Goal: Information Seeking & Learning: Learn about a topic

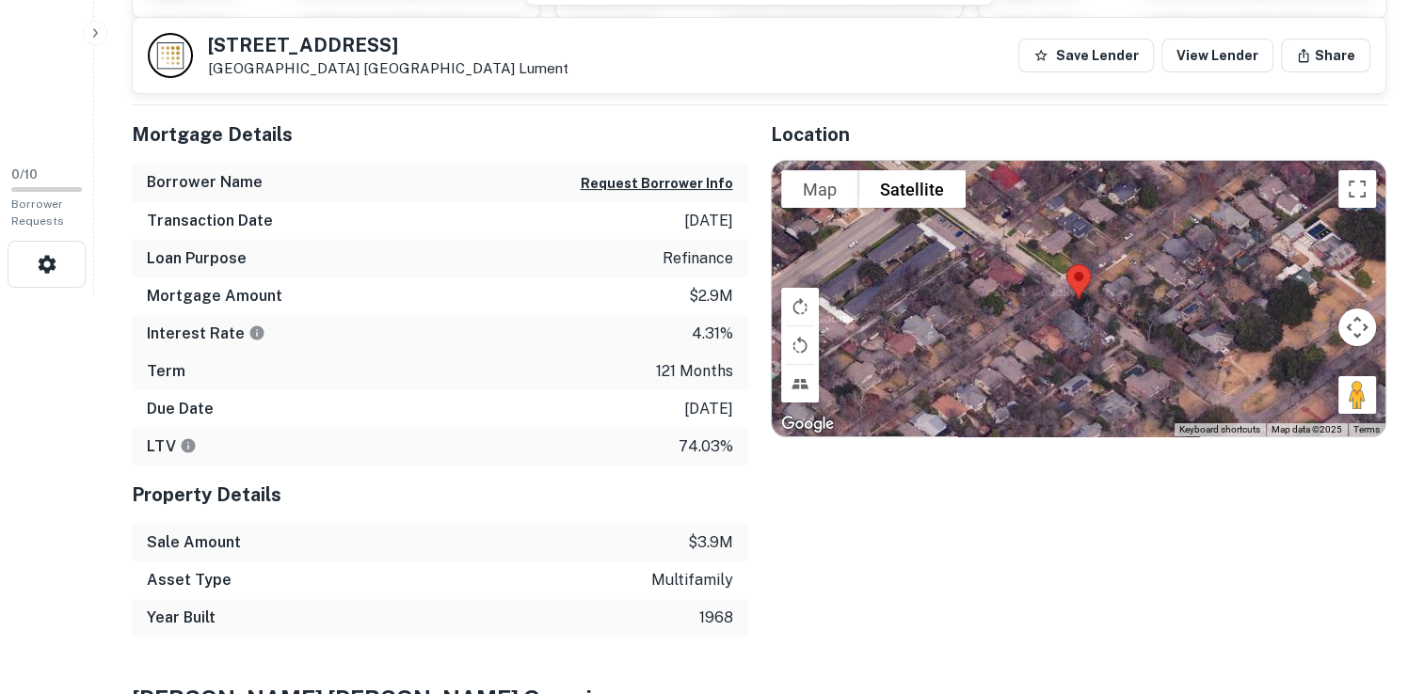
scroll to position [414, 0]
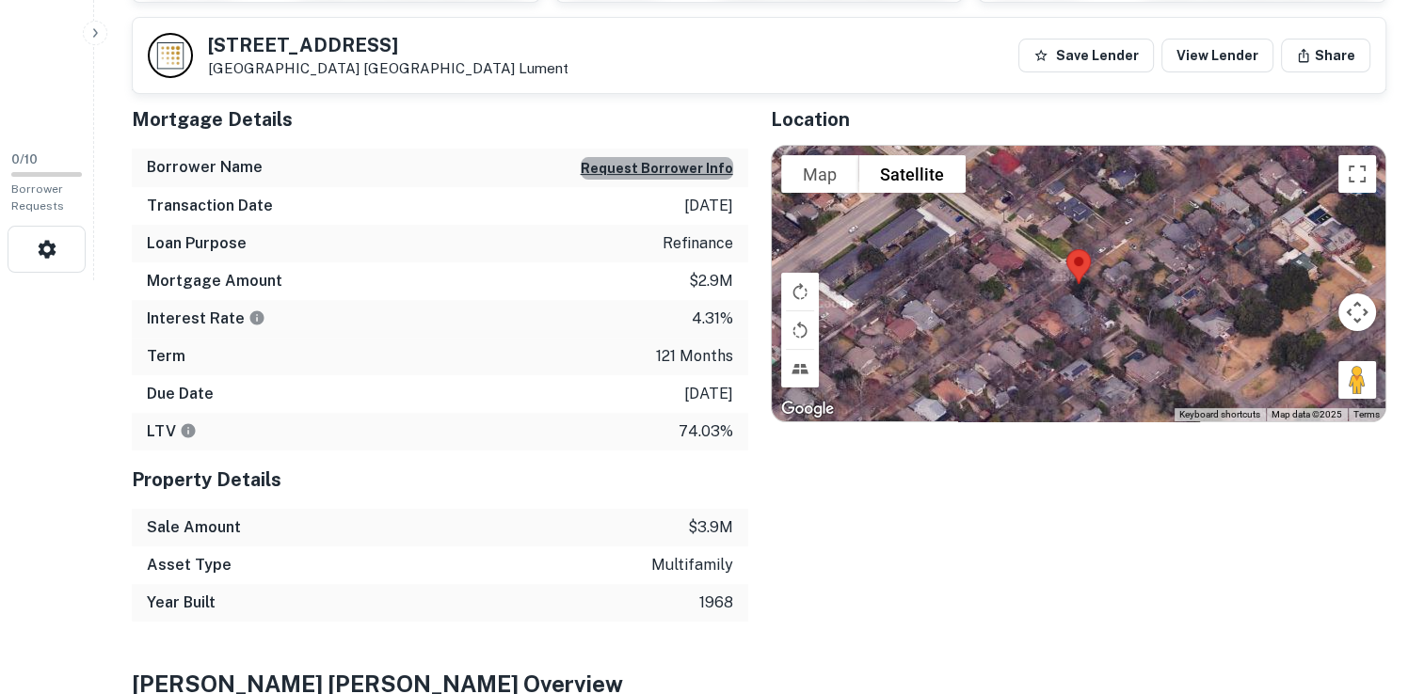
click at [685, 167] on button "Request Borrower Info" at bounding box center [657, 168] width 152 height 23
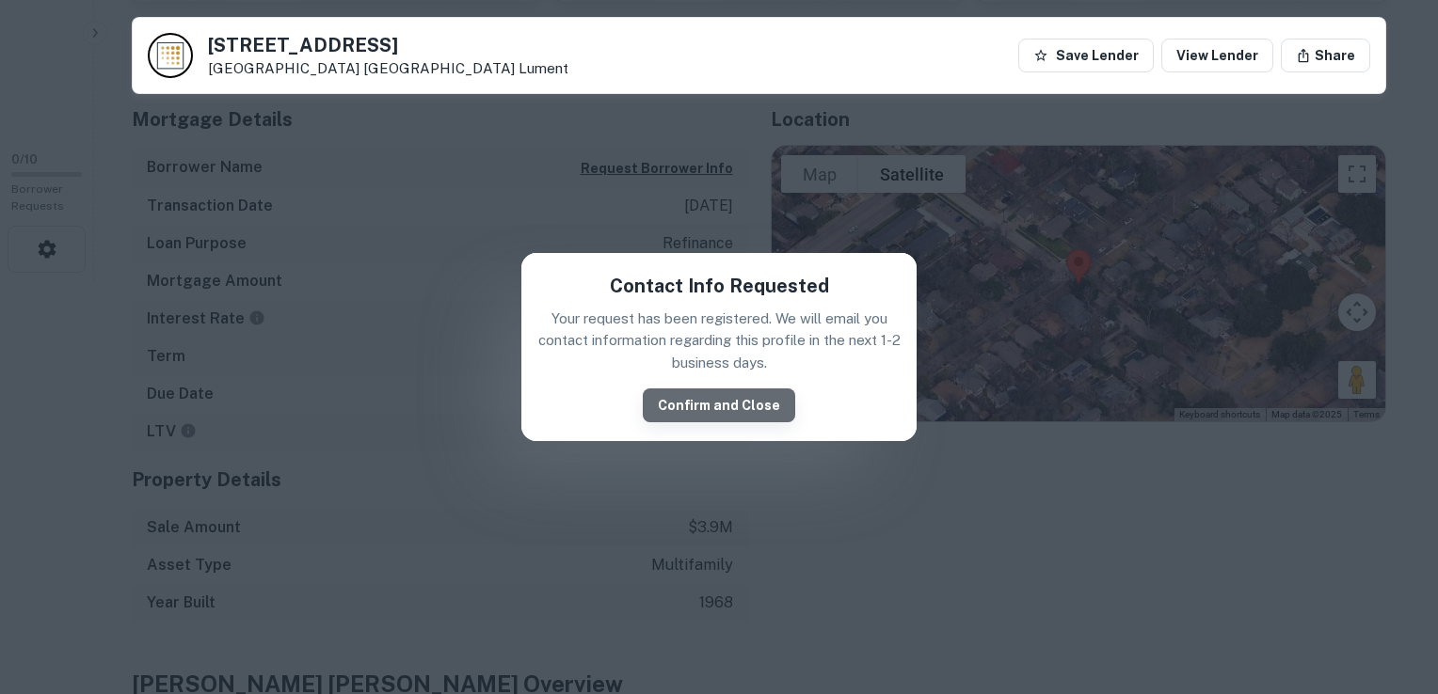
click at [740, 393] on button "Confirm and Close" at bounding box center [719, 406] width 152 height 34
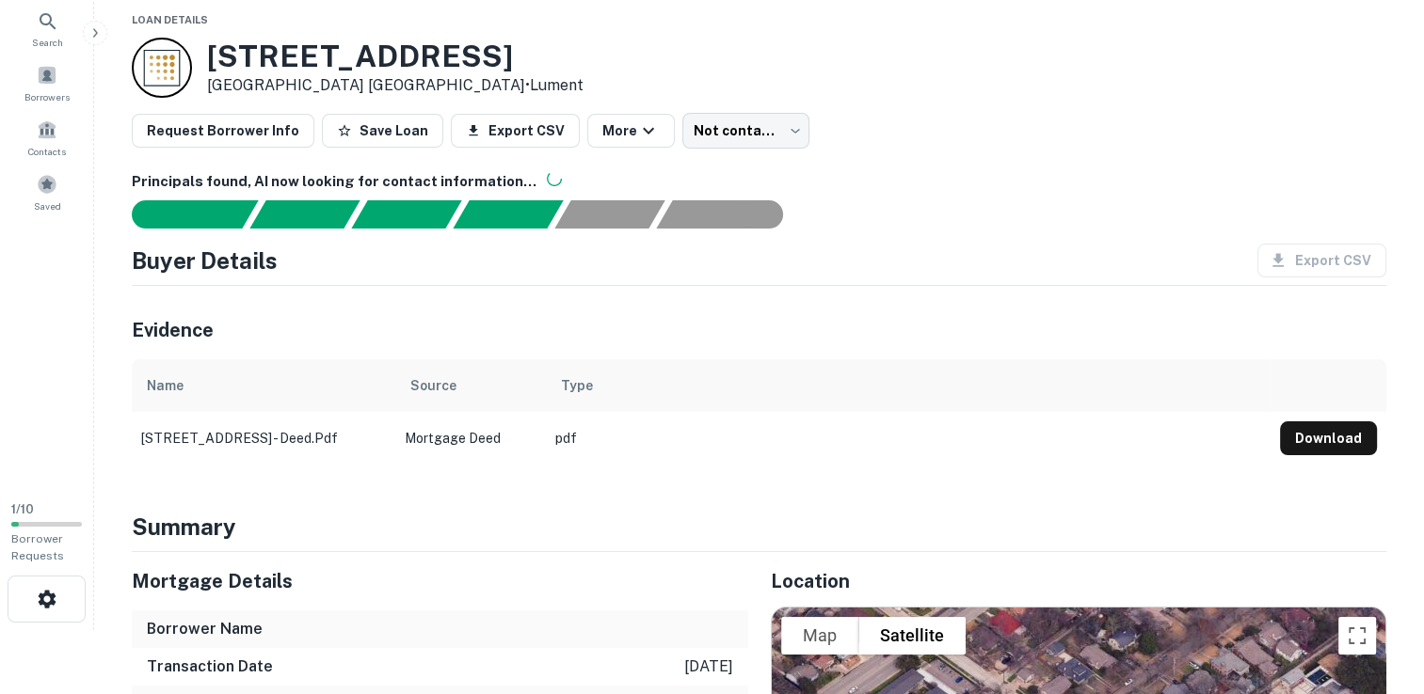
scroll to position [67, 0]
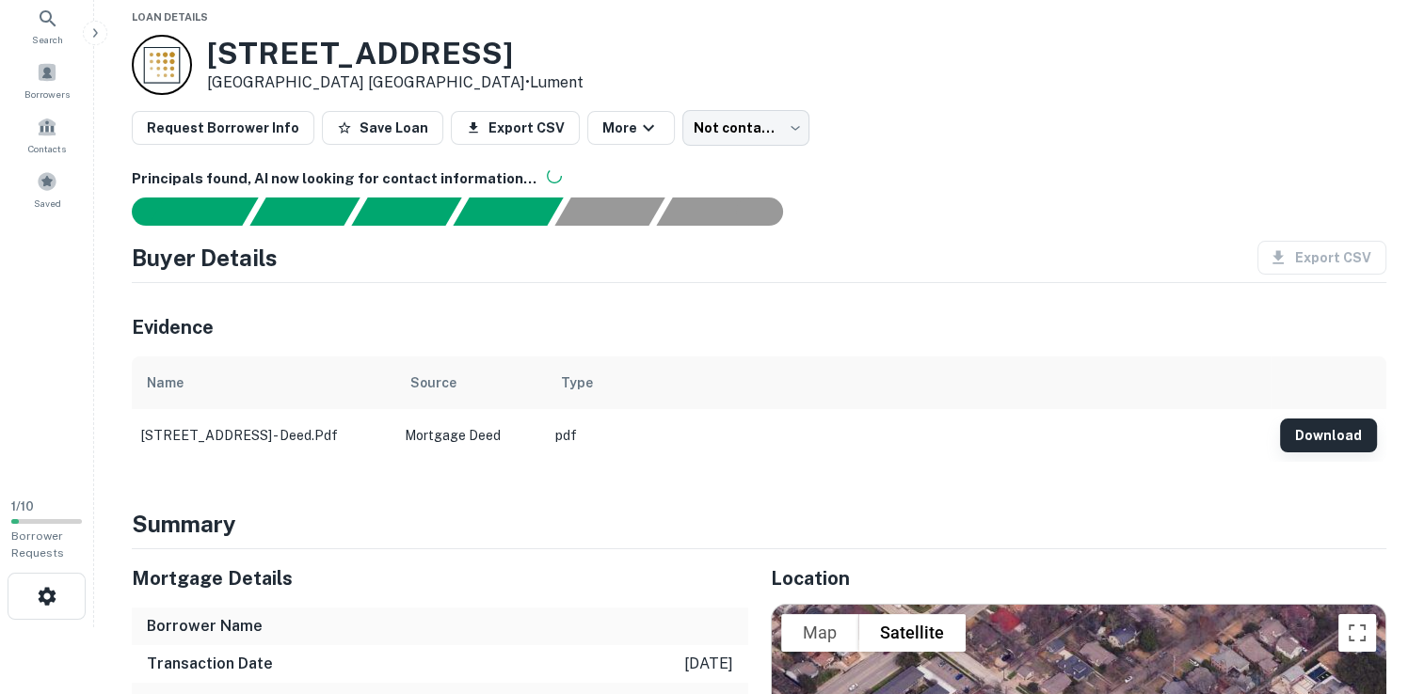
click at [1329, 439] on button "Download" at bounding box center [1328, 436] width 97 height 34
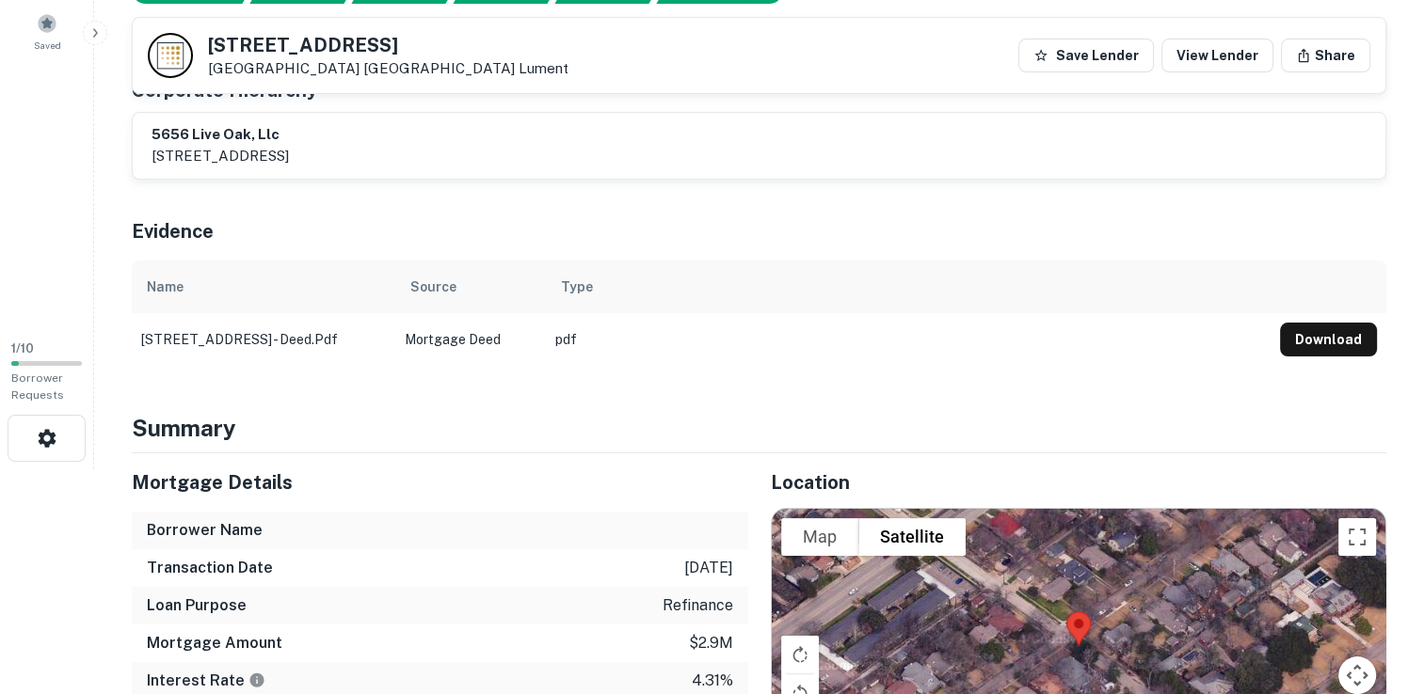
scroll to position [213, 0]
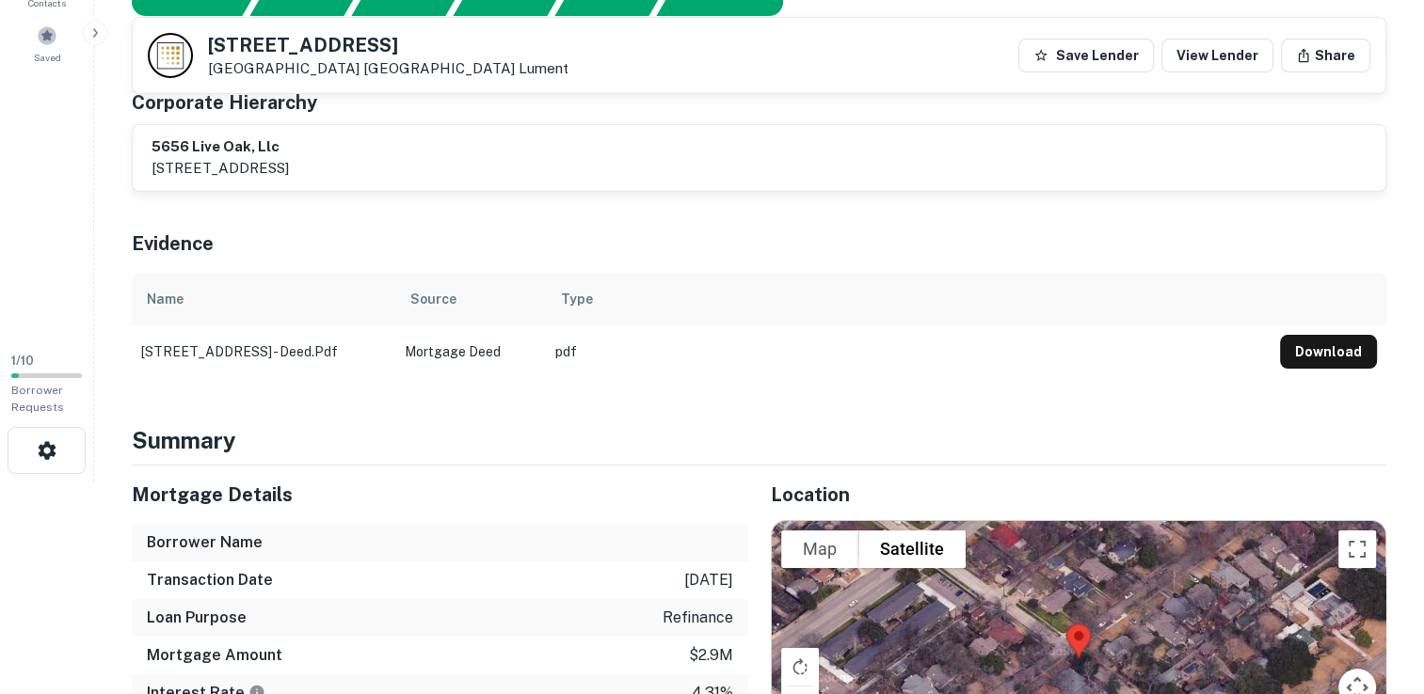
click at [467, 307] on div "Source" at bounding box center [470, 299] width 120 height 23
click at [1110, 43] on button "Save Lender" at bounding box center [1085, 56] width 135 height 34
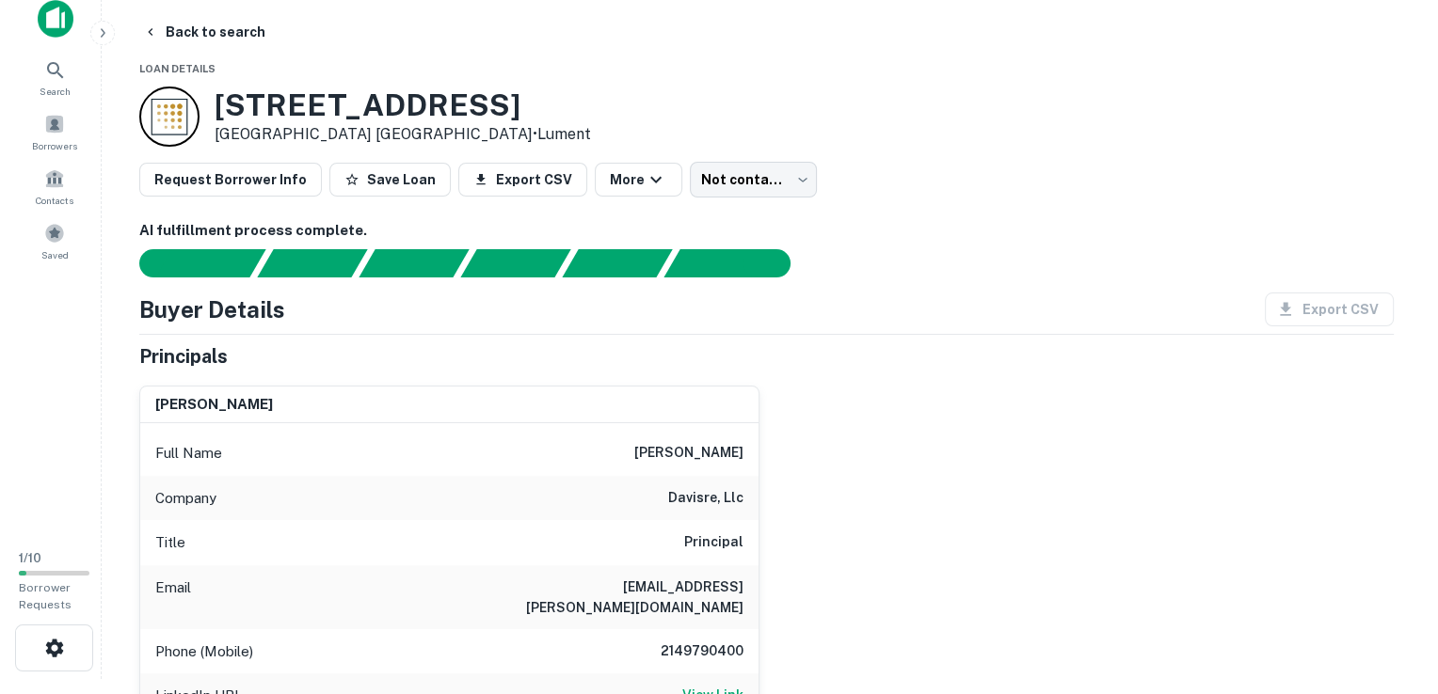
scroll to position [0, 0]
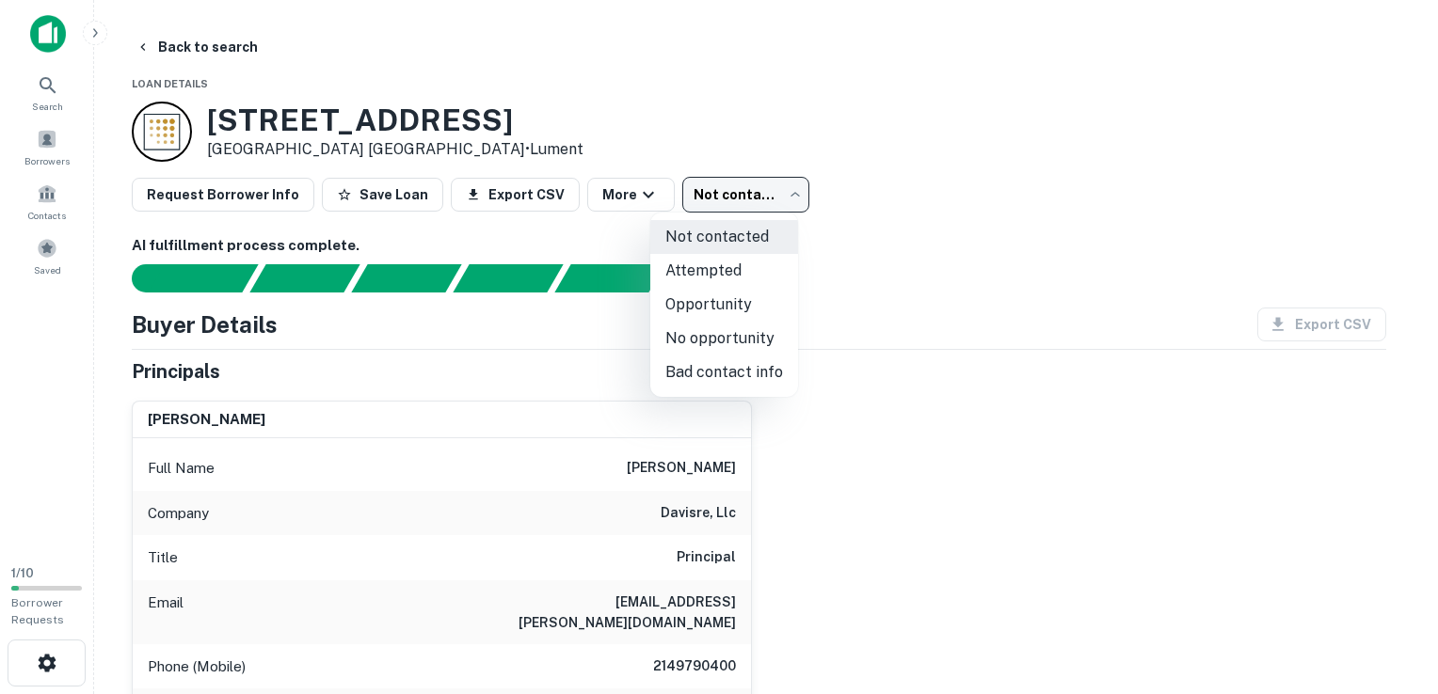
click at [741, 193] on body "Search Borrowers Contacts Saved 1 / 10 Borrower Requests Back to search Loan De…" at bounding box center [719, 347] width 1438 height 694
click at [901, 182] on div at bounding box center [719, 347] width 1438 height 694
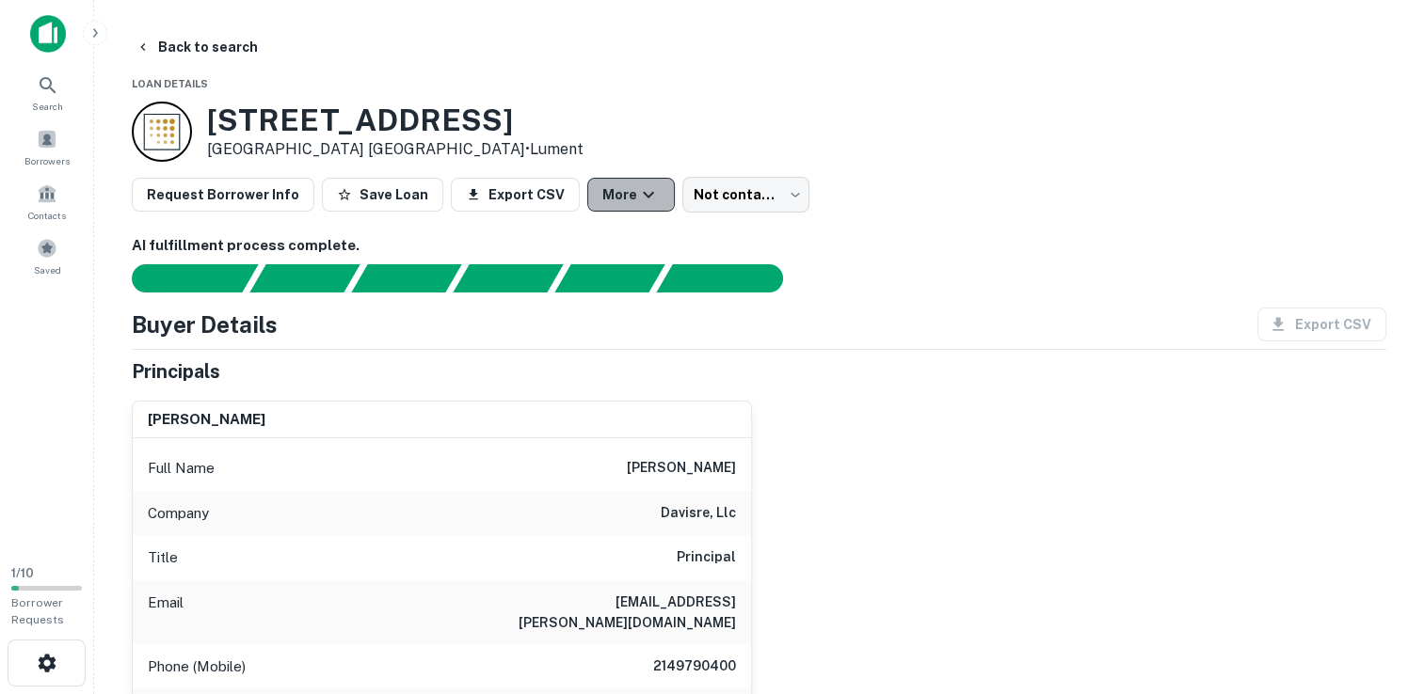
click at [587, 199] on button "More" at bounding box center [631, 195] width 88 height 34
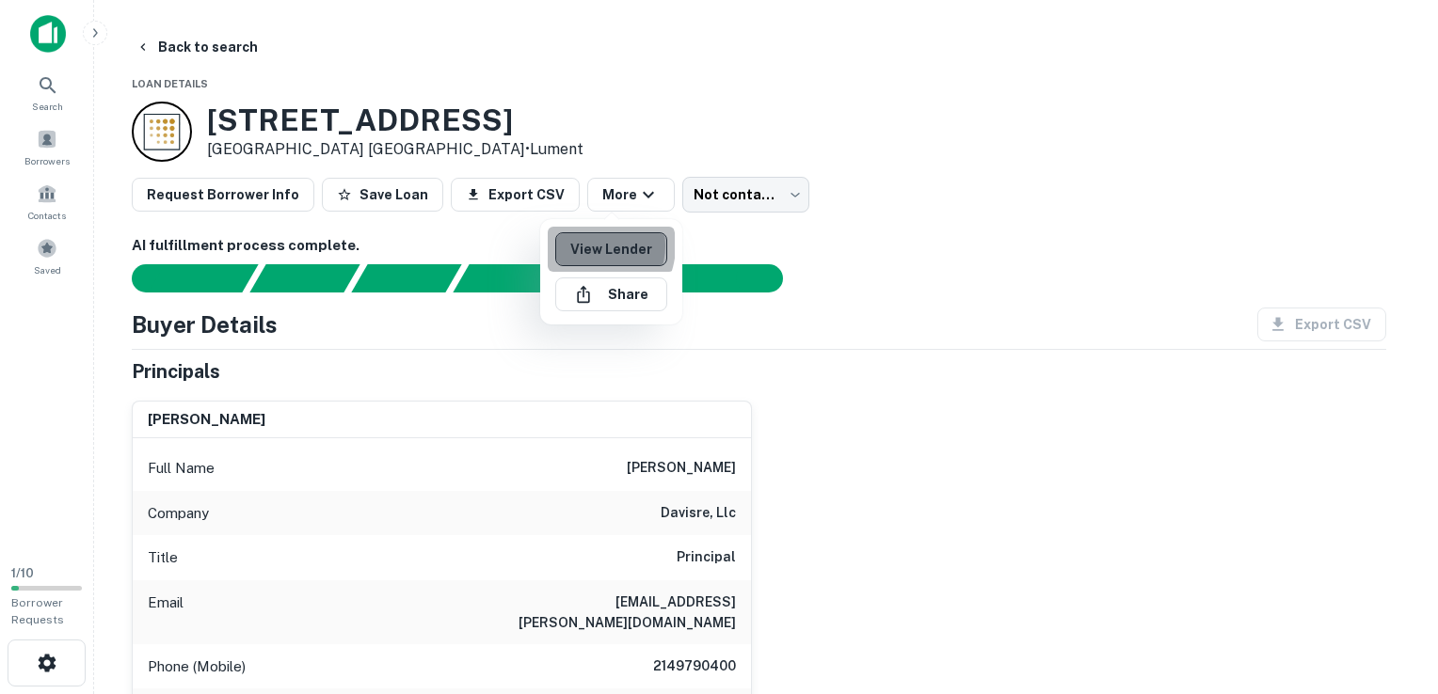
click at [591, 246] on link "View Lender" at bounding box center [611, 249] width 112 height 34
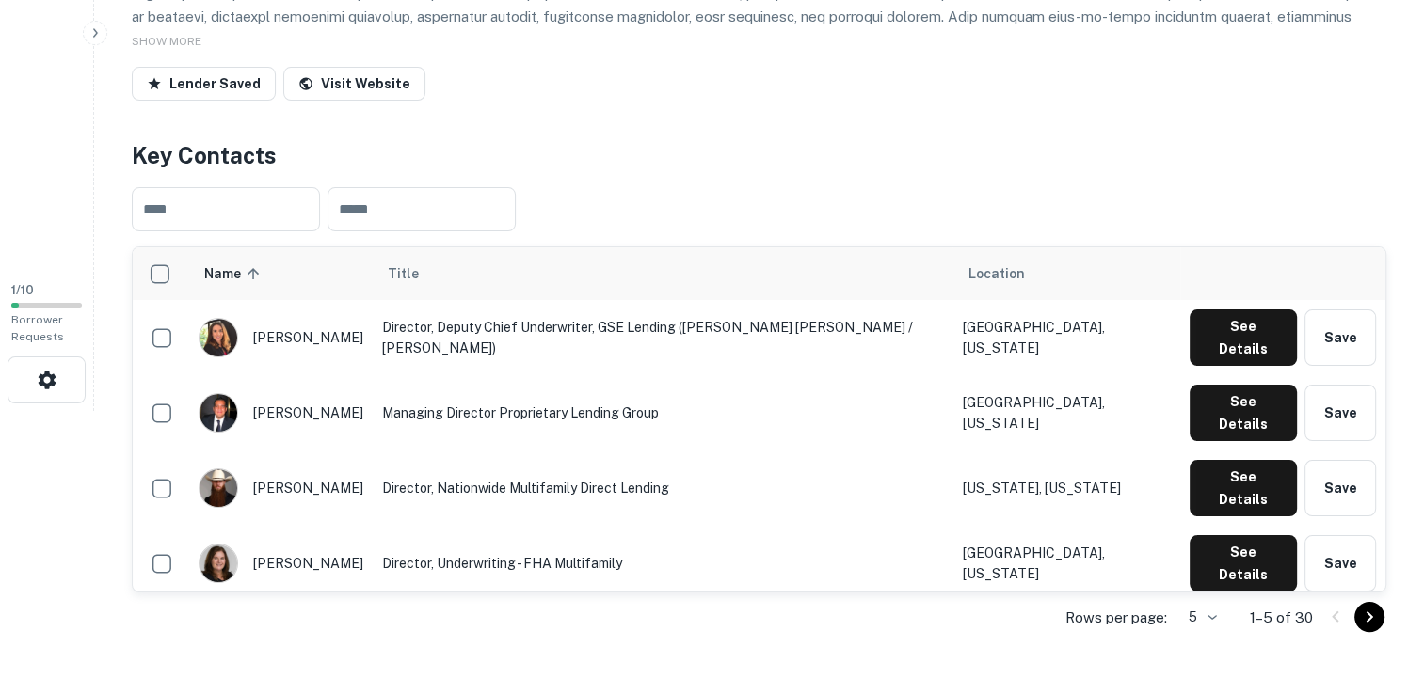
scroll to position [301, 0]
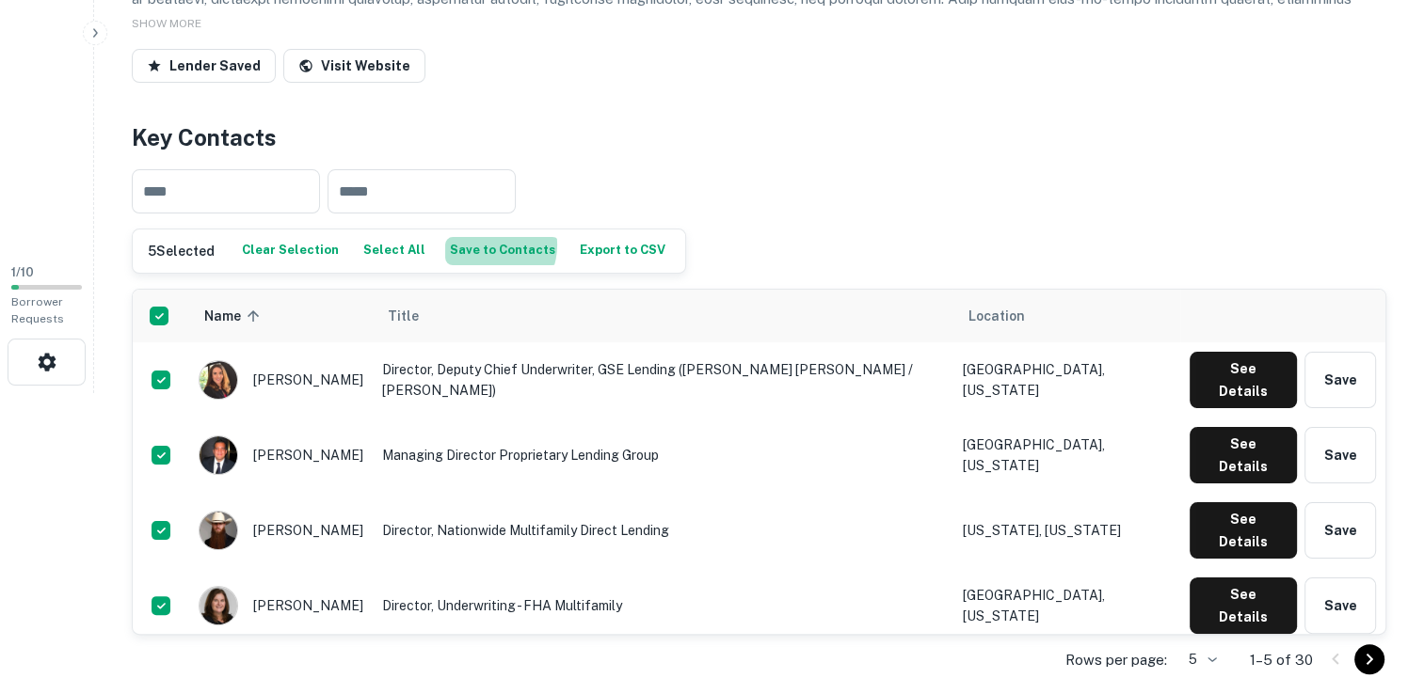
click at [476, 245] on button "Save to Contacts" at bounding box center [502, 251] width 115 height 28
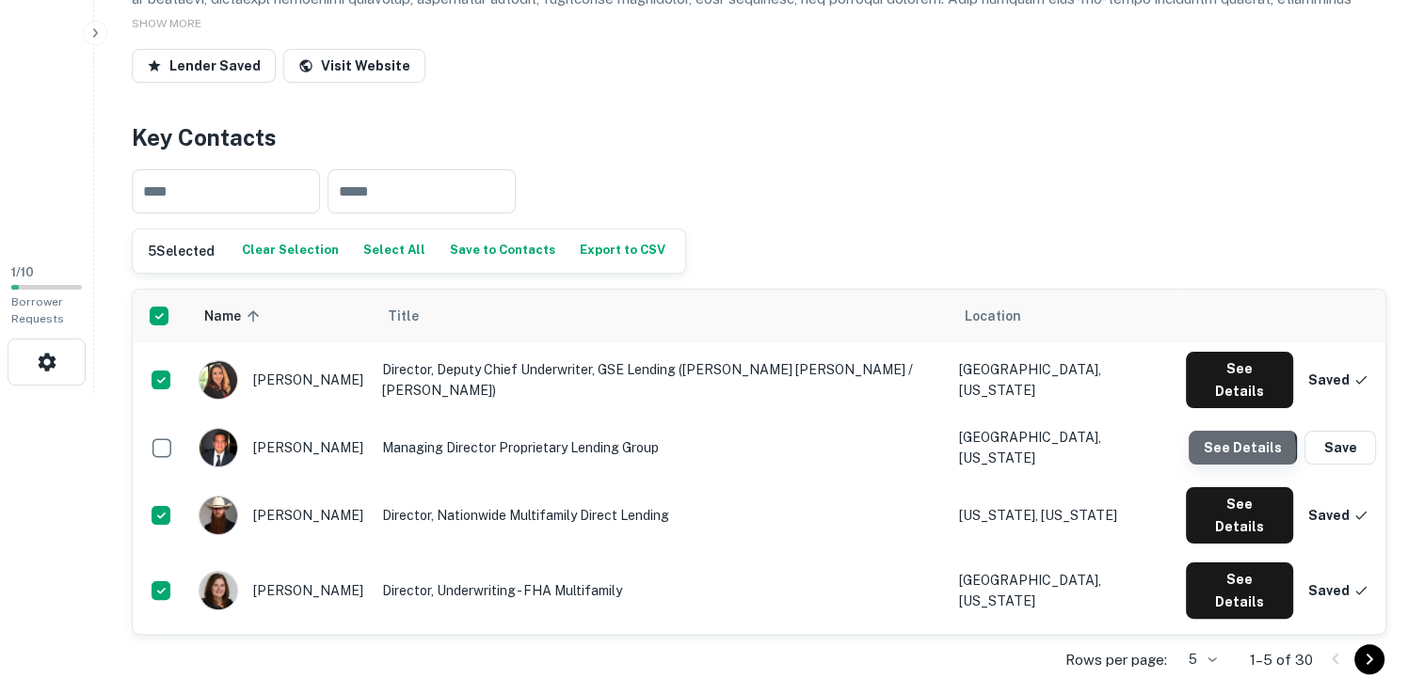
click at [1229, 432] on button "See Details" at bounding box center [1242, 448] width 108 height 34
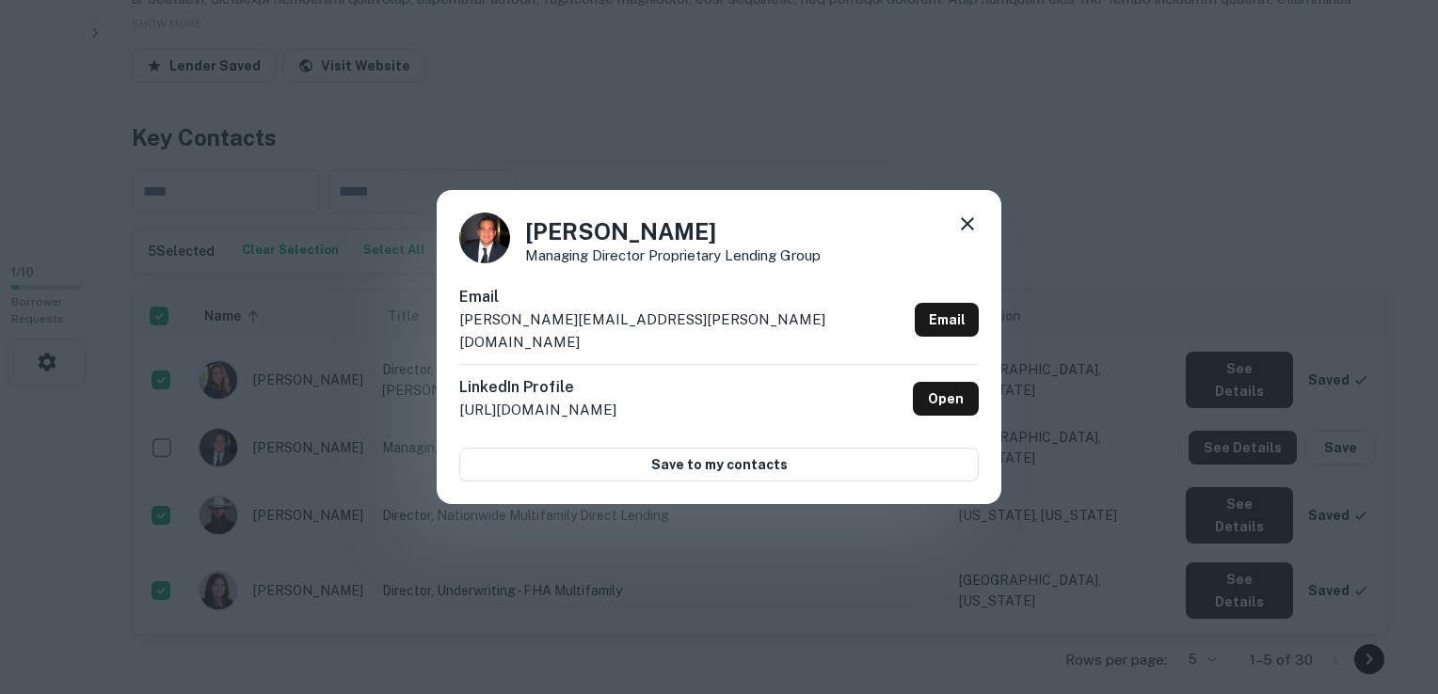
click at [966, 231] on icon at bounding box center [967, 223] width 13 height 13
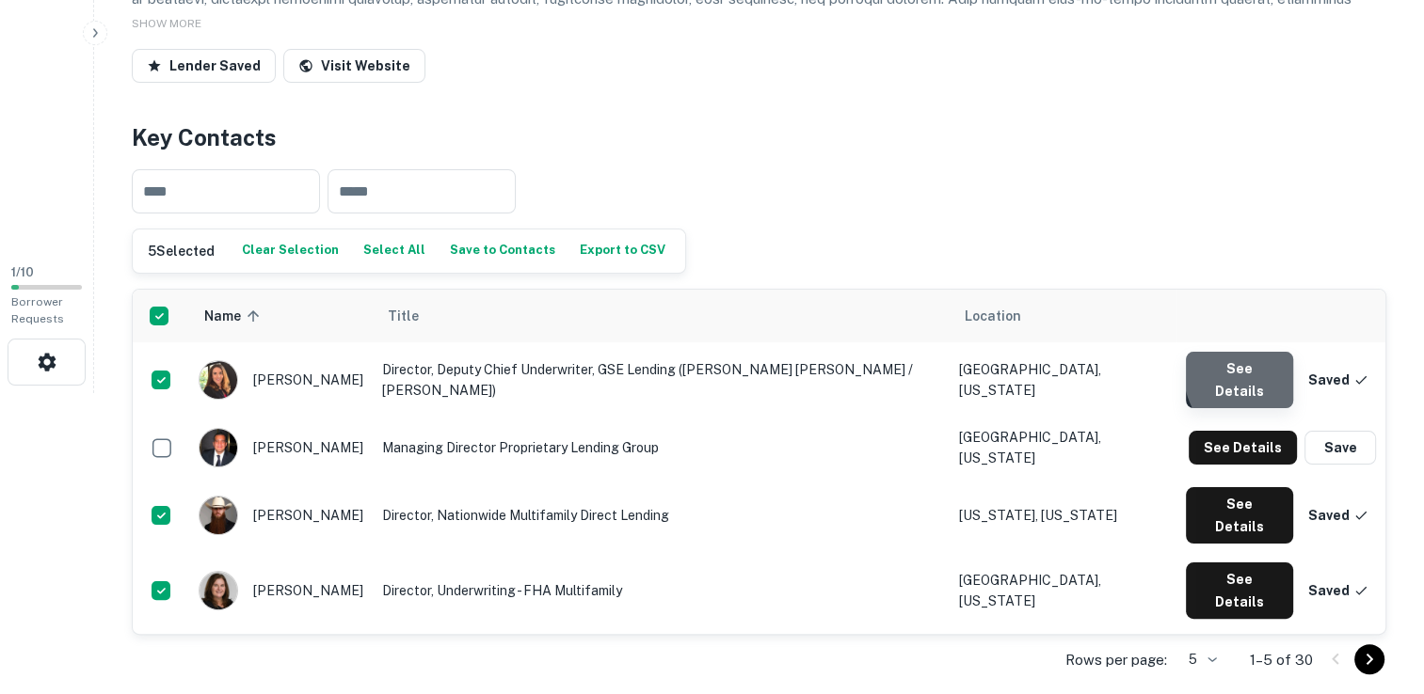
click at [1275, 372] on button "See Details" at bounding box center [1240, 380] width 108 height 56
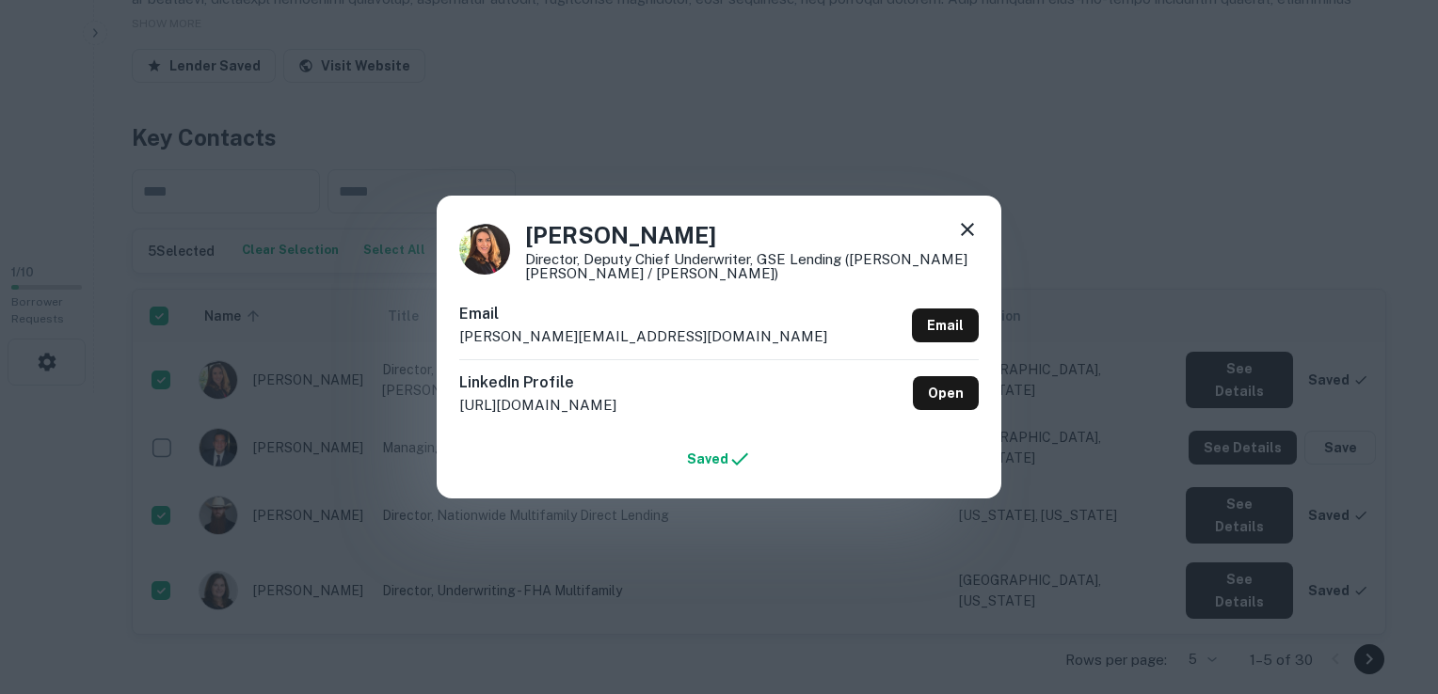
click at [970, 237] on icon at bounding box center [967, 229] width 23 height 23
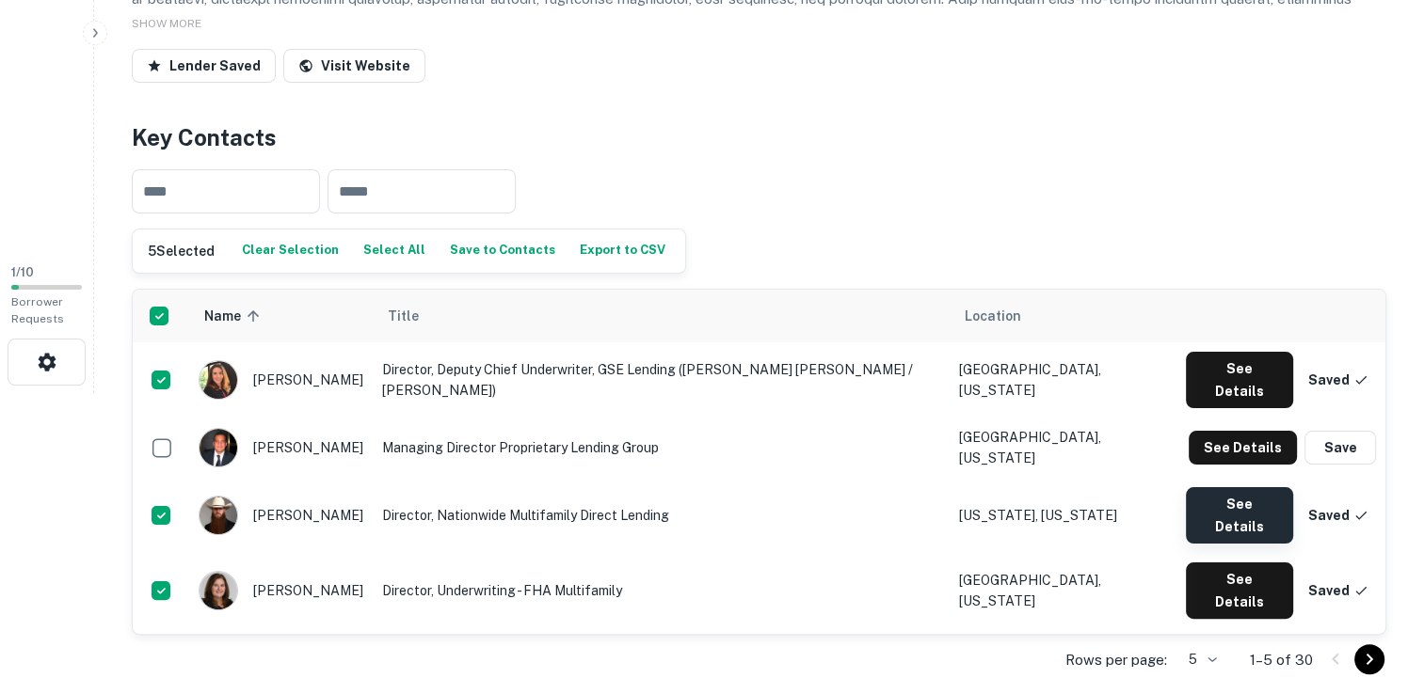
click at [1243, 491] on button "See Details" at bounding box center [1240, 515] width 108 height 56
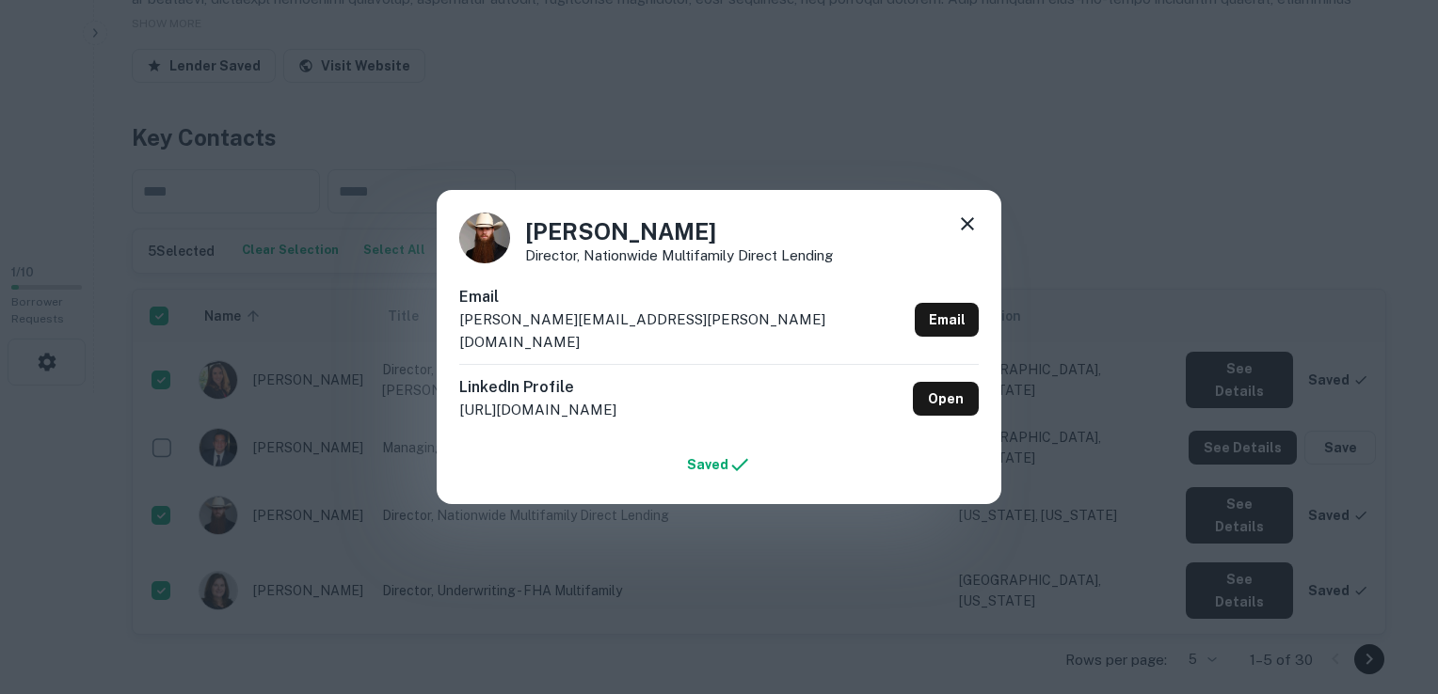
click at [1155, 499] on div "David Frasz Director, Nationwide Multifamily Direct Lending Email david.frasz@l…" at bounding box center [719, 347] width 1438 height 694
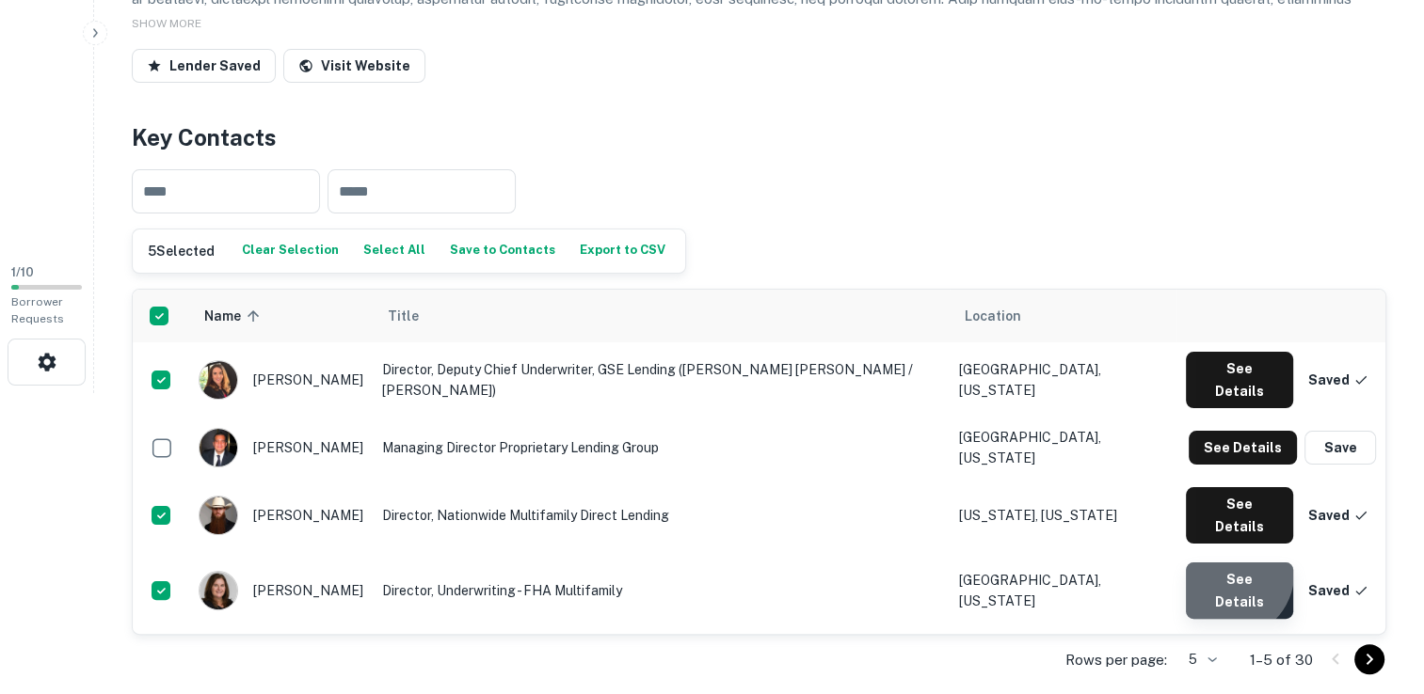
click at [1234, 563] on button "See Details" at bounding box center [1240, 591] width 108 height 56
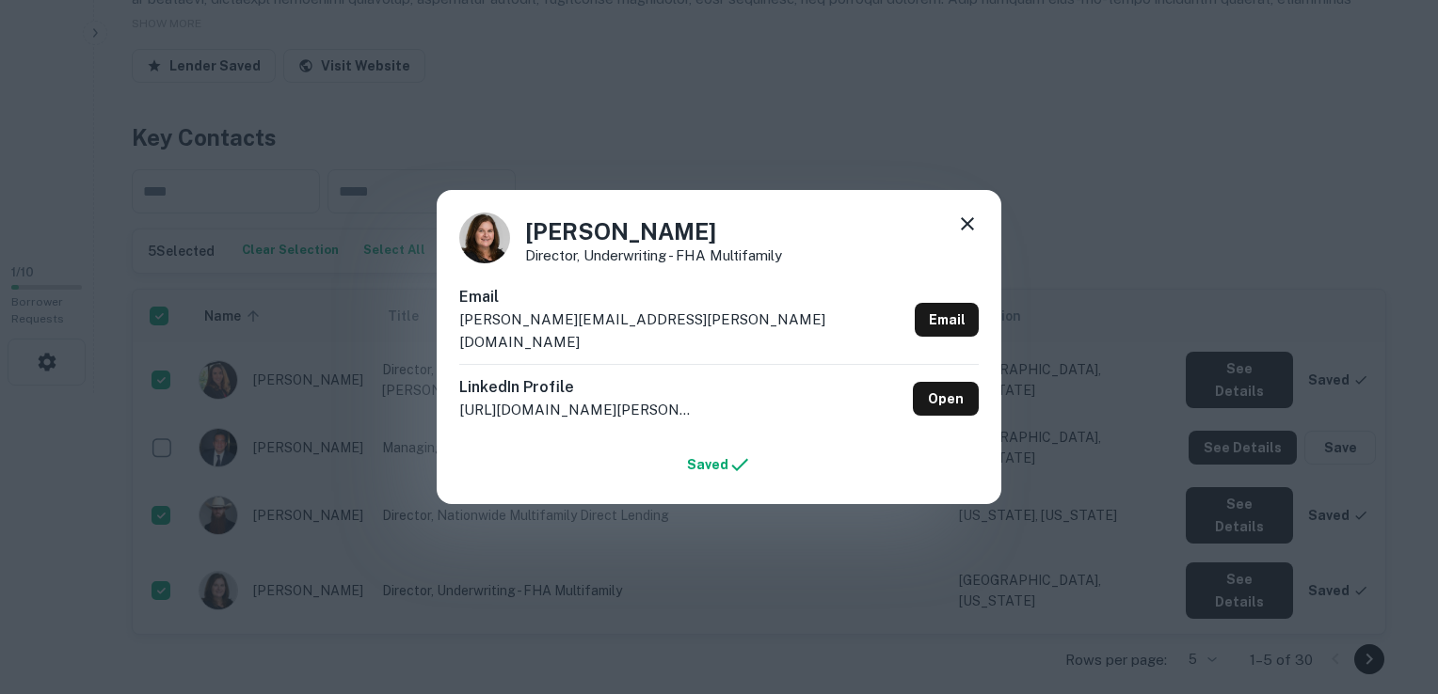
click at [1142, 548] on div "Lisa Gallagher Director, Underwriting - FHA Multifamily Email lisa.gallagher@lu…" at bounding box center [719, 347] width 1438 height 694
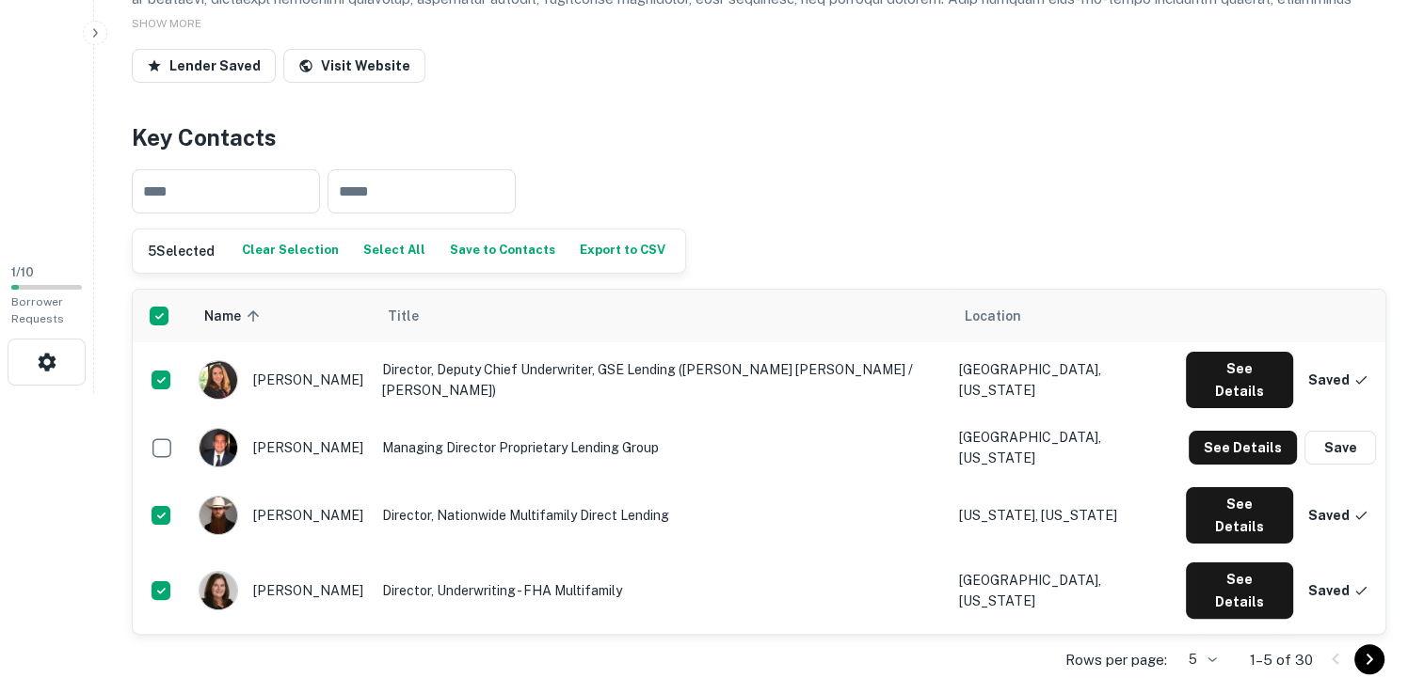
click at [1228, 638] on button "See Details" at bounding box center [1240, 666] width 108 height 56
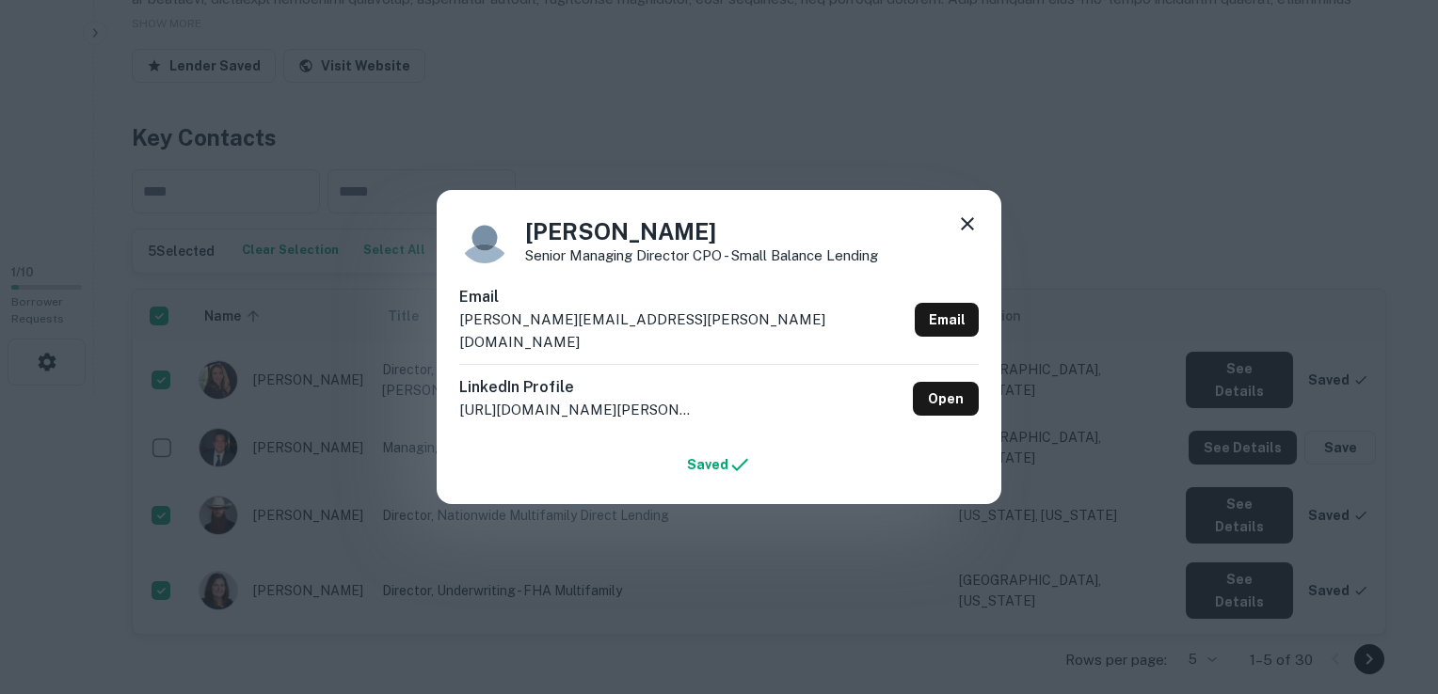
click at [971, 231] on icon at bounding box center [967, 223] width 13 height 13
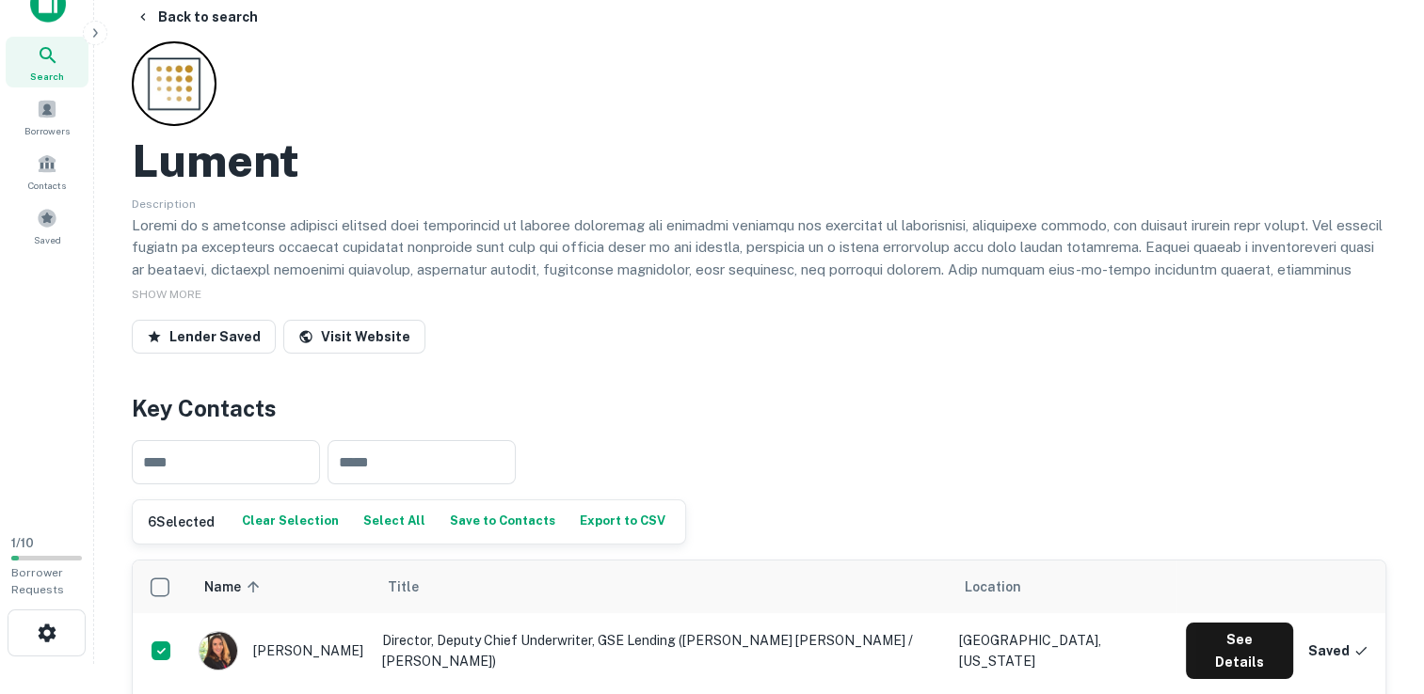
scroll to position [0, 0]
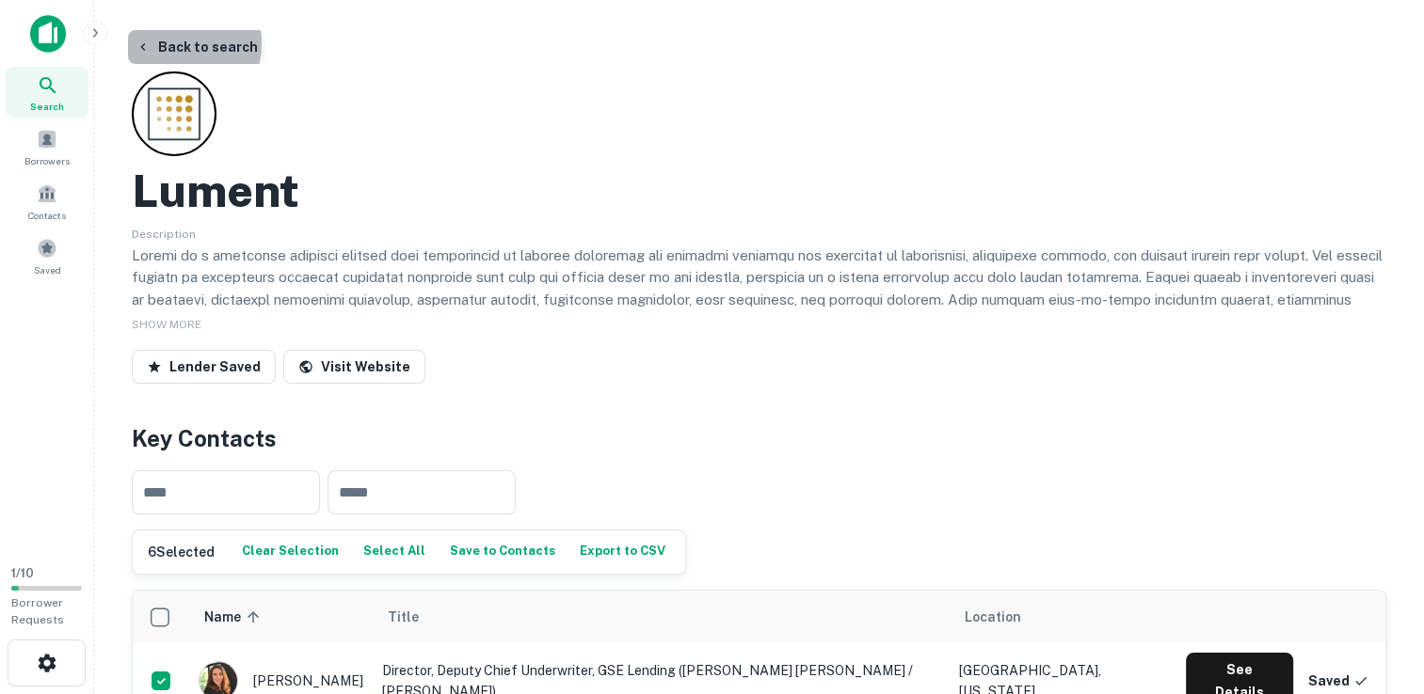
click at [167, 43] on button "Back to search" at bounding box center [196, 47] width 137 height 34
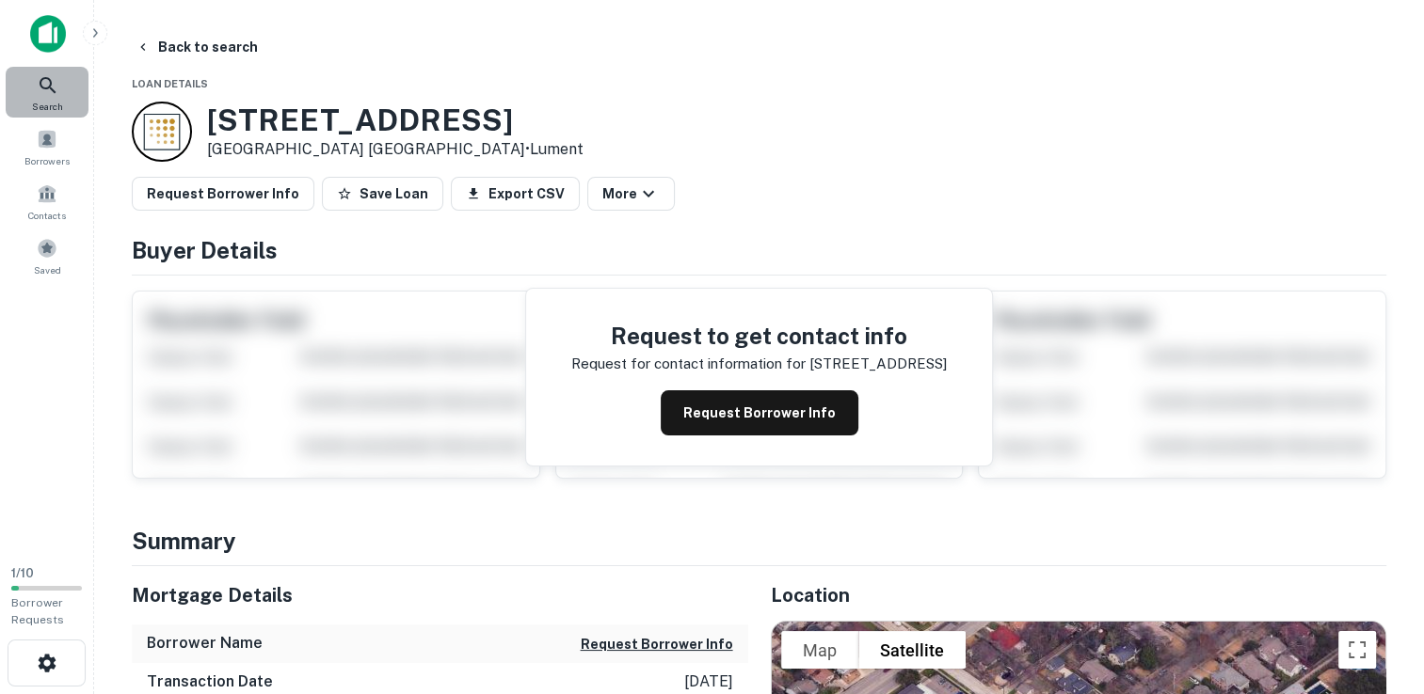
click at [46, 86] on icon at bounding box center [48, 85] width 23 height 23
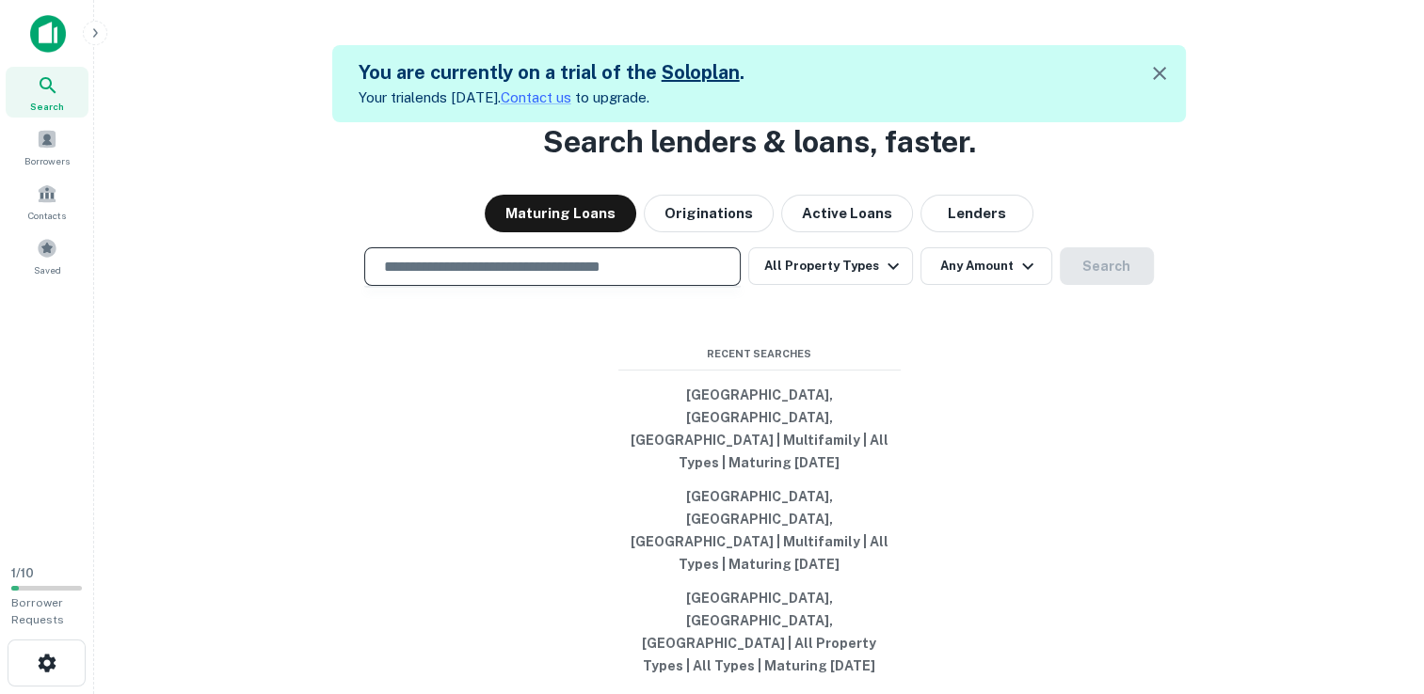
click at [669, 278] on input "text" at bounding box center [552, 267] width 359 height 22
type input "**********"
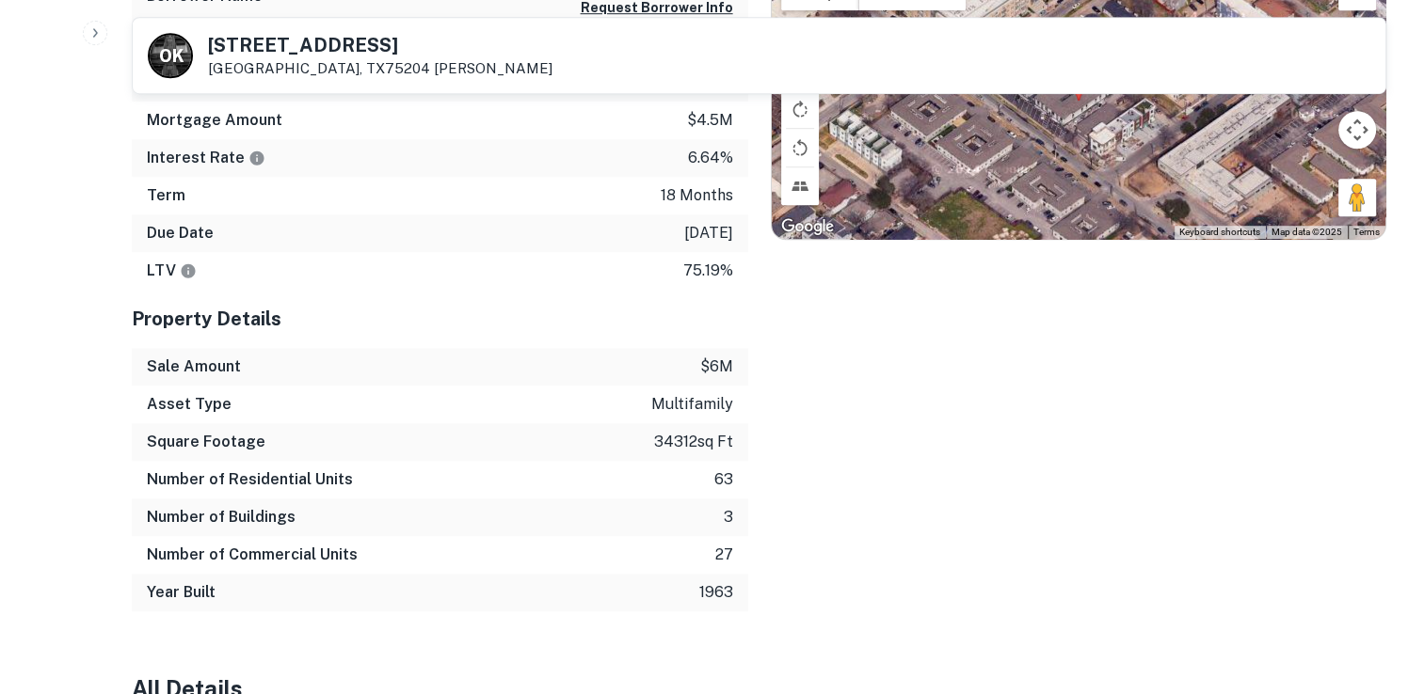
scroll to position [1250, 0]
click at [192, 282] on div "LTV 75.19%" at bounding box center [440, 270] width 616 height 38
click at [182, 277] on icon "LTVs displayed on the website are for informational purposes only and may be re…" at bounding box center [188, 270] width 17 height 17
click at [183, 266] on icon "LTVs displayed on the website are for informational purposes only and may be re…" at bounding box center [189, 270] width 14 height 14
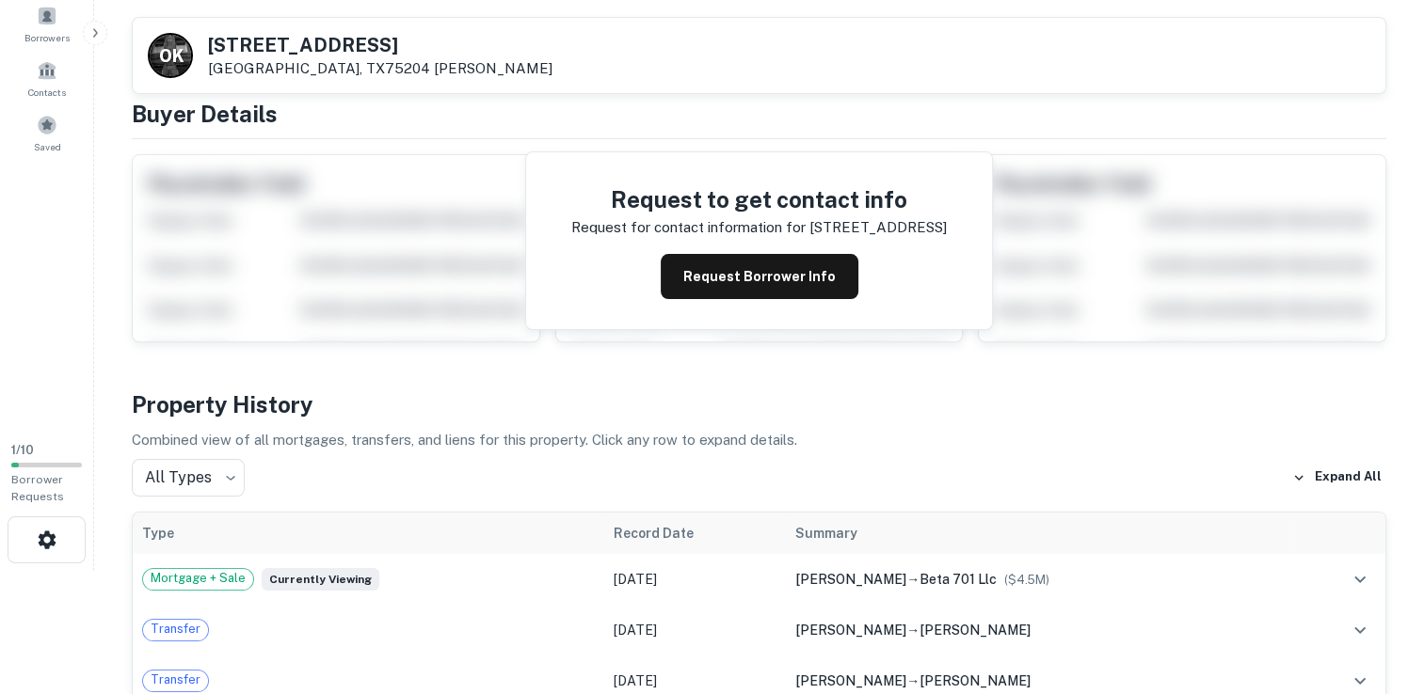
scroll to position [122, 0]
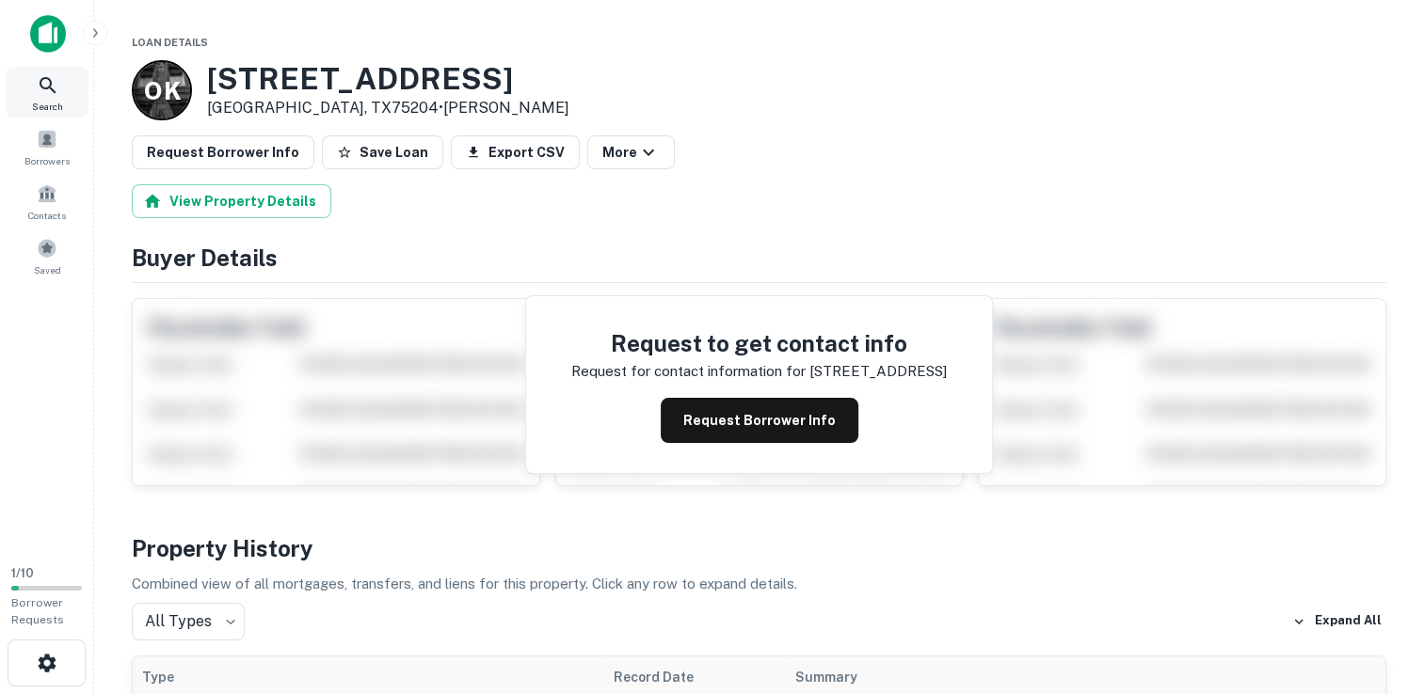
click at [61, 90] on div "Search" at bounding box center [47, 92] width 83 height 51
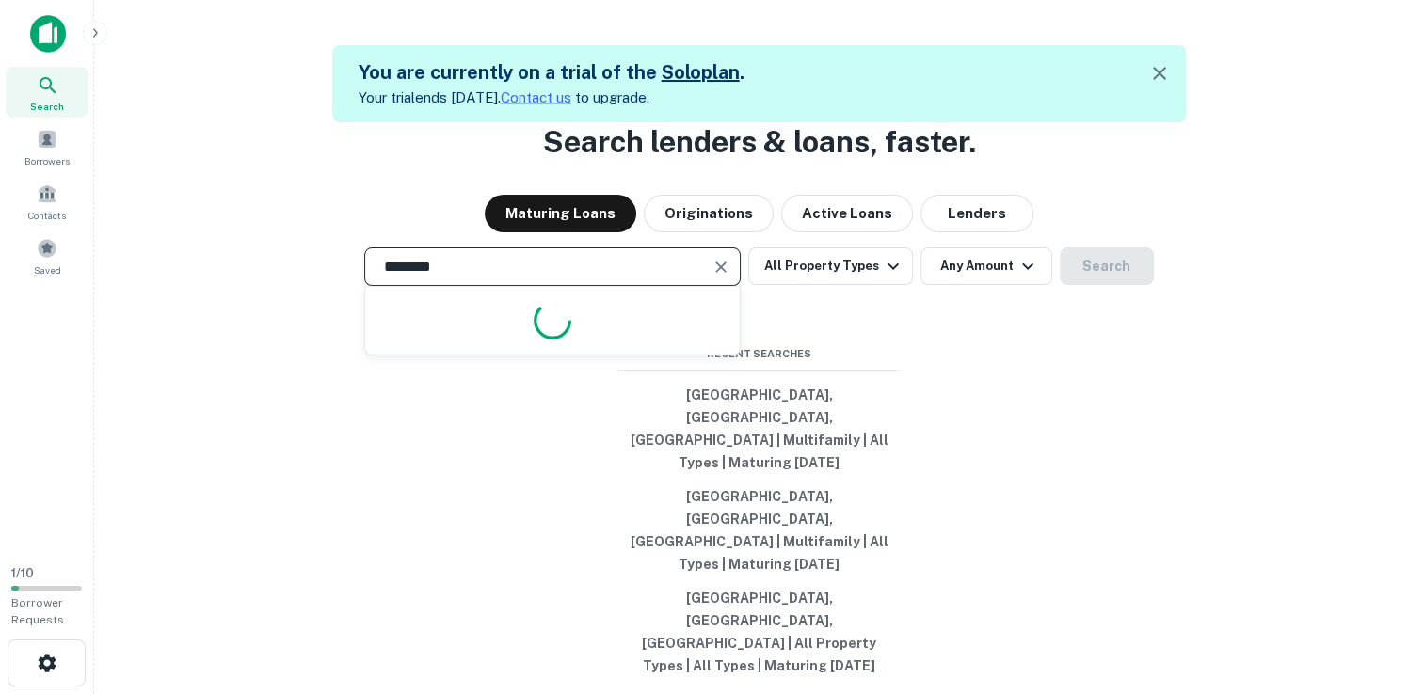
type input "*********"
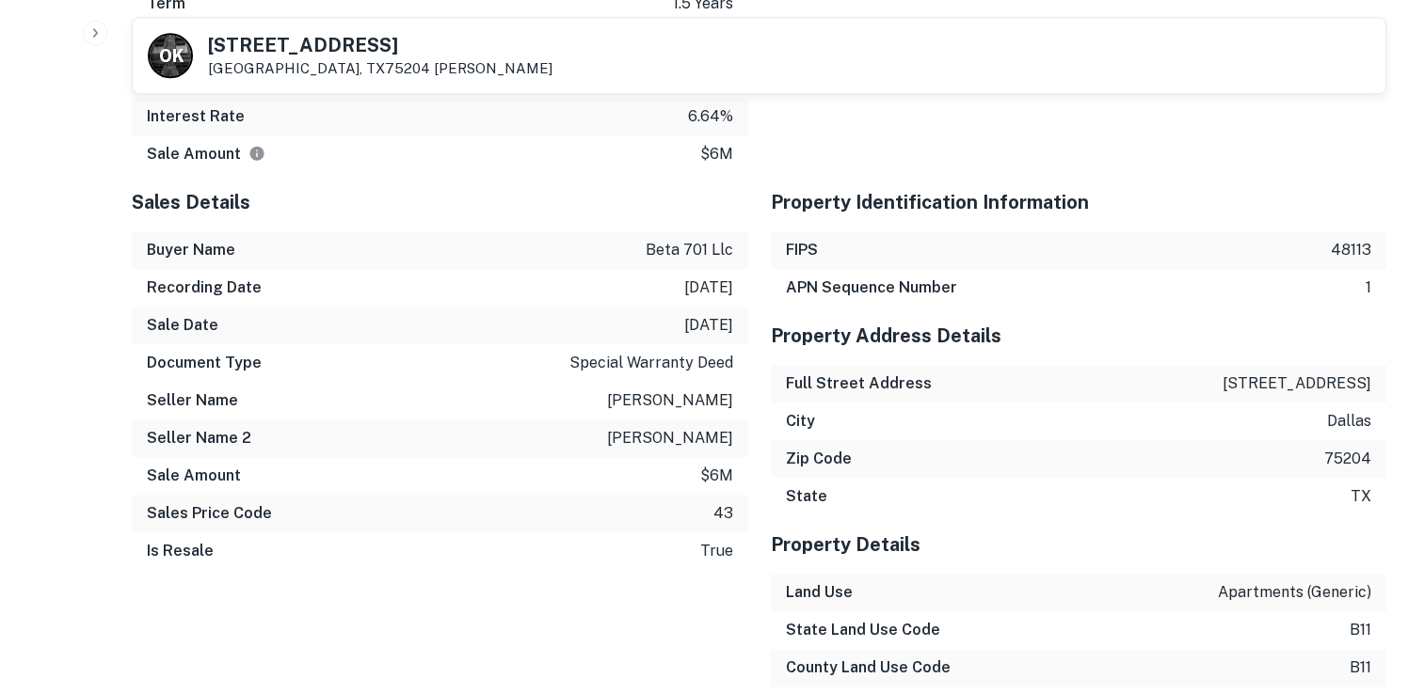
scroll to position [2087, 0]
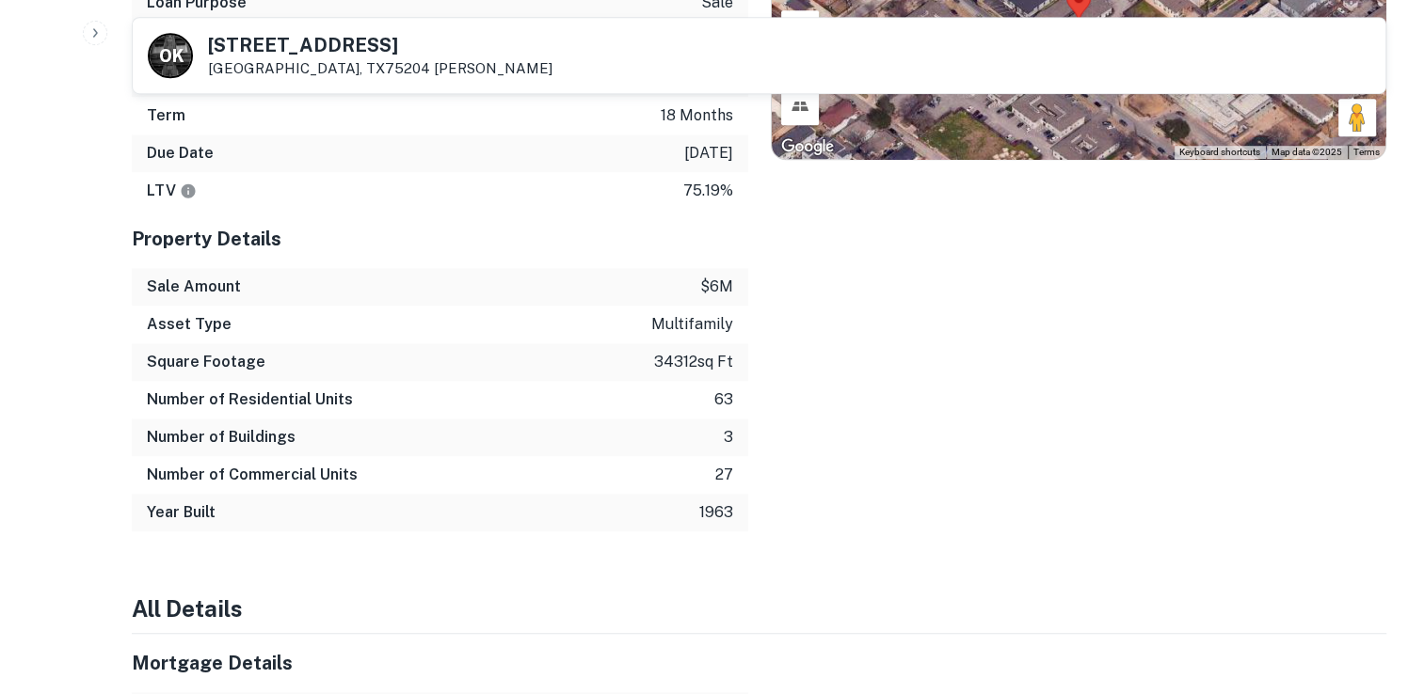
scroll to position [1335, 0]
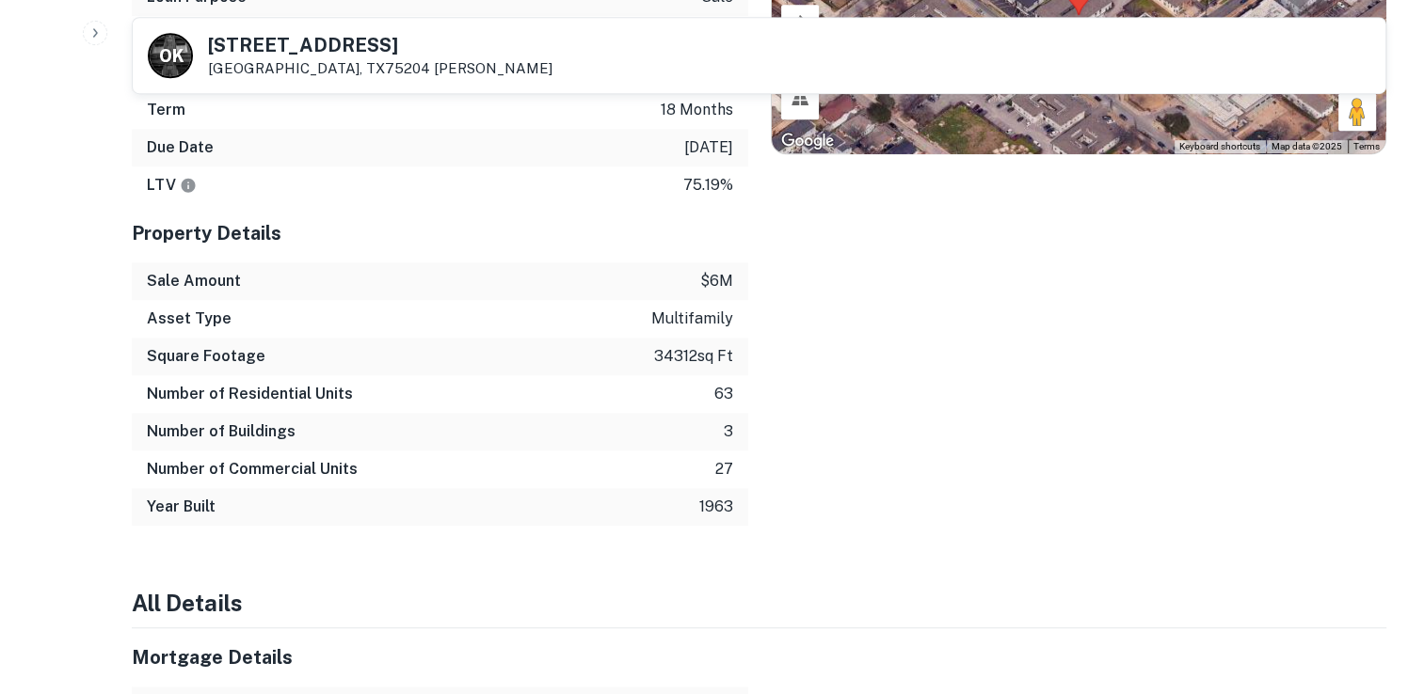
click at [677, 215] on div "Property Details" at bounding box center [440, 233] width 616 height 58
click at [723, 294] on div "Sale Amount $6m" at bounding box center [440, 282] width 616 height 38
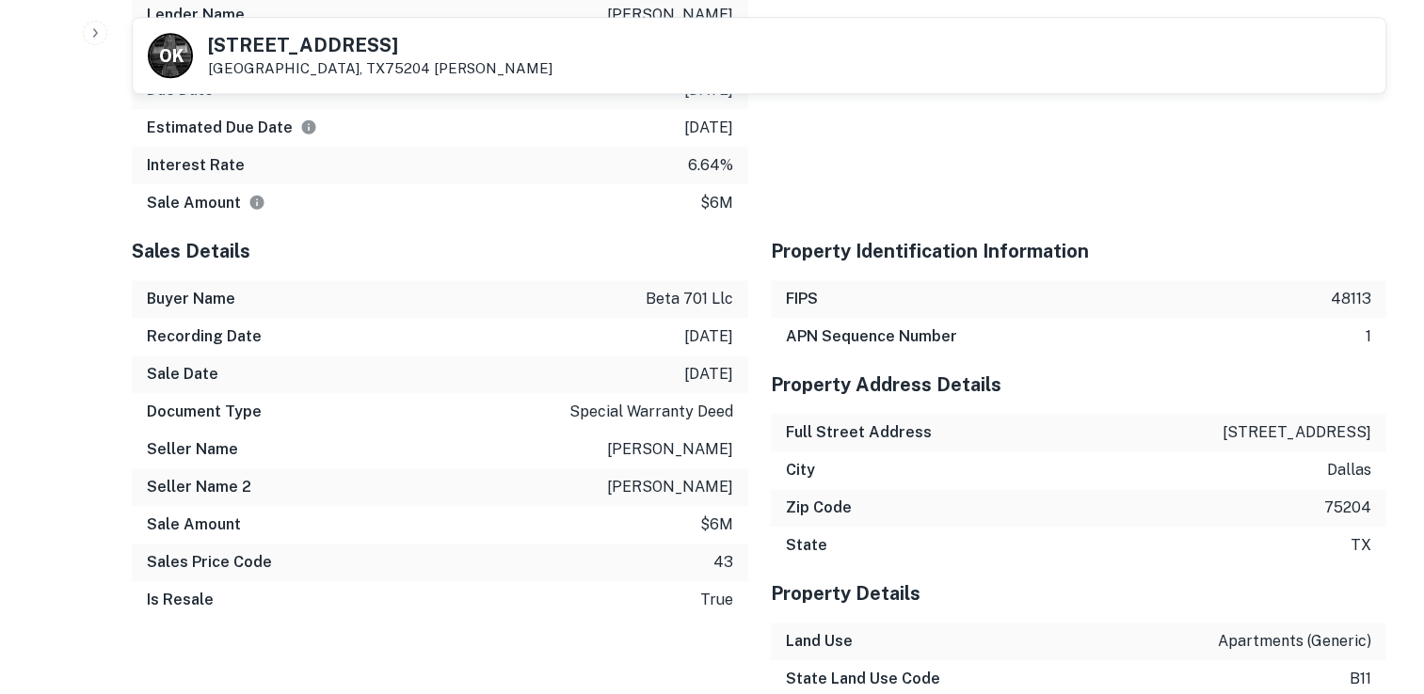
scroll to position [2125, 0]
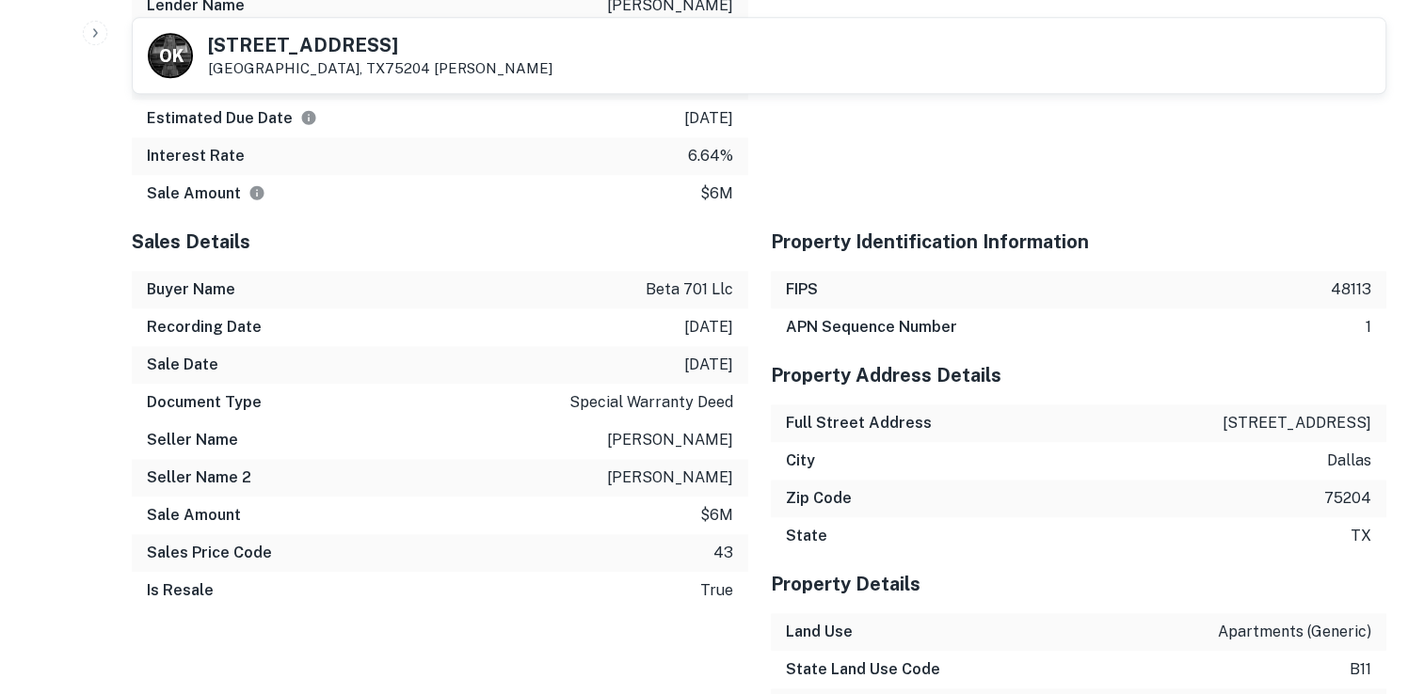
scroll to position [2170, 0]
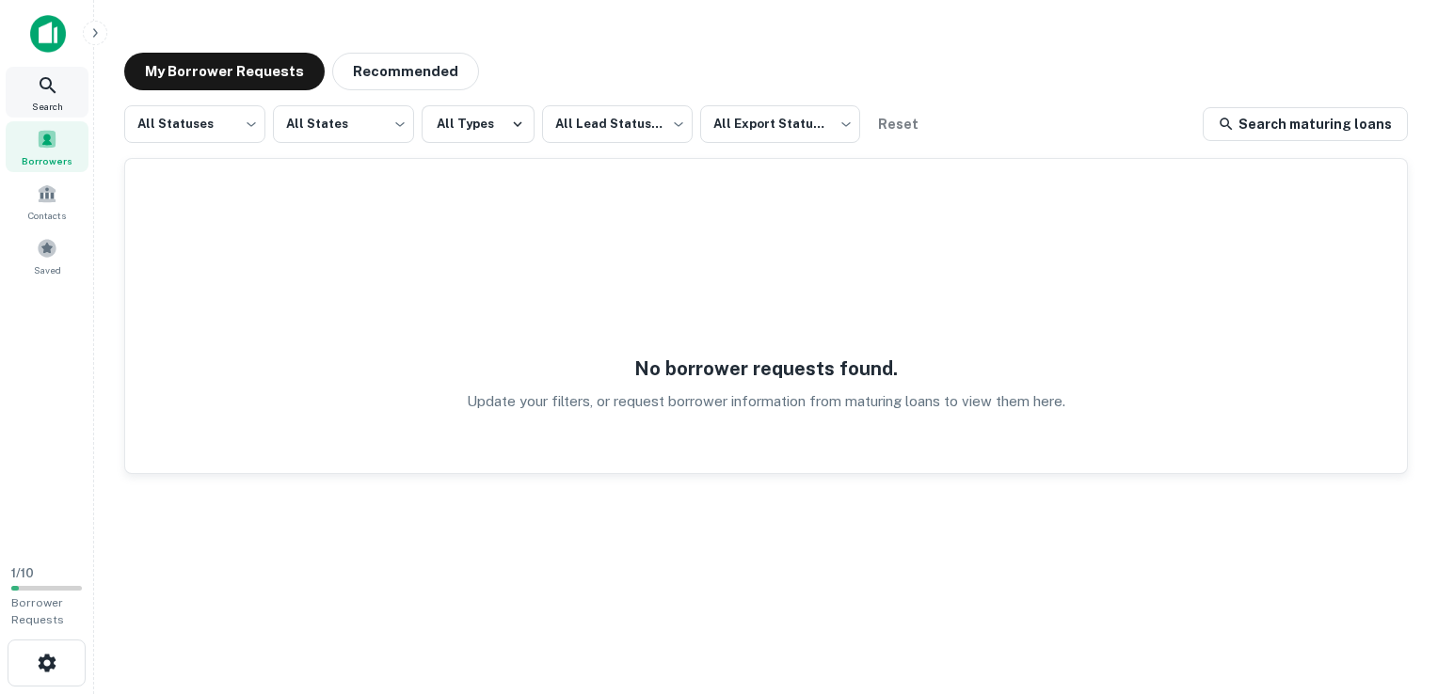
click at [49, 84] on icon at bounding box center [48, 85] width 16 height 16
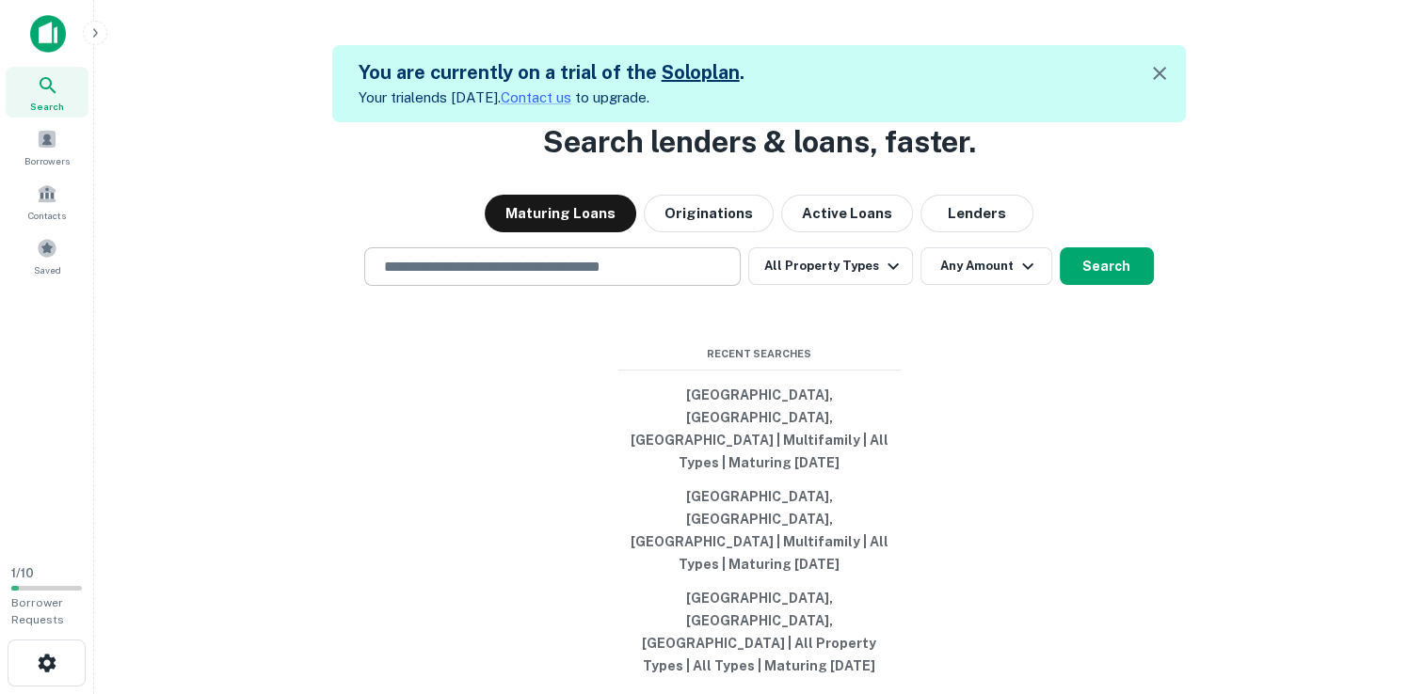
click at [599, 286] on div "​" at bounding box center [552, 266] width 376 height 39
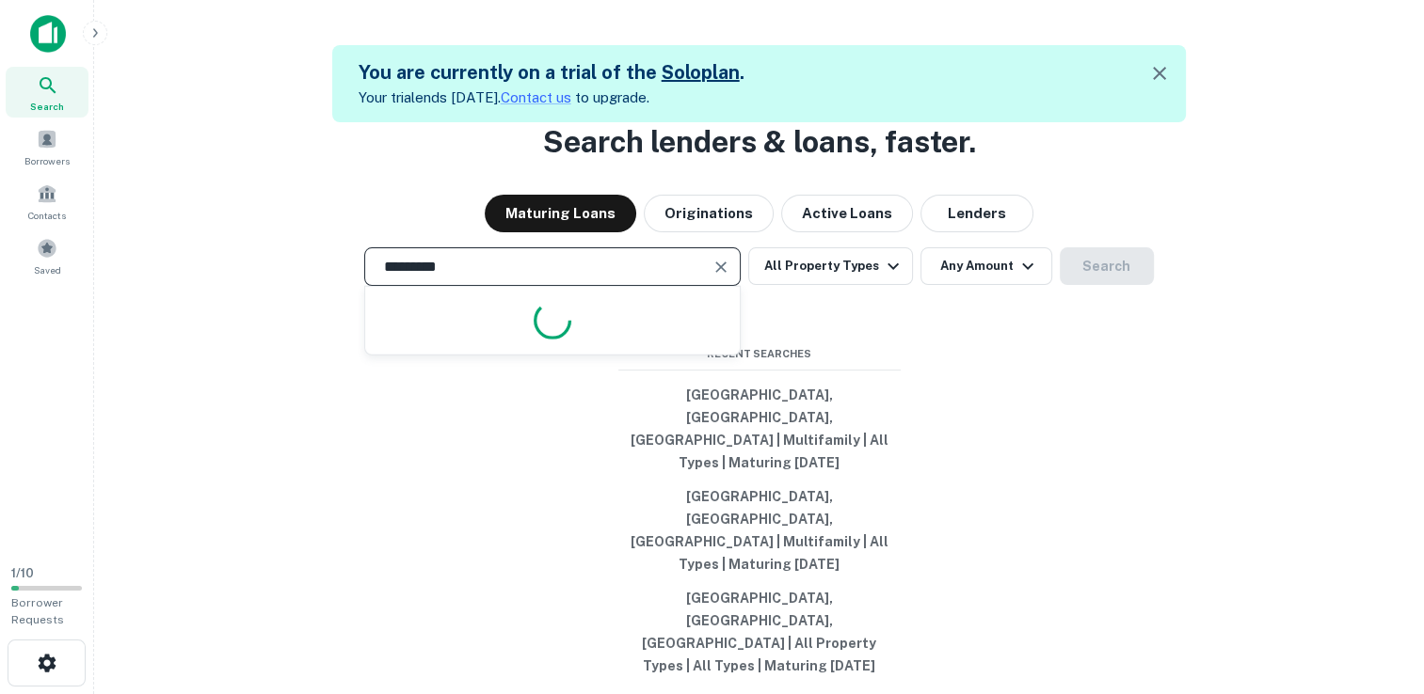
type input "**********"
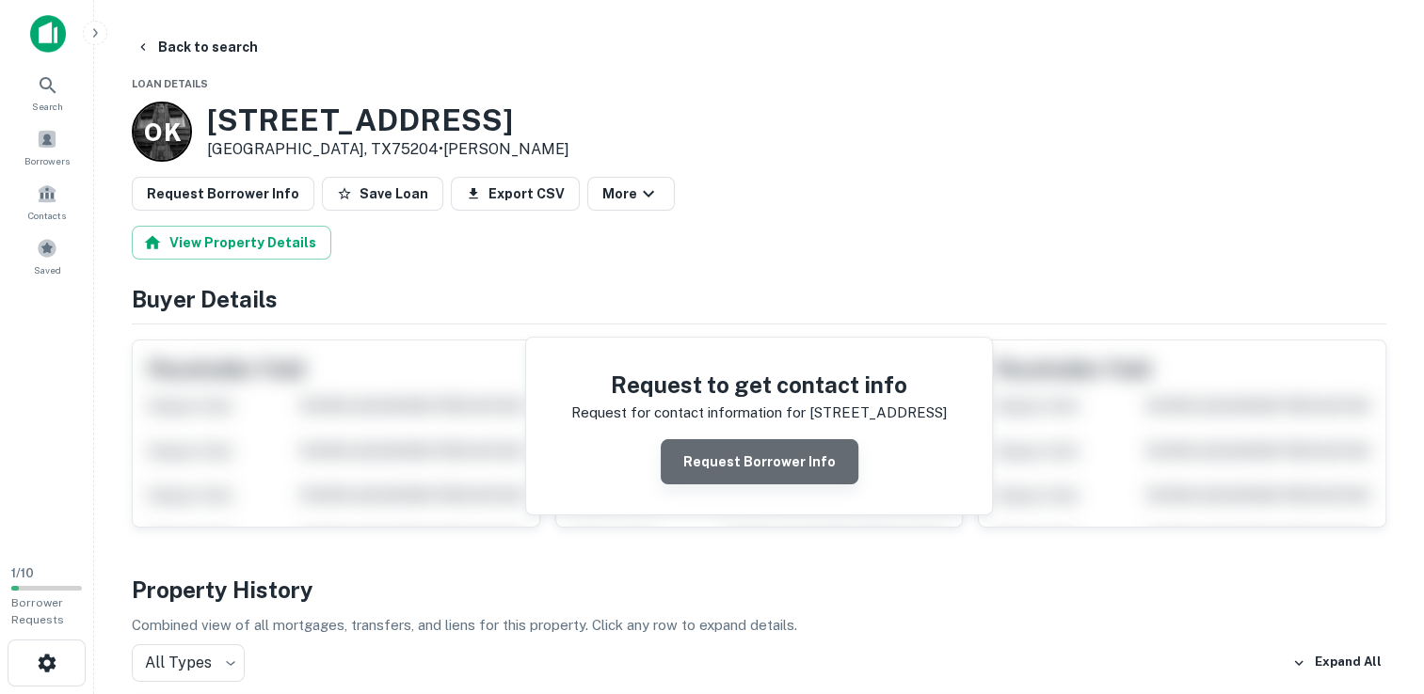
click at [819, 470] on button "Request Borrower Info" at bounding box center [760, 461] width 198 height 45
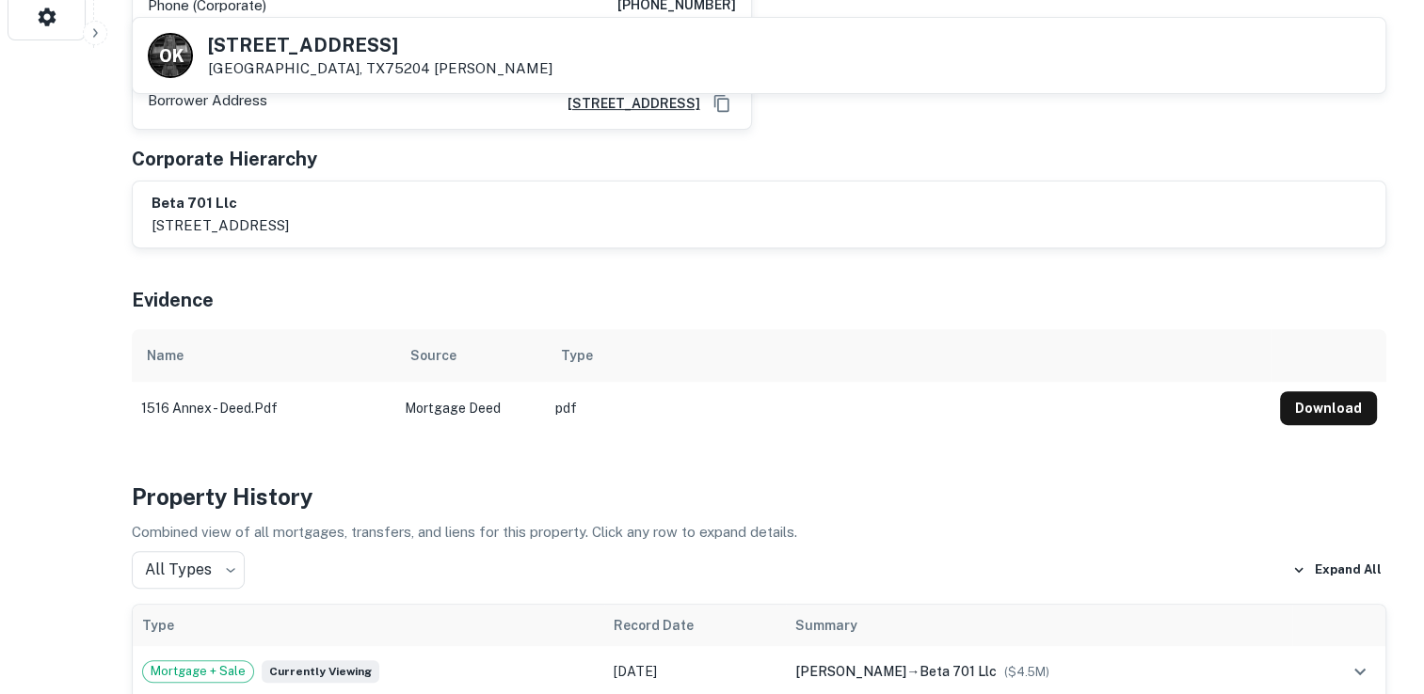
scroll to position [651, 0]
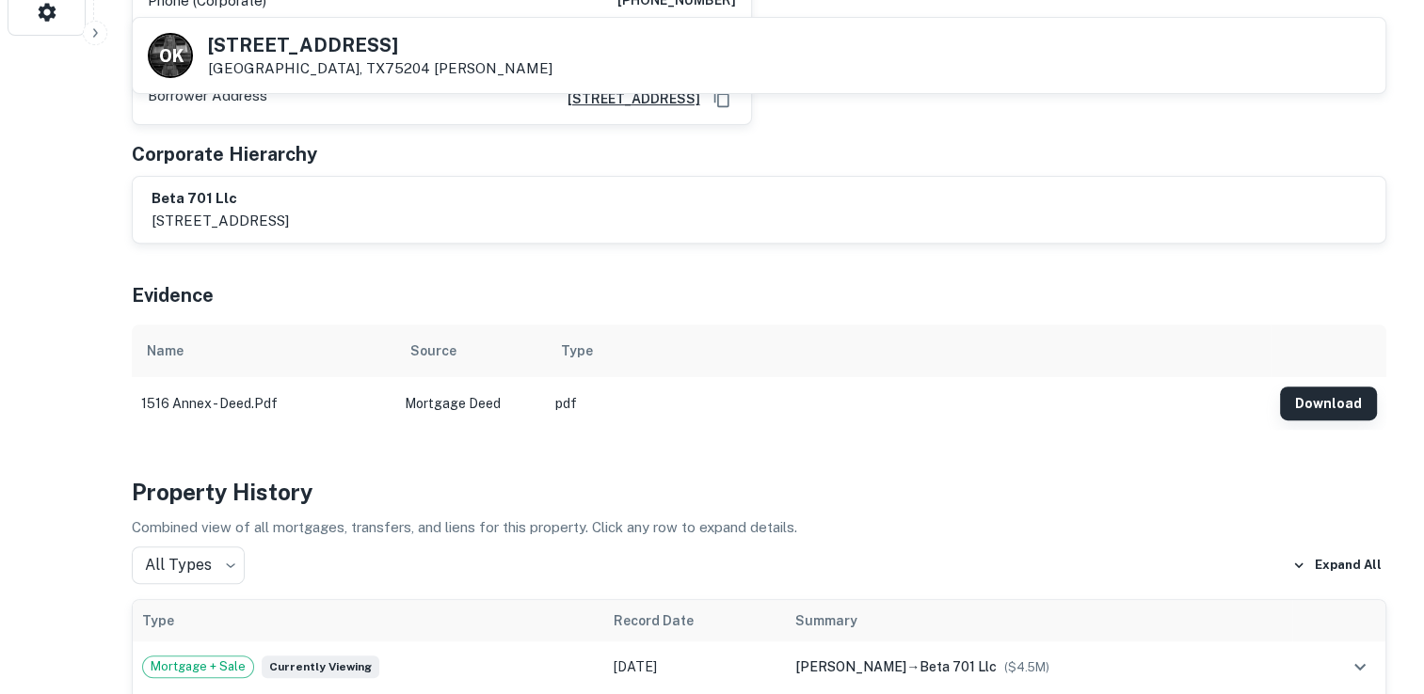
click at [1330, 387] on button "Download" at bounding box center [1328, 404] width 97 height 34
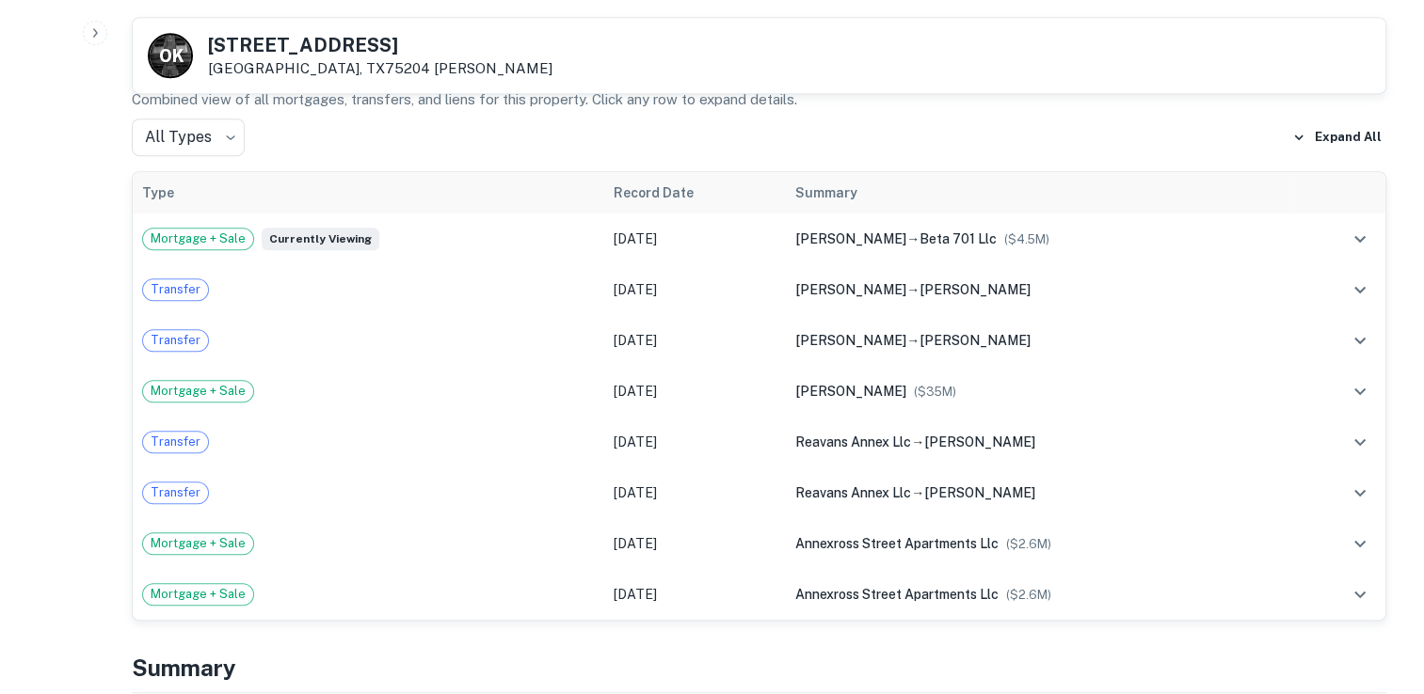
scroll to position [1081, 0]
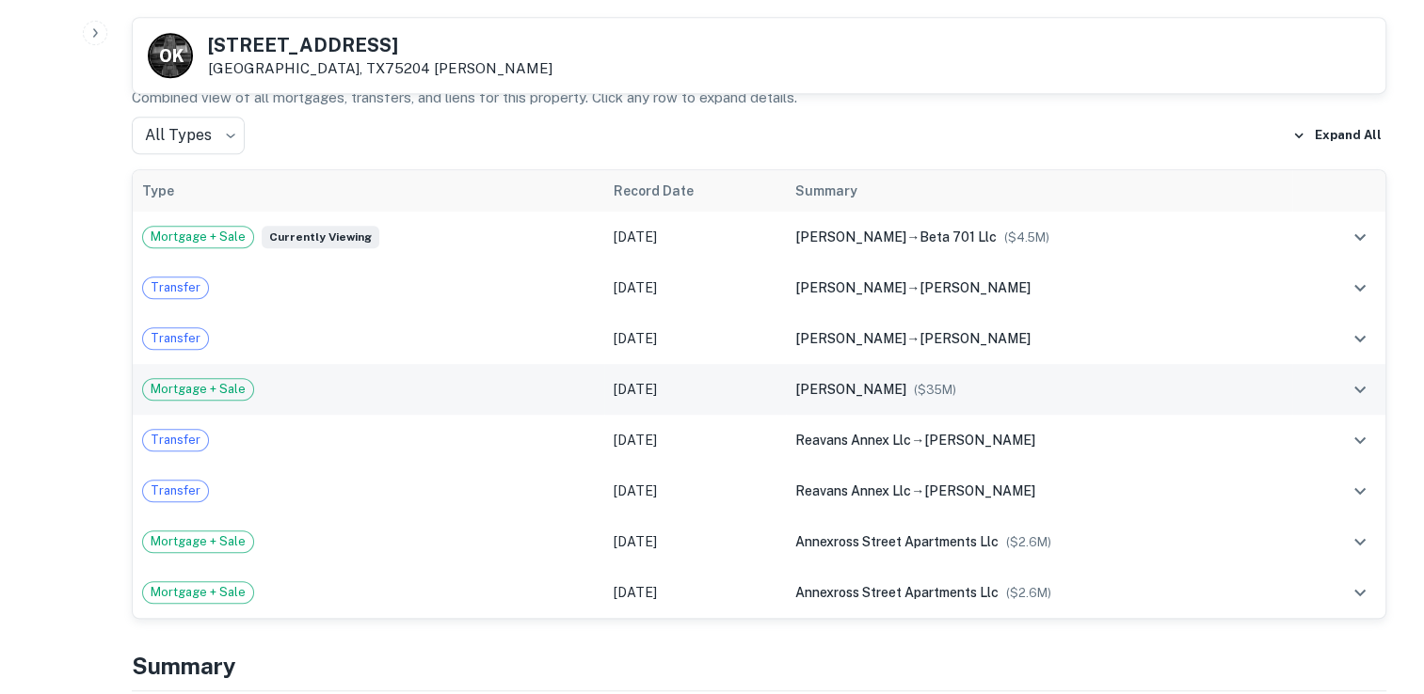
click at [914, 383] on span "($ 35M )" at bounding box center [935, 390] width 42 height 14
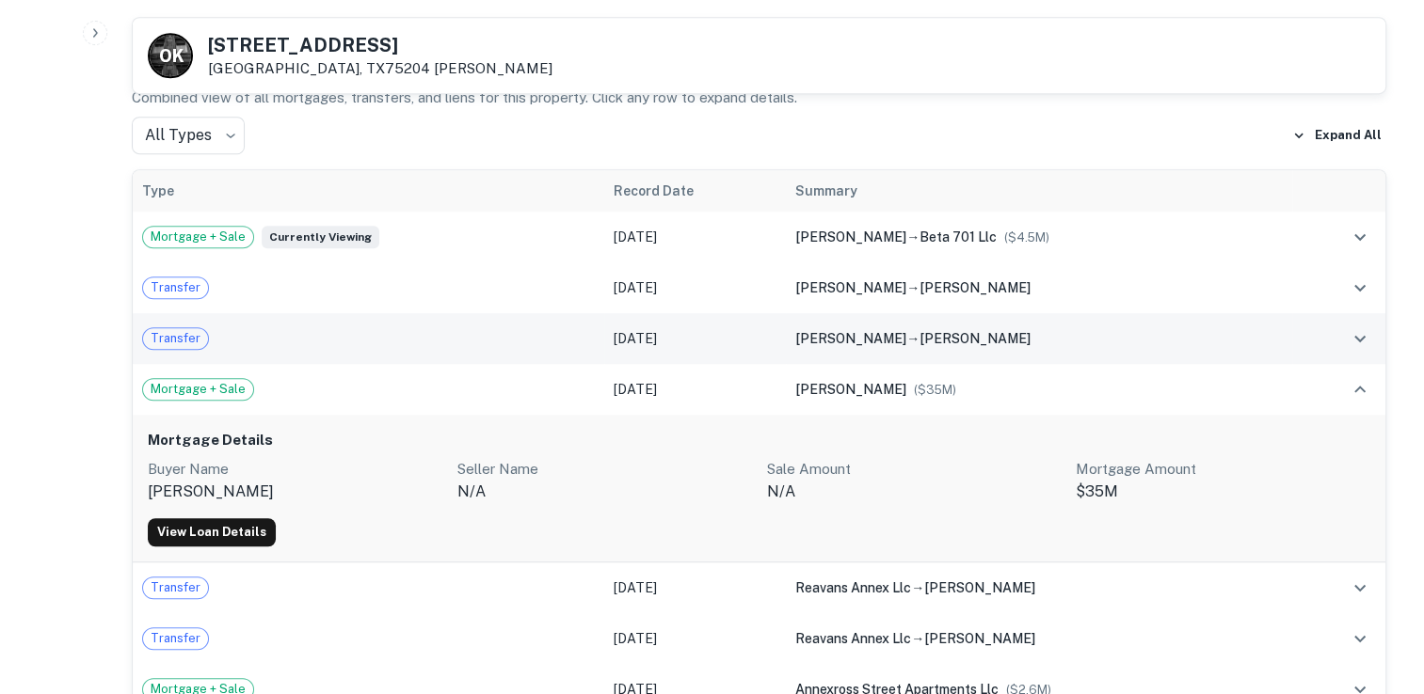
click at [947, 331] on span "[PERSON_NAME]" at bounding box center [974, 338] width 111 height 15
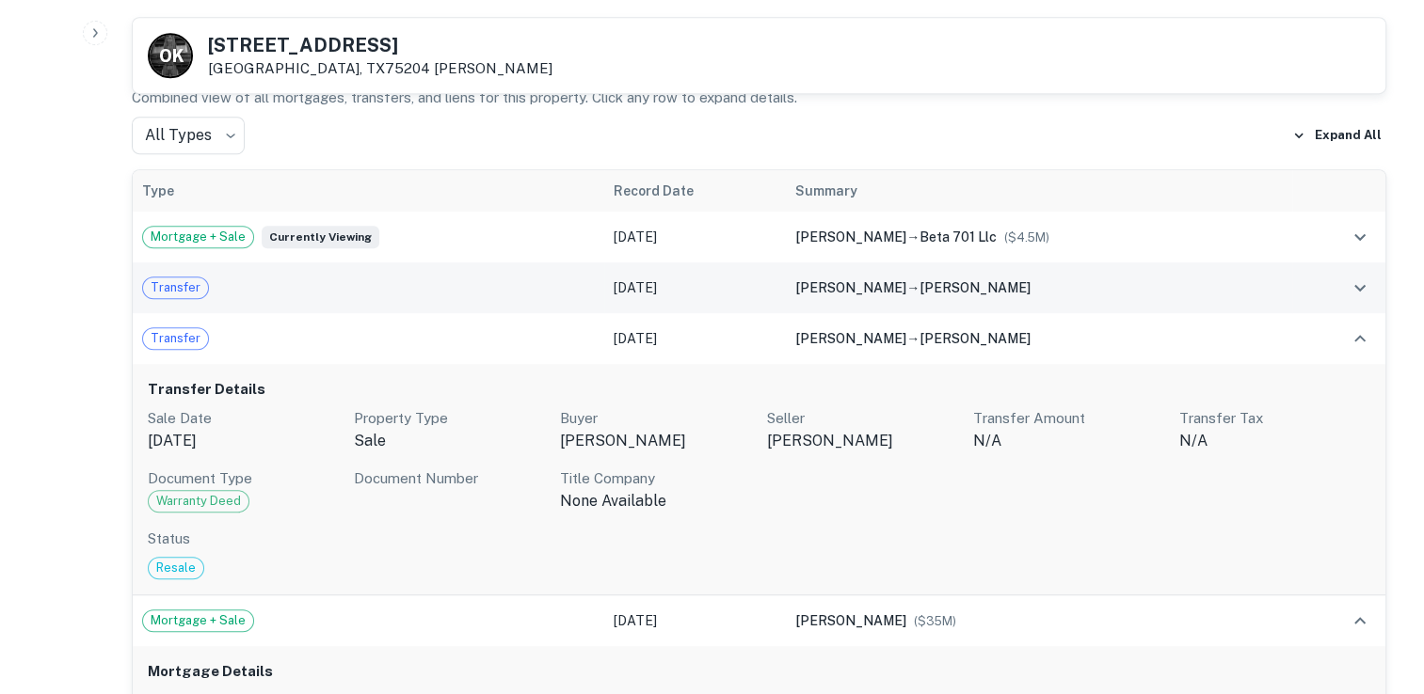
click at [929, 280] on span "[PERSON_NAME]" at bounding box center [974, 287] width 111 height 15
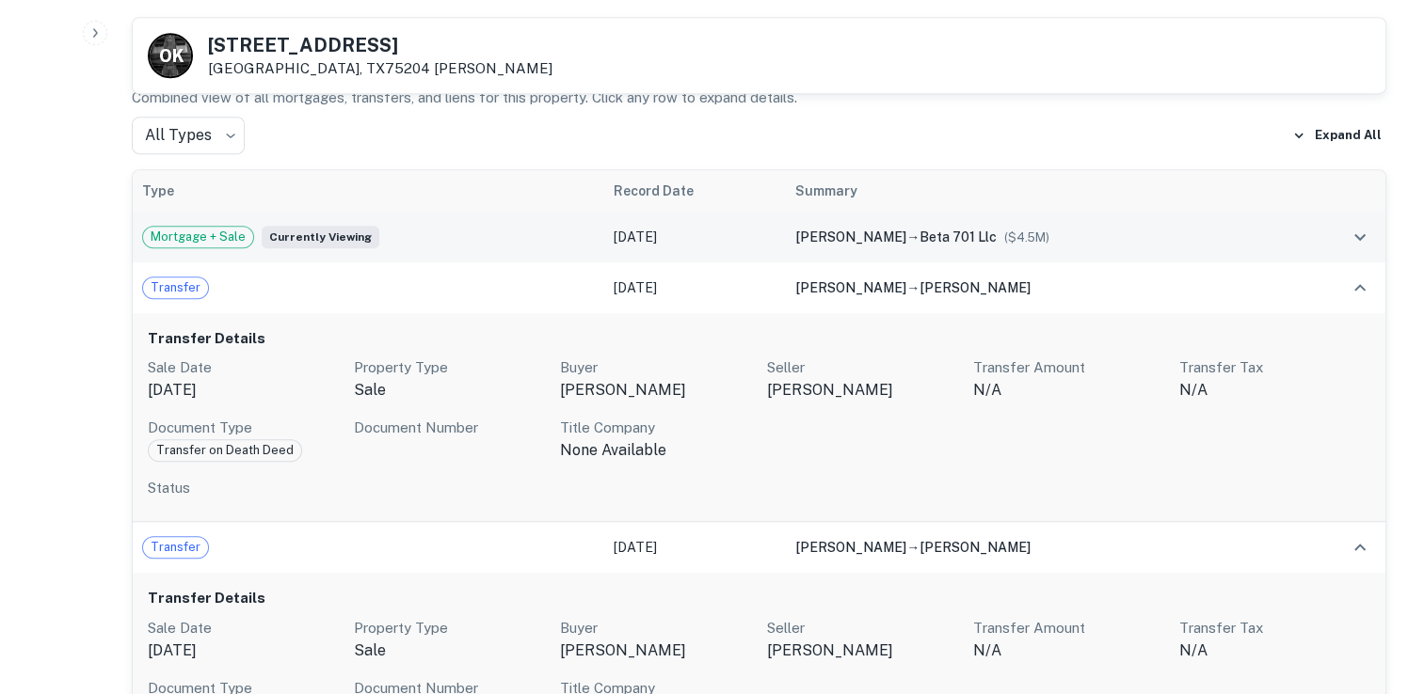
click at [947, 230] on span "beta 701 llc" at bounding box center [957, 237] width 77 height 15
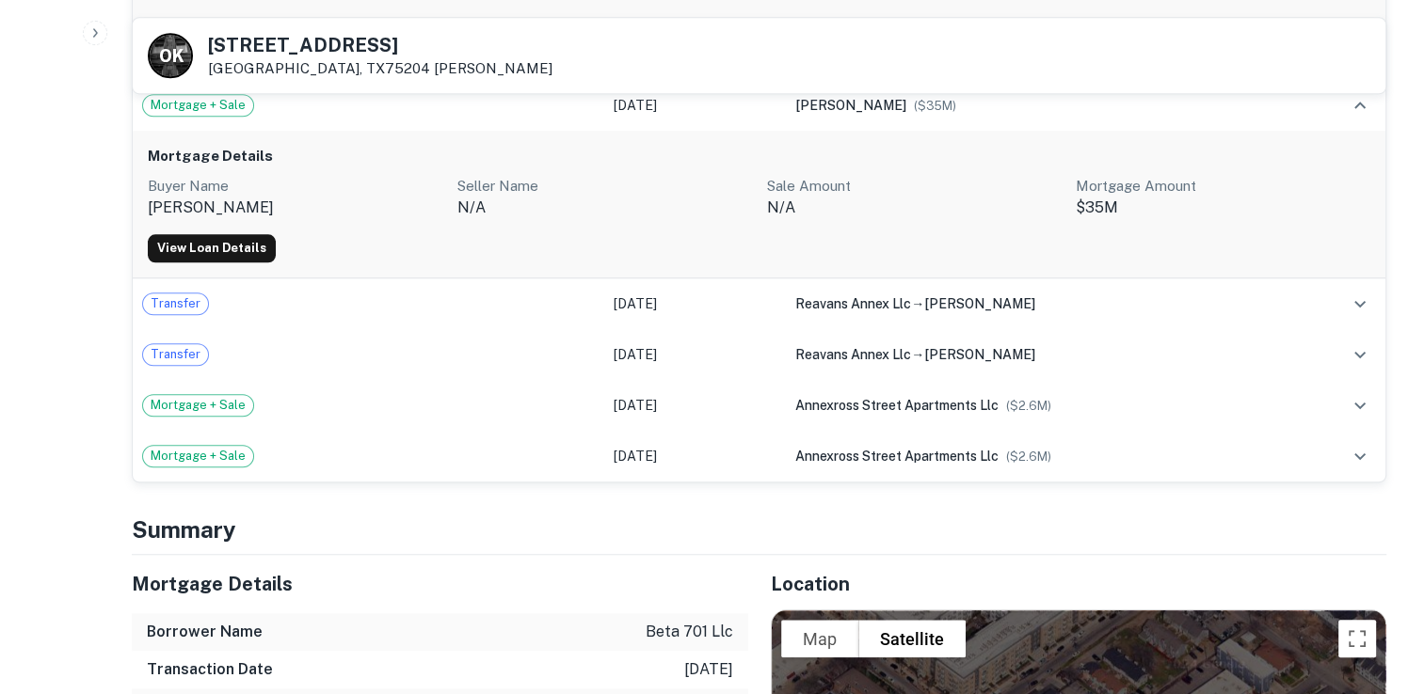
scroll to position [1912, 0]
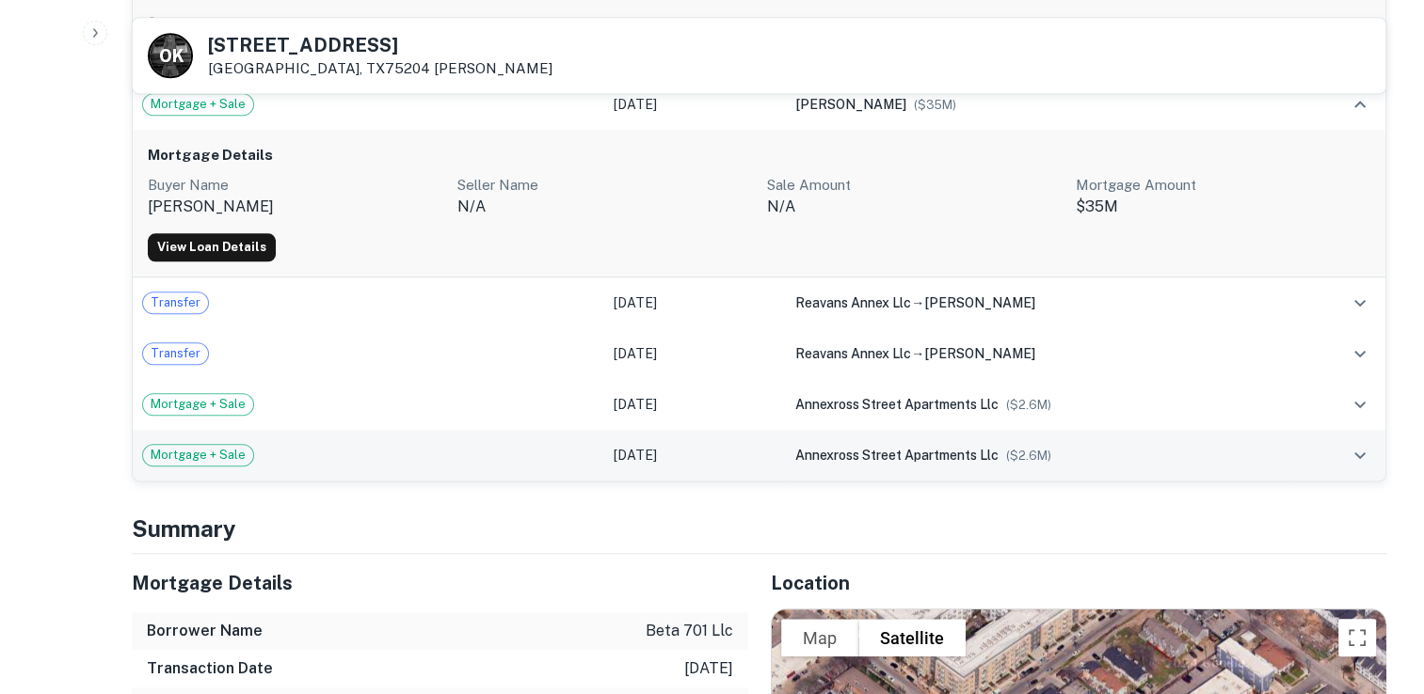
click at [956, 445] on div "annexross street apartments llc ($ 2.6M )" at bounding box center [1038, 455] width 487 height 21
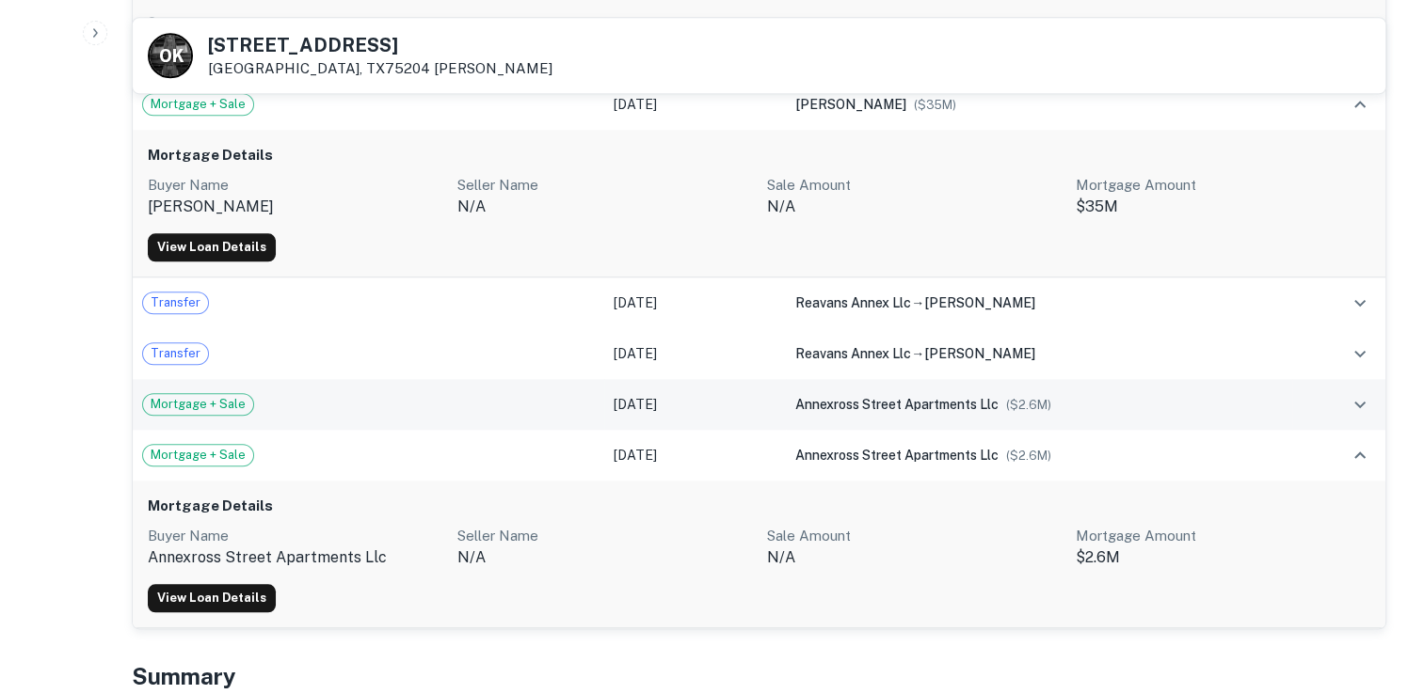
click at [1134, 394] on div "annexross street apartments llc ($ 2.6M )" at bounding box center [1038, 404] width 487 height 21
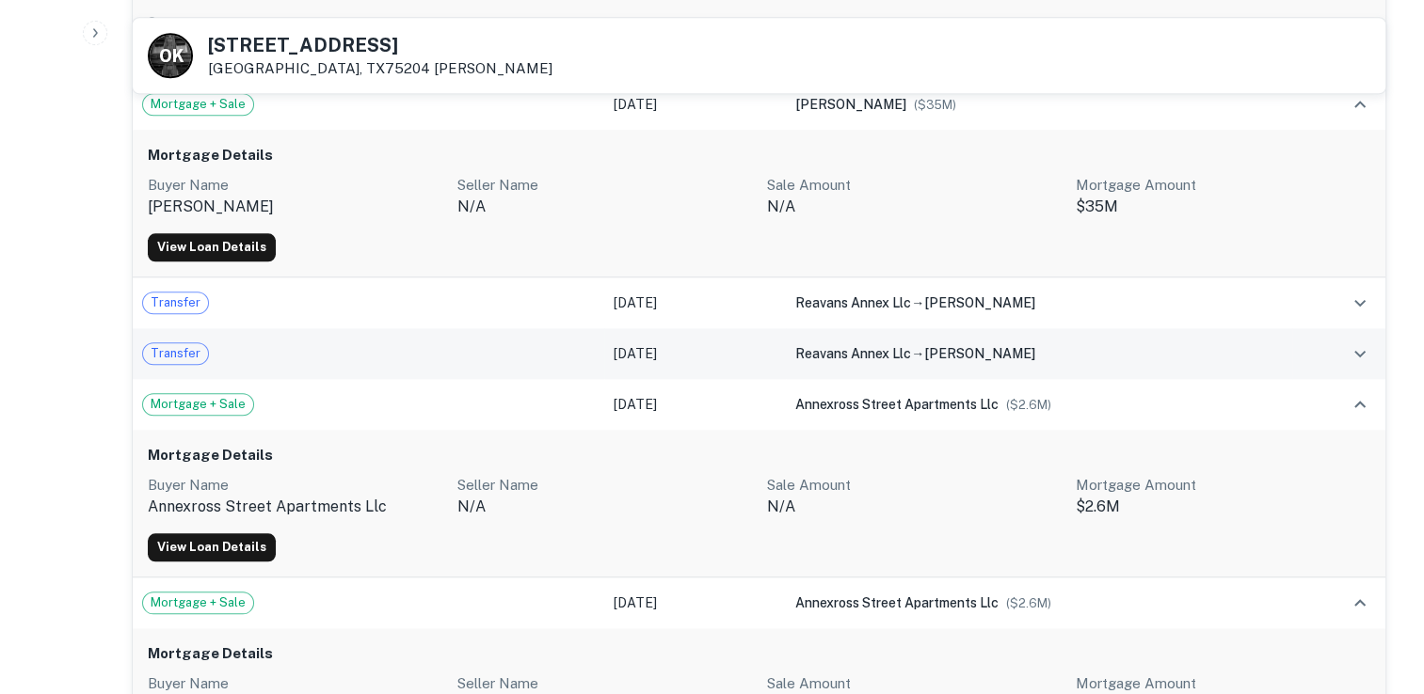
click at [1186, 343] on div "reavans annex llc → oshima kinji" at bounding box center [1038, 353] width 487 height 21
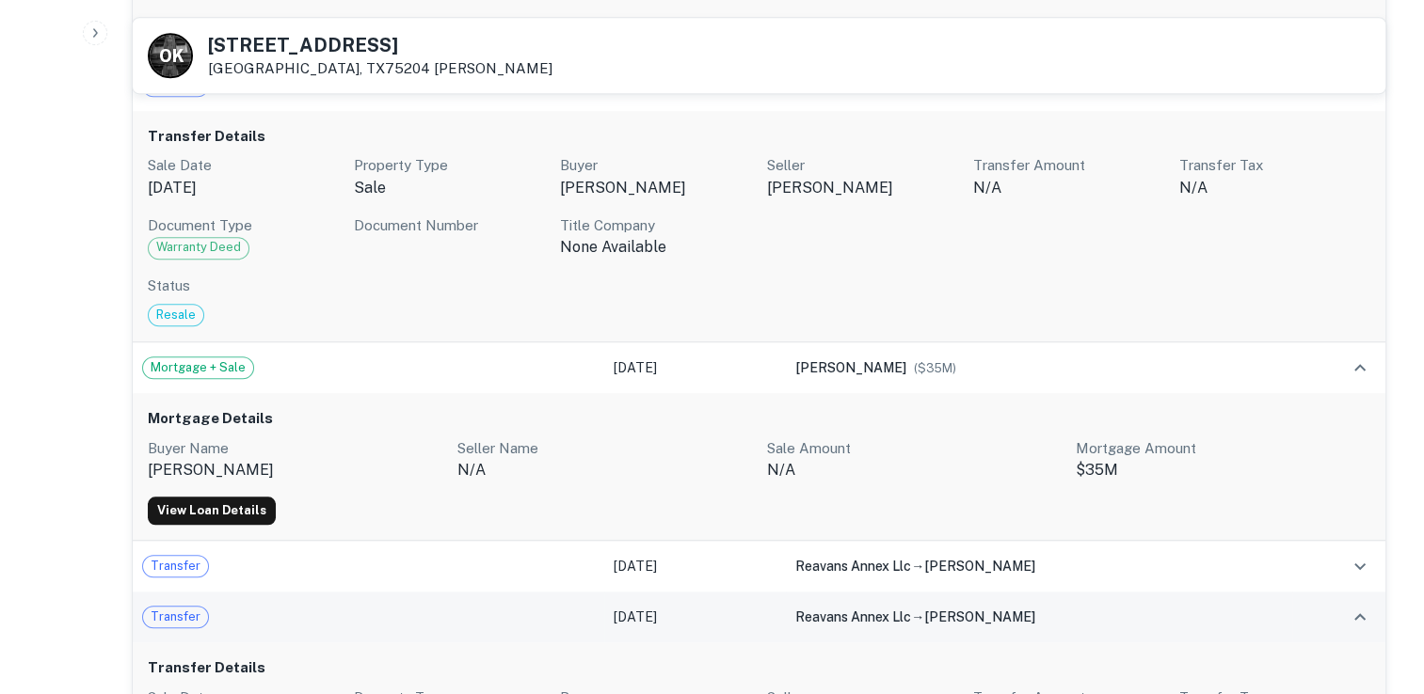
scroll to position [1647, 0]
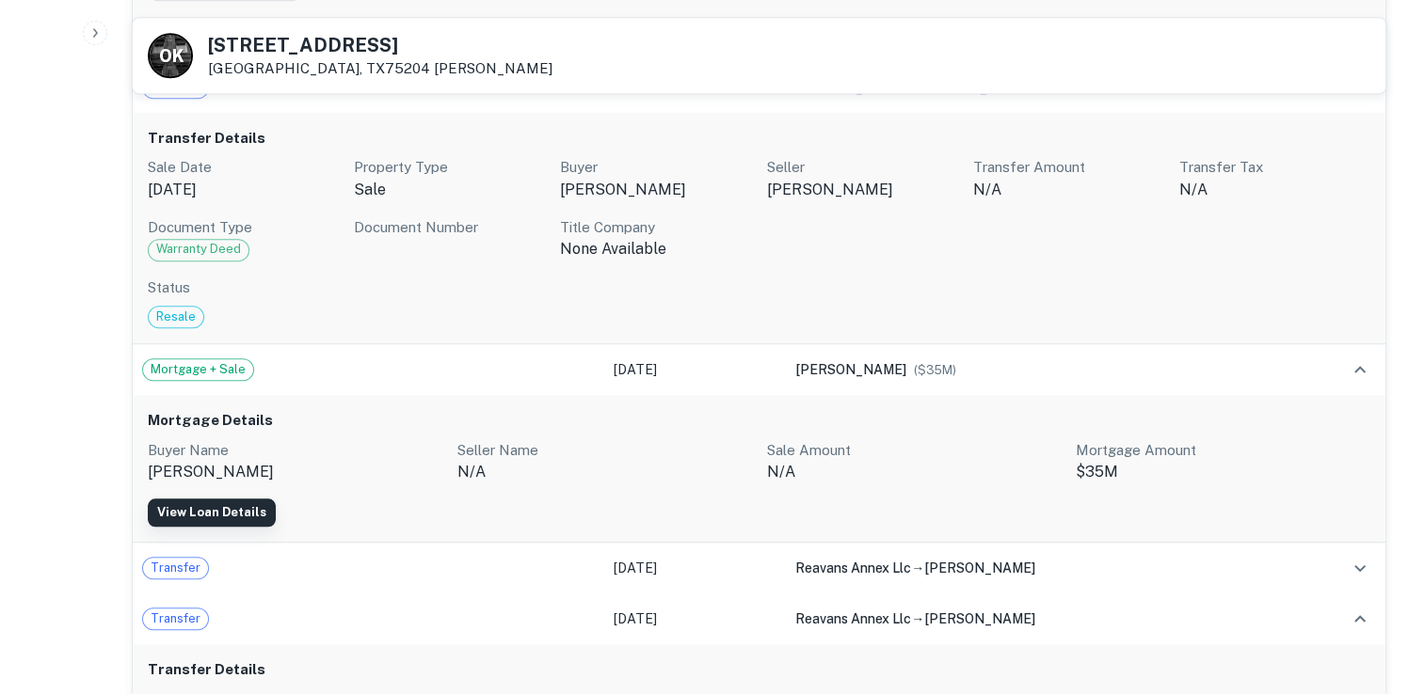
click at [226, 499] on link "View Loan Details" at bounding box center [212, 513] width 128 height 28
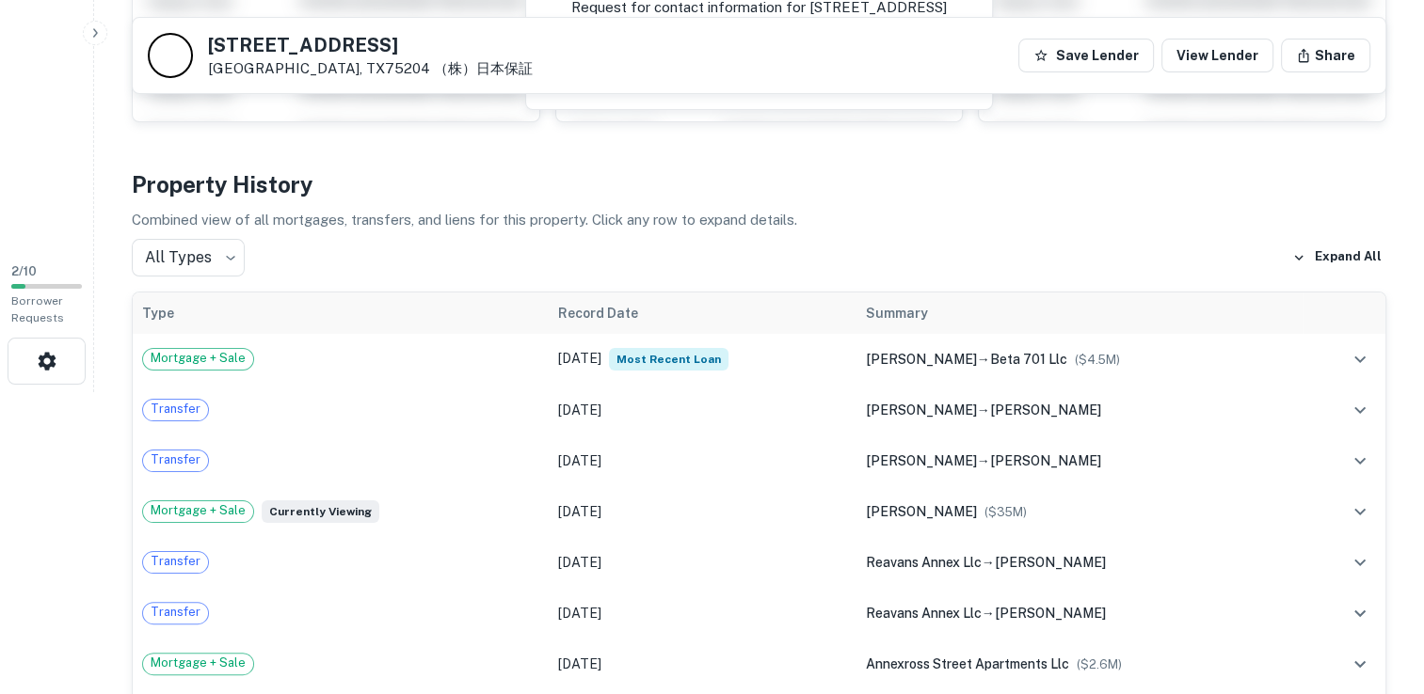
scroll to position [316, 0]
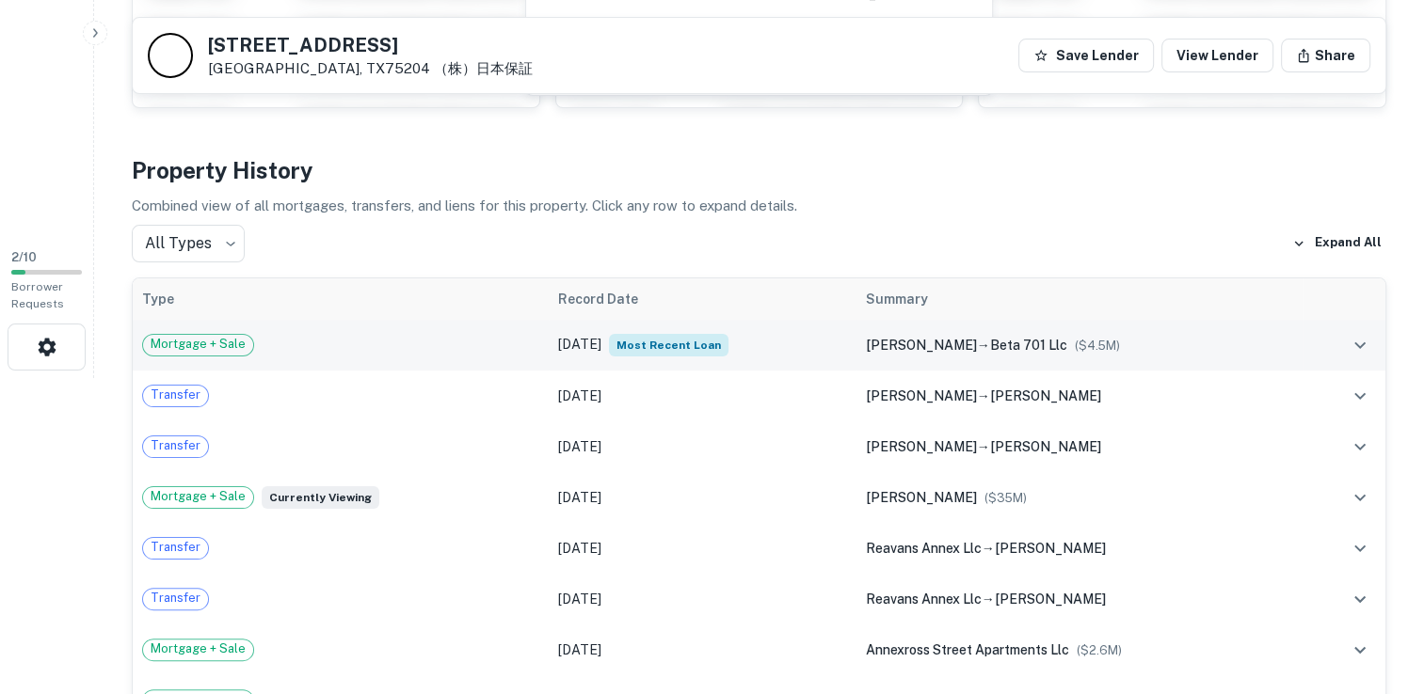
click at [904, 338] on span "oshima kinji" at bounding box center [921, 345] width 111 height 15
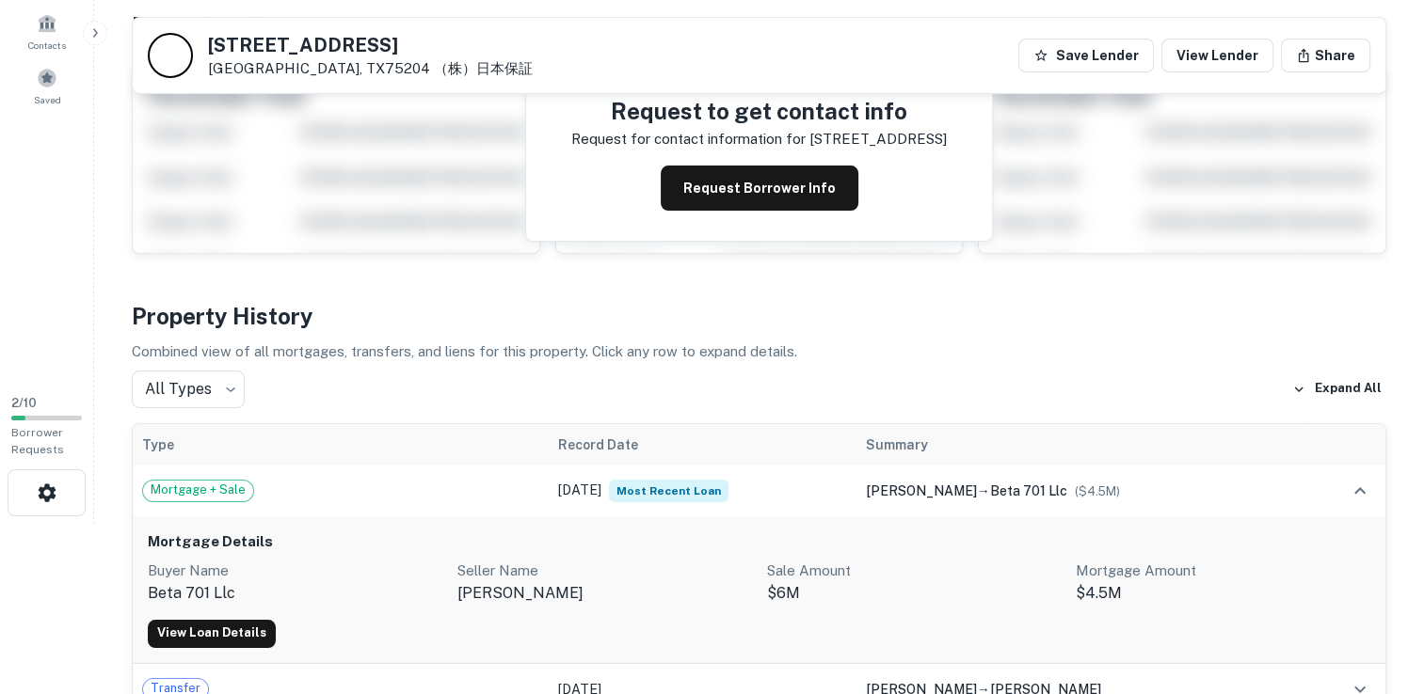
scroll to position [0, 0]
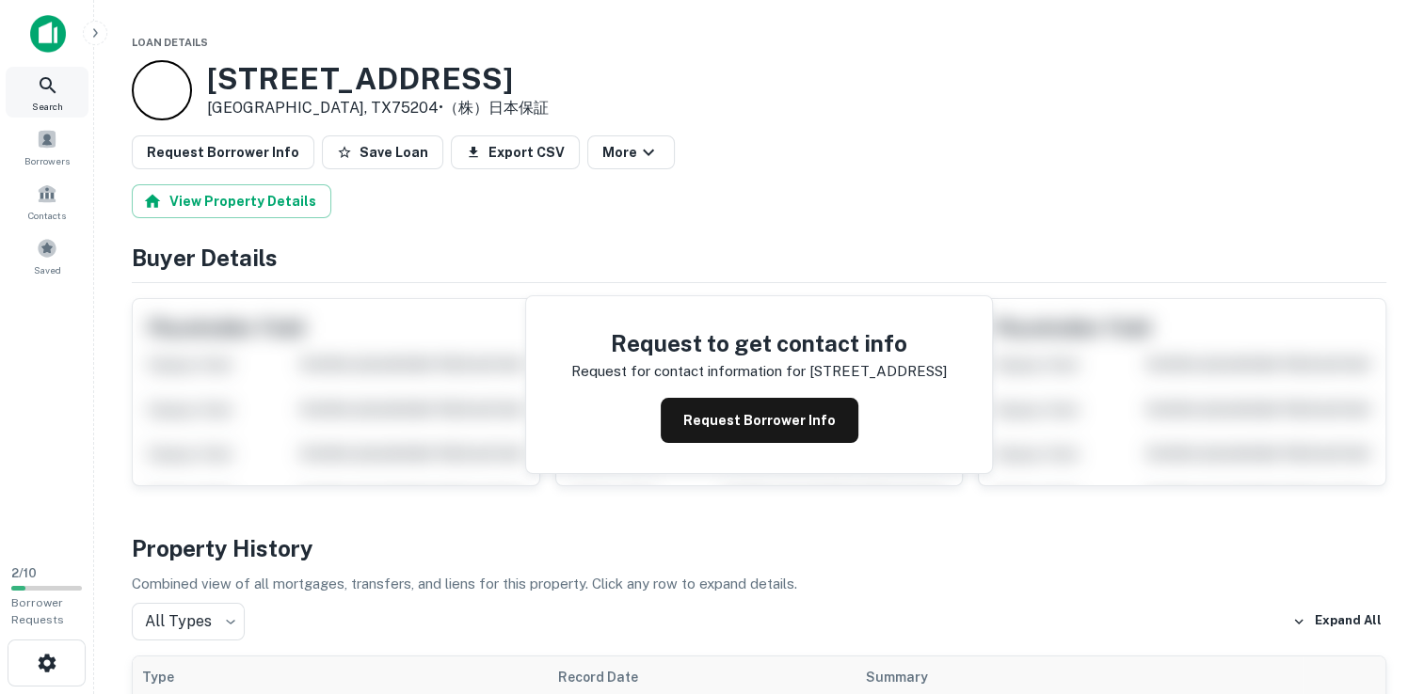
click at [57, 92] on icon at bounding box center [48, 85] width 23 height 23
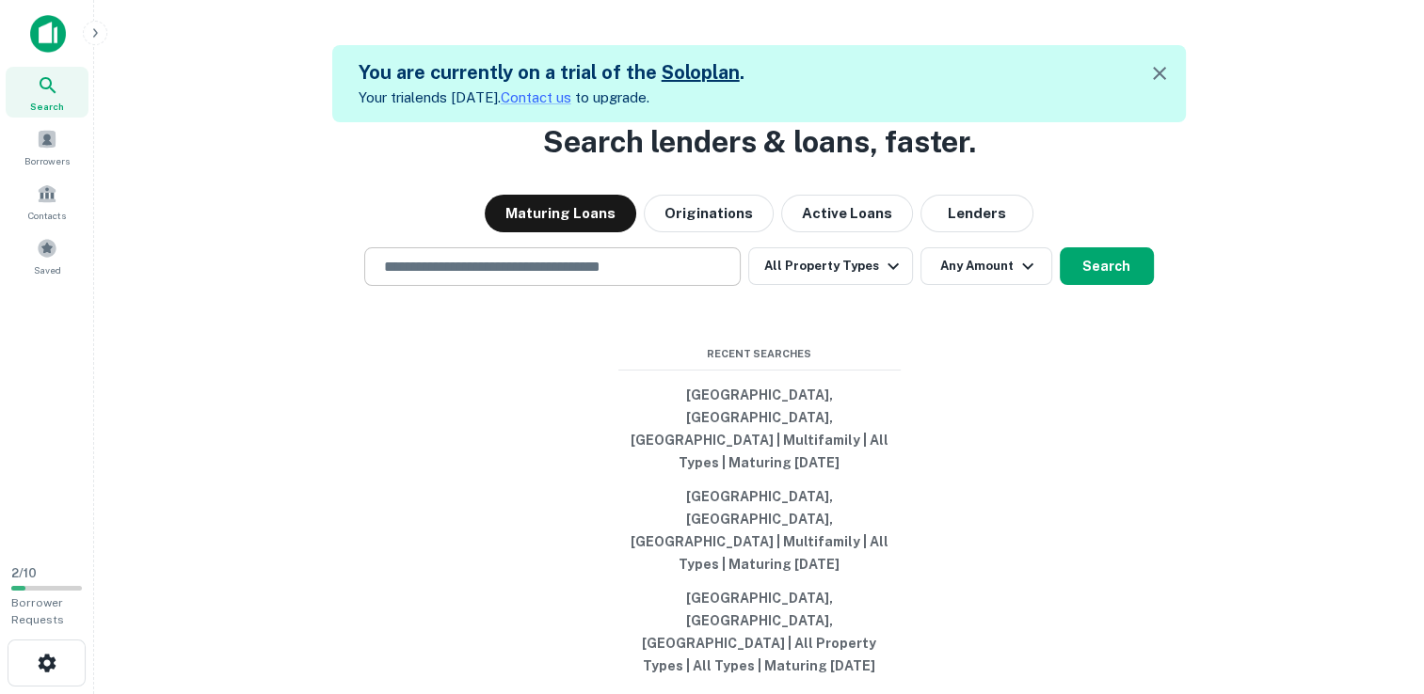
click at [632, 278] on input "text" at bounding box center [552, 267] width 359 height 22
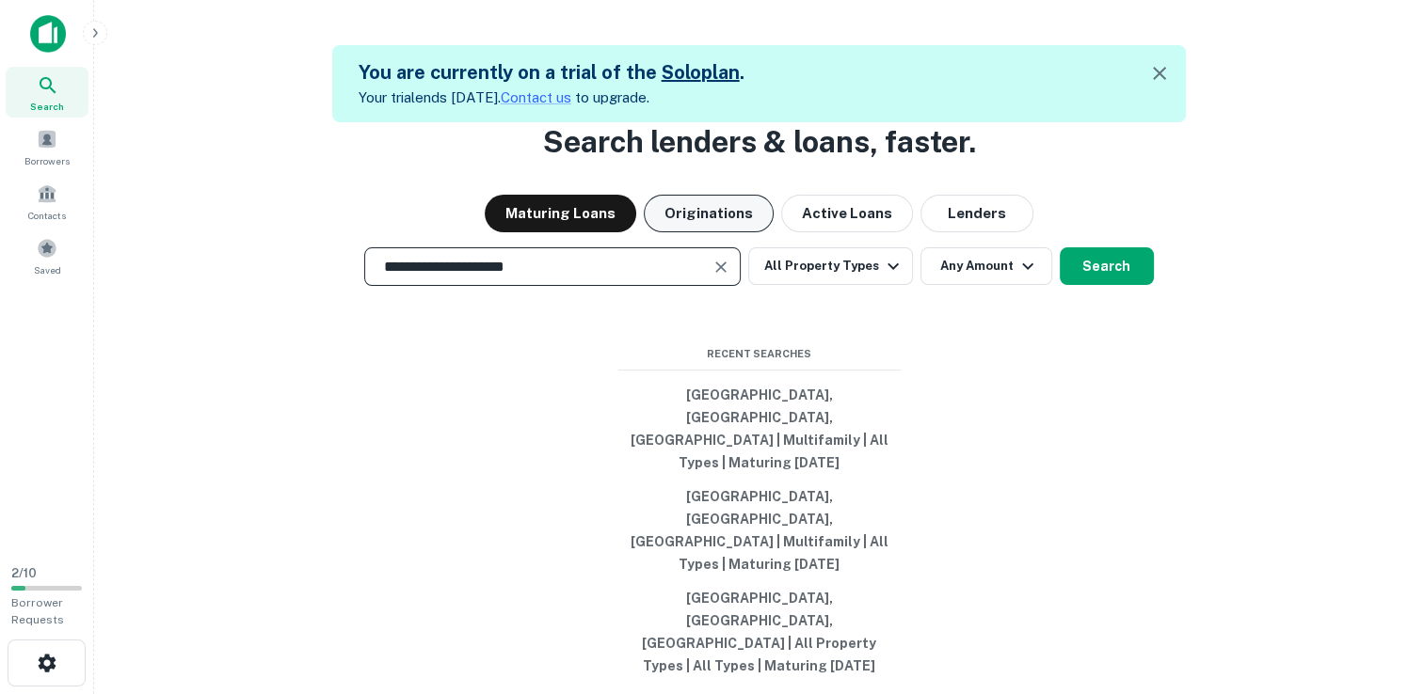
type input "**********"
click at [734, 232] on button "Originations" at bounding box center [709, 214] width 130 height 38
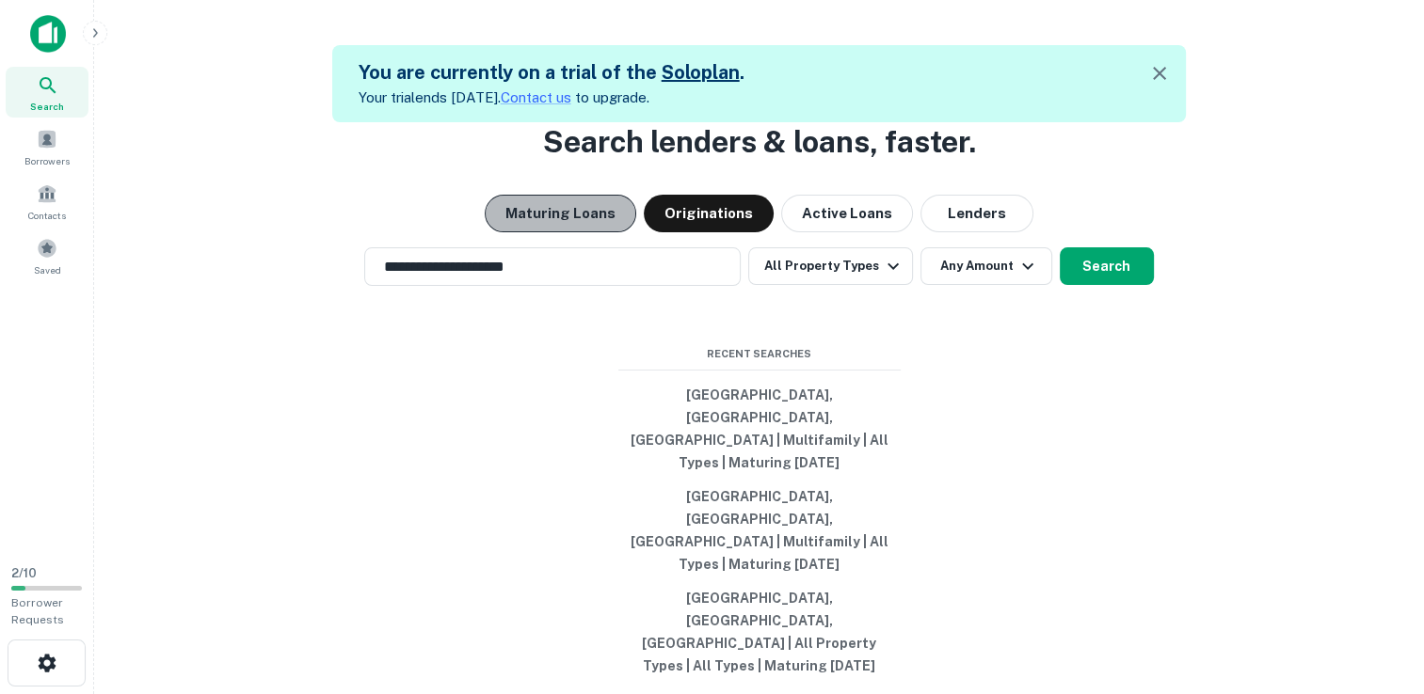
click at [589, 232] on button "Maturing Loans" at bounding box center [560, 214] width 151 height 38
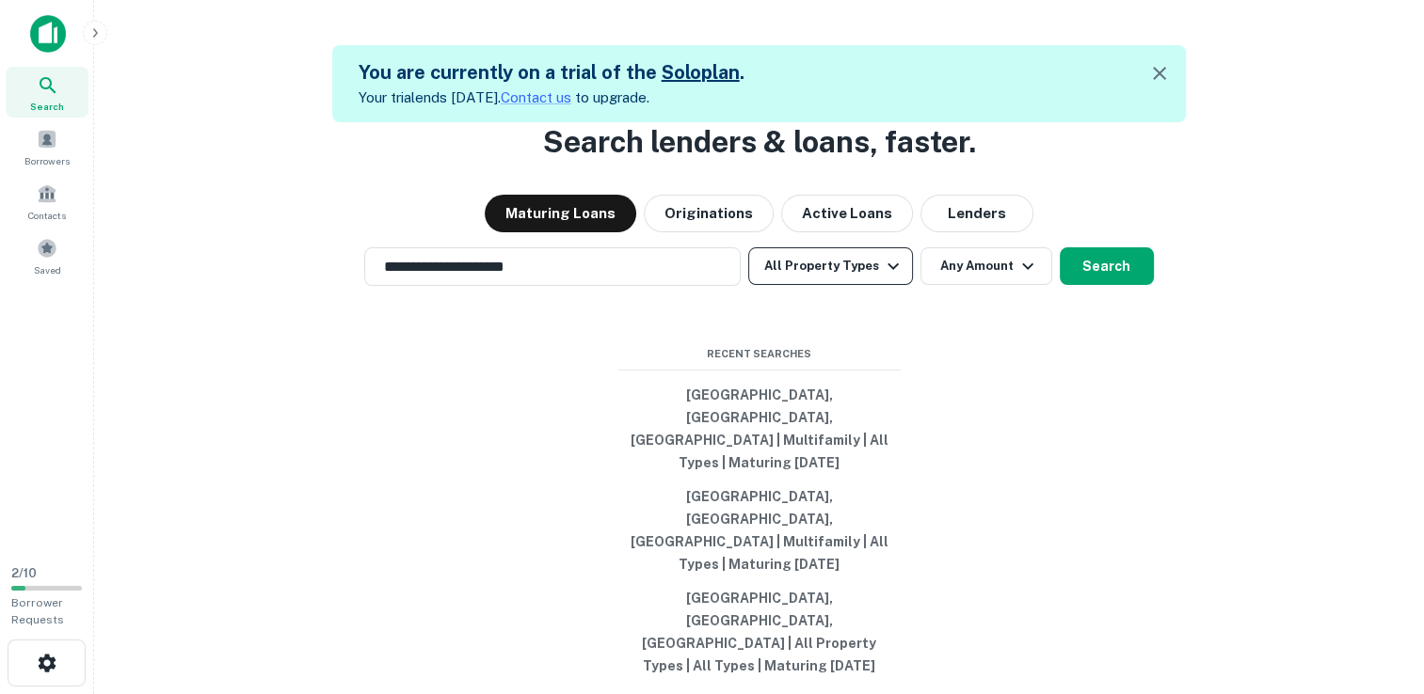
click at [865, 285] on button "All Property Types" at bounding box center [830, 266] width 164 height 38
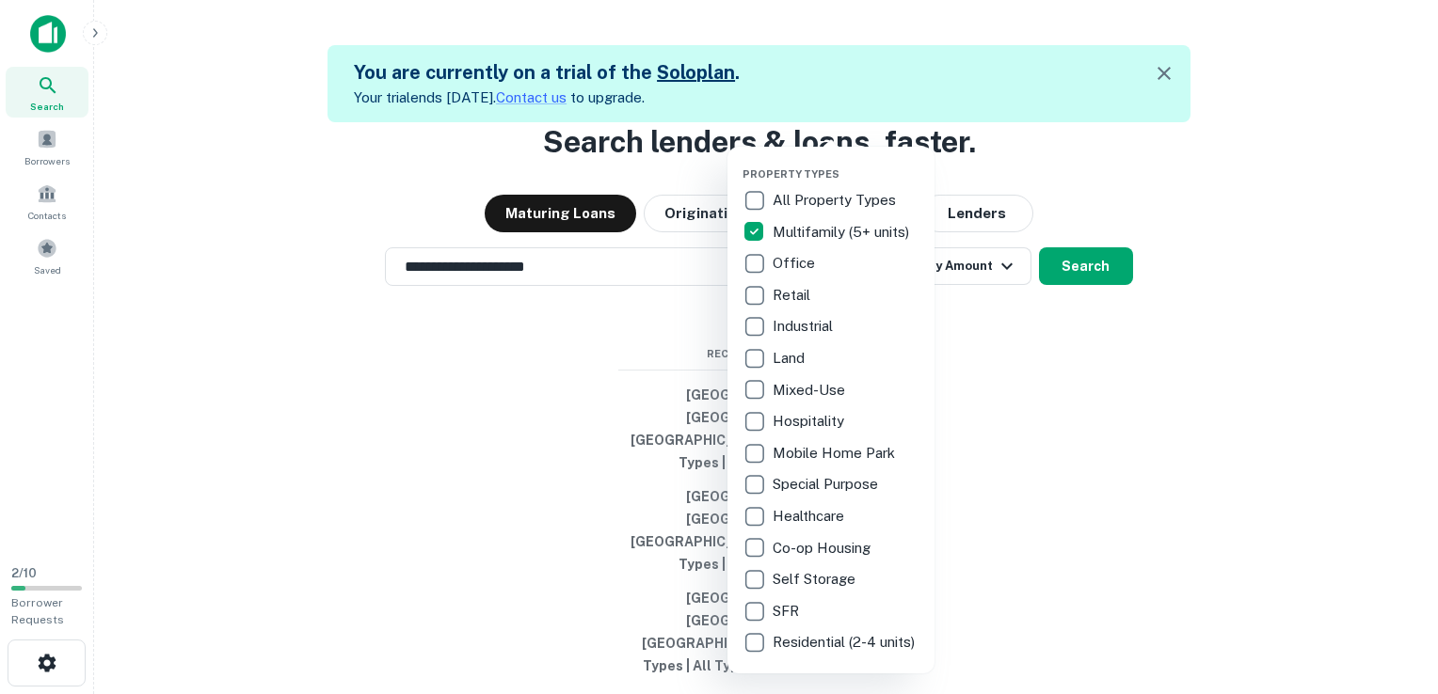
click at [1099, 341] on div at bounding box center [719, 347] width 1438 height 694
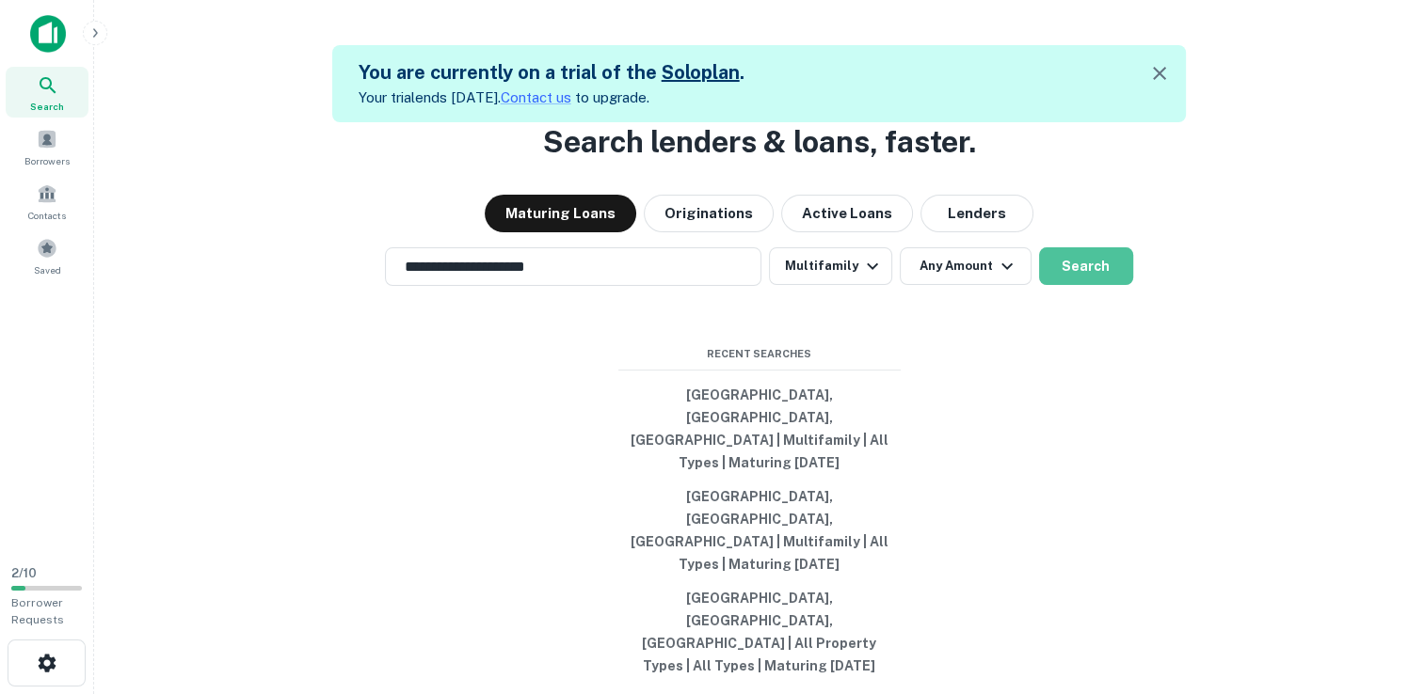
click at [1099, 285] on button "Search" at bounding box center [1086, 266] width 94 height 38
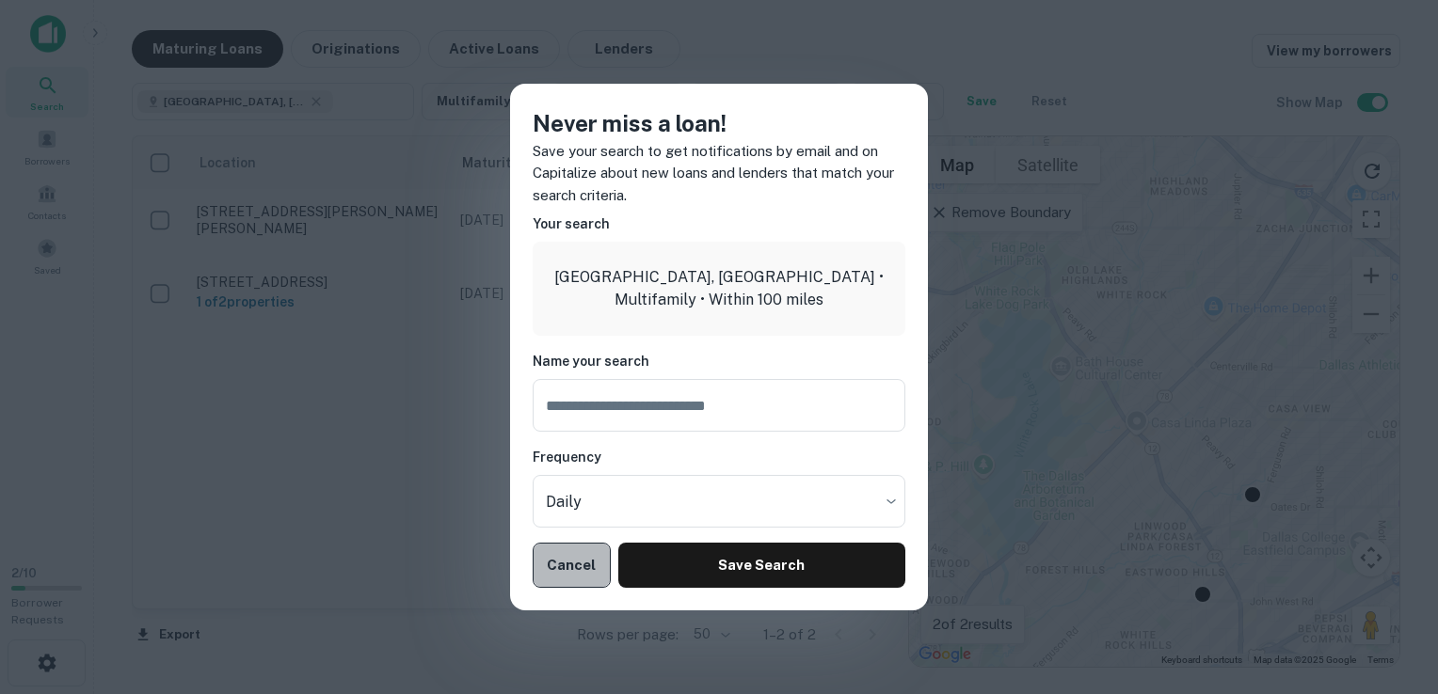
click at [569, 566] on button "Cancel" at bounding box center [572, 565] width 78 height 45
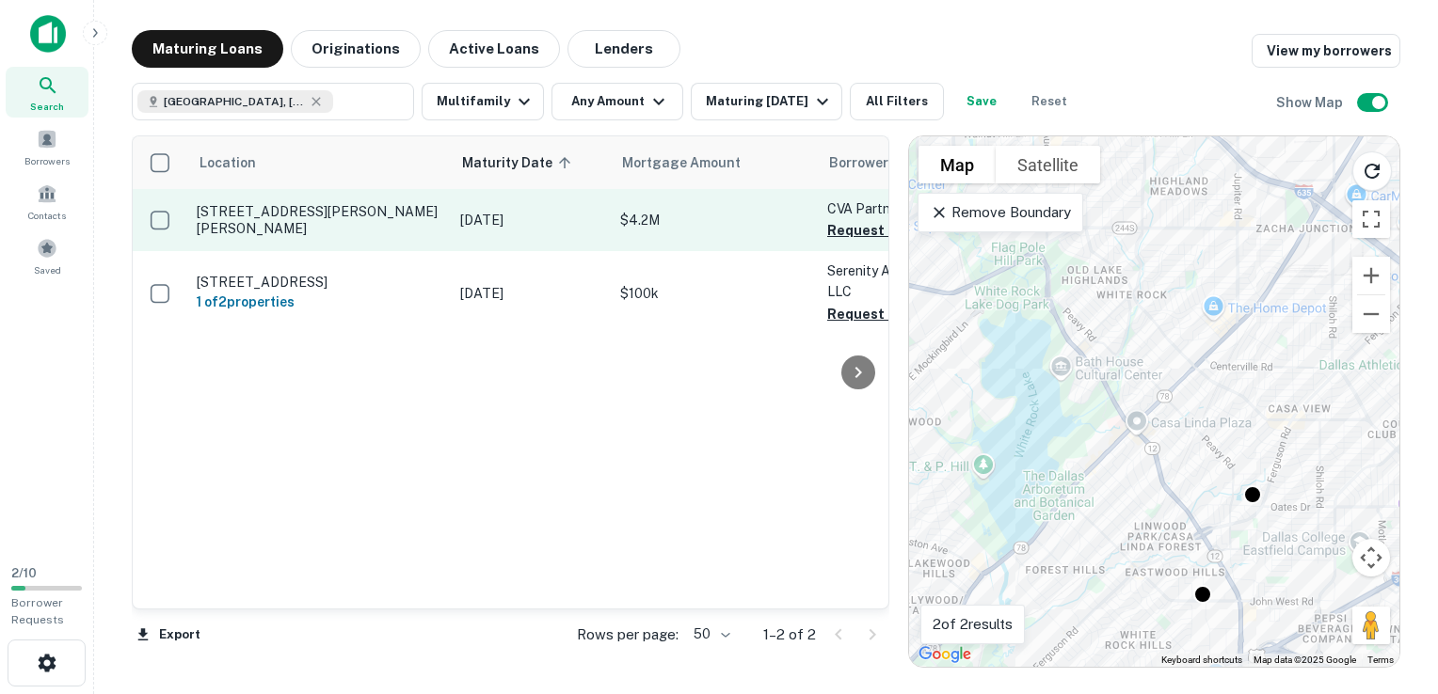
click at [279, 221] on p "[STREET_ADDRESS][PERSON_NAME][PERSON_NAME]" at bounding box center [319, 220] width 245 height 34
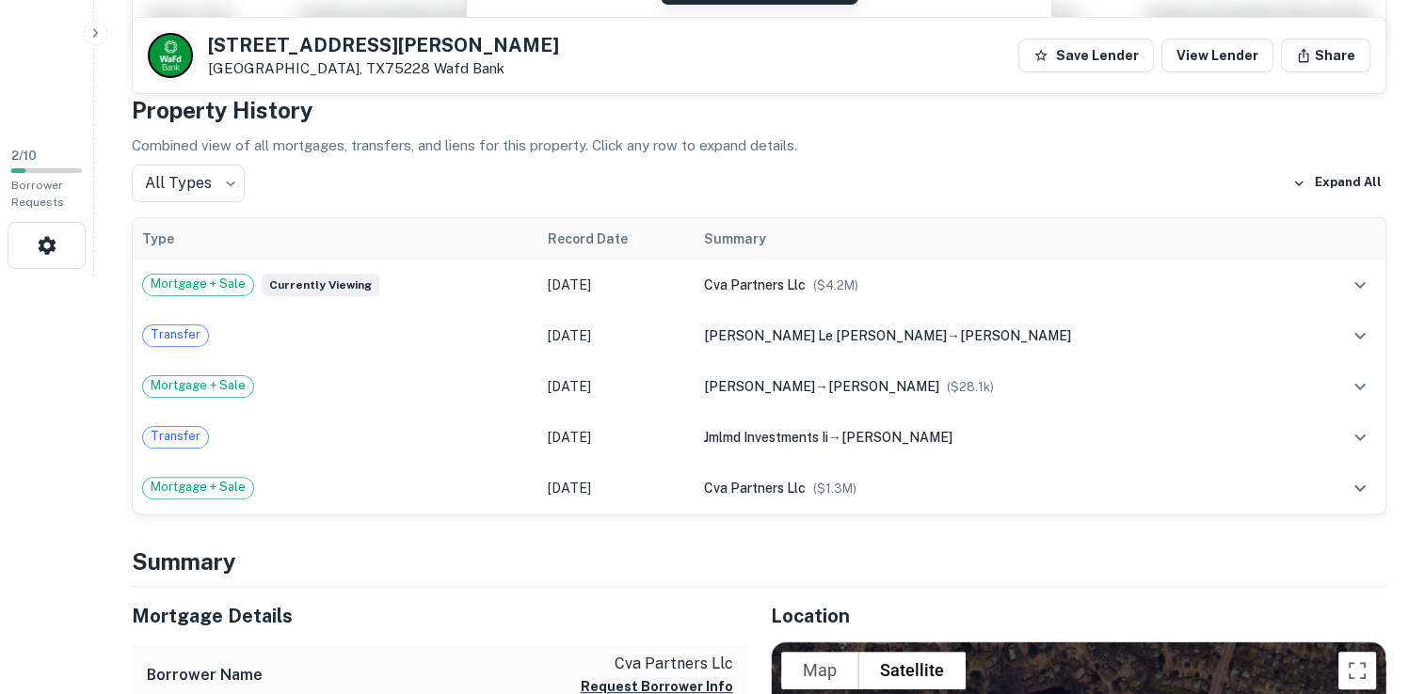
scroll to position [417, 0]
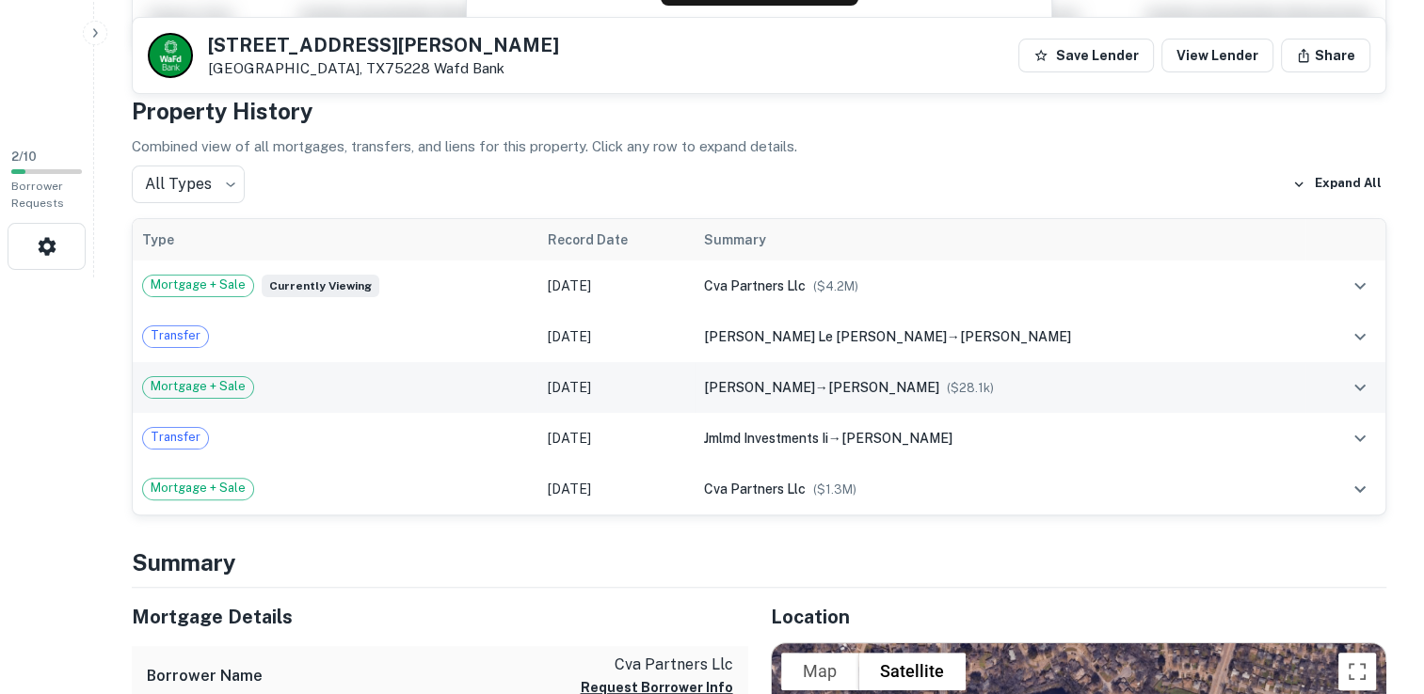
click at [1361, 387] on icon "expand row" at bounding box center [1359, 387] width 11 height 7
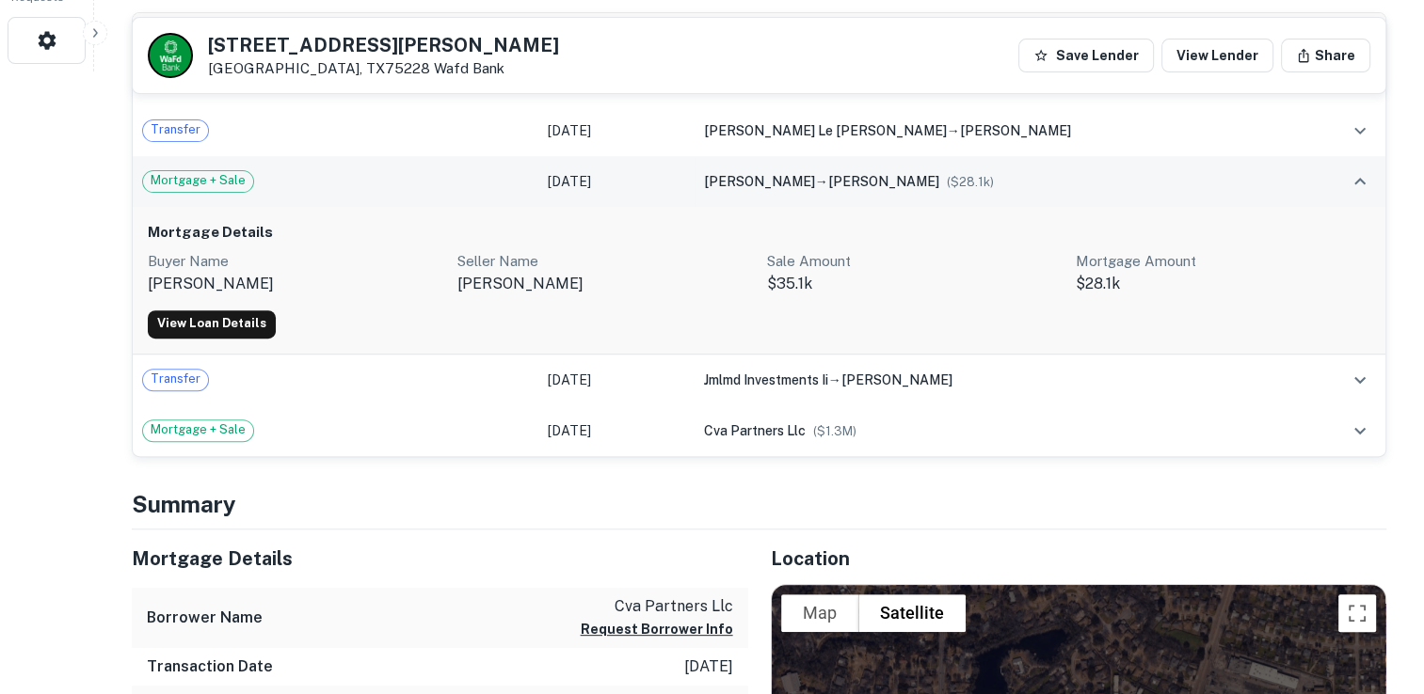
scroll to position [633, 0]
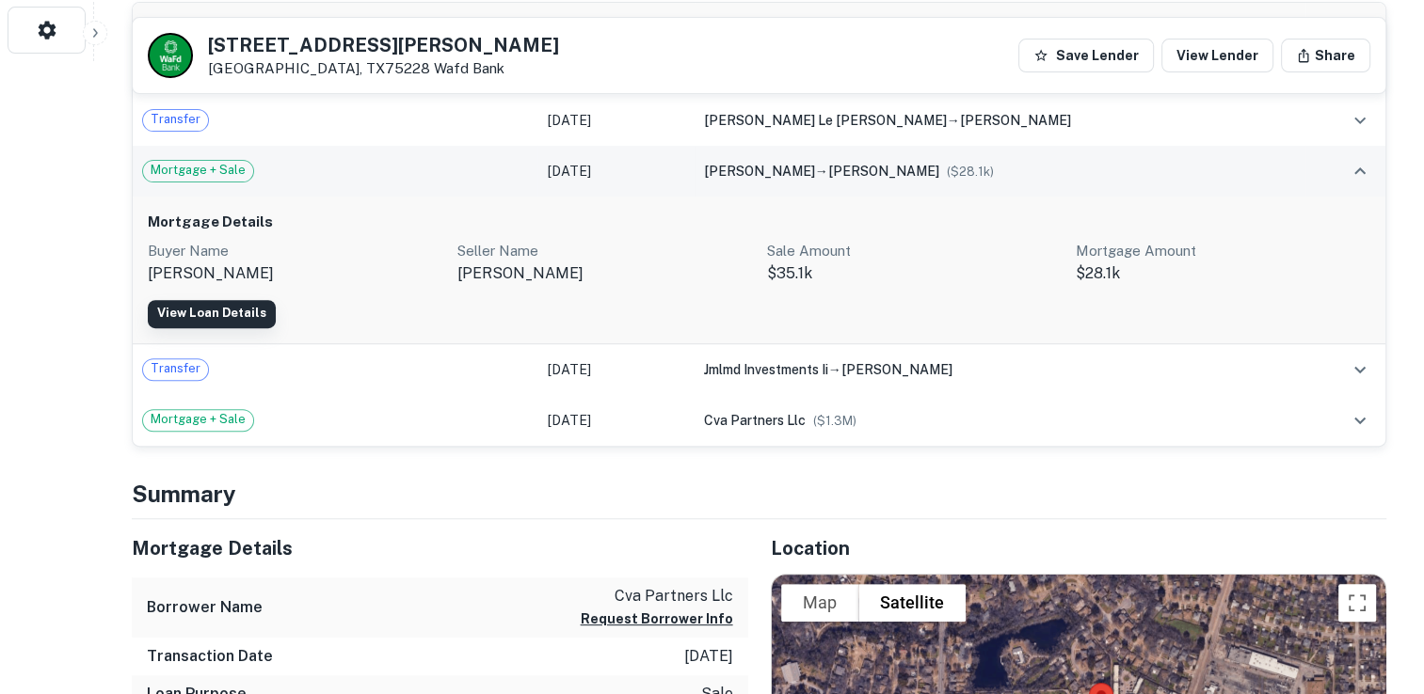
click at [218, 315] on link "View Loan Details" at bounding box center [212, 314] width 128 height 28
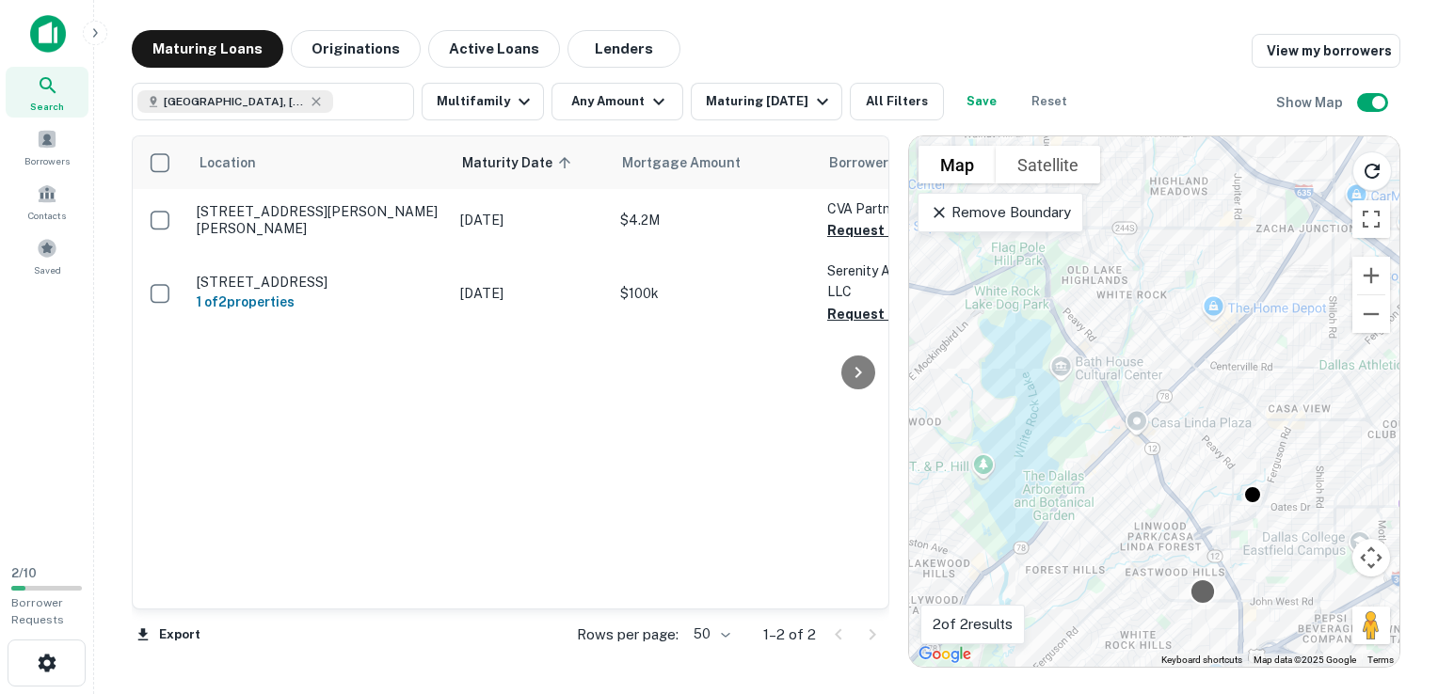
click at [1203, 597] on div at bounding box center [1202, 592] width 27 height 27
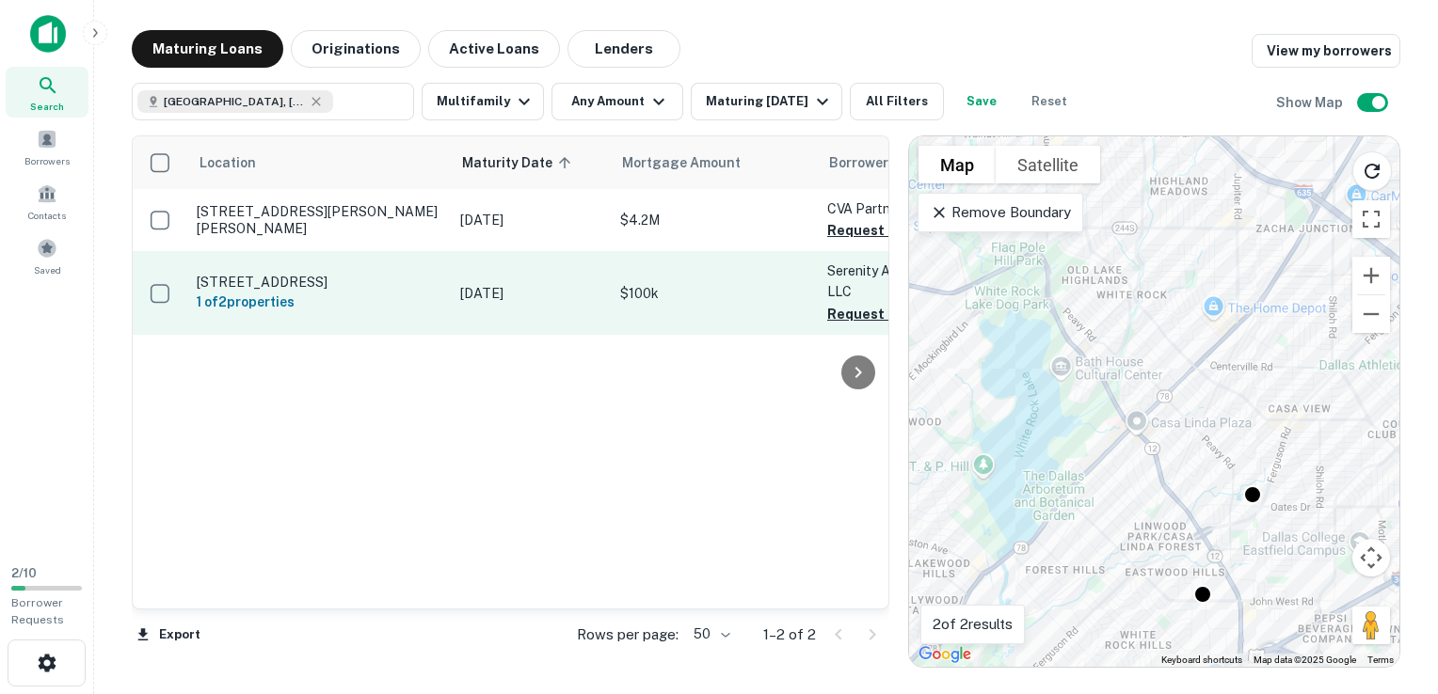
click at [704, 309] on td "$100k" at bounding box center [714, 292] width 207 height 83
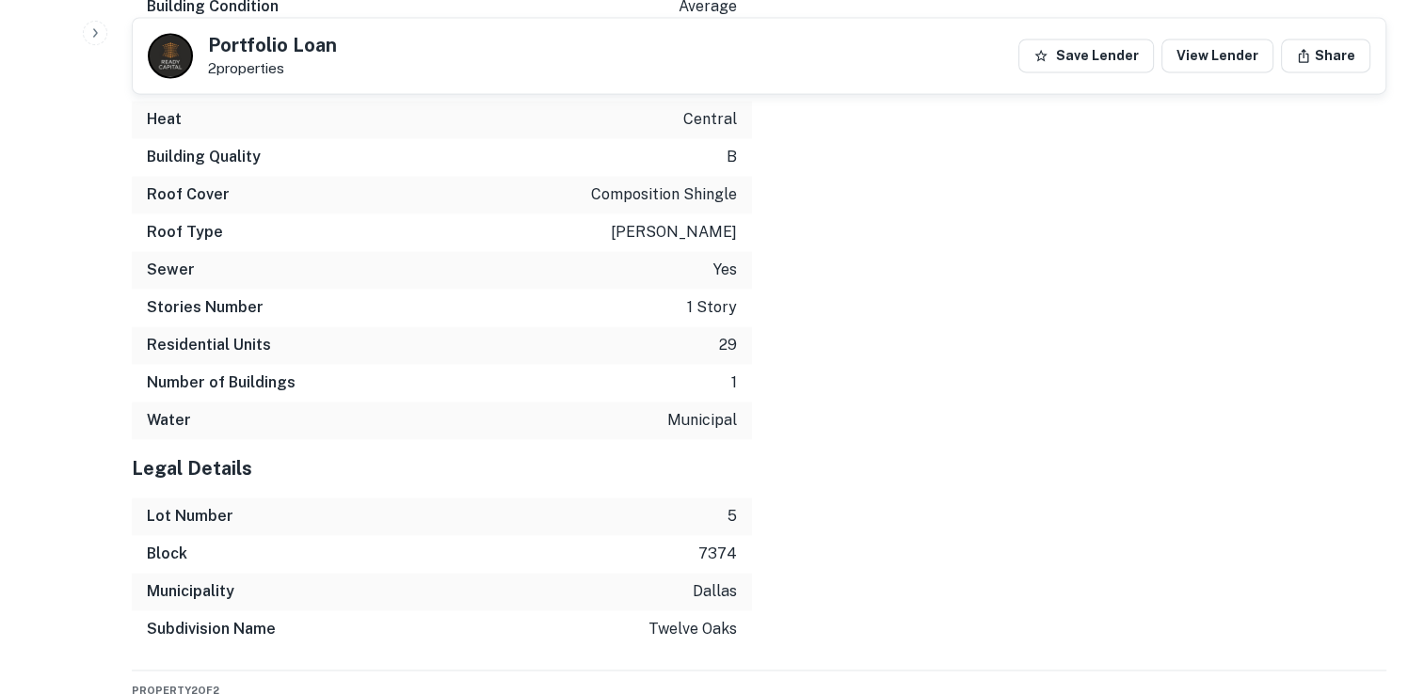
scroll to position [2831, 0]
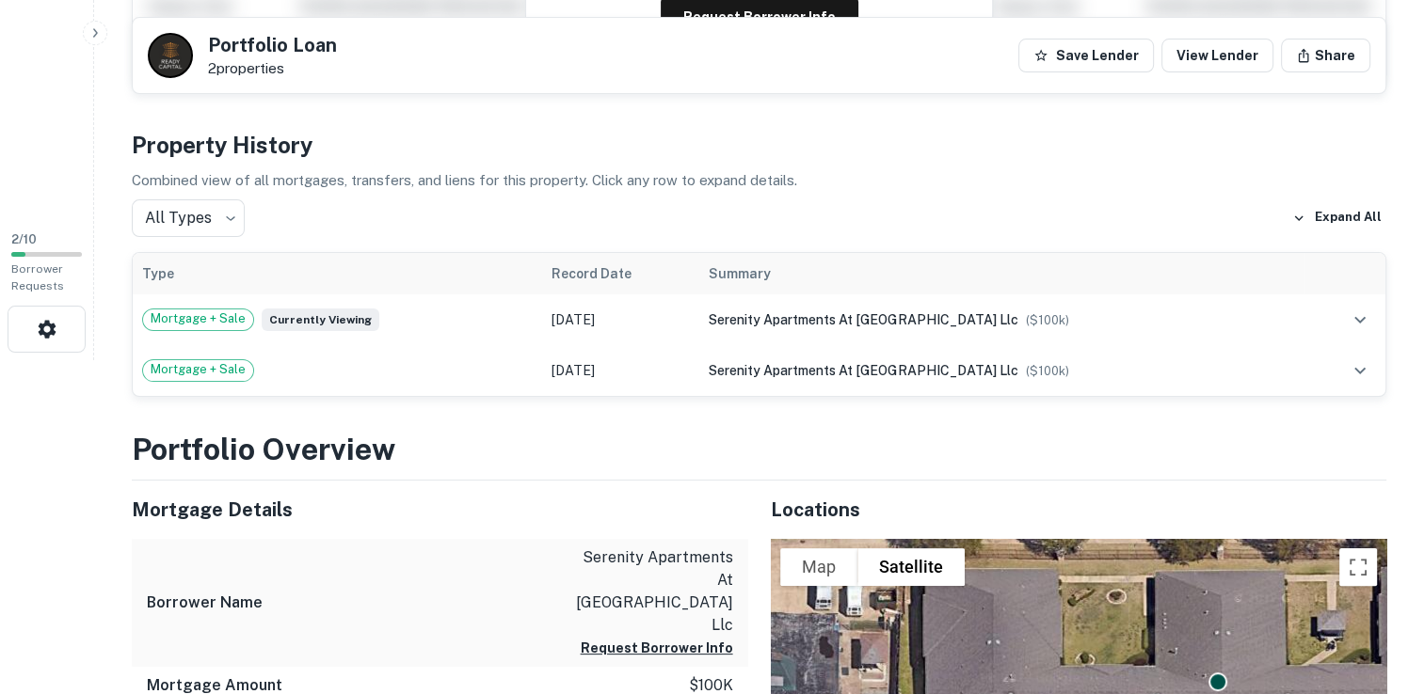
scroll to position [335, 0]
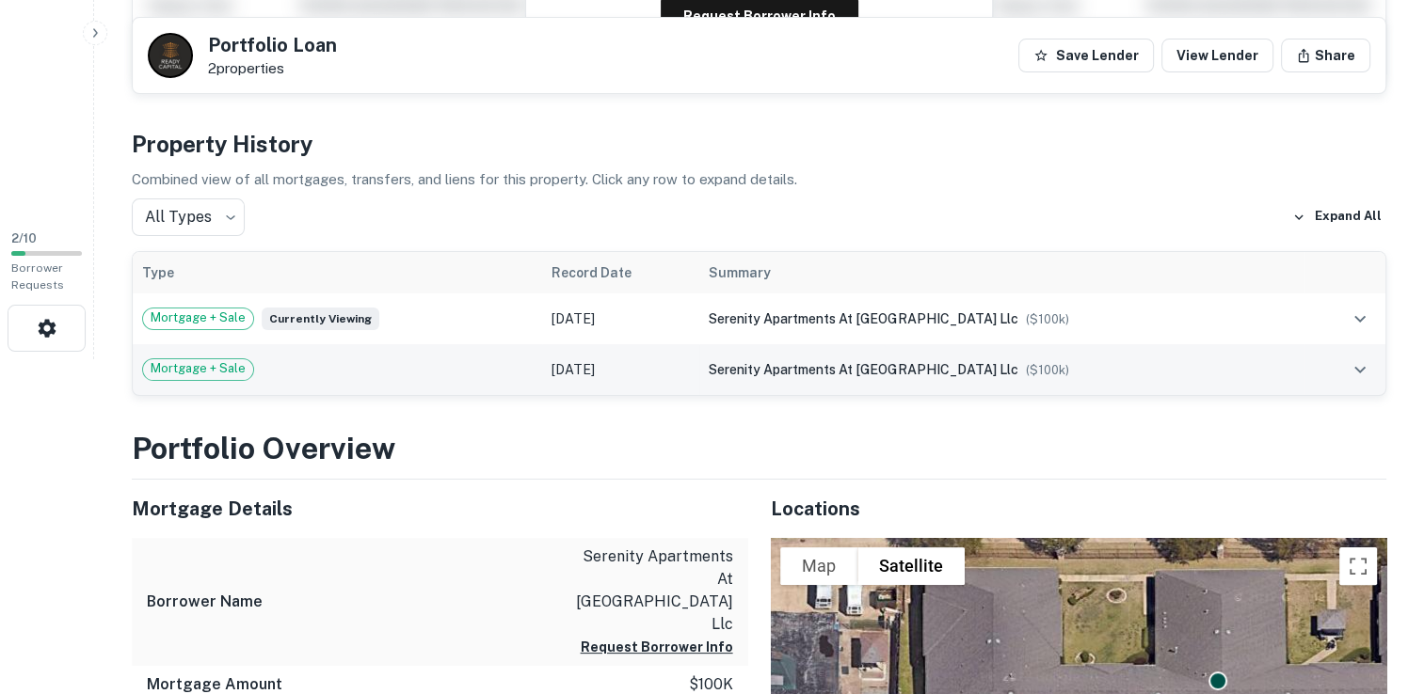
click at [1345, 374] on button "expand row" at bounding box center [1360, 370] width 32 height 32
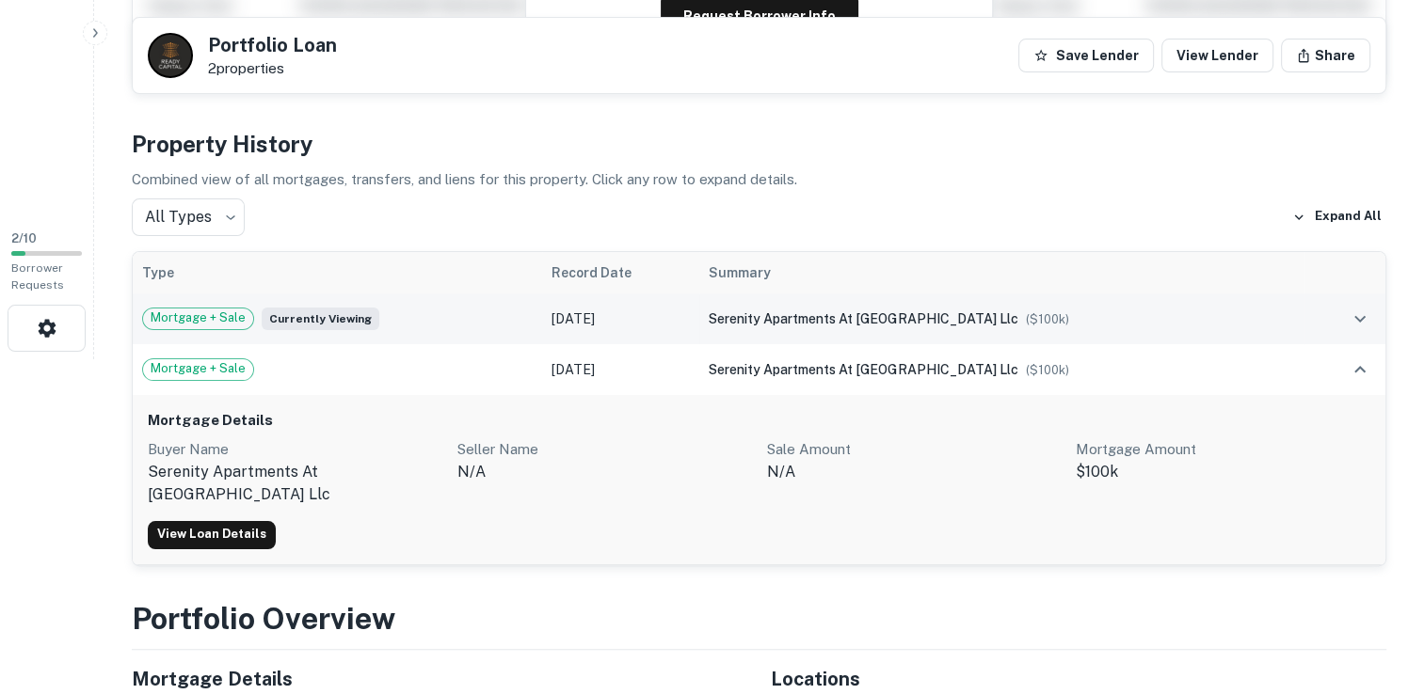
click at [1355, 326] on icon "expand row" at bounding box center [1359, 319] width 23 height 23
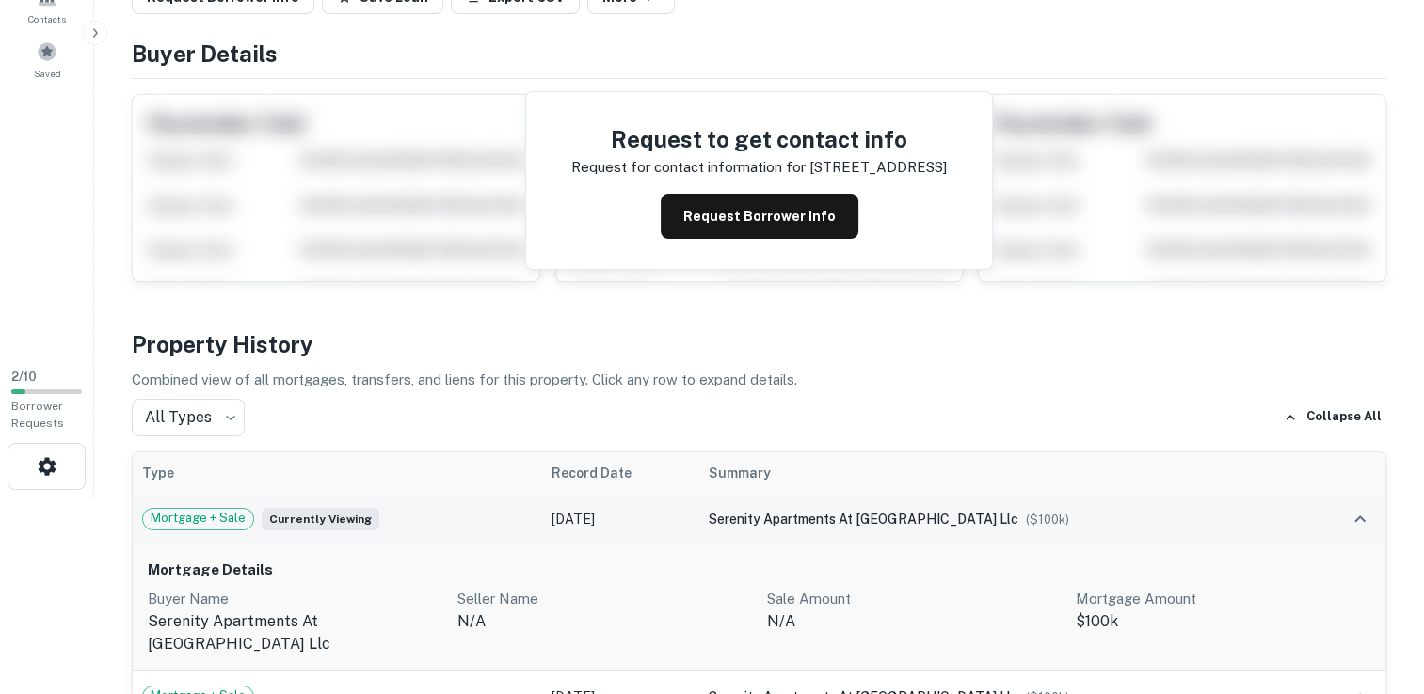
scroll to position [0, 0]
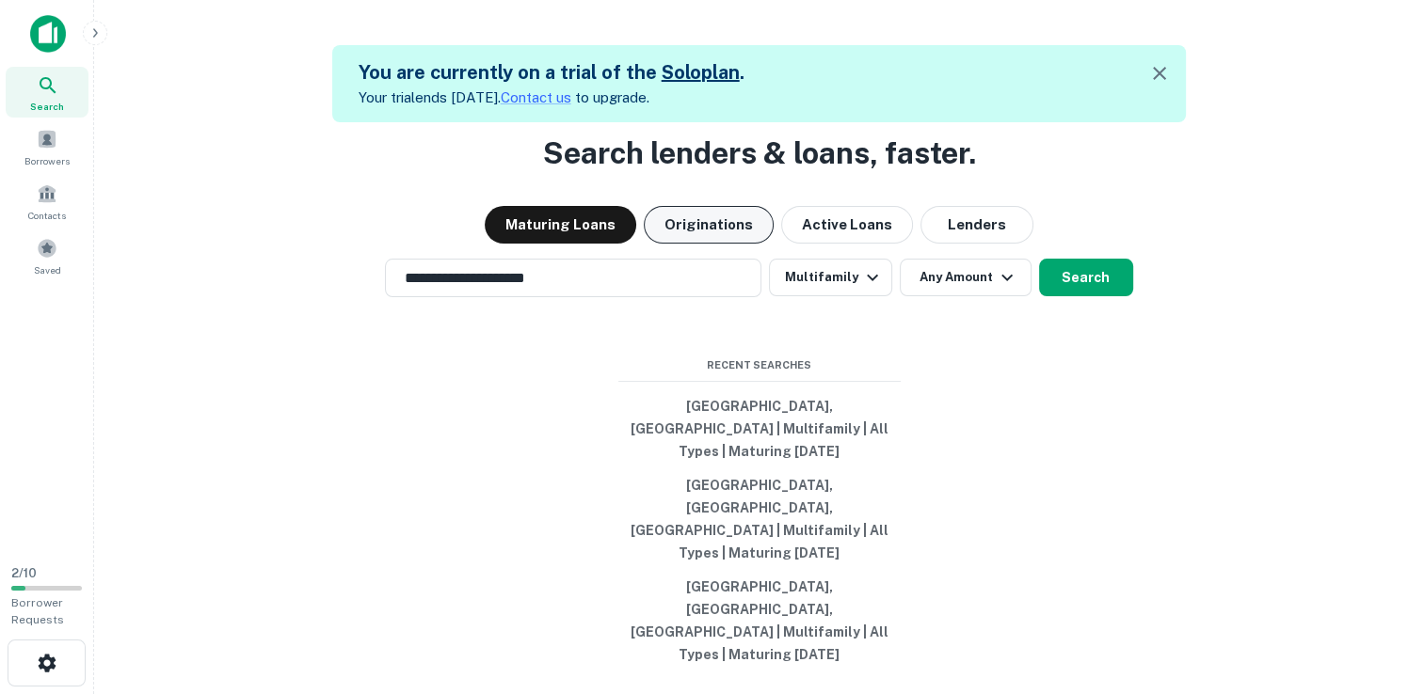
click at [722, 244] on button "Originations" at bounding box center [709, 225] width 130 height 38
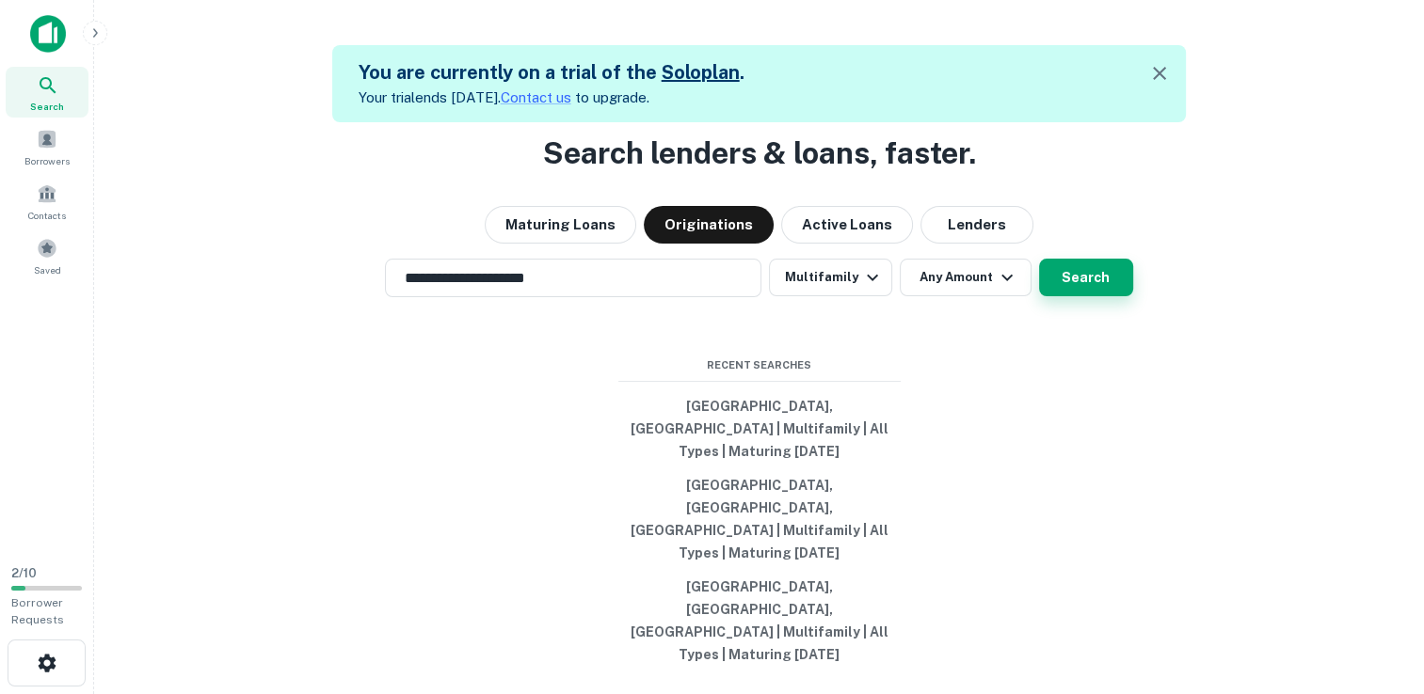
click at [1088, 296] on button "Search" at bounding box center [1086, 278] width 94 height 38
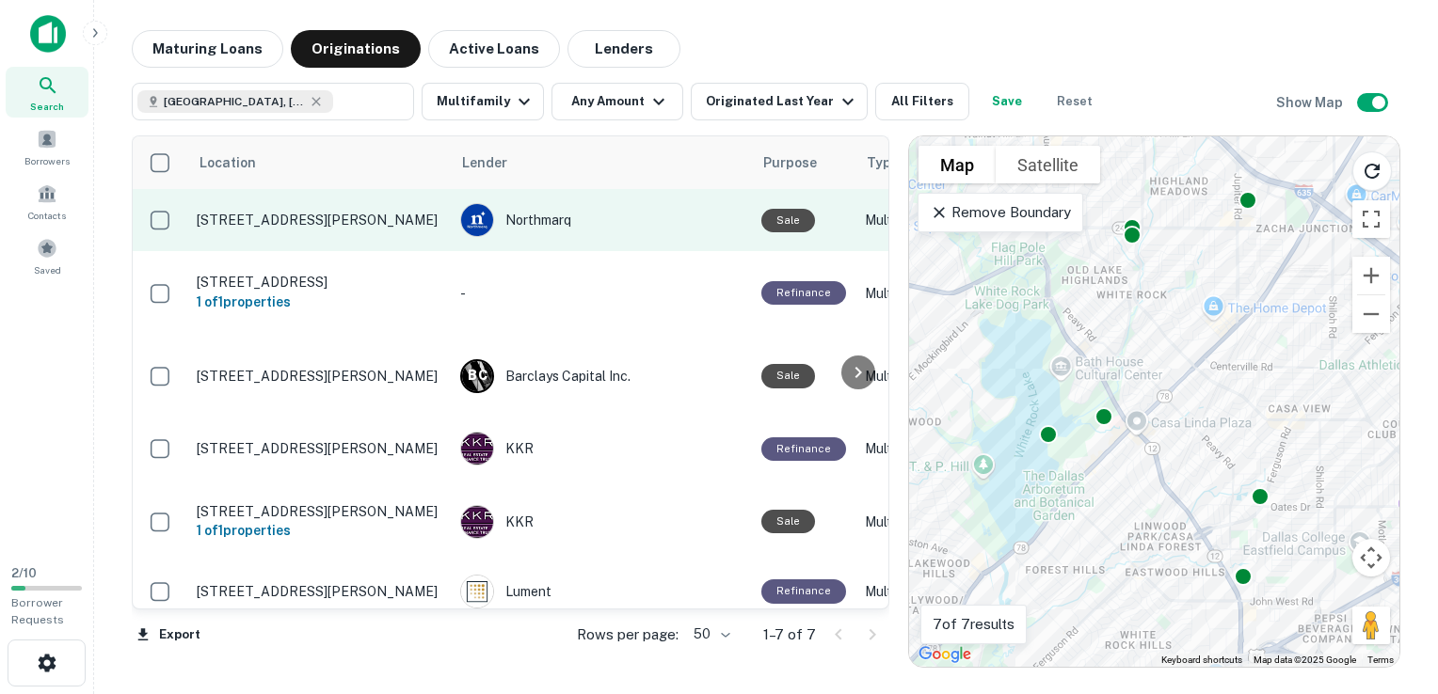
click at [334, 217] on p "9000 Poppy Dr Dallas, TX75218" at bounding box center [319, 220] width 245 height 17
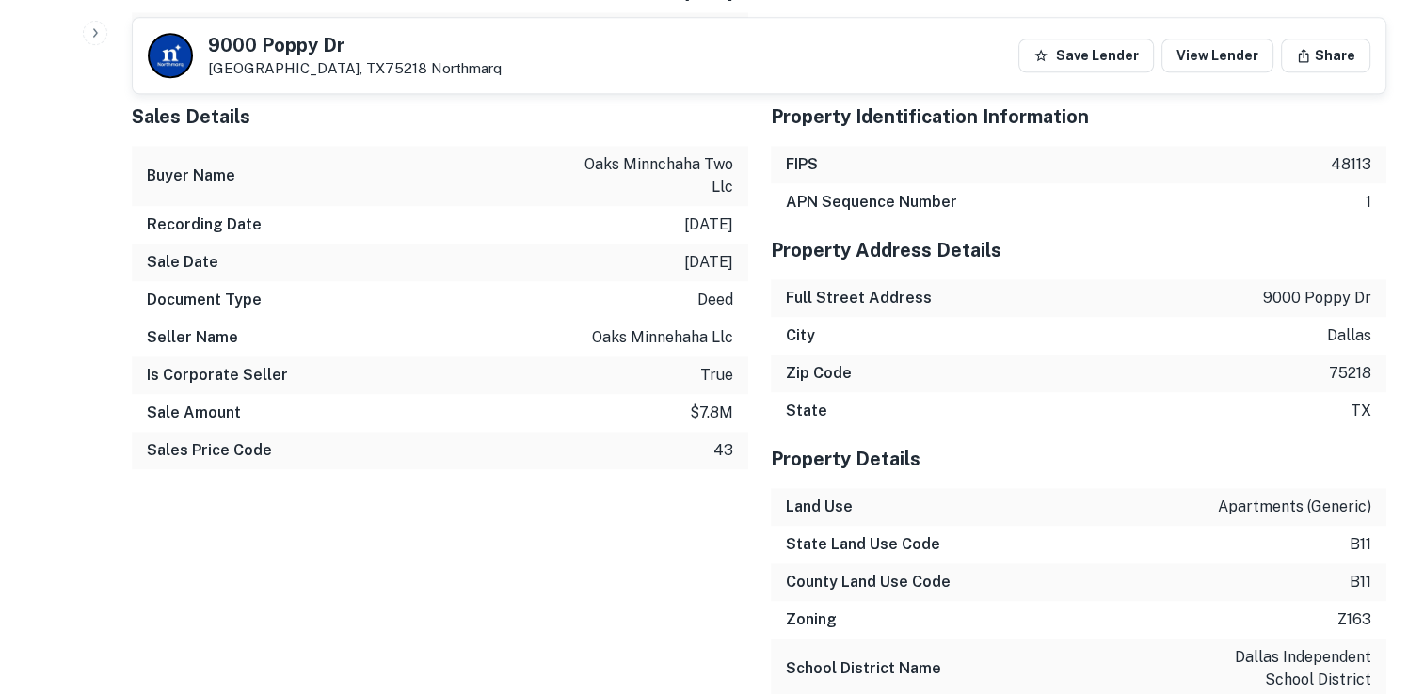
scroll to position [1664, 0]
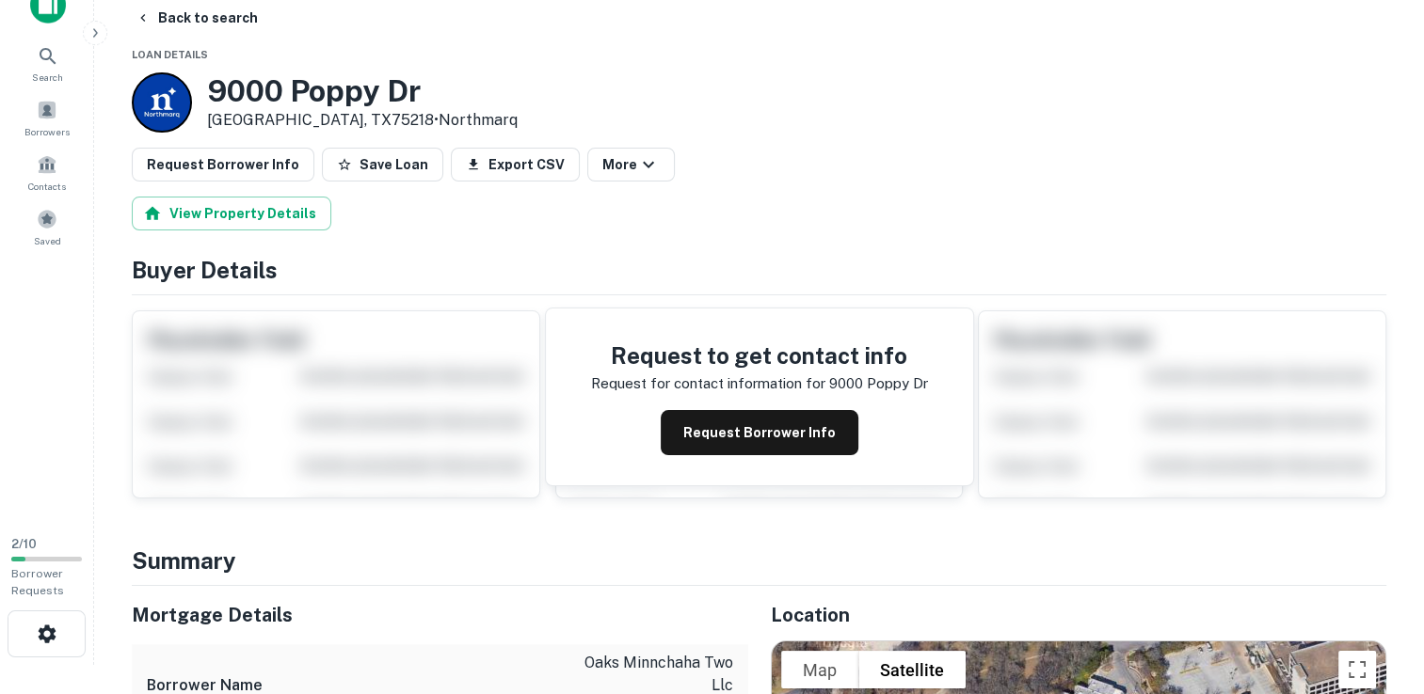
scroll to position [34, 0]
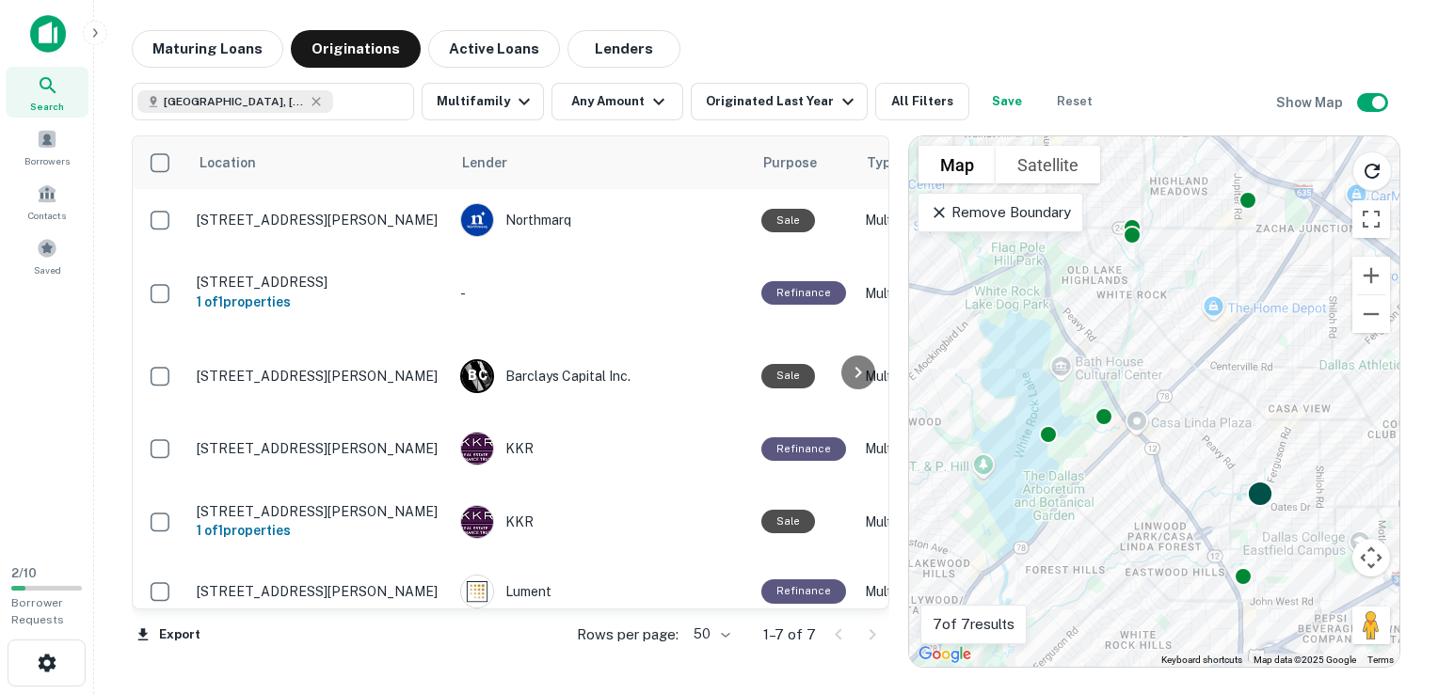
click at [1260, 500] on div at bounding box center [1260, 494] width 27 height 27
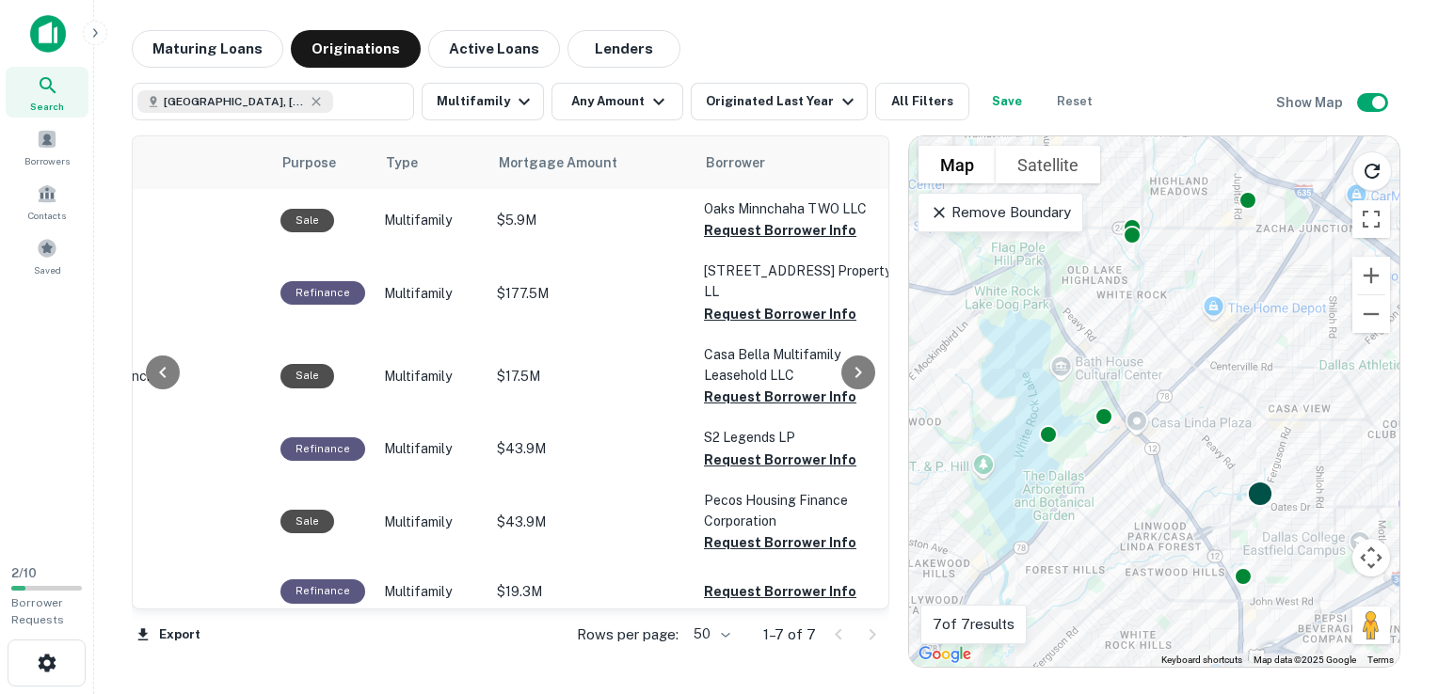
scroll to position [0, 480]
click at [1259, 501] on div at bounding box center [1260, 494] width 27 height 27
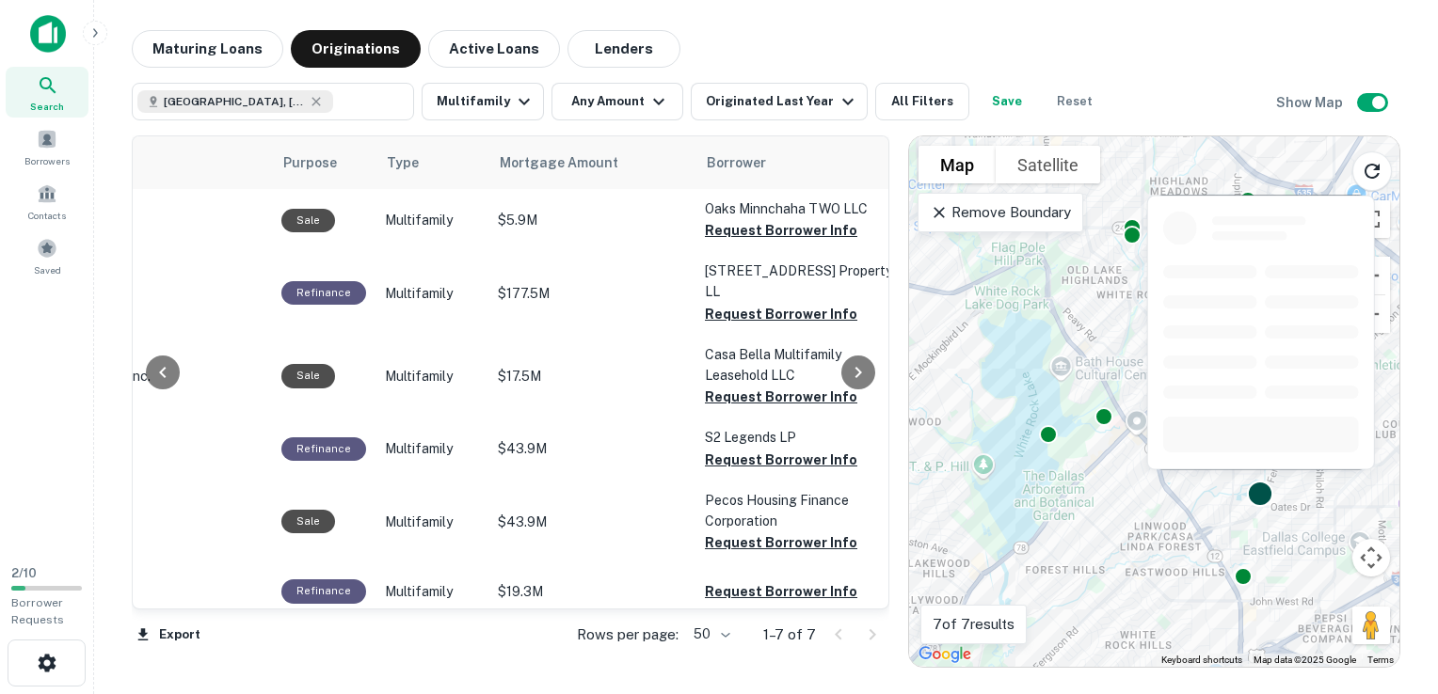
click at [1274, 497] on div at bounding box center [1260, 494] width 27 height 27
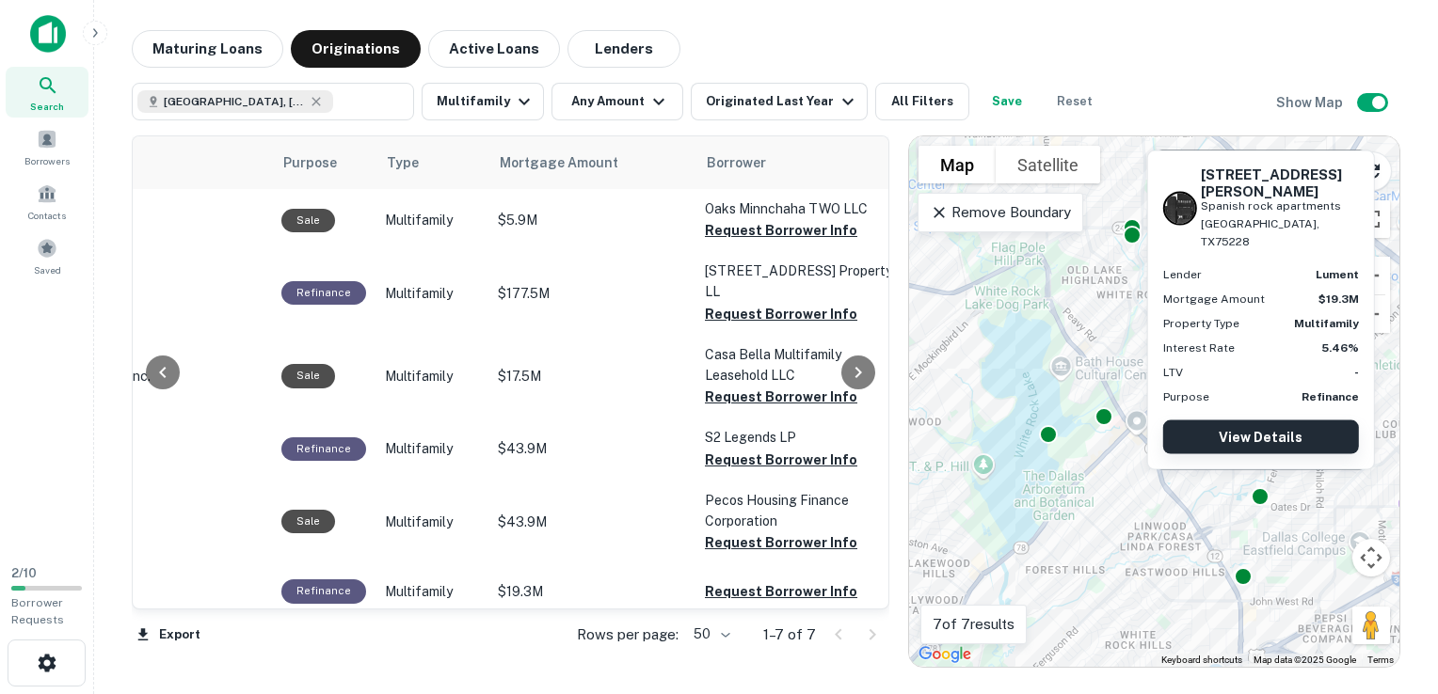
click at [1302, 447] on link "View Details" at bounding box center [1261, 438] width 196 height 34
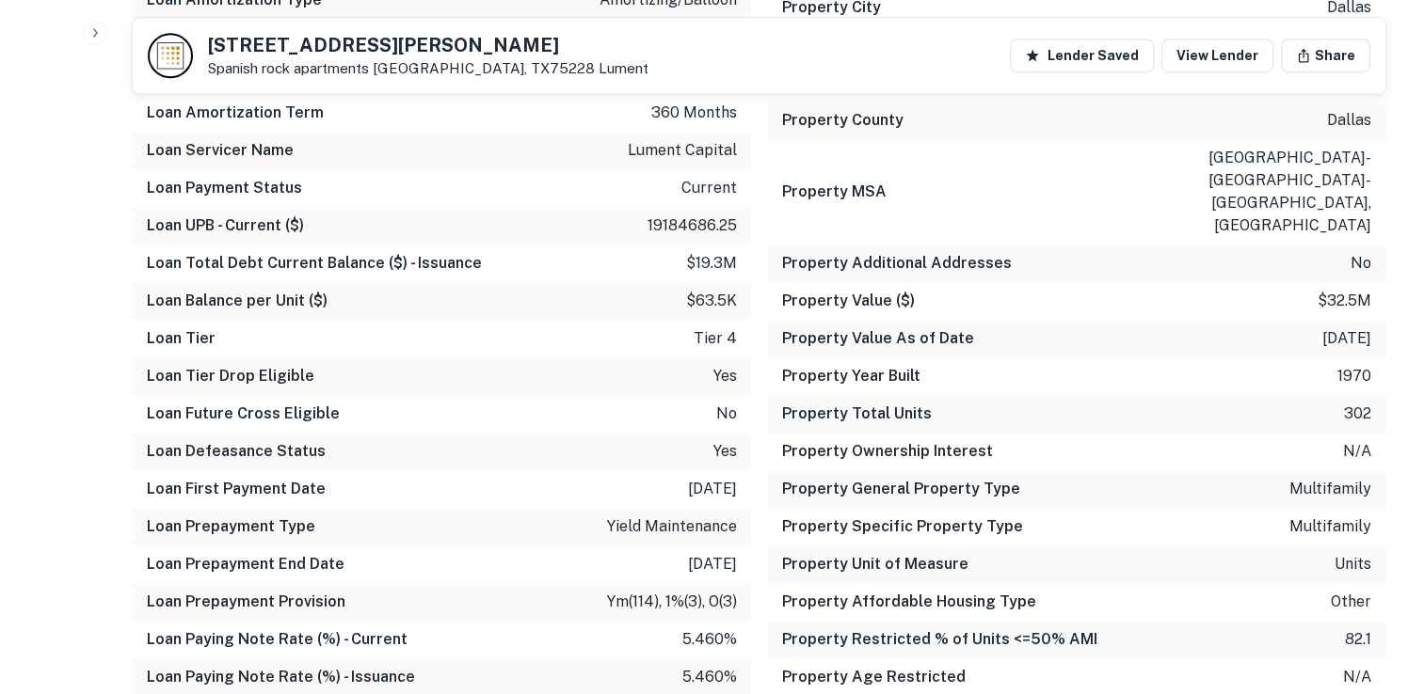
scroll to position [1345, 0]
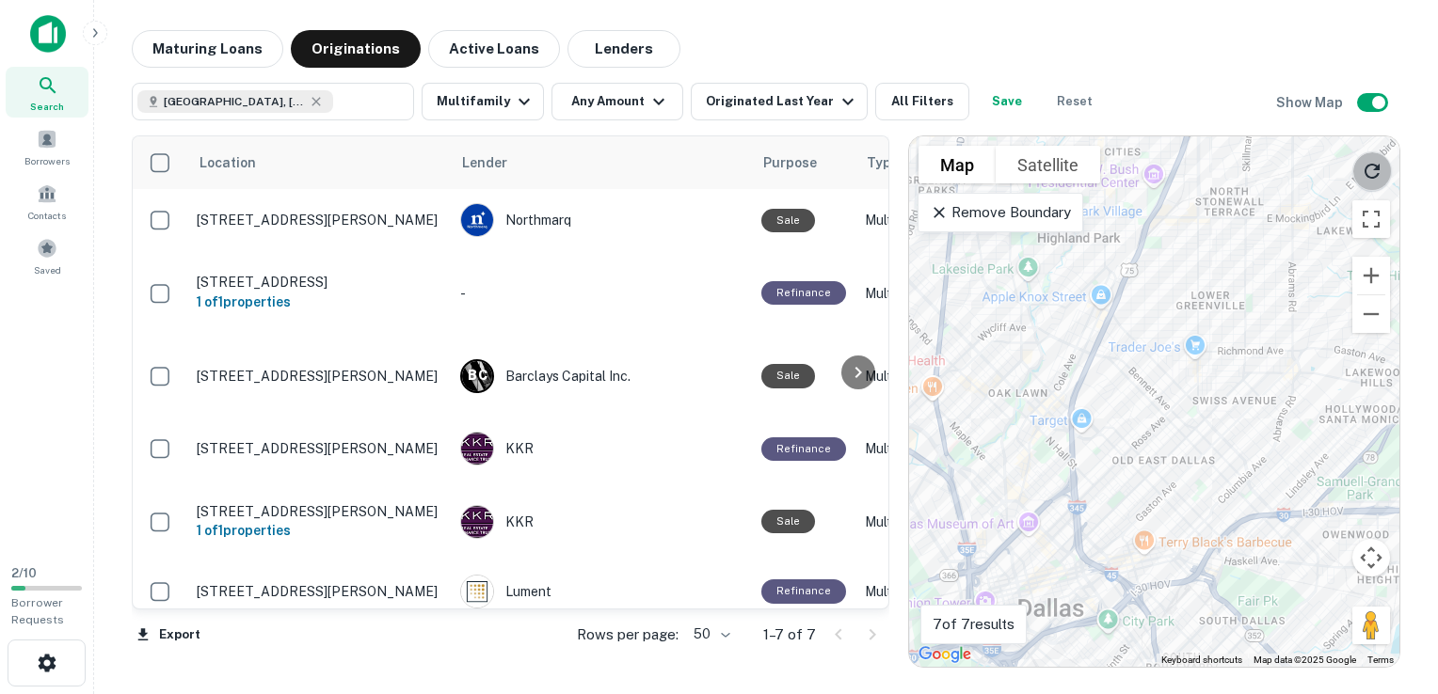
click at [1368, 171] on icon "Reload search area" at bounding box center [1372, 171] width 23 height 23
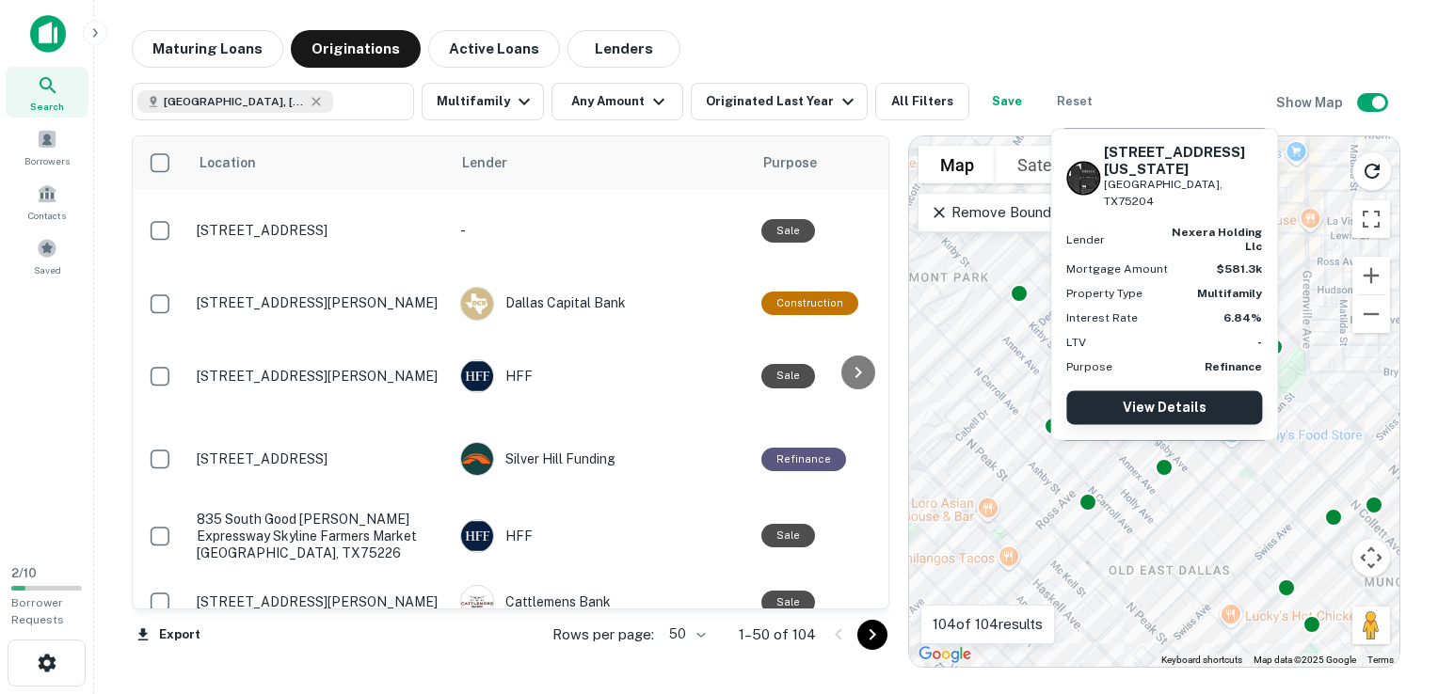
click at [1205, 421] on link "View Details" at bounding box center [1164, 407] width 196 height 34
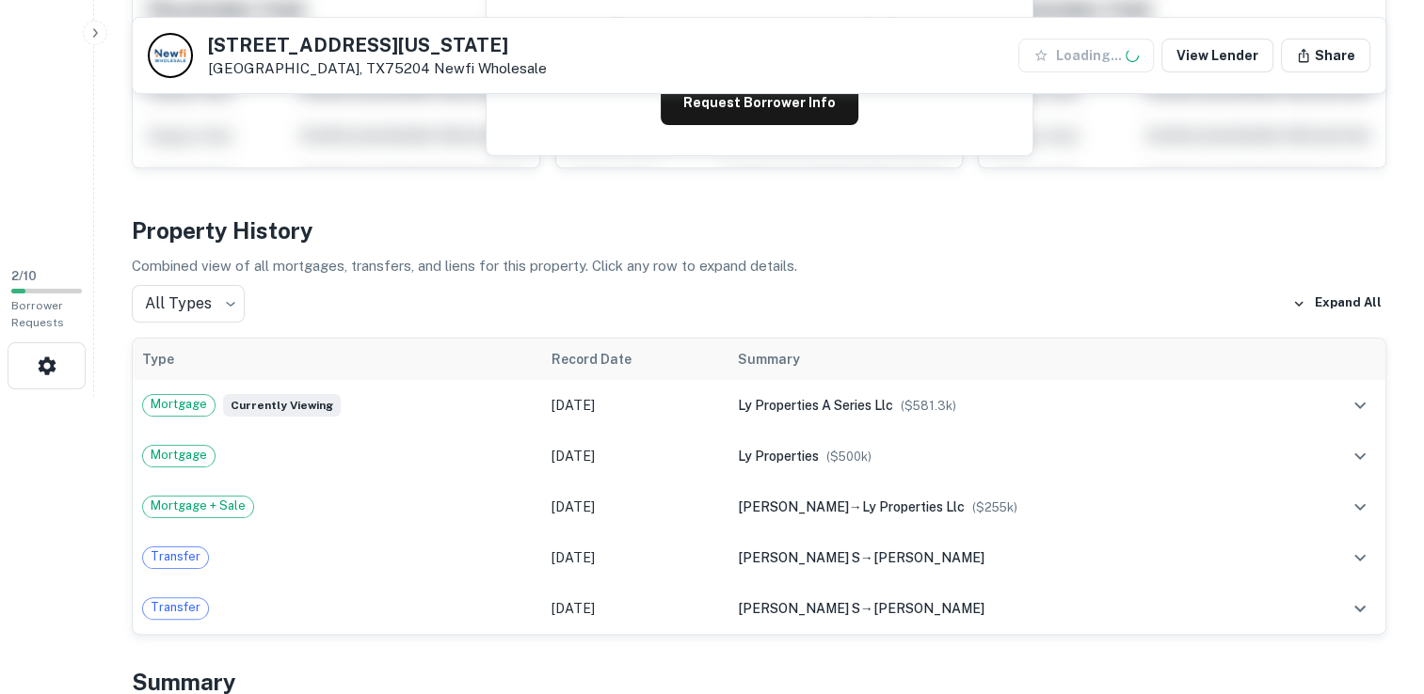
scroll to position [393, 0]
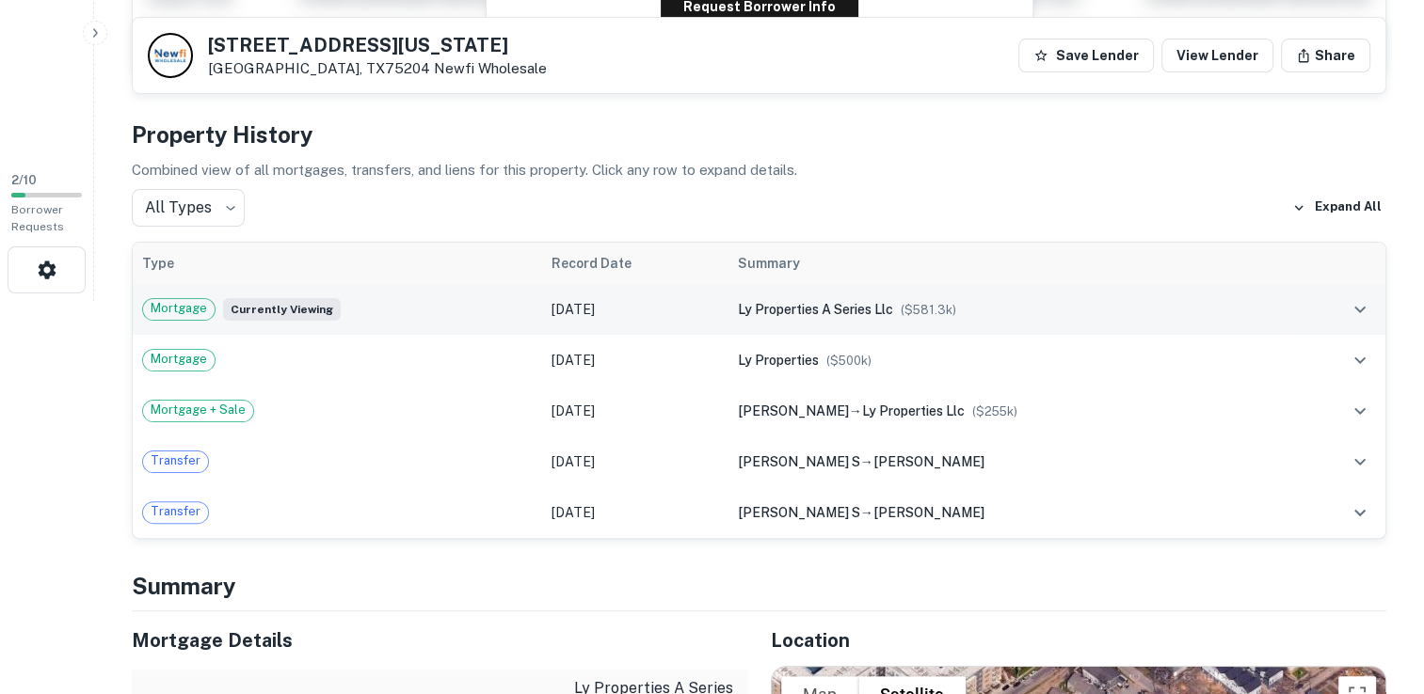
click at [1308, 312] on td at bounding box center [1337, 309] width 96 height 51
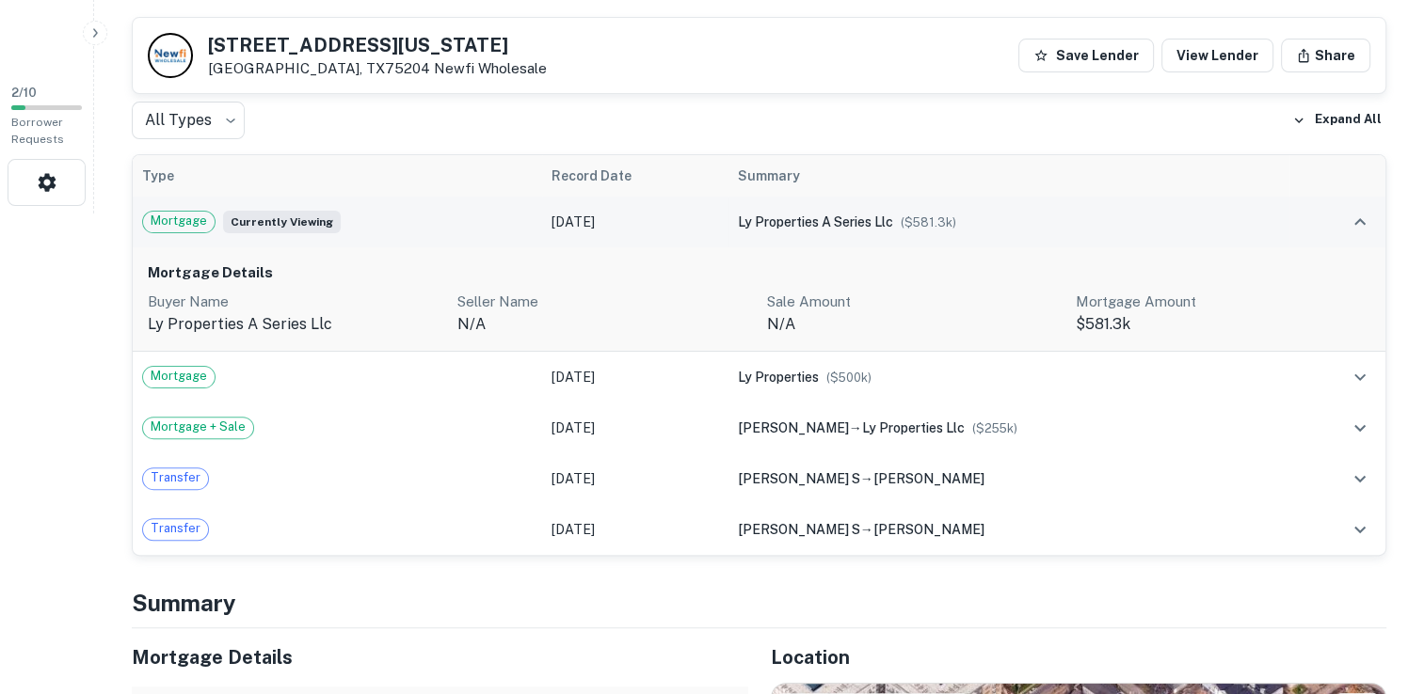
scroll to position [448, 0]
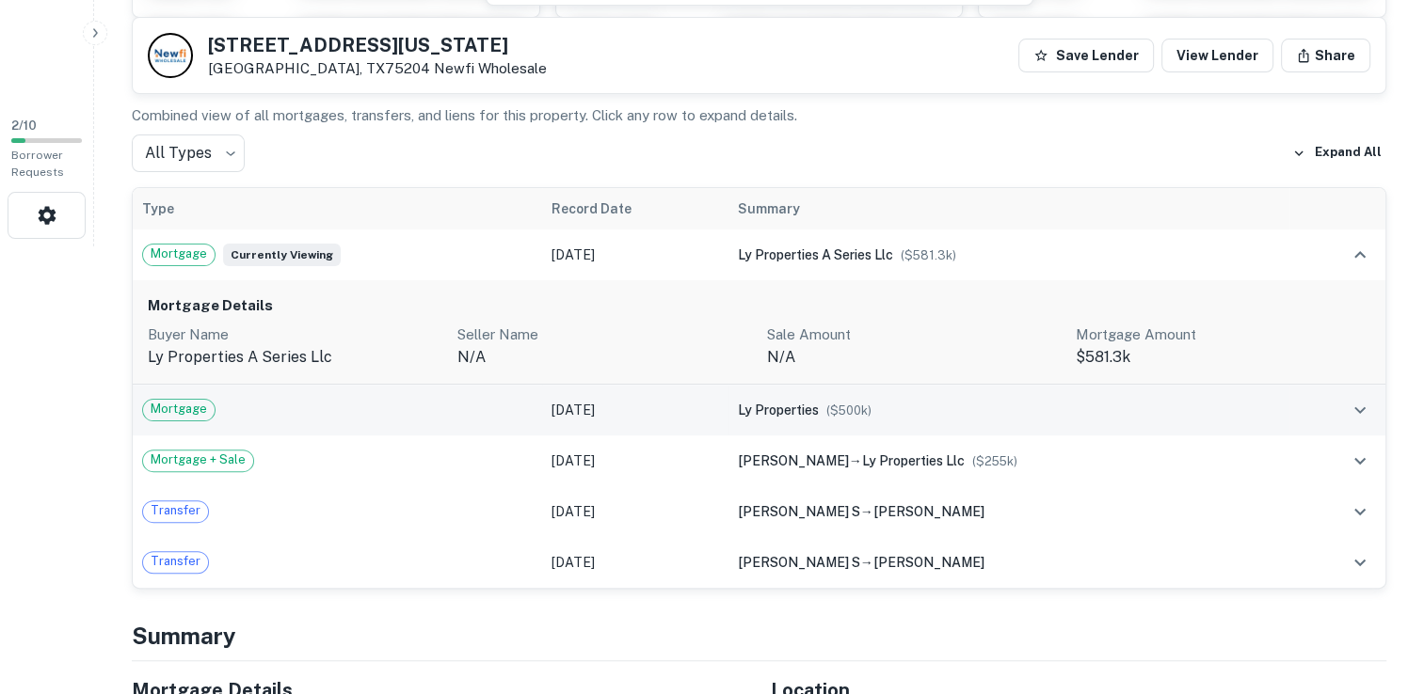
click at [1361, 416] on icon "expand row" at bounding box center [1359, 410] width 23 height 23
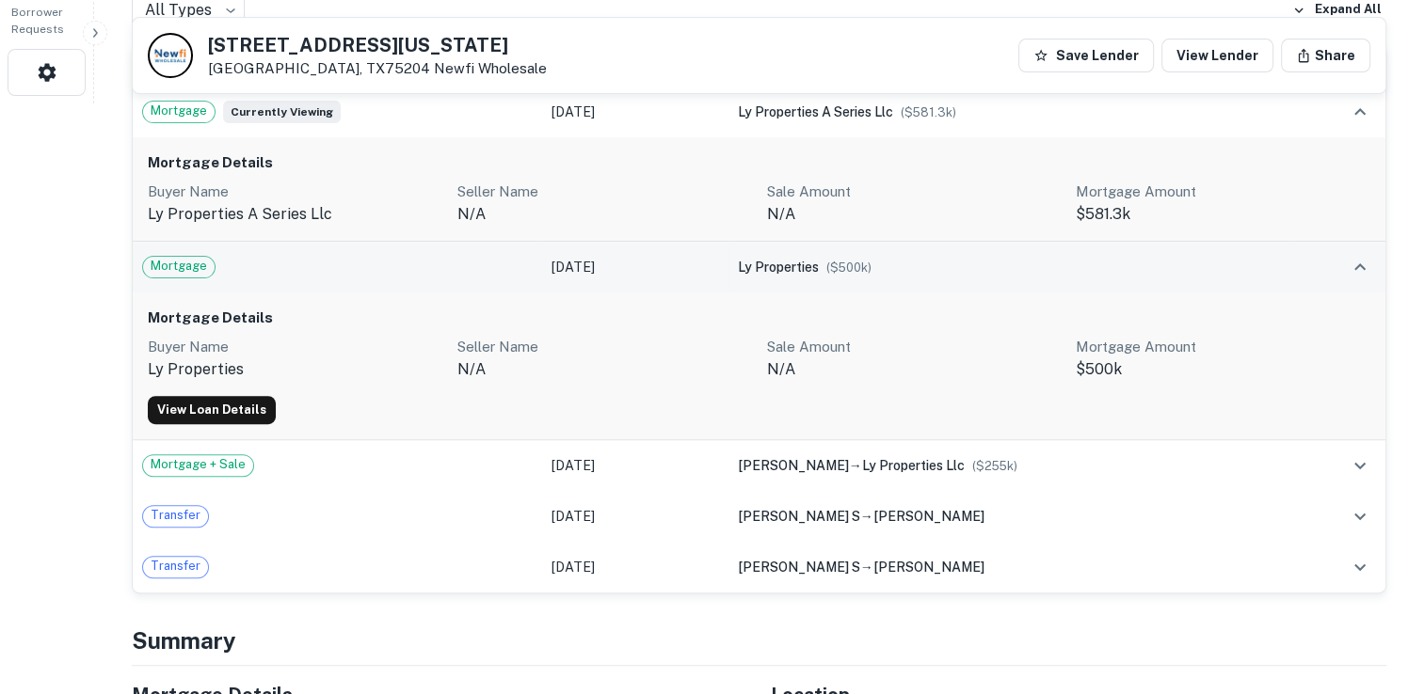
scroll to position [593, 0]
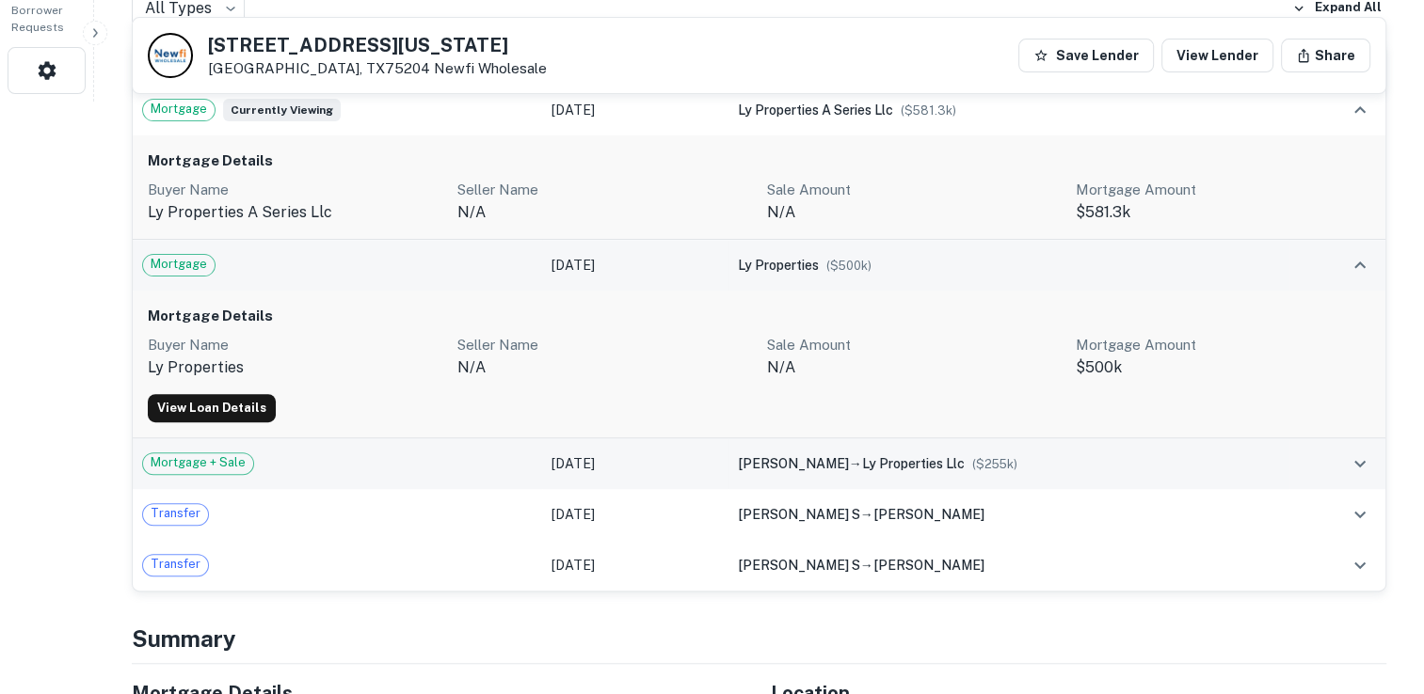
click at [1359, 462] on icon "expand row" at bounding box center [1359, 464] width 23 height 23
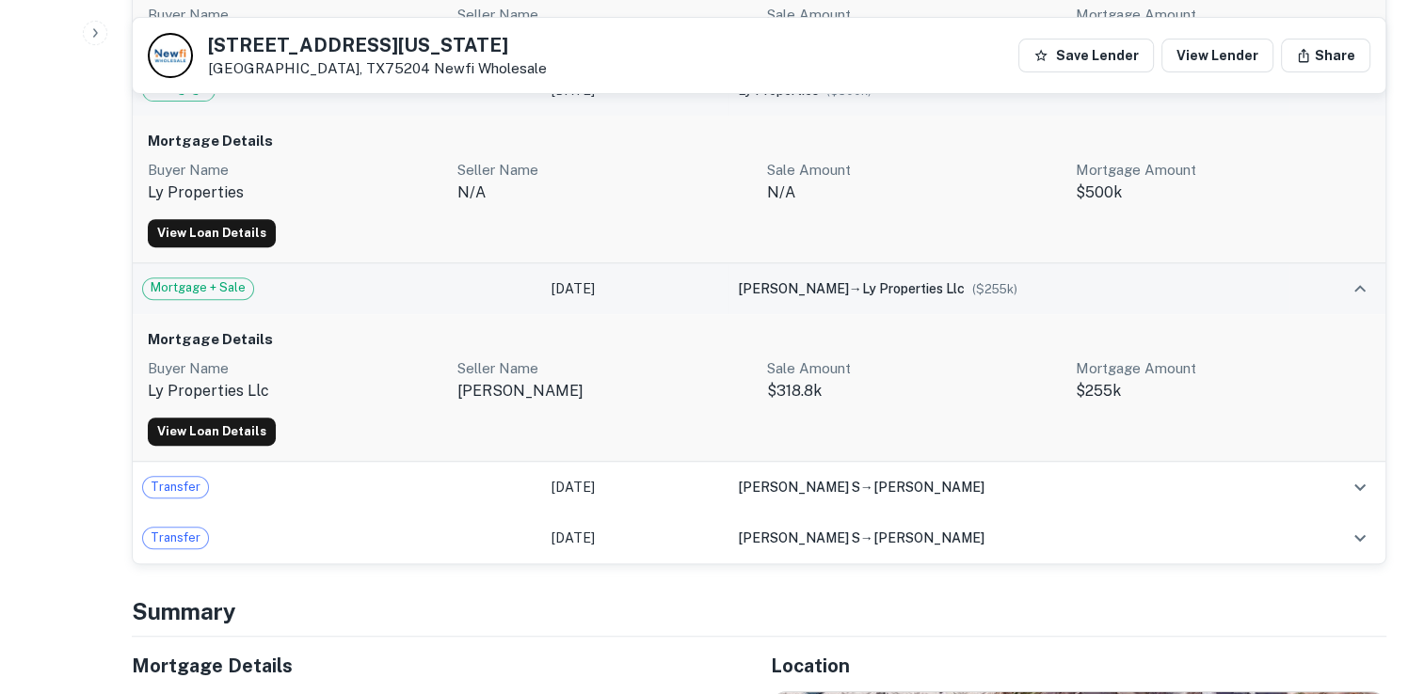
scroll to position [772, 0]
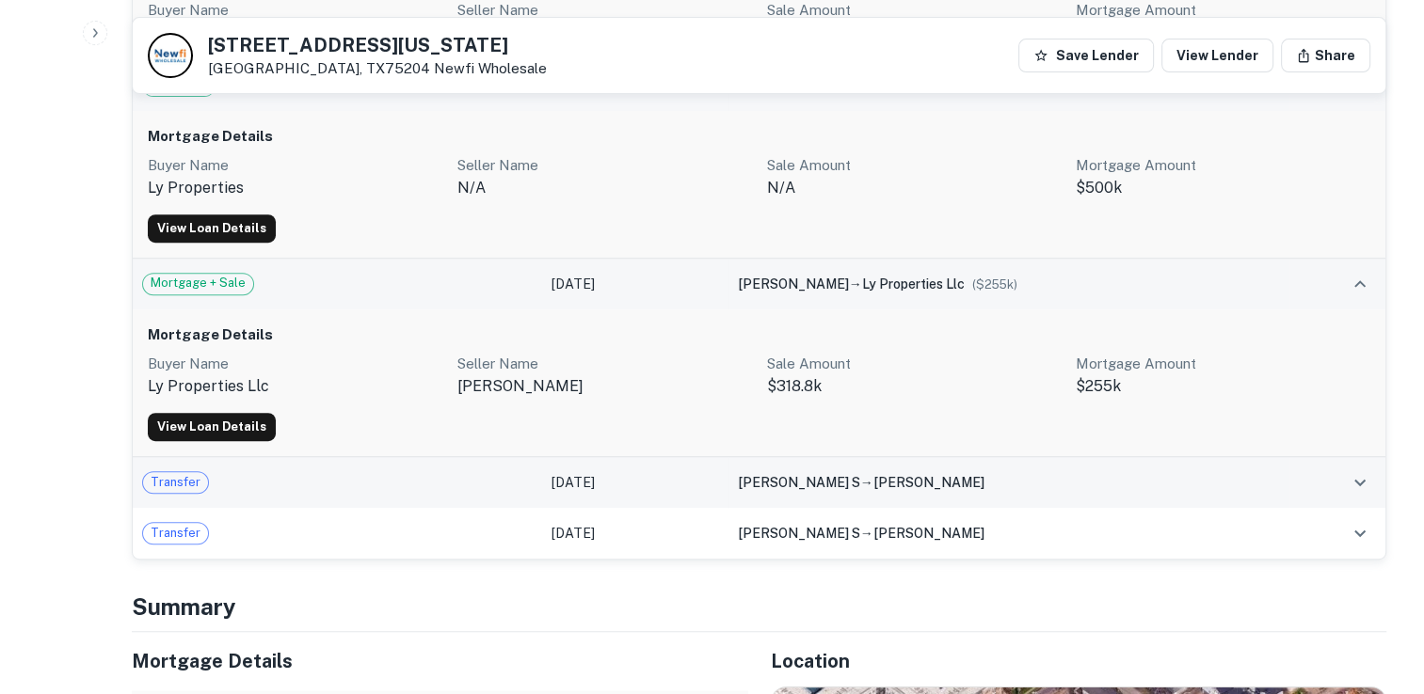
click at [1359, 480] on icon "expand row" at bounding box center [1359, 482] width 23 height 23
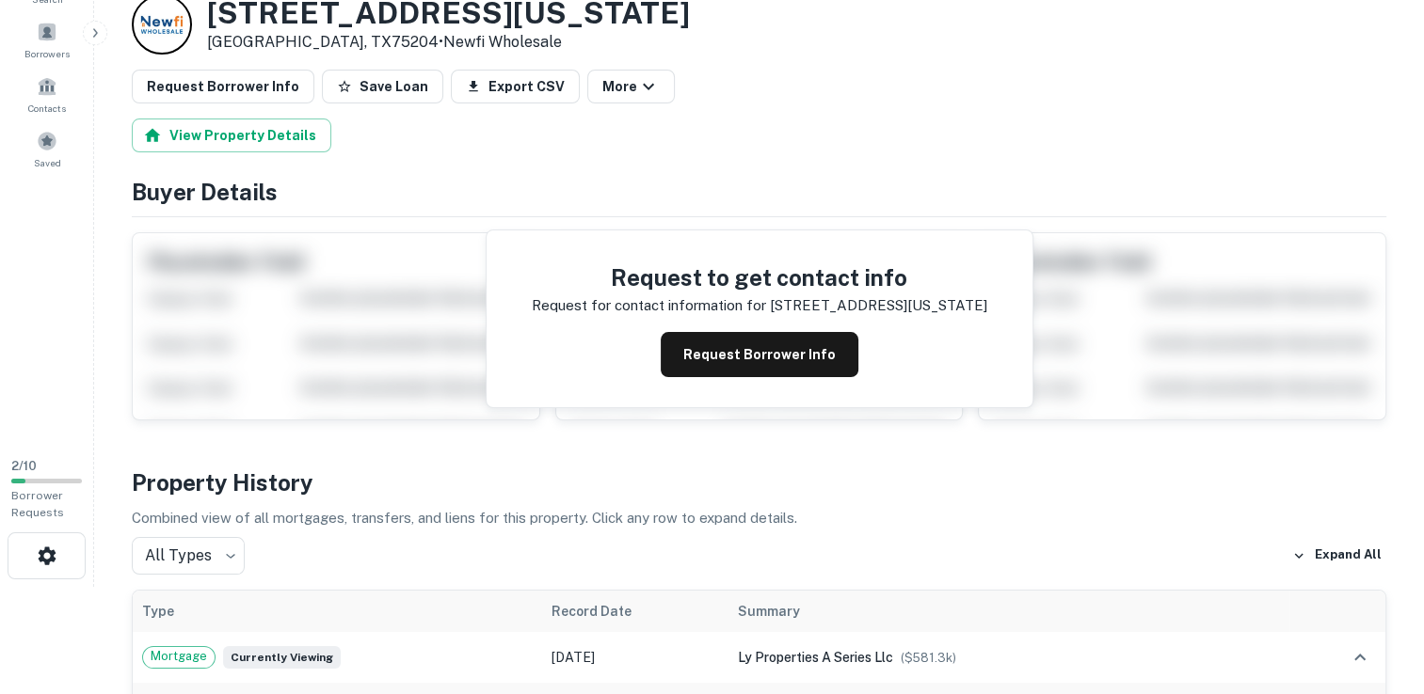
scroll to position [0, 0]
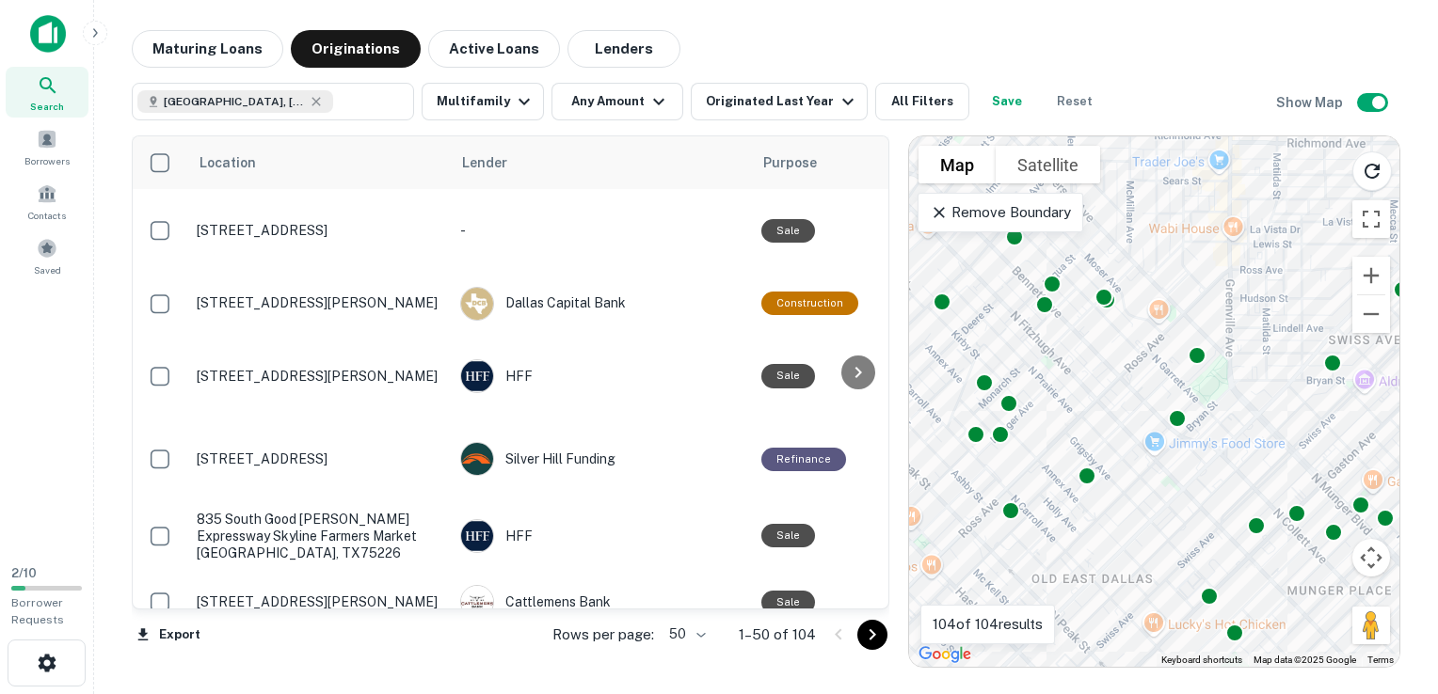
click at [1254, 427] on div "To activate drag with keyboard, press Alt + Enter. Once in keyboard drag state,…" at bounding box center [1154, 401] width 490 height 531
click at [1251, 405] on div "To activate drag with keyboard, press Alt + Enter. Once in keyboard drag state,…" at bounding box center [1154, 401] width 490 height 531
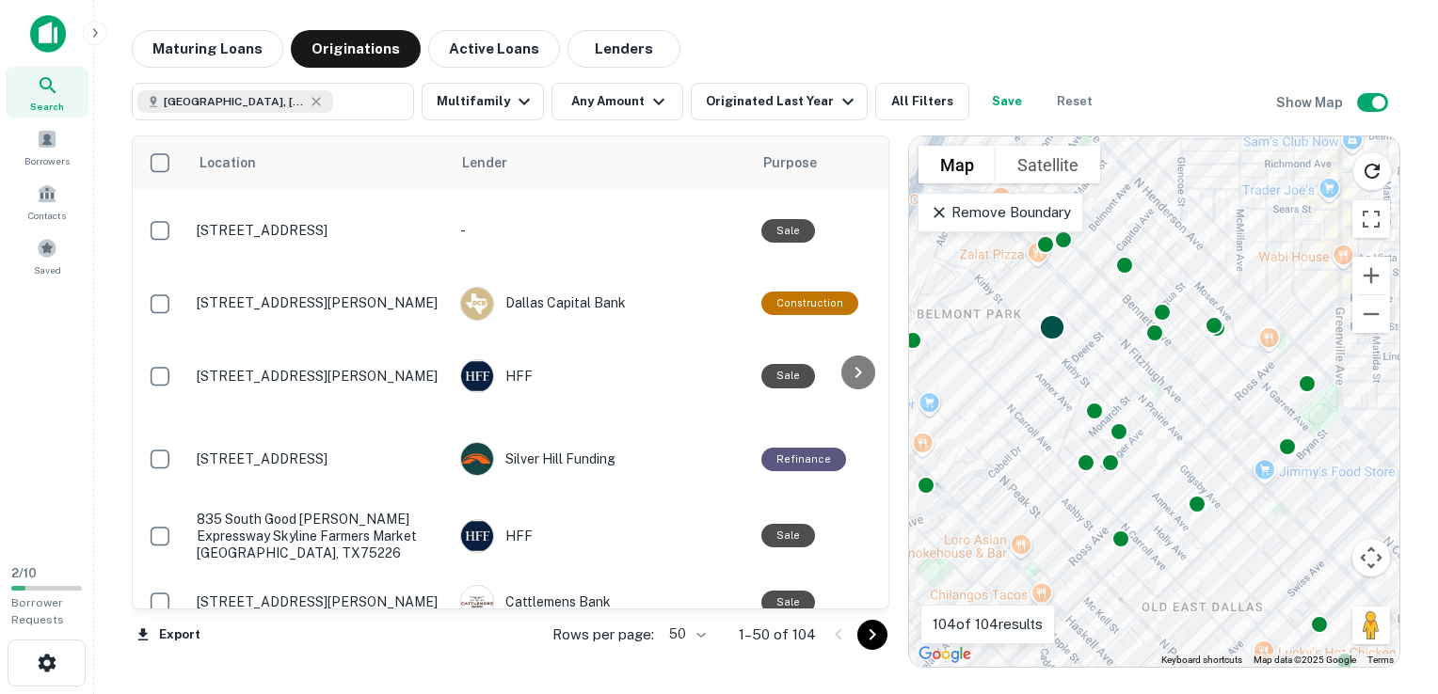
click at [1055, 332] on div at bounding box center [1052, 327] width 27 height 27
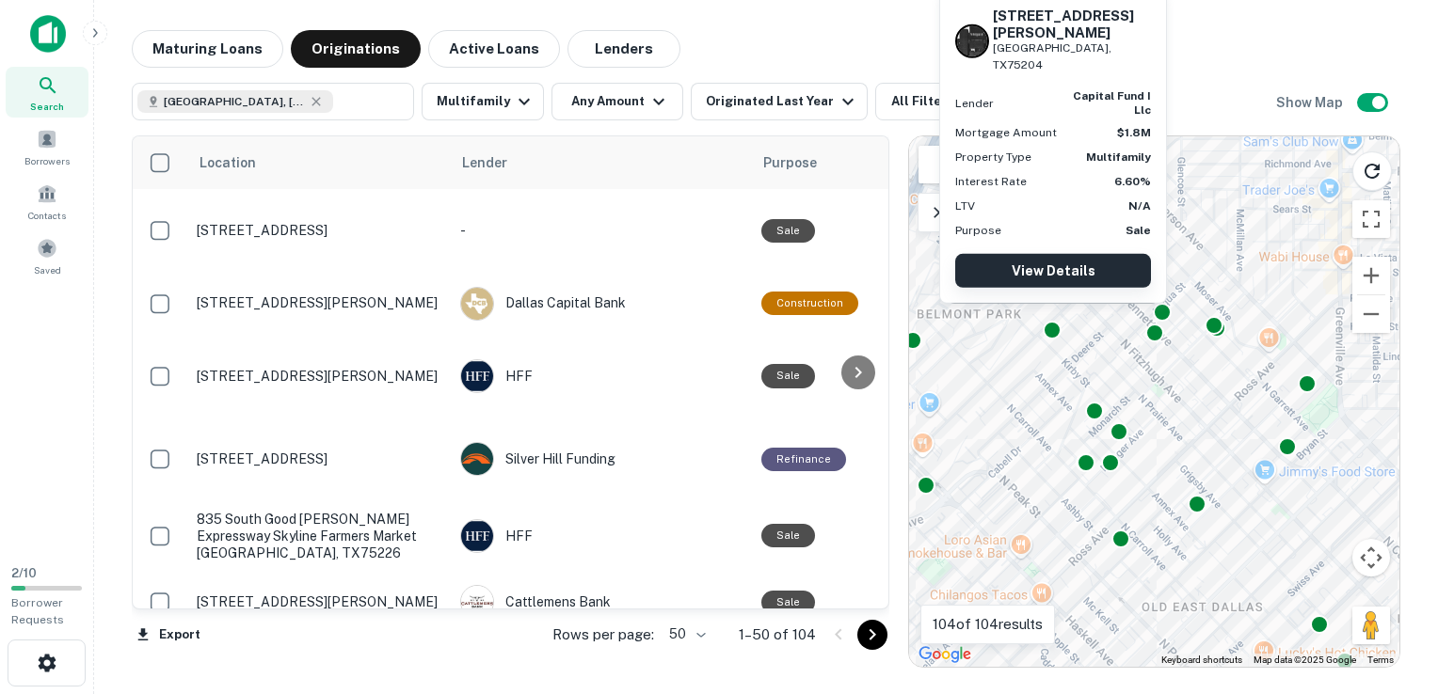
click at [1091, 285] on link "View Details" at bounding box center [1053, 271] width 196 height 34
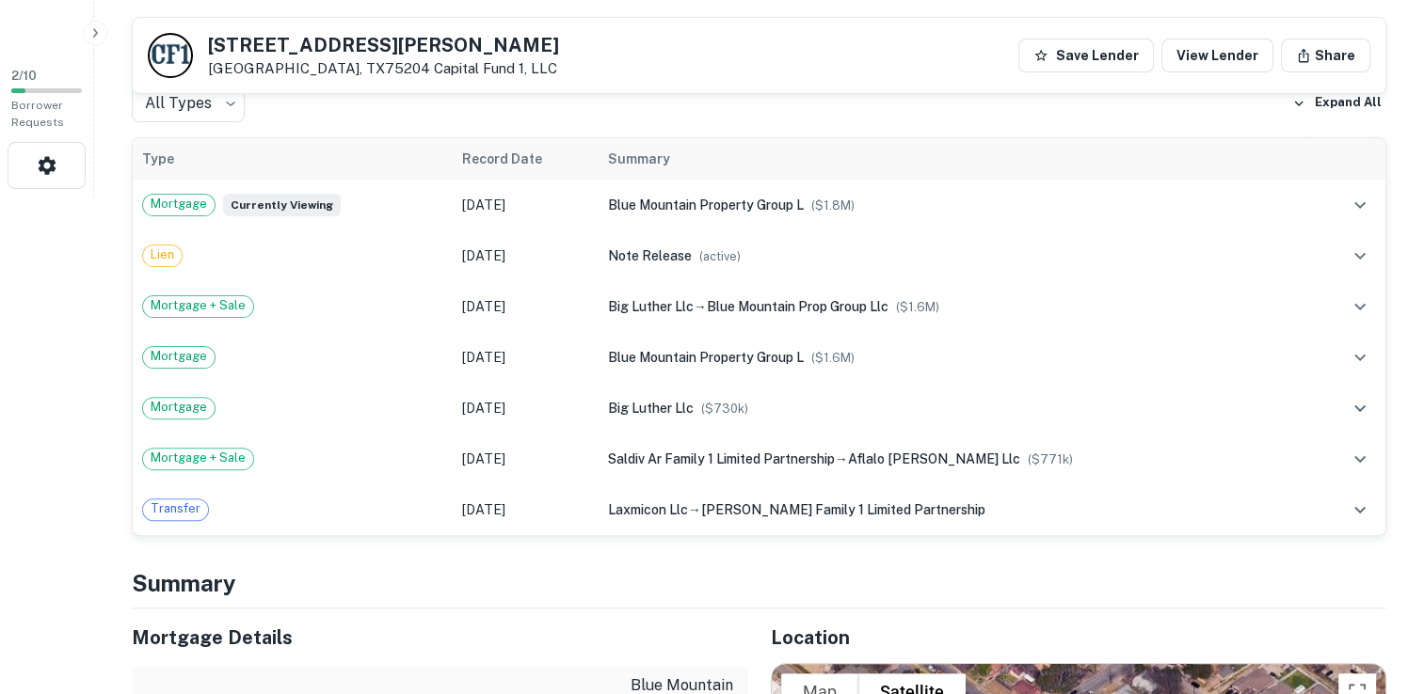
scroll to position [482, 0]
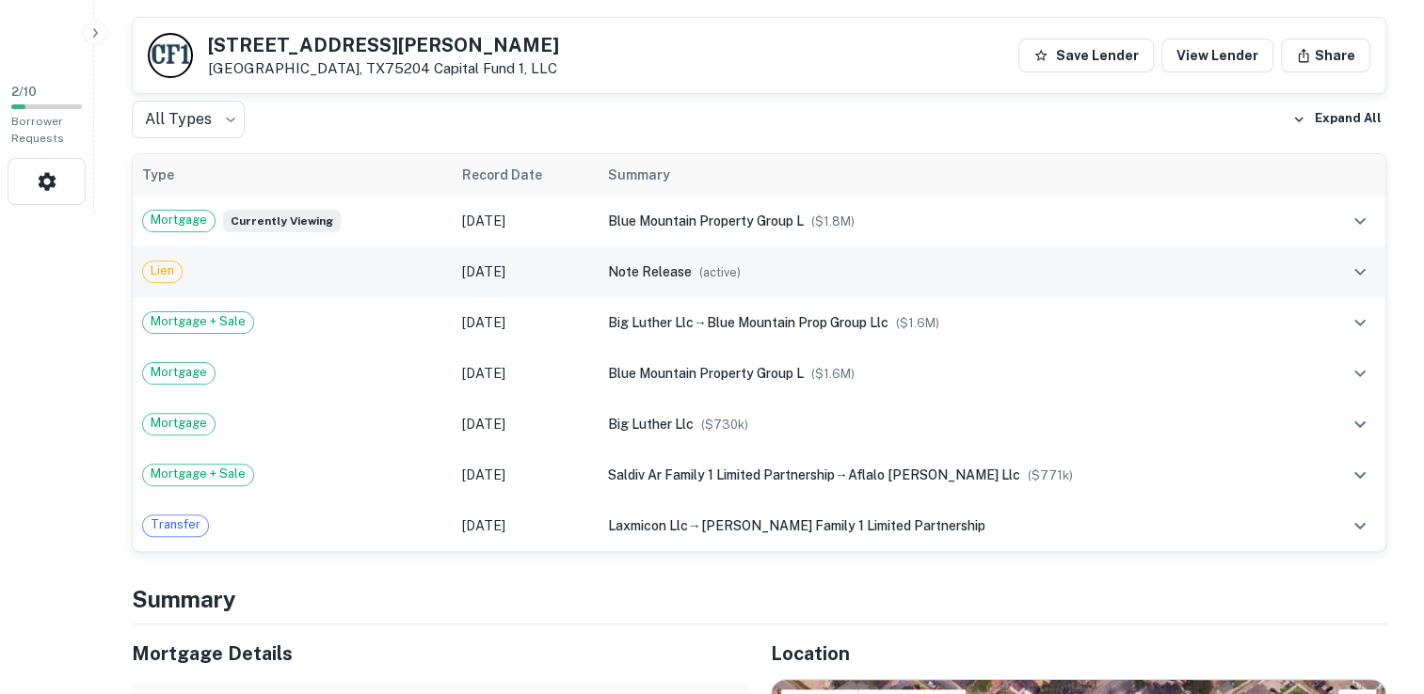
click at [723, 254] on td "note release ( active )" at bounding box center [954, 272] width 712 height 51
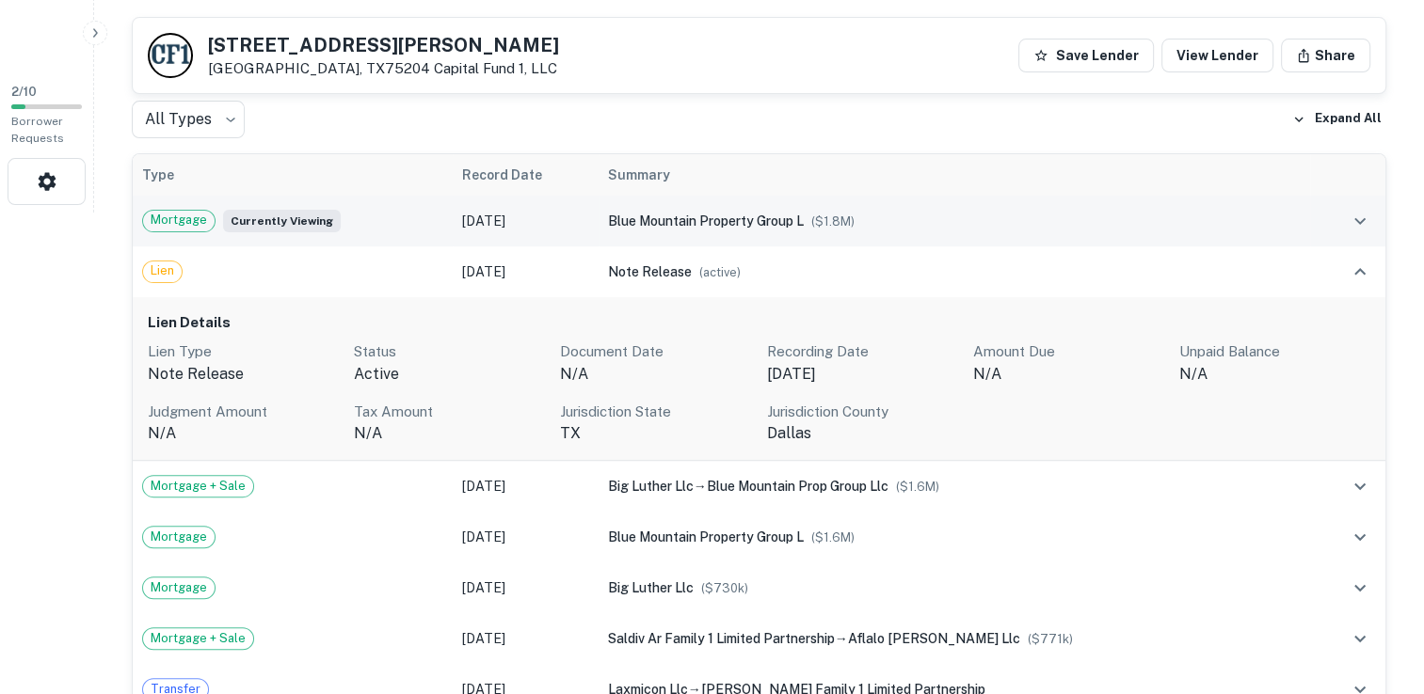
click at [755, 216] on span "blue mountain property group l" at bounding box center [706, 221] width 196 height 15
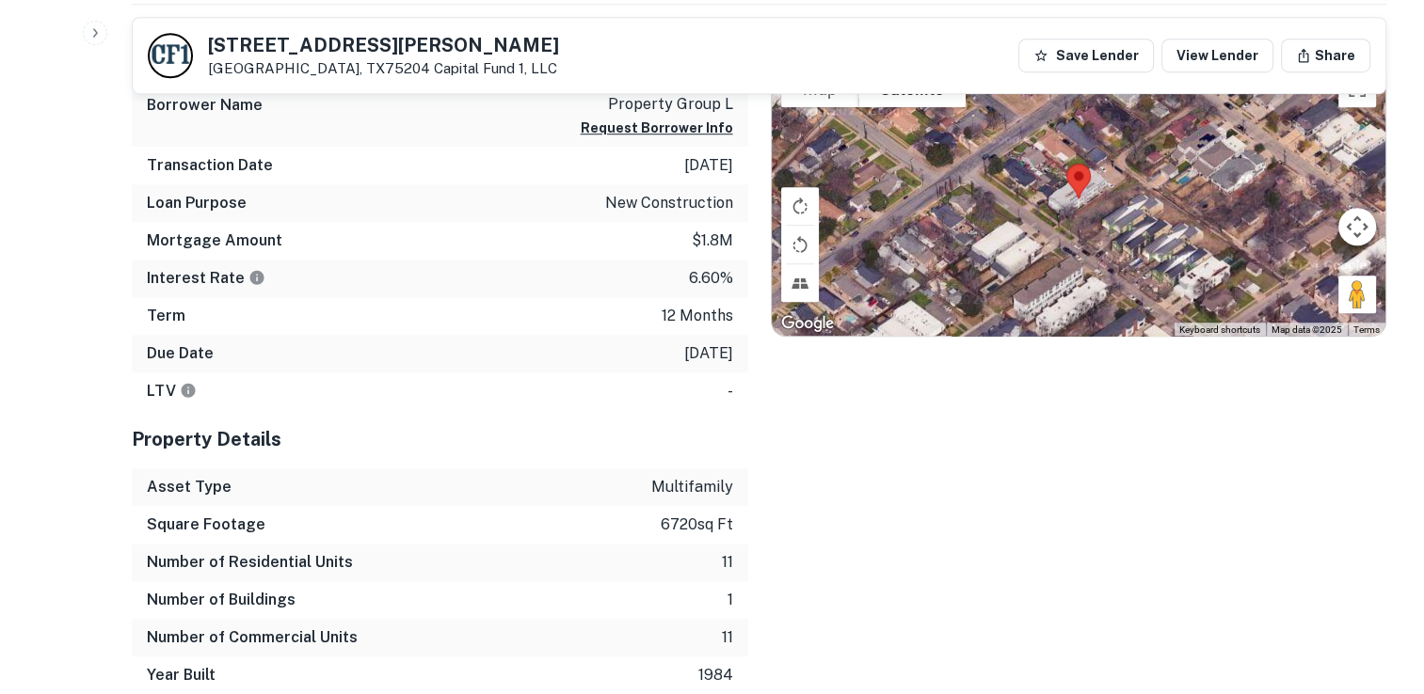
scroll to position [1370, 0]
click at [1248, 594] on div "Location To navigate the map with touch gestures double-tap and hold your finge…" at bounding box center [1067, 350] width 639 height 690
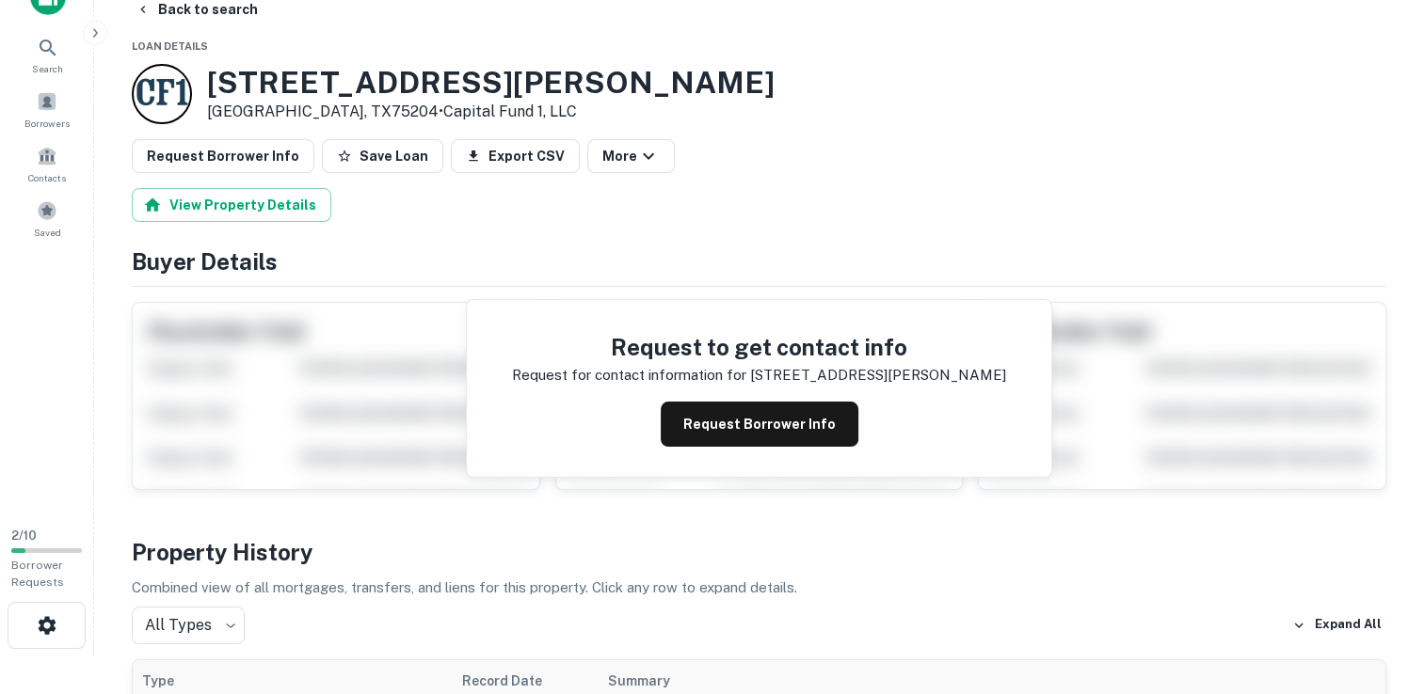
scroll to position [0, 0]
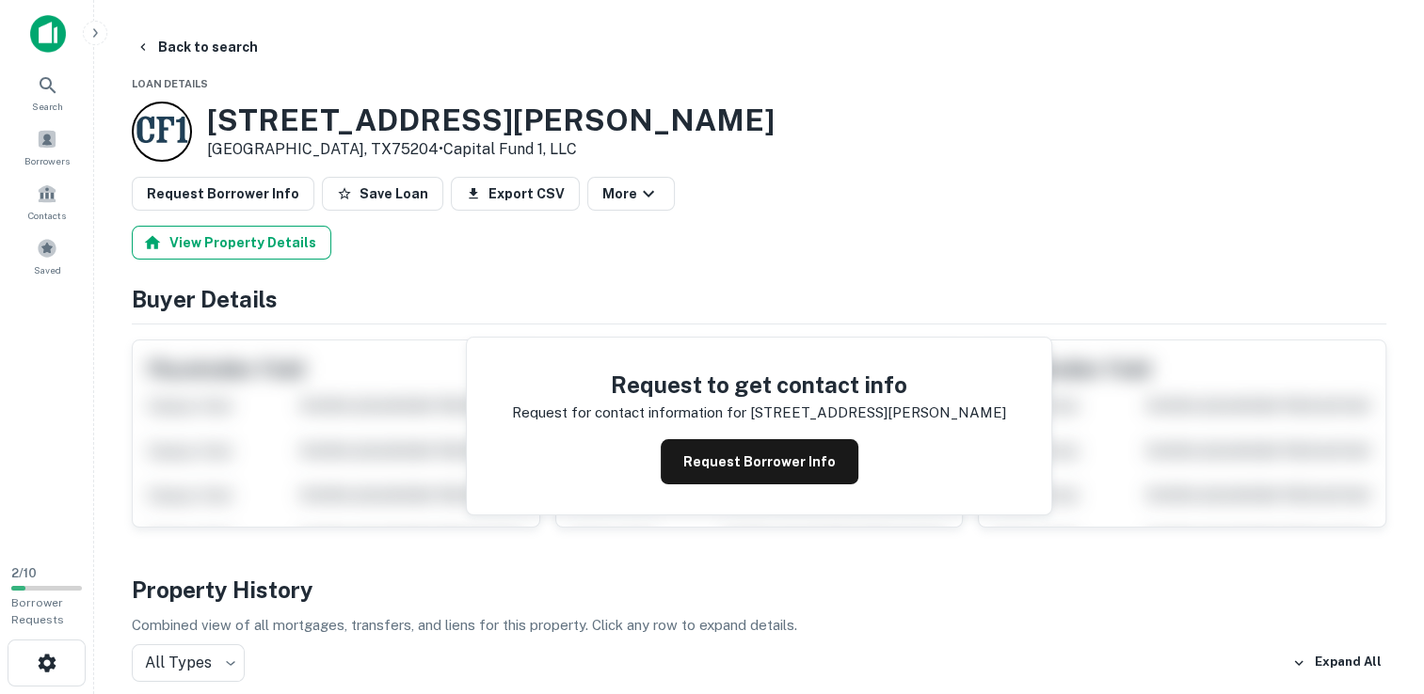
click at [181, 233] on button "View Property Details" at bounding box center [231, 243] width 199 height 34
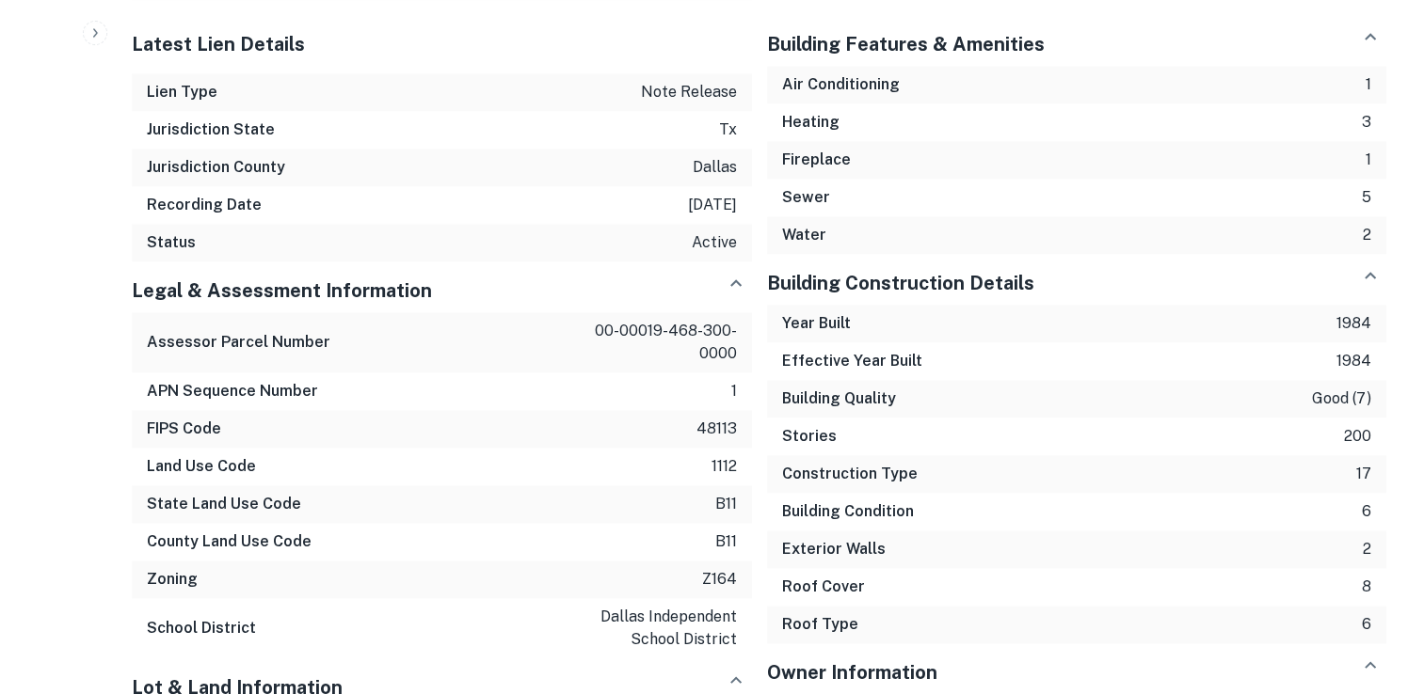
scroll to position [2324, 0]
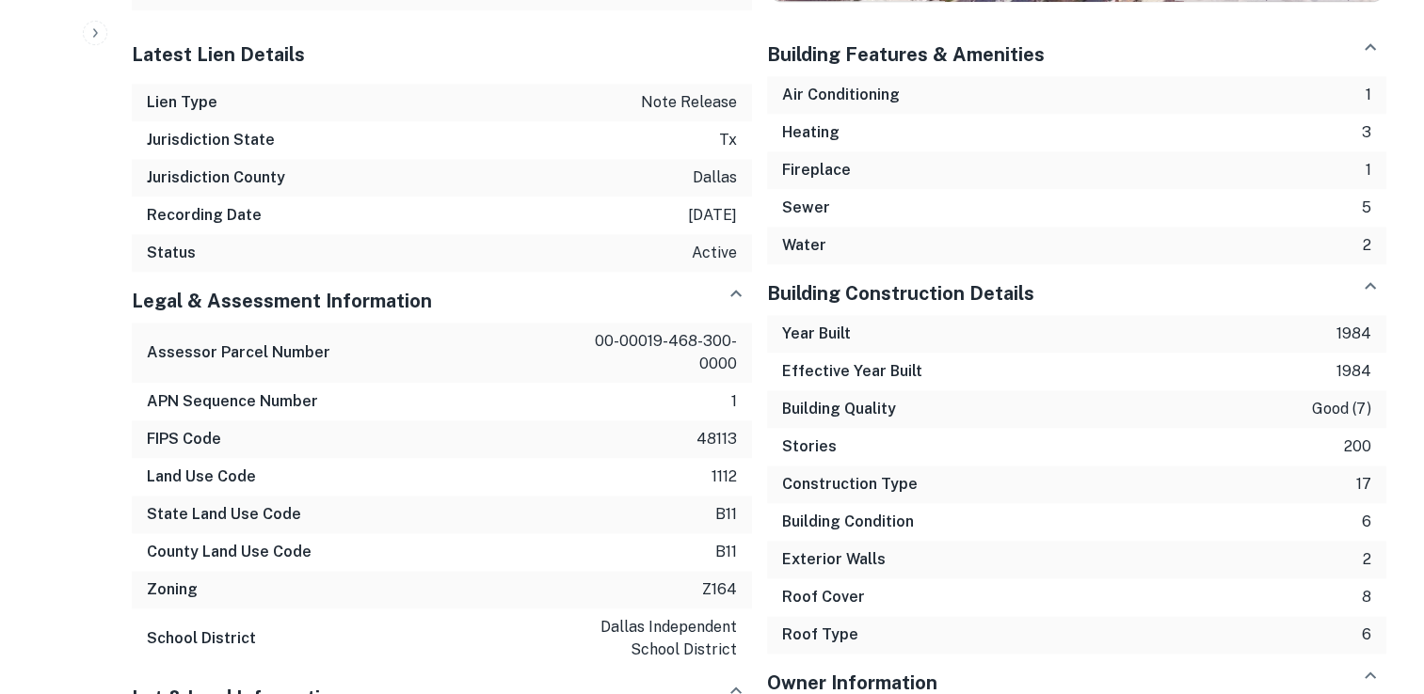
click at [1248, 616] on div "Roof Type 6" at bounding box center [1077, 635] width 620 height 38
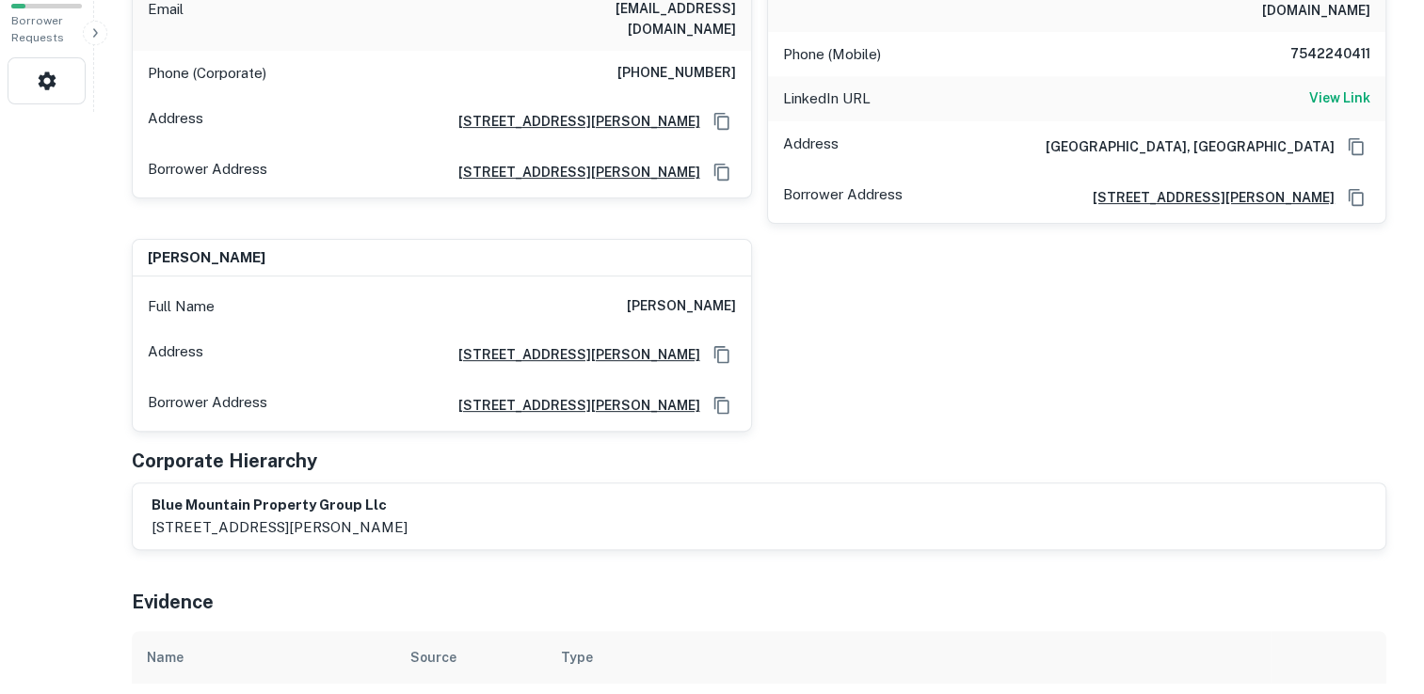
scroll to position [584, 0]
click at [184, 515] on p "2310 n henderson ave # 1200, dallas, tx, 75206" at bounding box center [279, 526] width 256 height 23
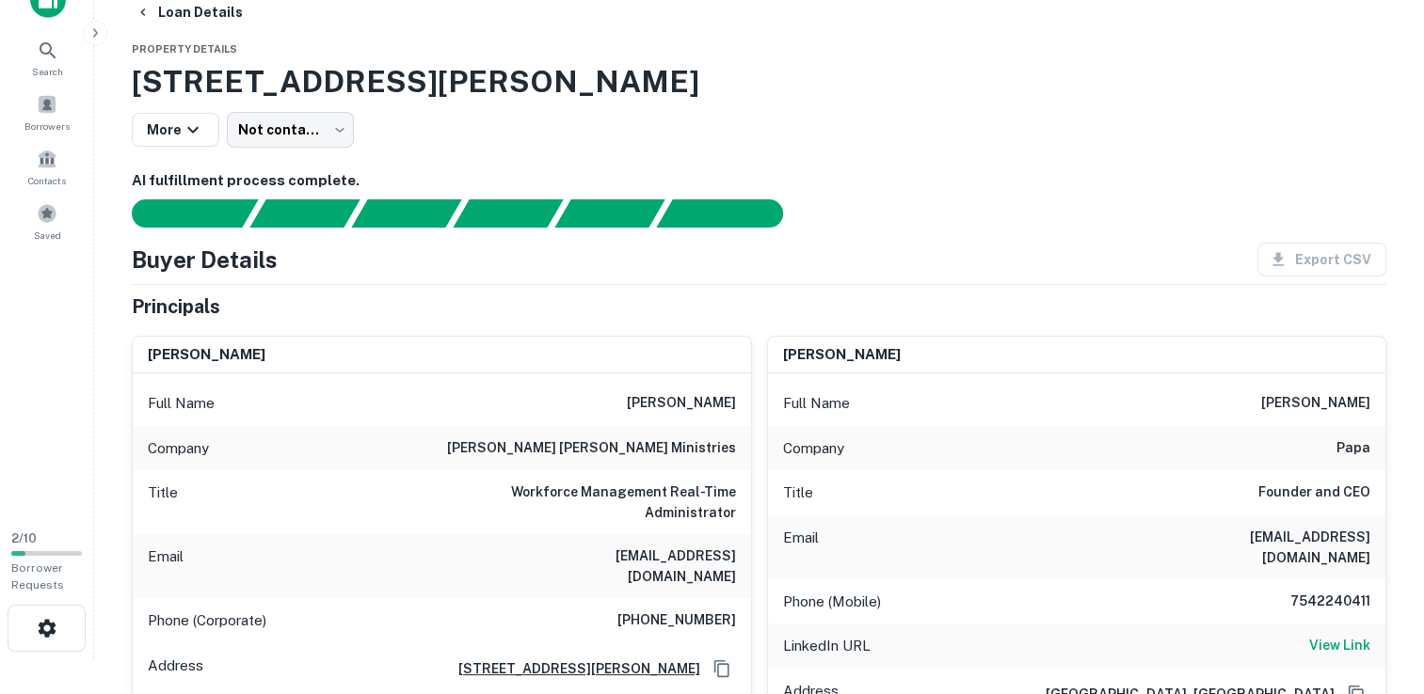
scroll to position [0, 0]
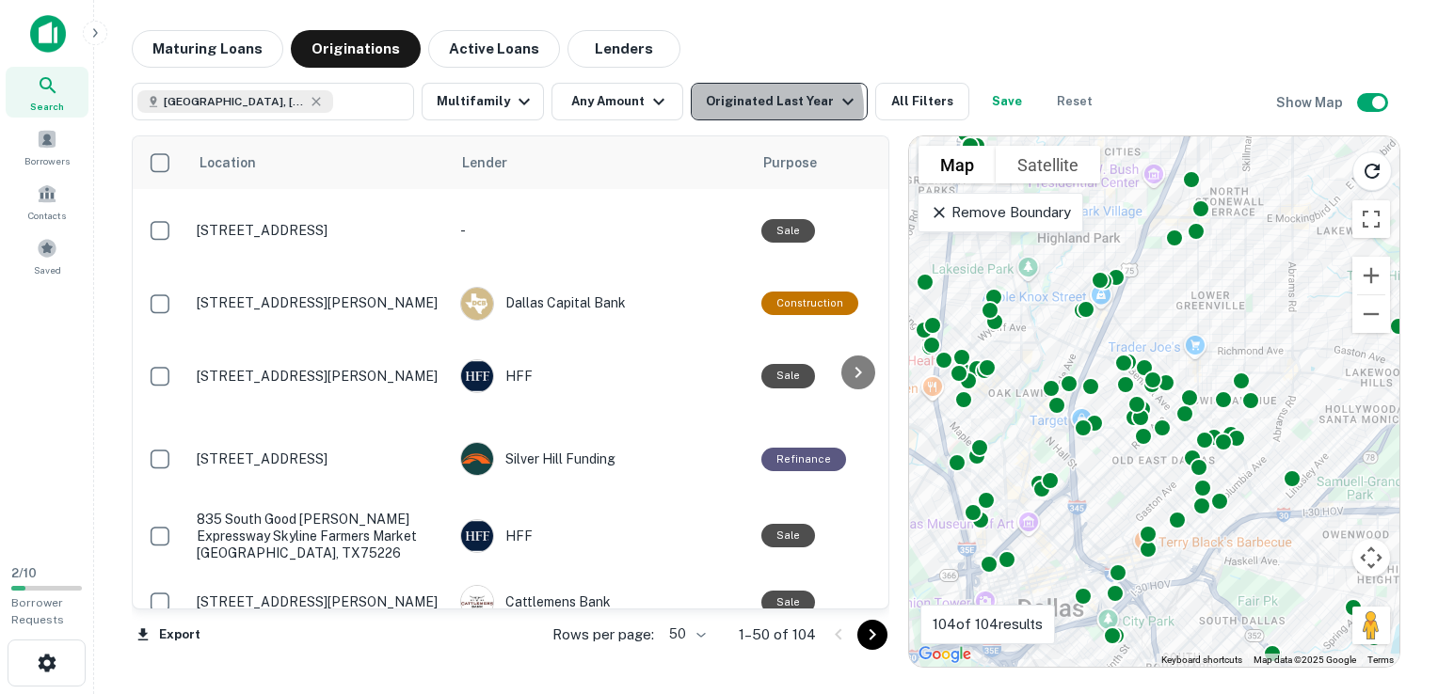
click at [769, 108] on div "Originated Last Year" at bounding box center [782, 101] width 153 height 23
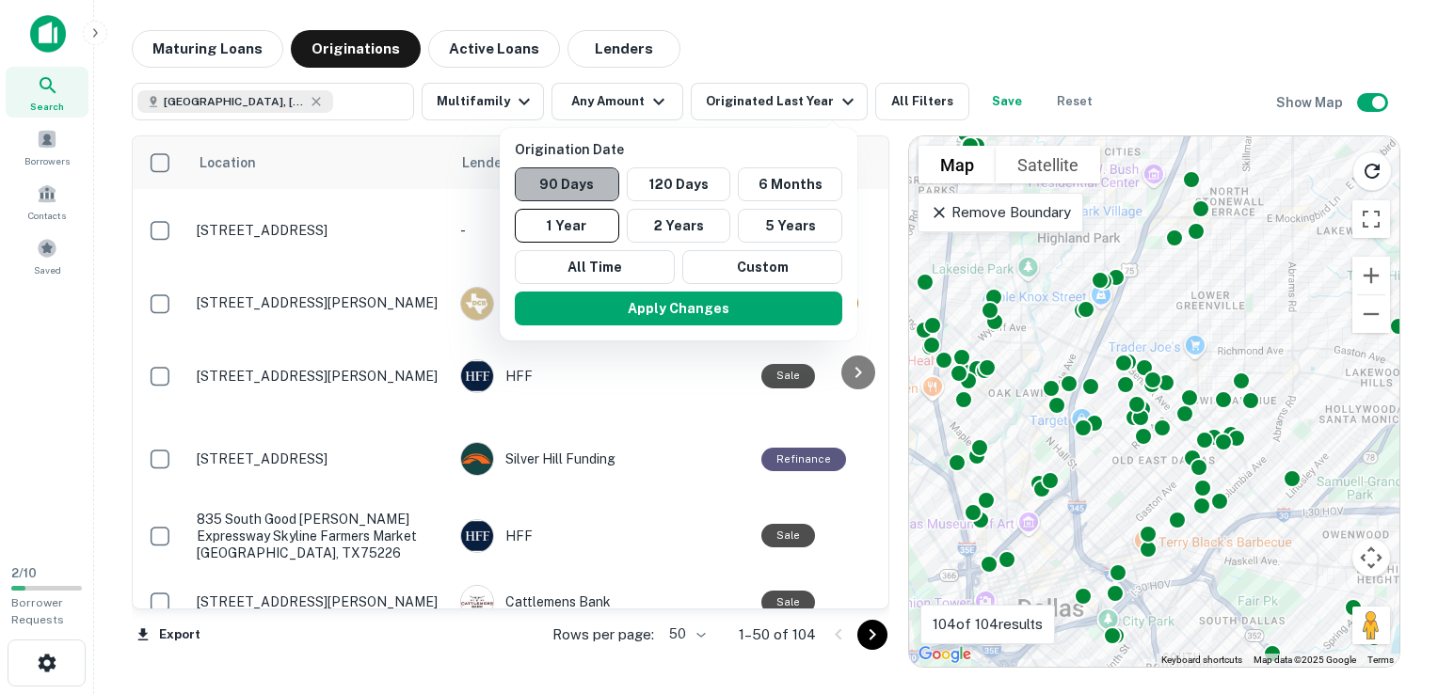
click at [591, 183] on button "90 Days" at bounding box center [567, 184] width 104 height 34
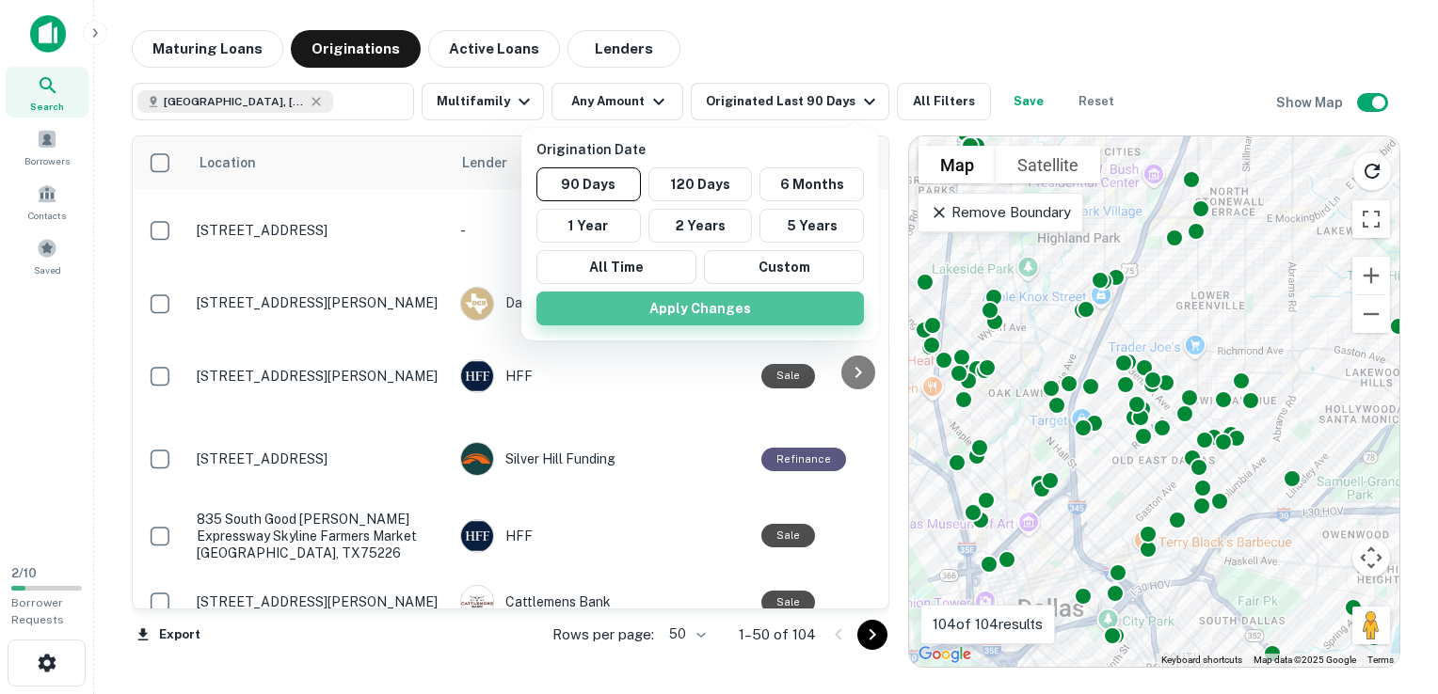
click at [701, 313] on button "Apply Changes" at bounding box center [699, 309] width 327 height 34
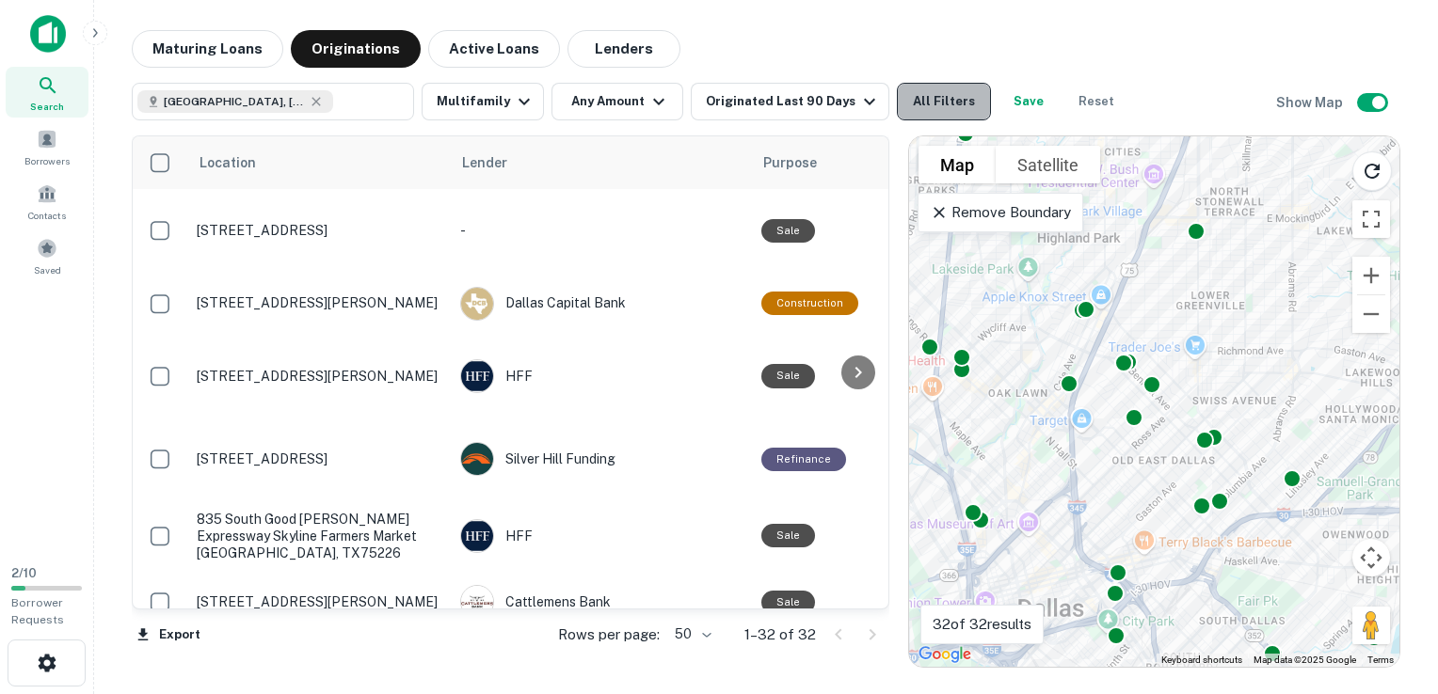
click at [923, 91] on button "All Filters" at bounding box center [944, 102] width 94 height 38
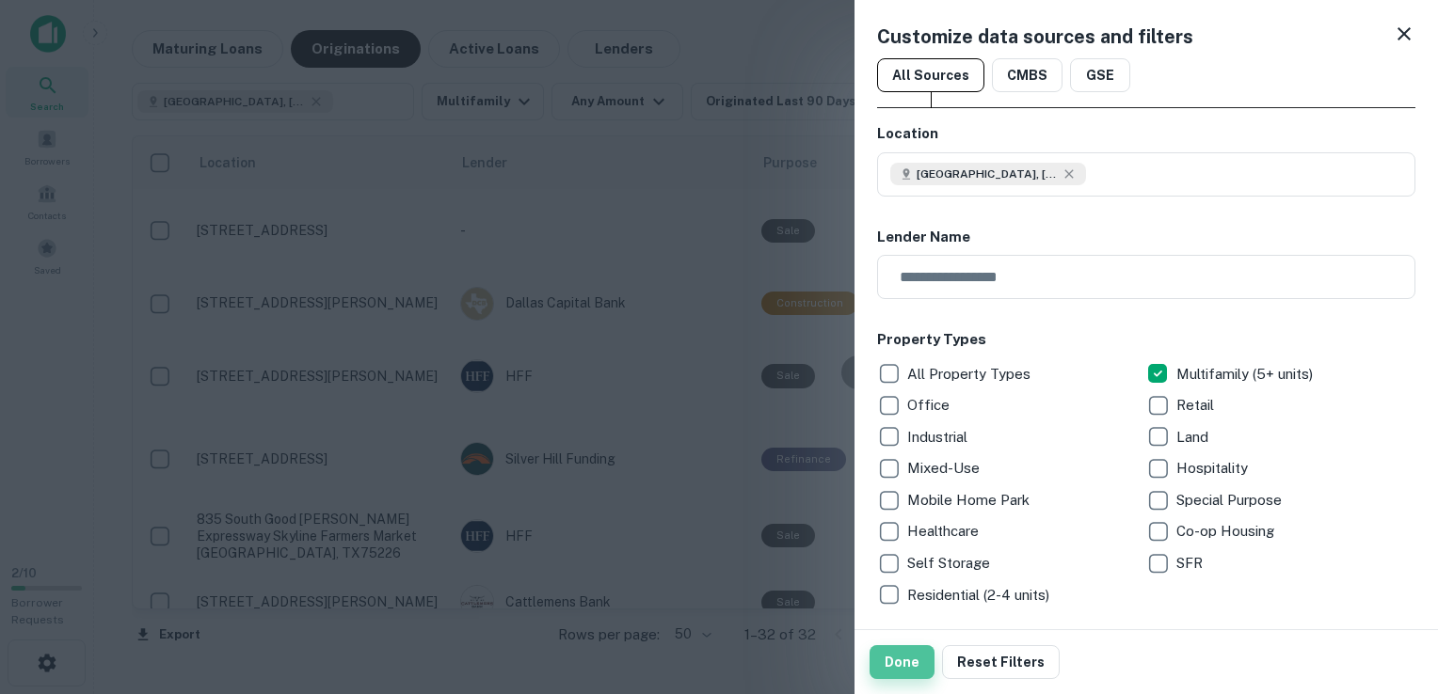
click at [894, 673] on button "Done" at bounding box center [901, 662] width 65 height 34
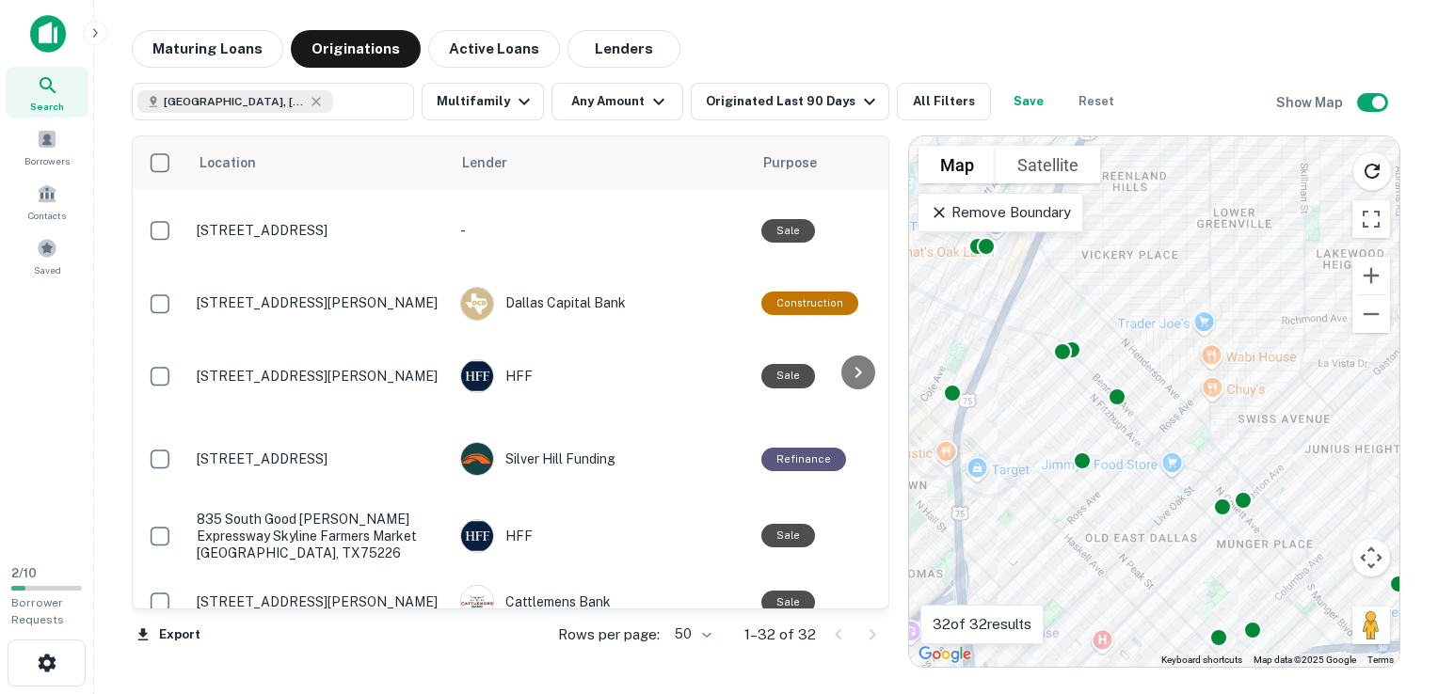
click at [1105, 442] on div "To activate drag with keyboard, press Alt + Enter. Once in keyboard drag state,…" at bounding box center [1154, 401] width 490 height 531
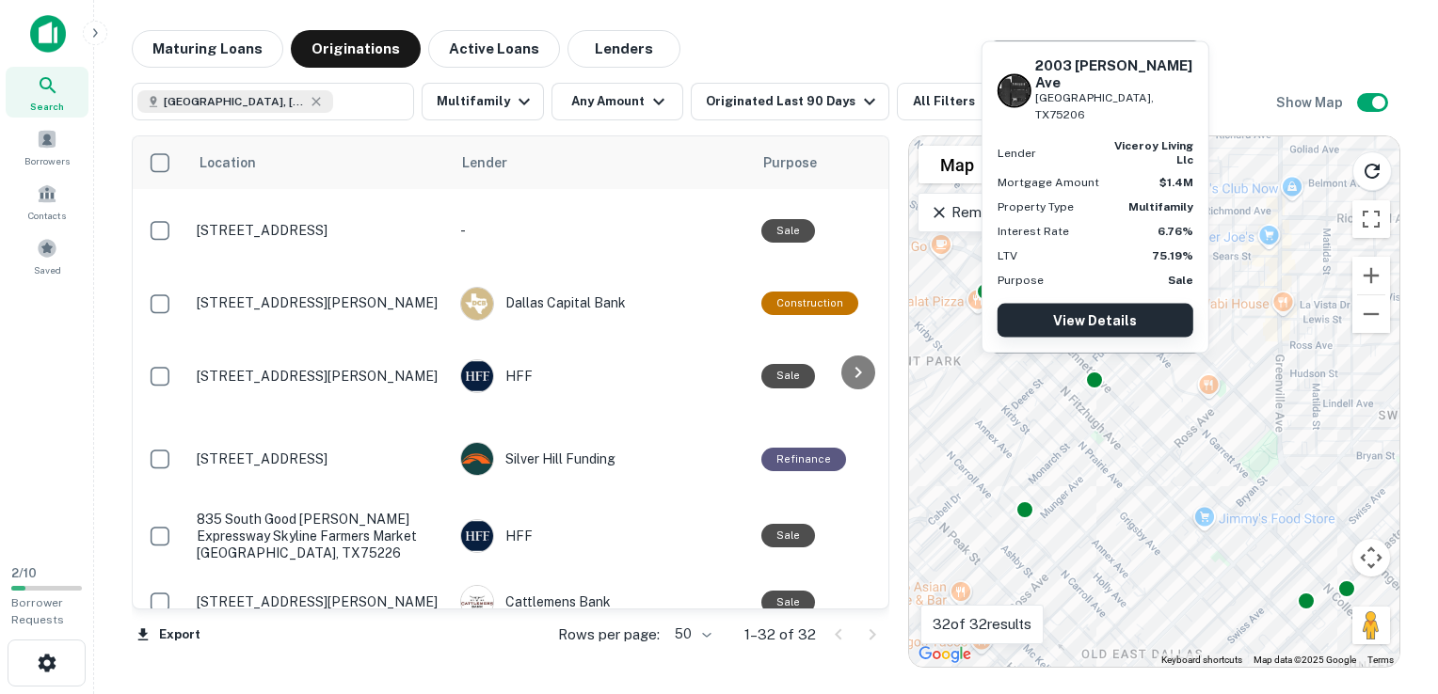
click at [1121, 320] on link "View Details" at bounding box center [1095, 321] width 196 height 34
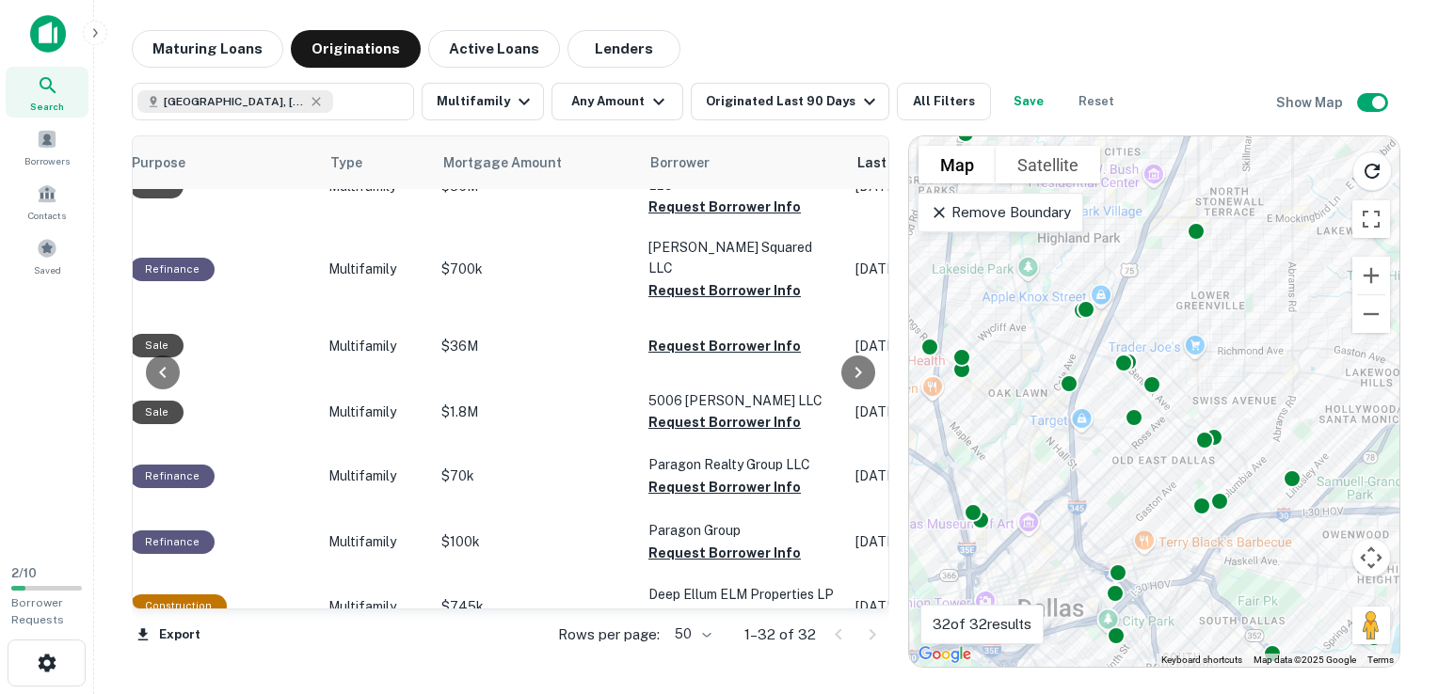
scroll to position [211, 631]
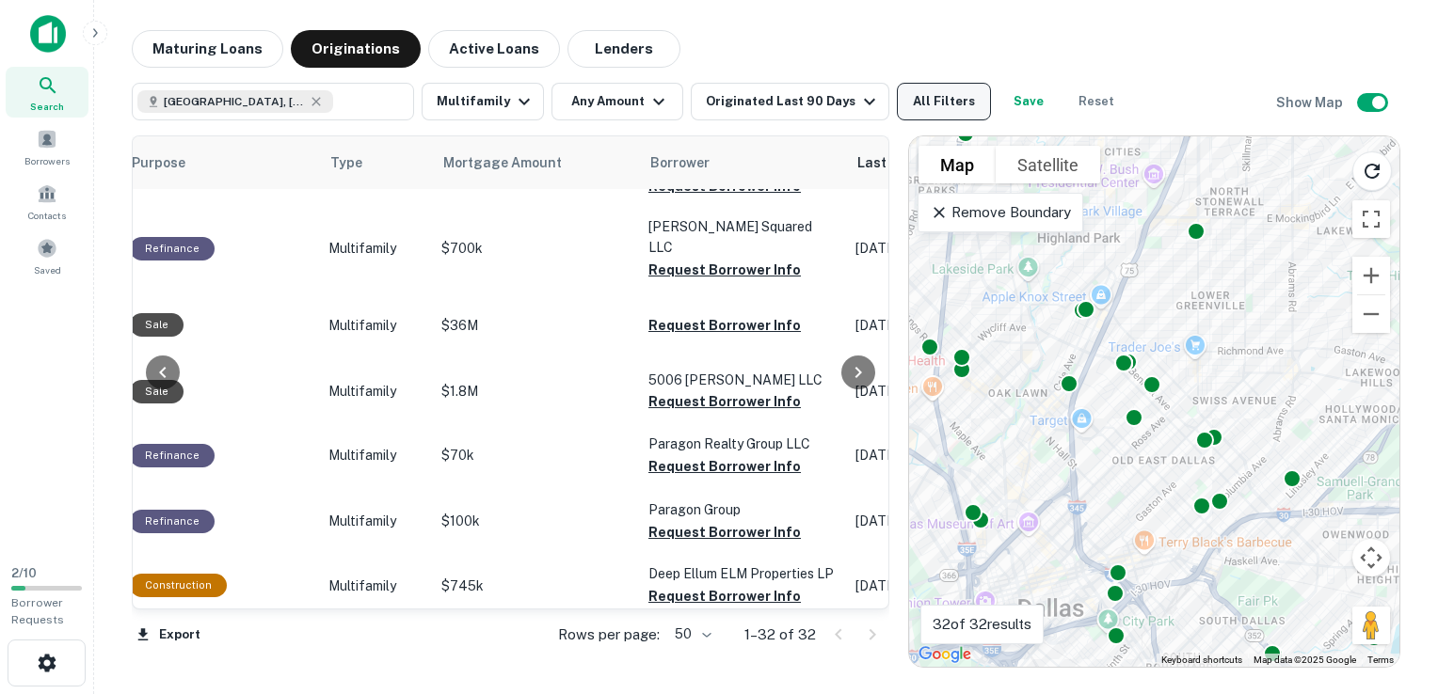
click at [933, 108] on button "All Filters" at bounding box center [944, 102] width 94 height 38
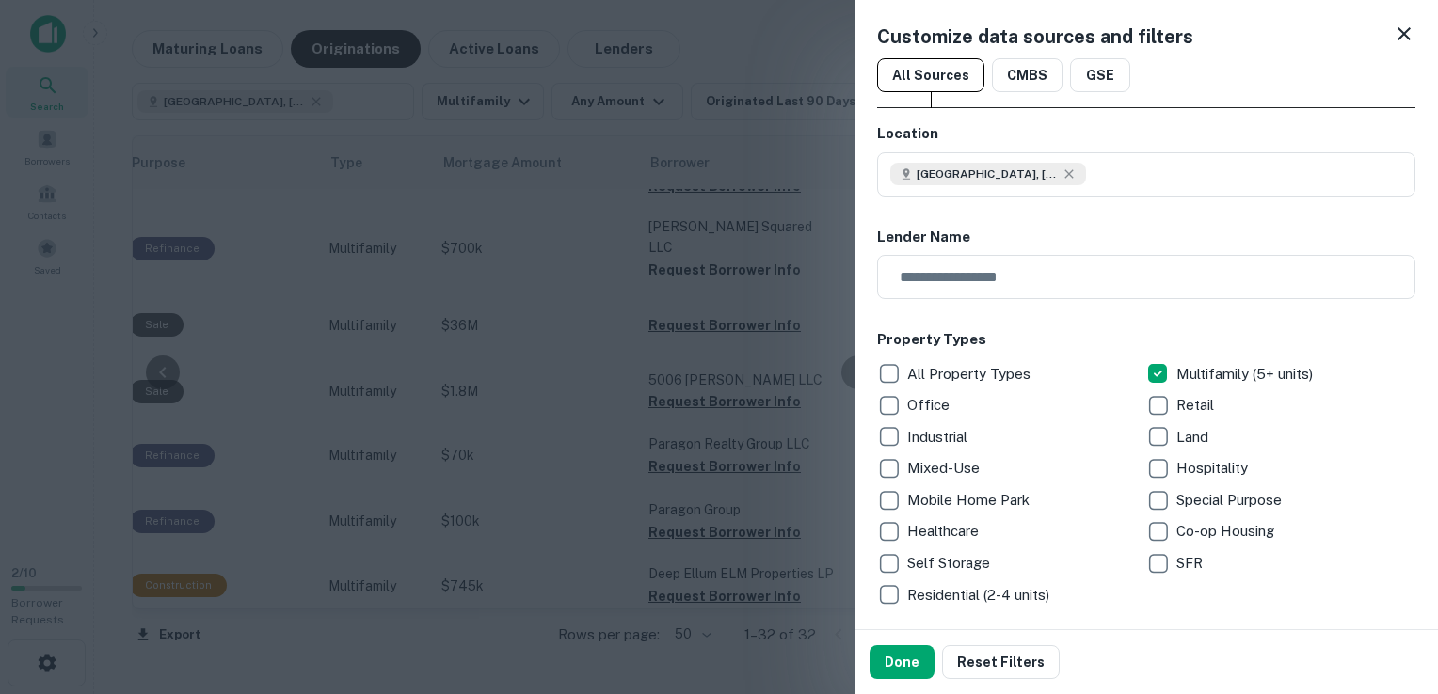
click at [197, 497] on div at bounding box center [719, 347] width 1438 height 694
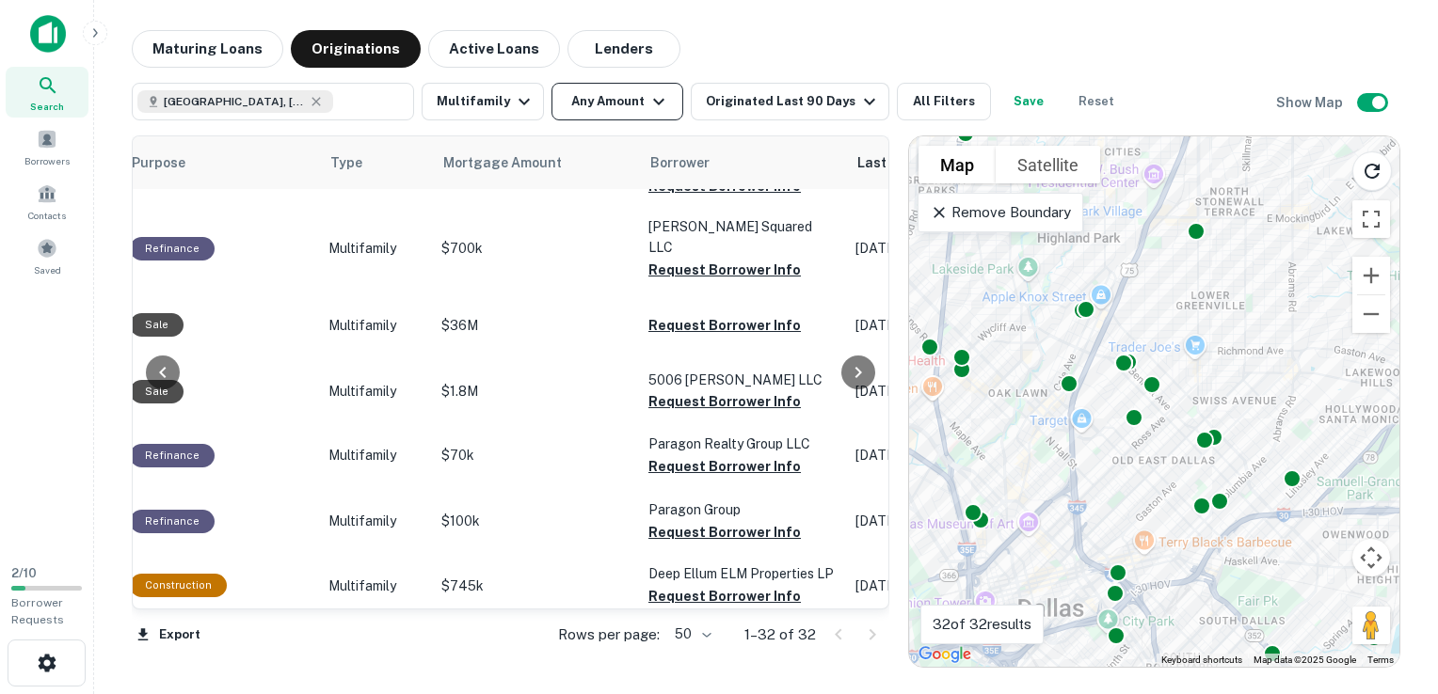
click at [587, 108] on button "Any Amount" at bounding box center [617, 102] width 132 height 38
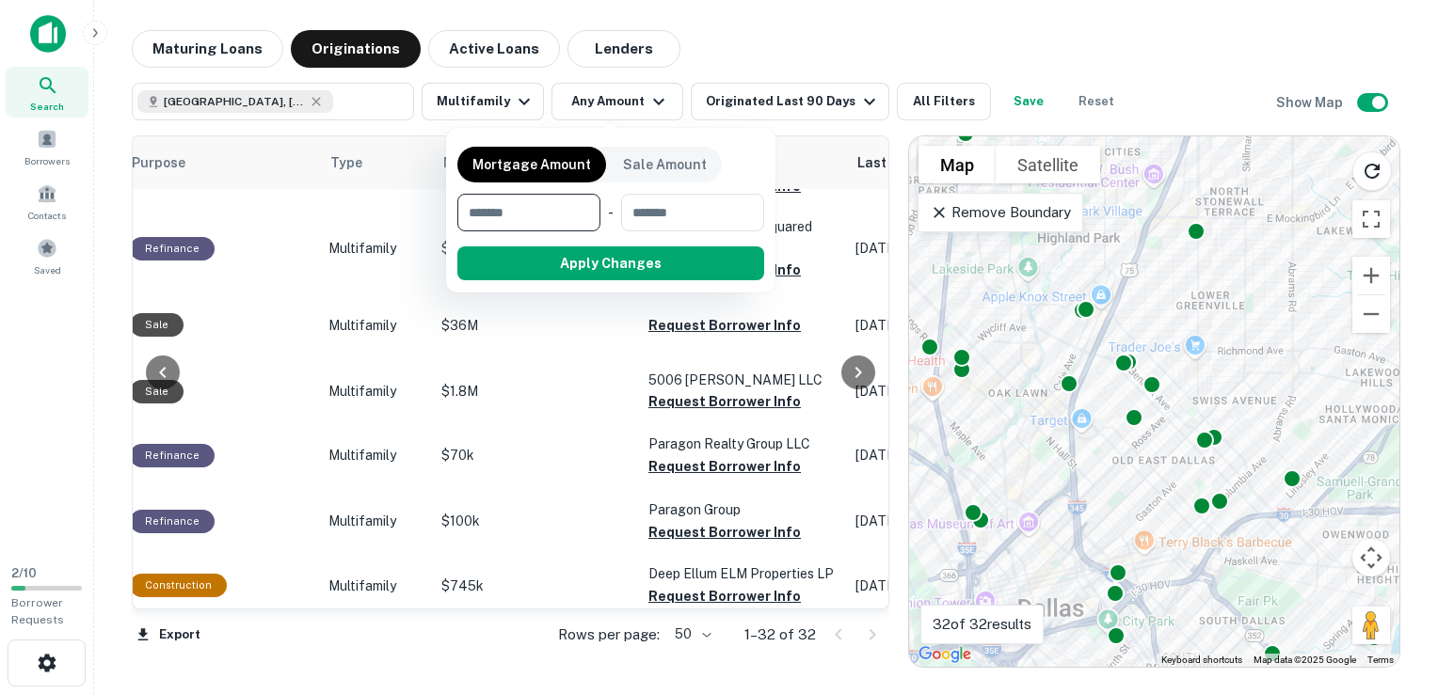
click at [1076, 34] on div at bounding box center [719, 347] width 1438 height 694
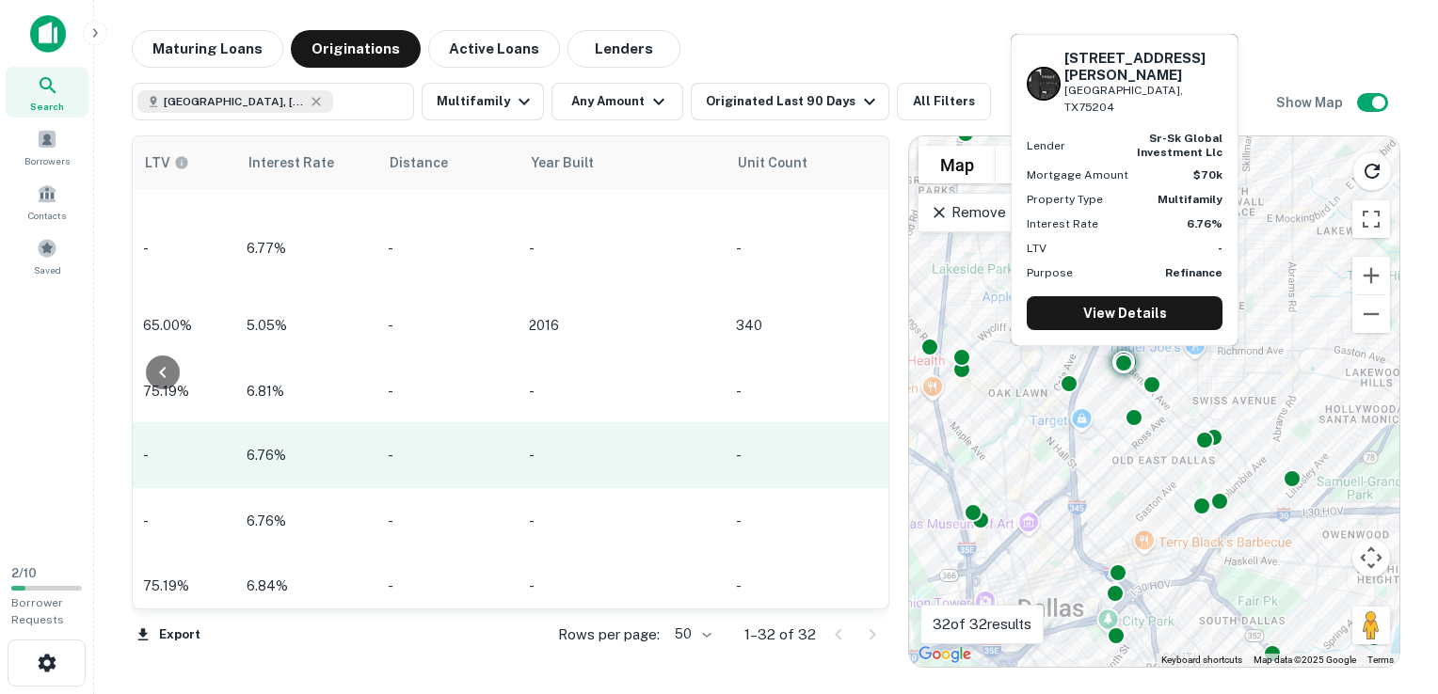
scroll to position [211, 2161]
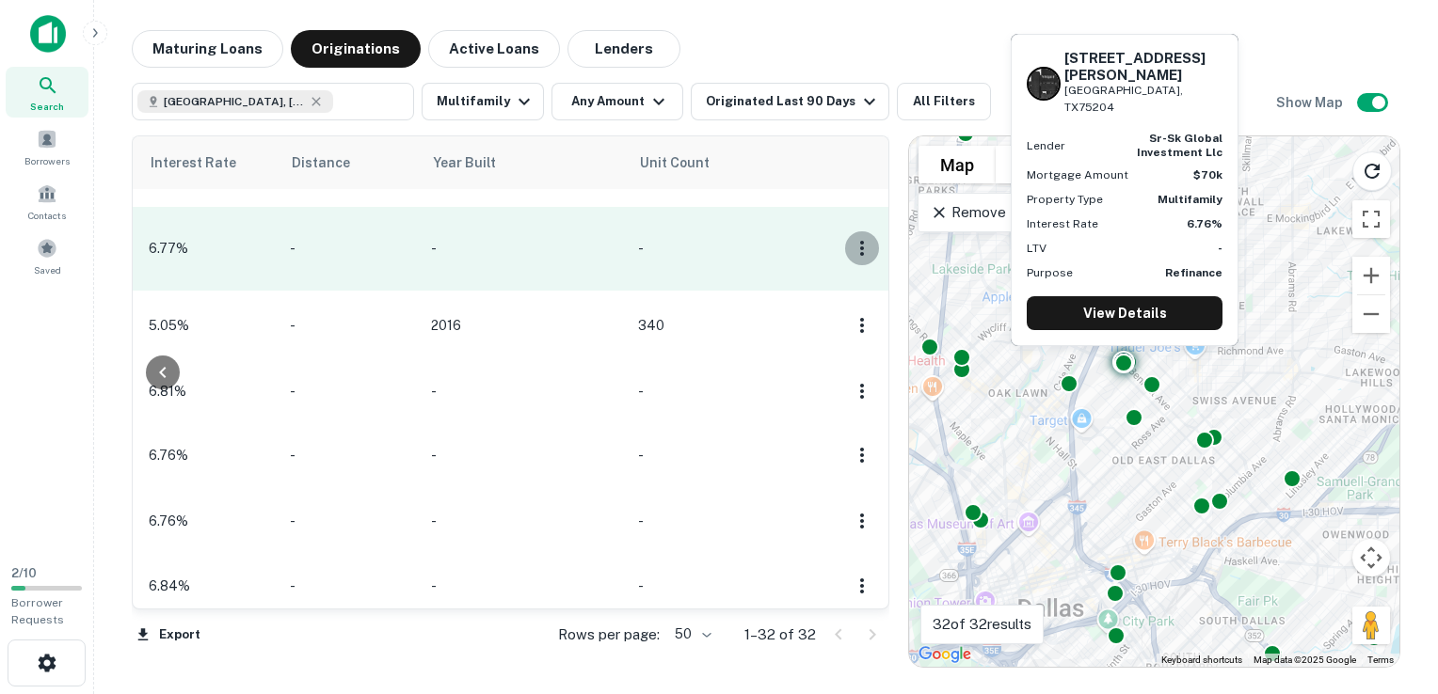
click at [860, 241] on icon "button" at bounding box center [862, 248] width 4 height 15
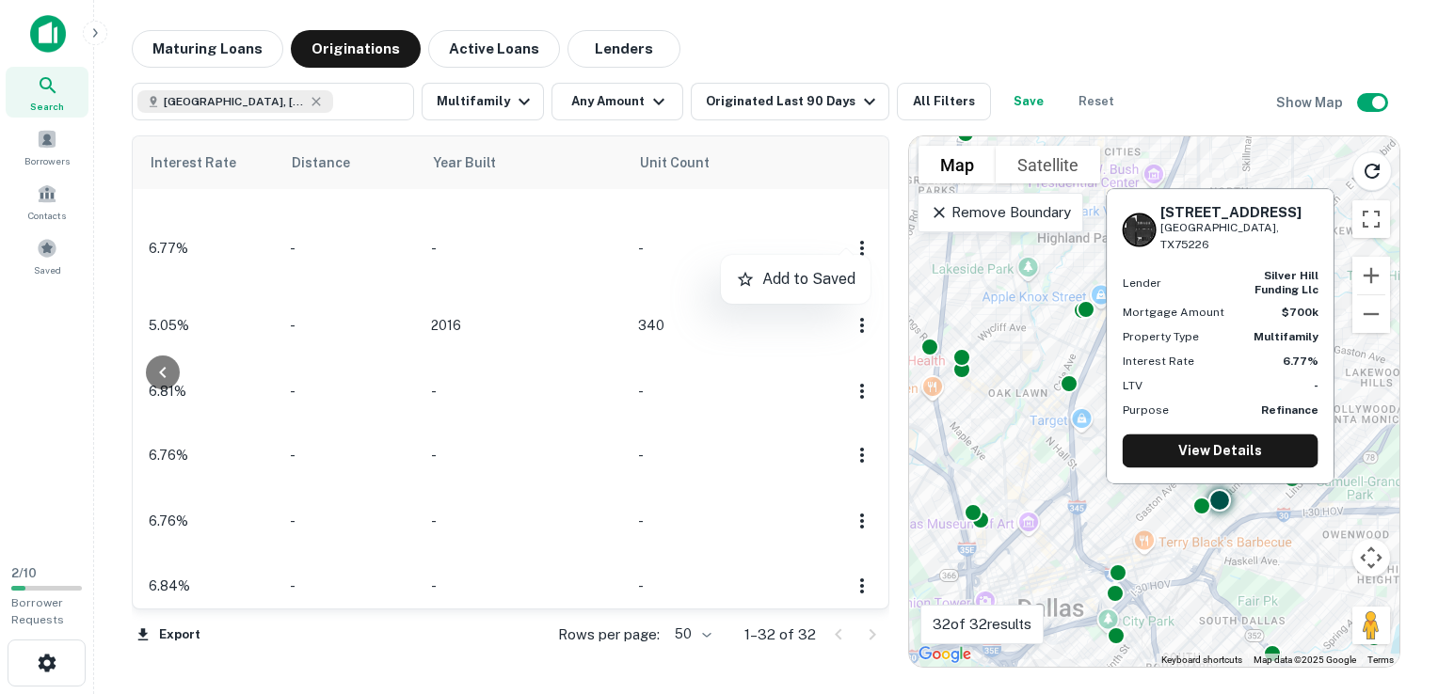
click at [854, 315] on div at bounding box center [719, 347] width 1438 height 694
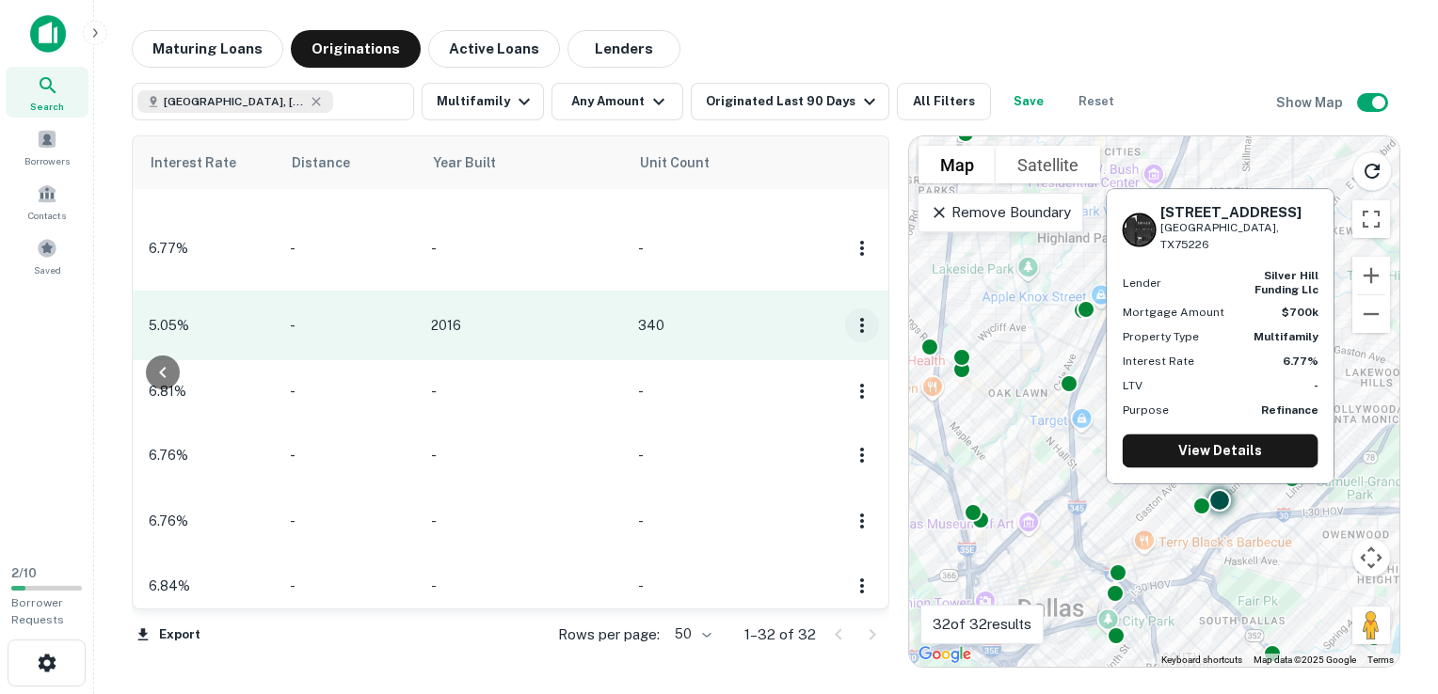
click at [860, 318] on icon "button" at bounding box center [862, 325] width 4 height 15
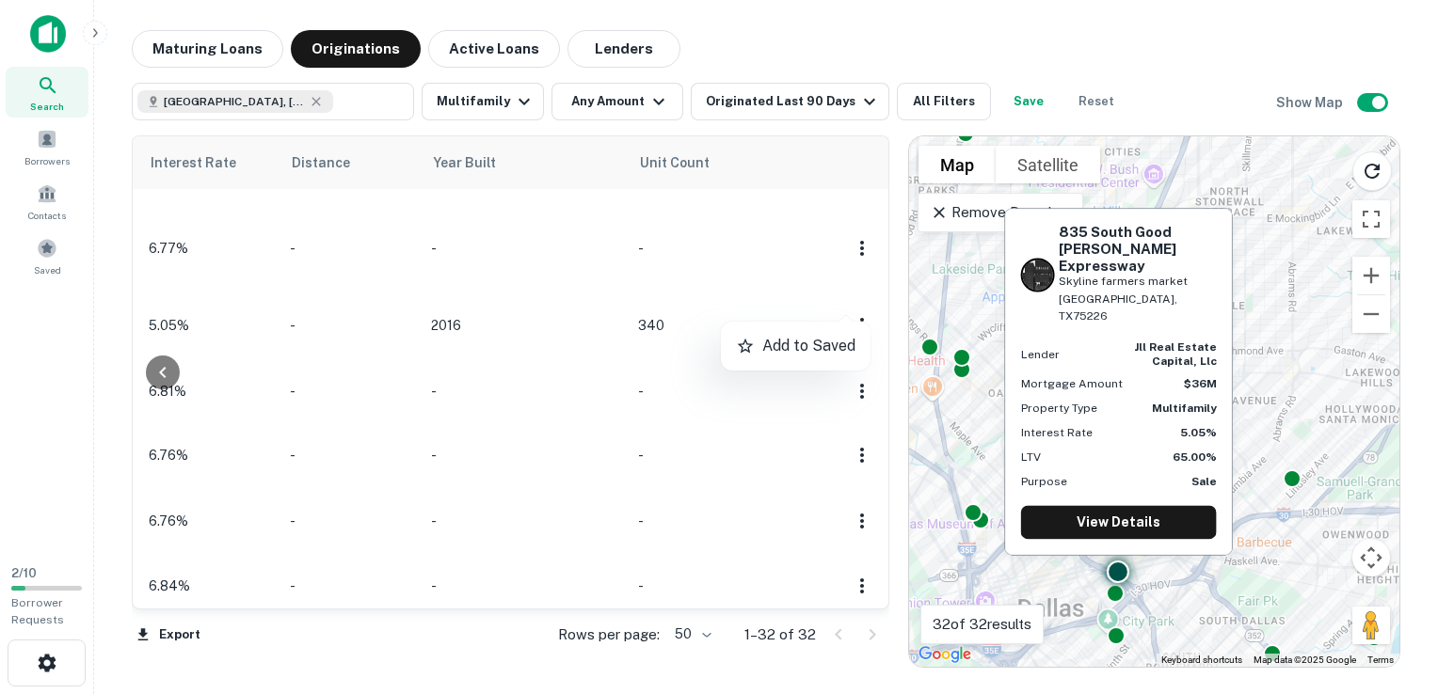
click at [256, 368] on div at bounding box center [719, 347] width 1438 height 694
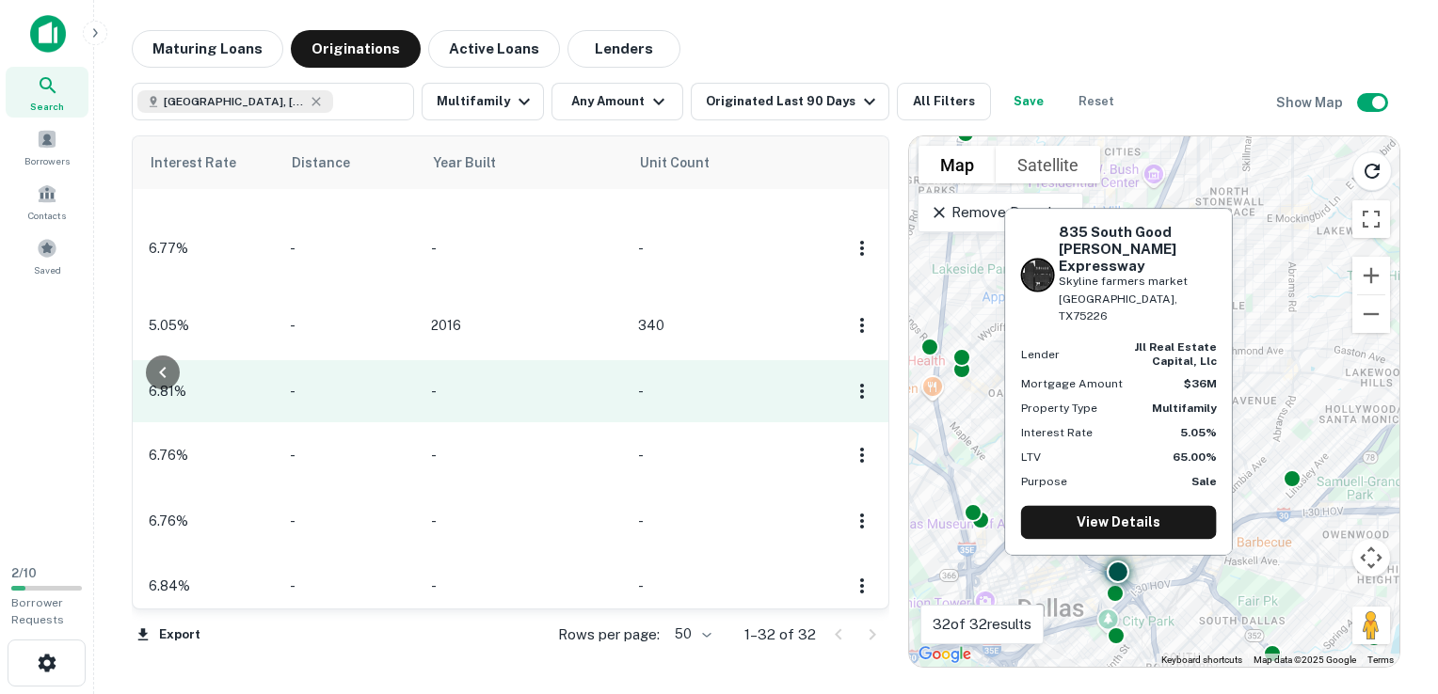
click at [256, 381] on p "6.81%" at bounding box center [210, 391] width 122 height 21
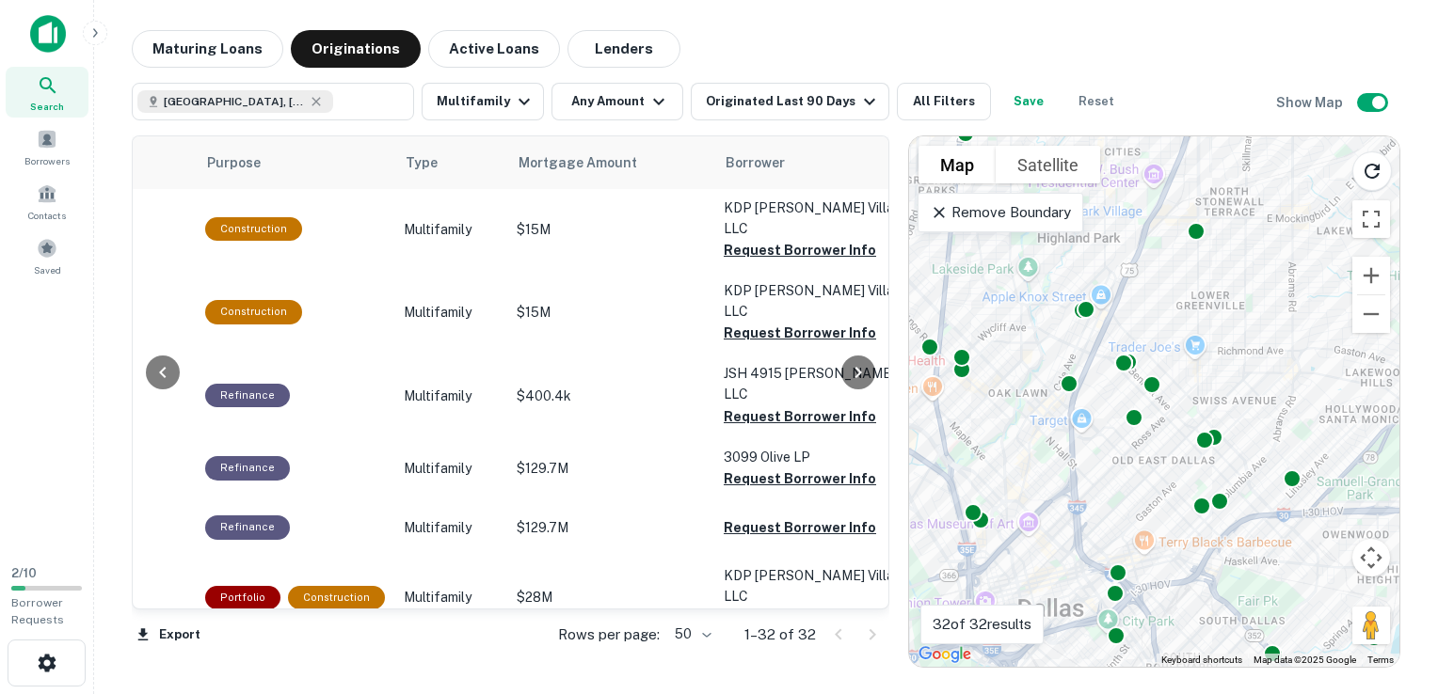
scroll to position [963, 549]
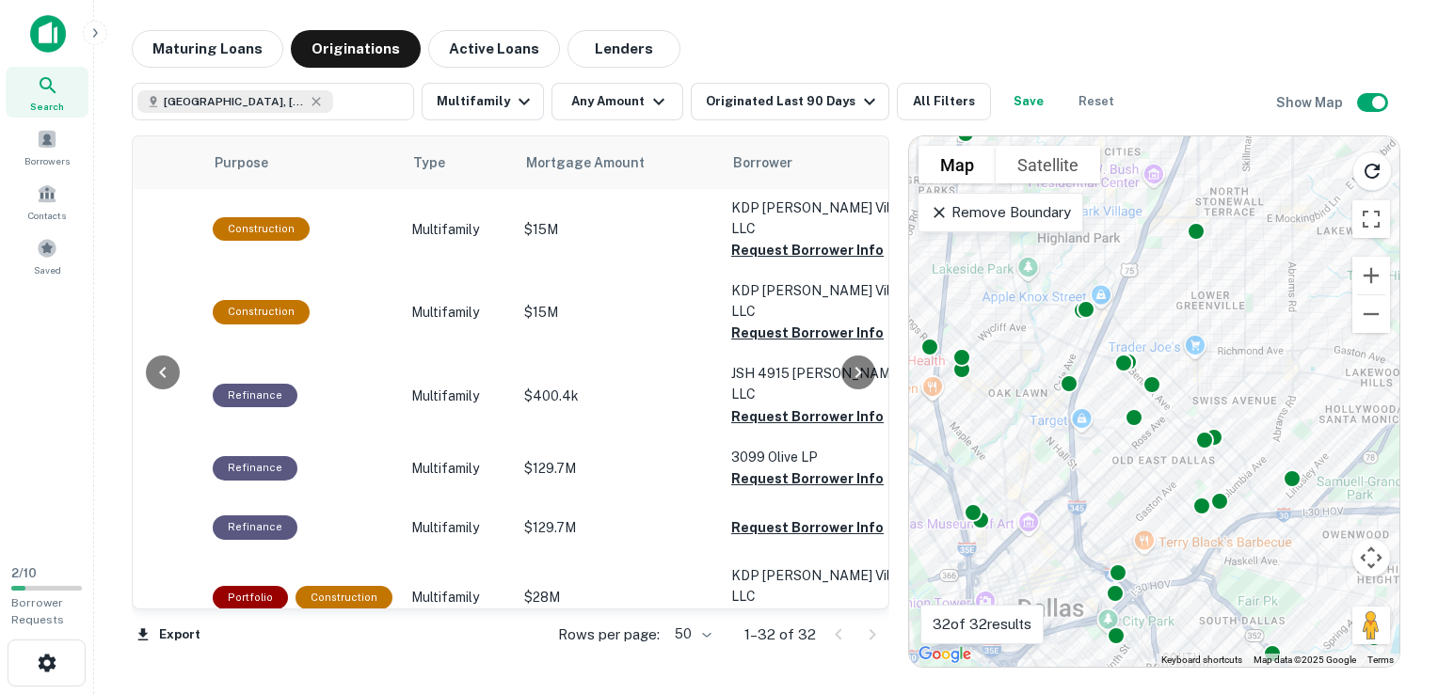
click at [1043, 244] on div "To activate drag with keyboard, press Alt + Enter. Once in keyboard drag state,…" at bounding box center [1154, 401] width 490 height 531
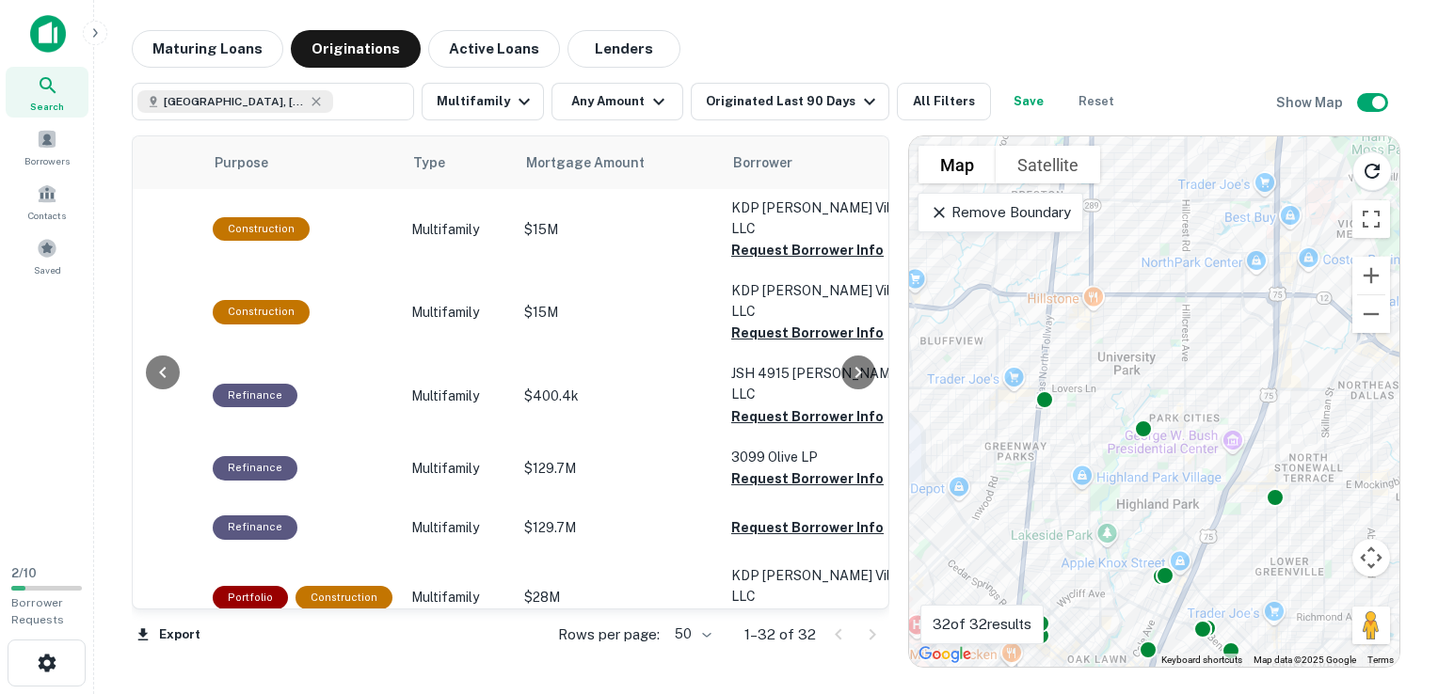
click at [1133, 485] on div "To activate drag with keyboard, press Alt + Enter. Once in keyboard drag state,…" at bounding box center [1154, 401] width 490 height 531
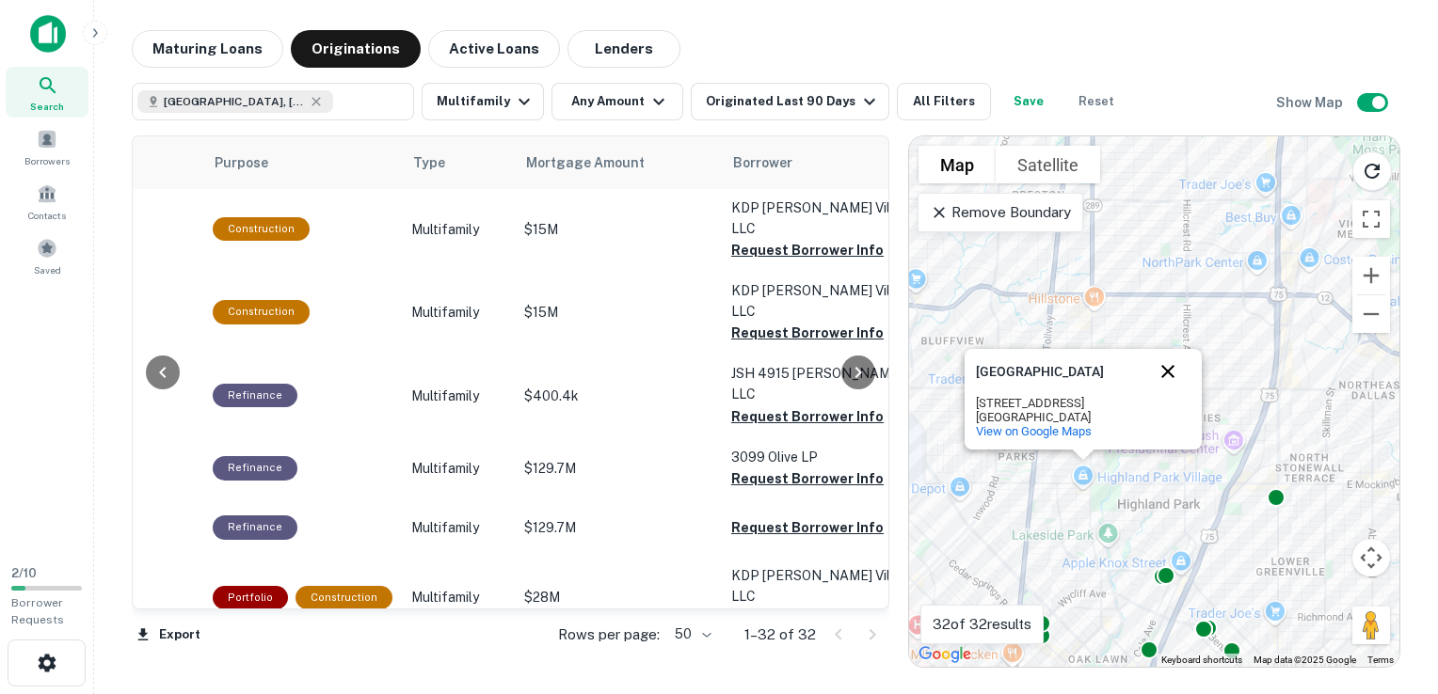
click at [1175, 384] on button "Close" at bounding box center [1167, 371] width 45 height 45
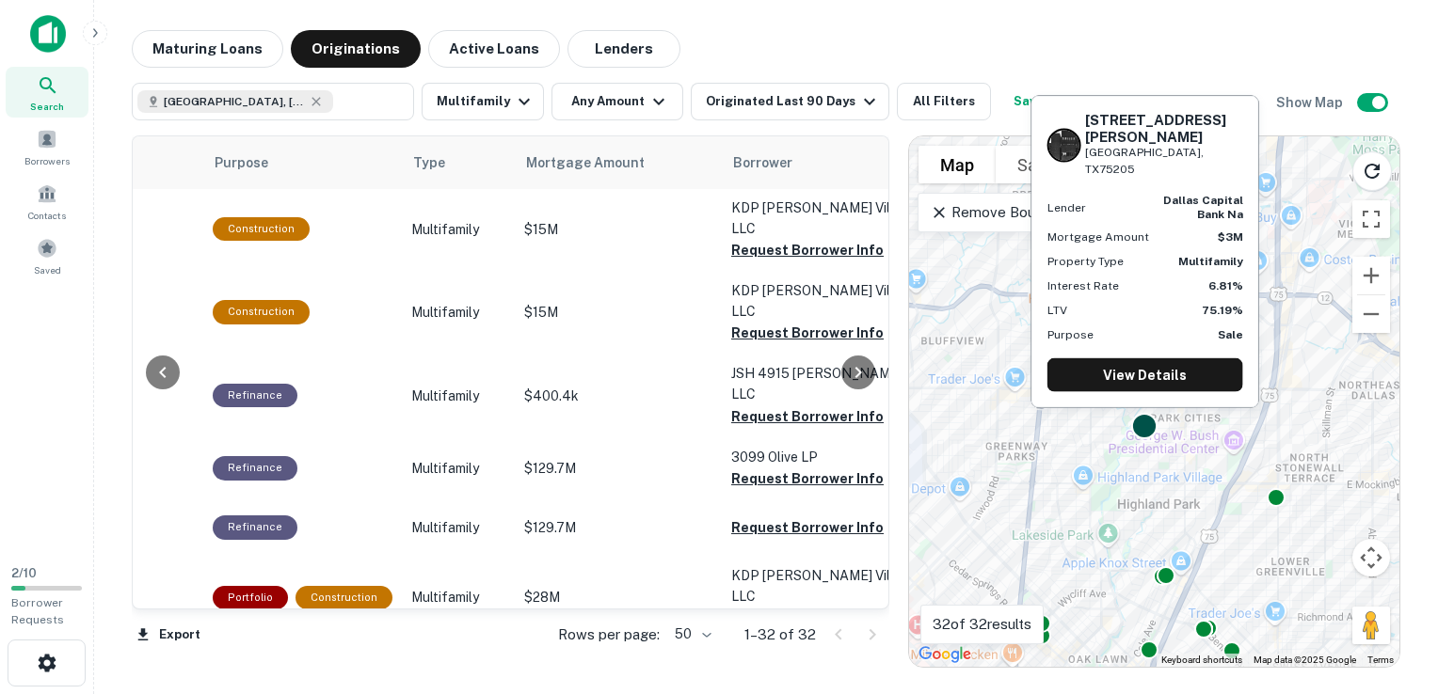
click at [1141, 426] on div at bounding box center [1144, 426] width 27 height 27
click at [1162, 378] on link "View Details" at bounding box center [1145, 375] width 196 height 34
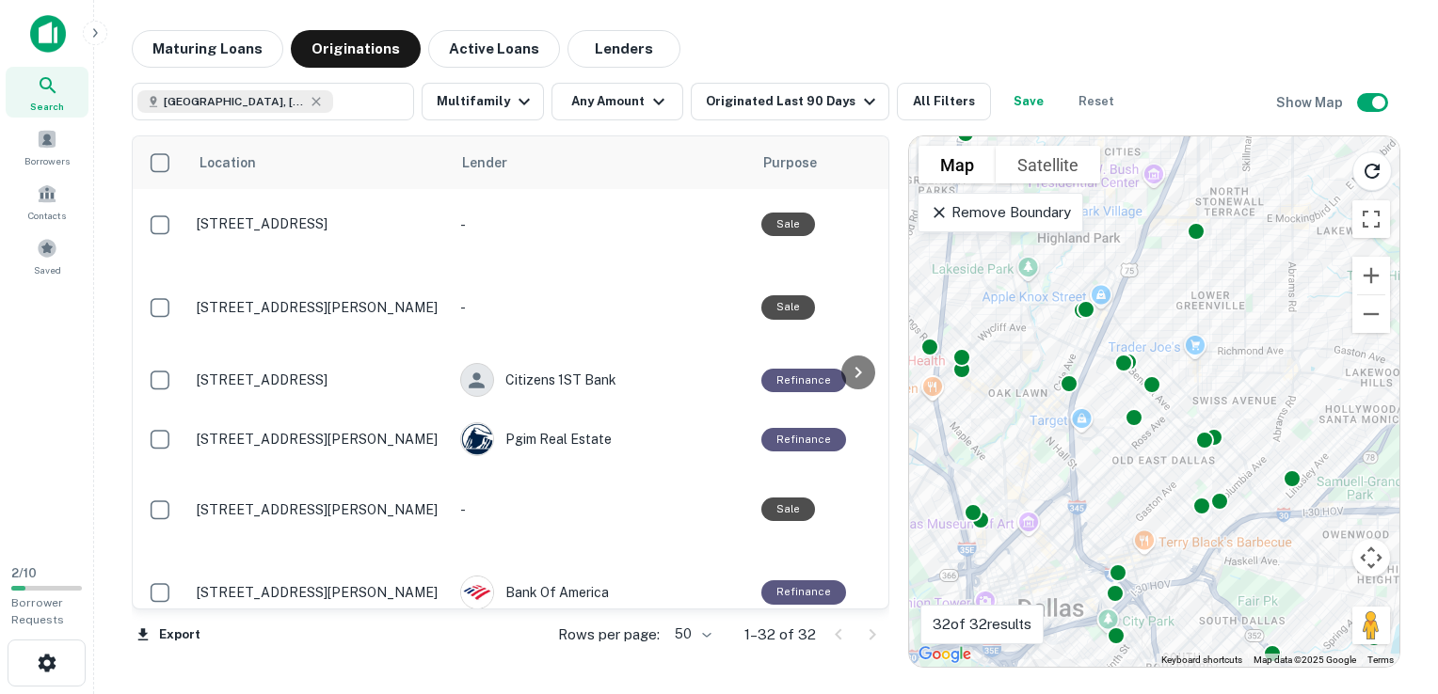
scroll to position [1732, 0]
click at [498, 44] on button "Active Loans" at bounding box center [494, 49] width 132 height 38
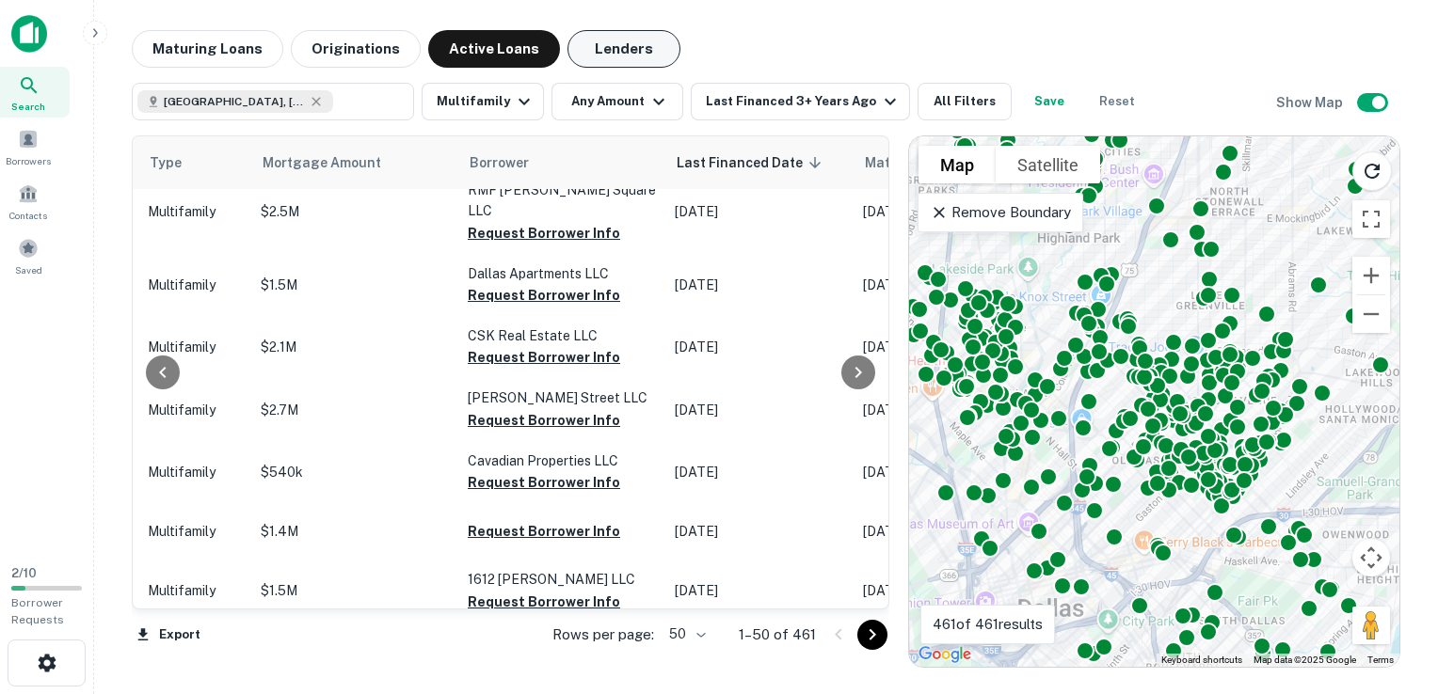
scroll to position [1731, 813]
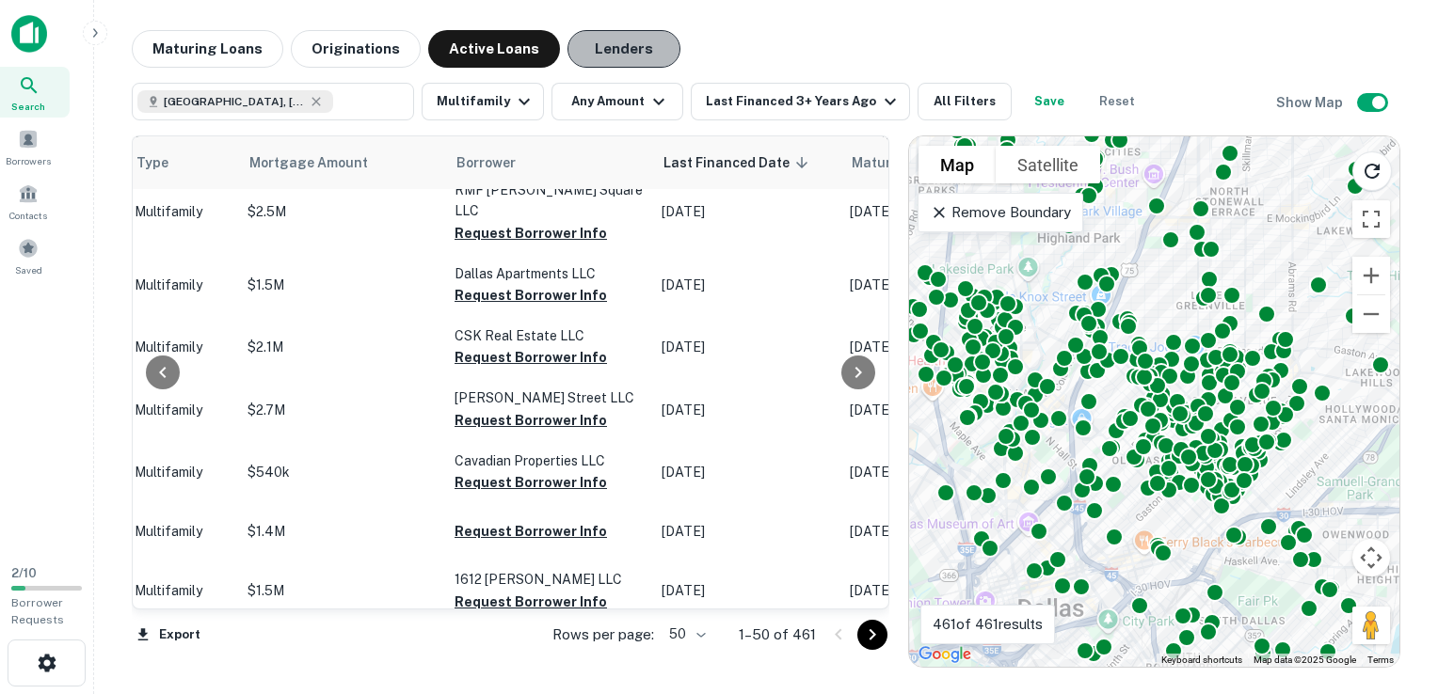
click at [641, 37] on button "Lenders" at bounding box center [623, 49] width 113 height 38
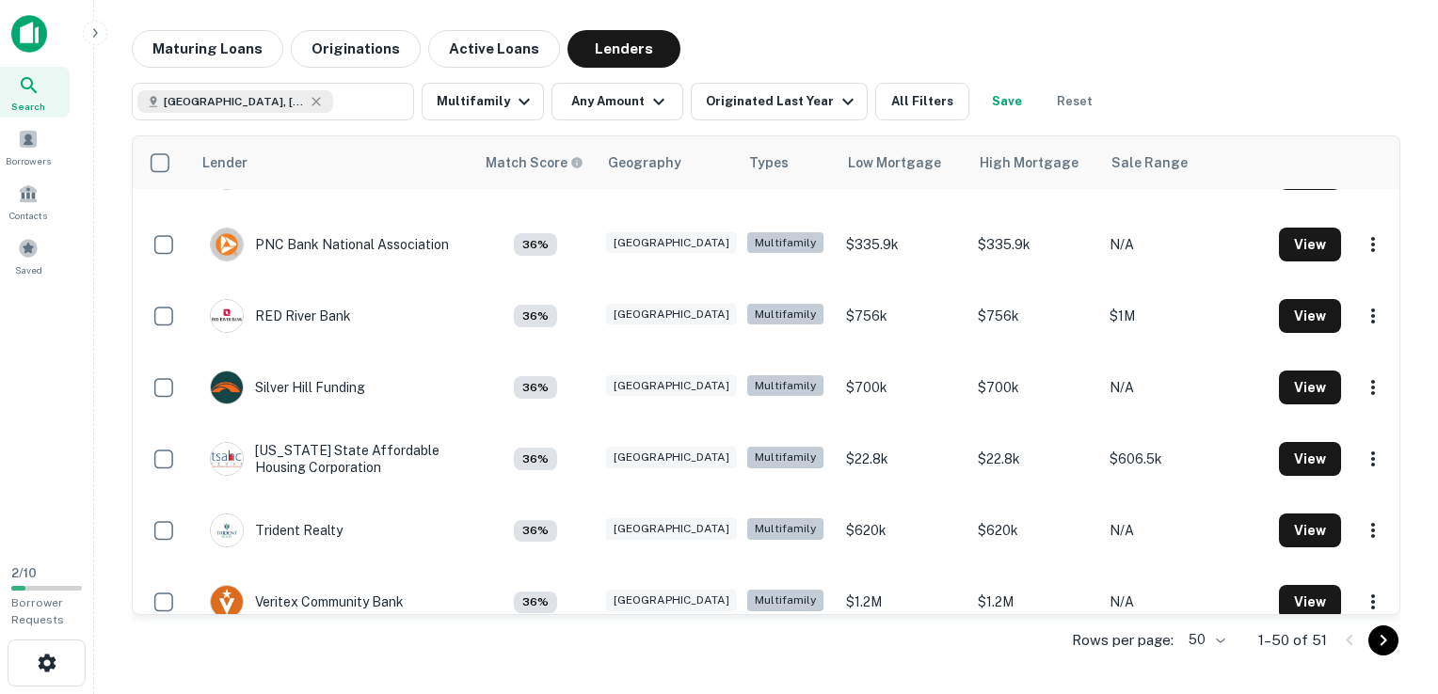
scroll to position [2903, 0]
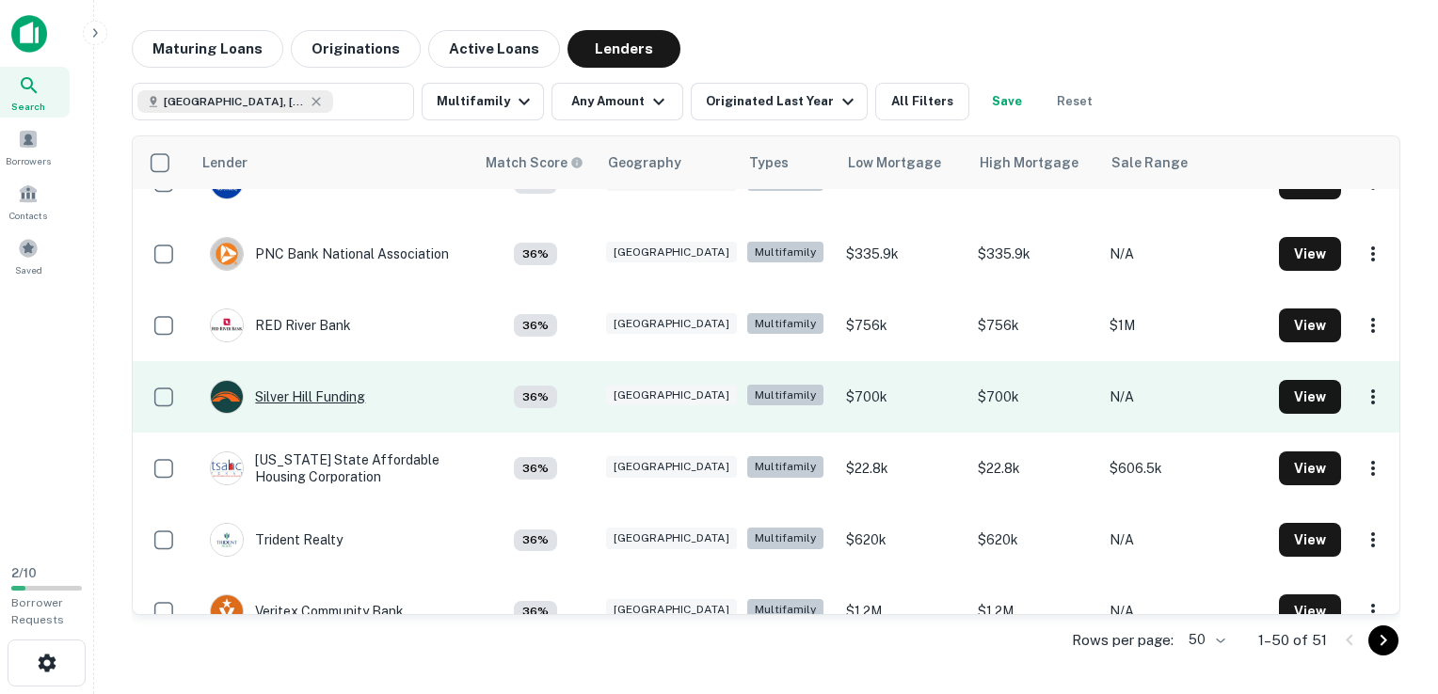
click at [223, 402] on img at bounding box center [227, 397] width 32 height 32
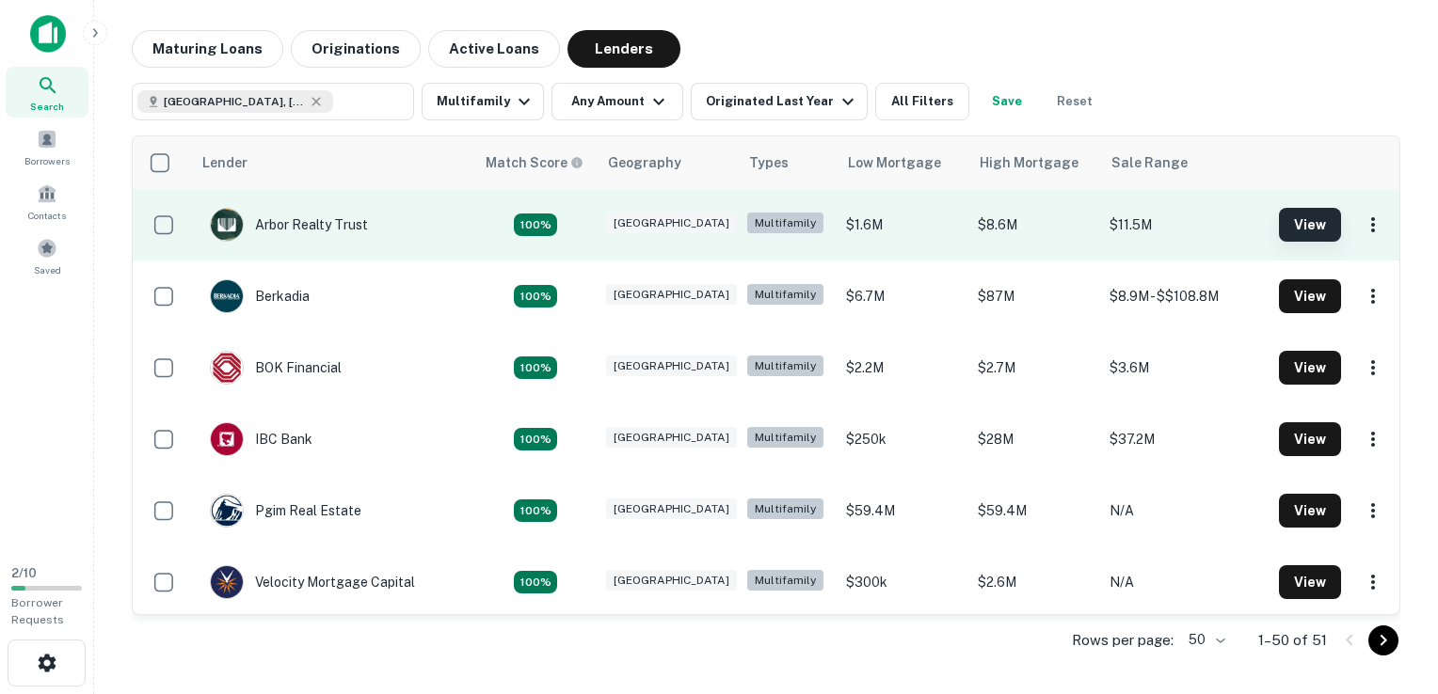
click at [1302, 226] on button "View" at bounding box center [1310, 225] width 62 height 34
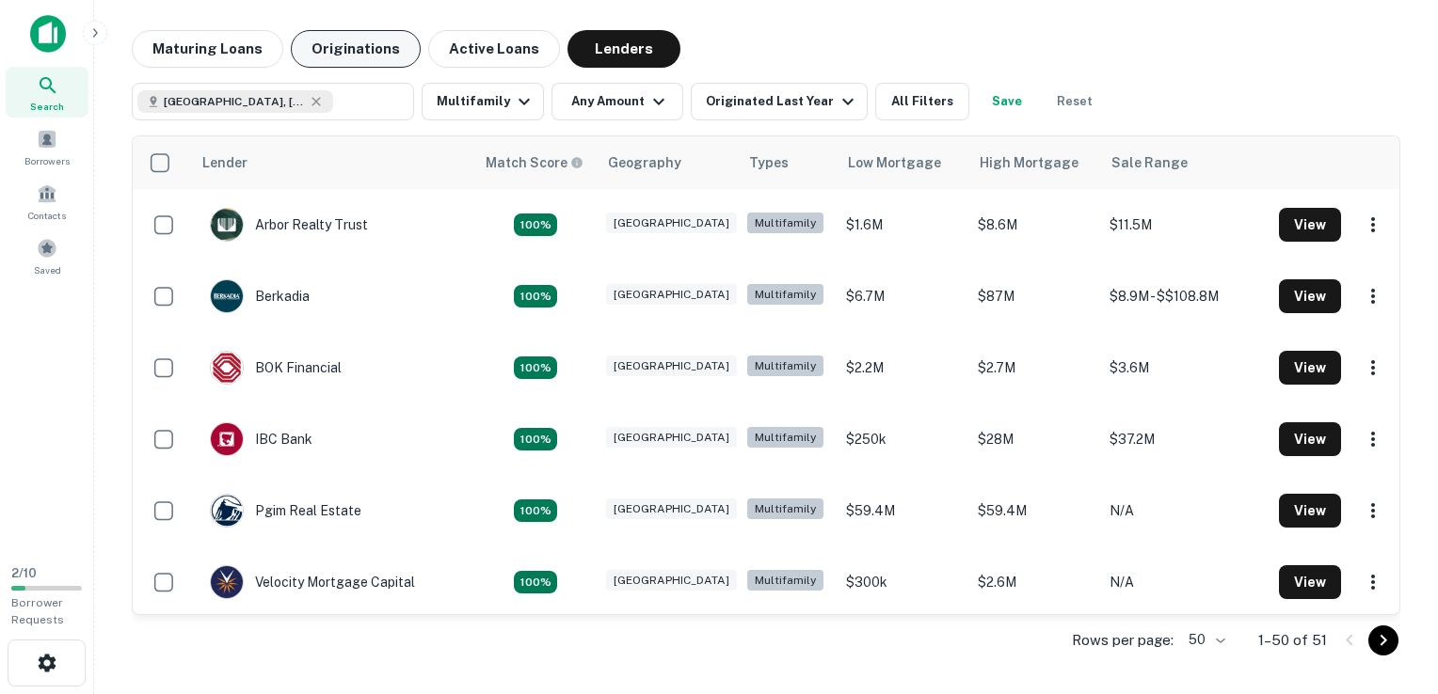
click at [374, 60] on button "Originations" at bounding box center [356, 49] width 130 height 38
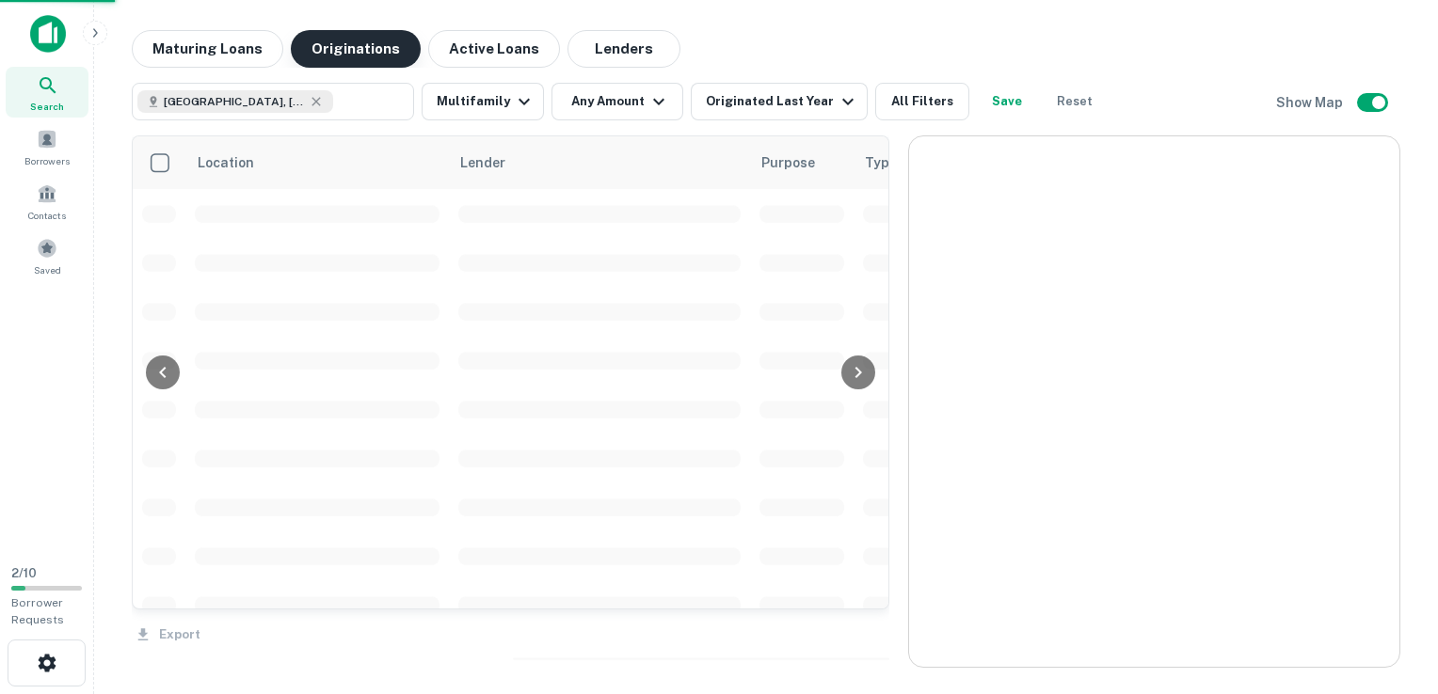
scroll to position [1731, 0]
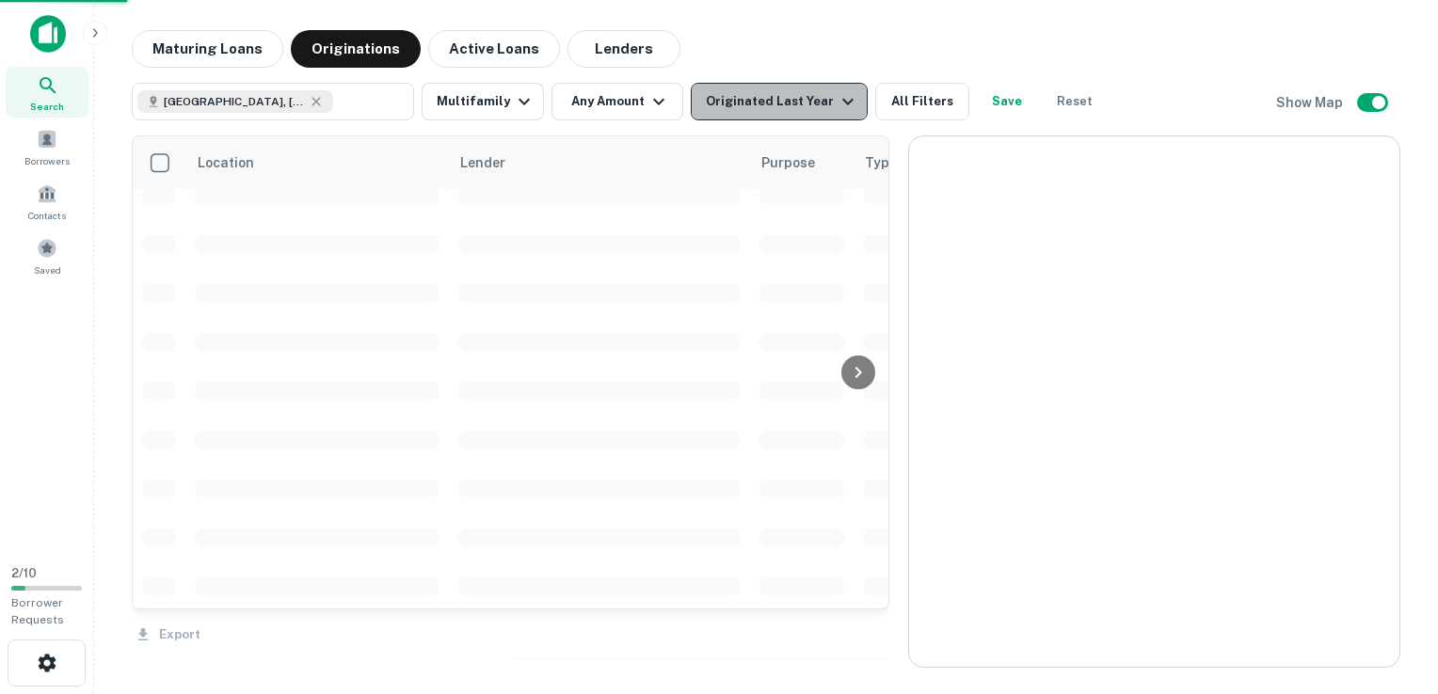
click at [836, 102] on icon "button" at bounding box center [847, 101] width 23 height 23
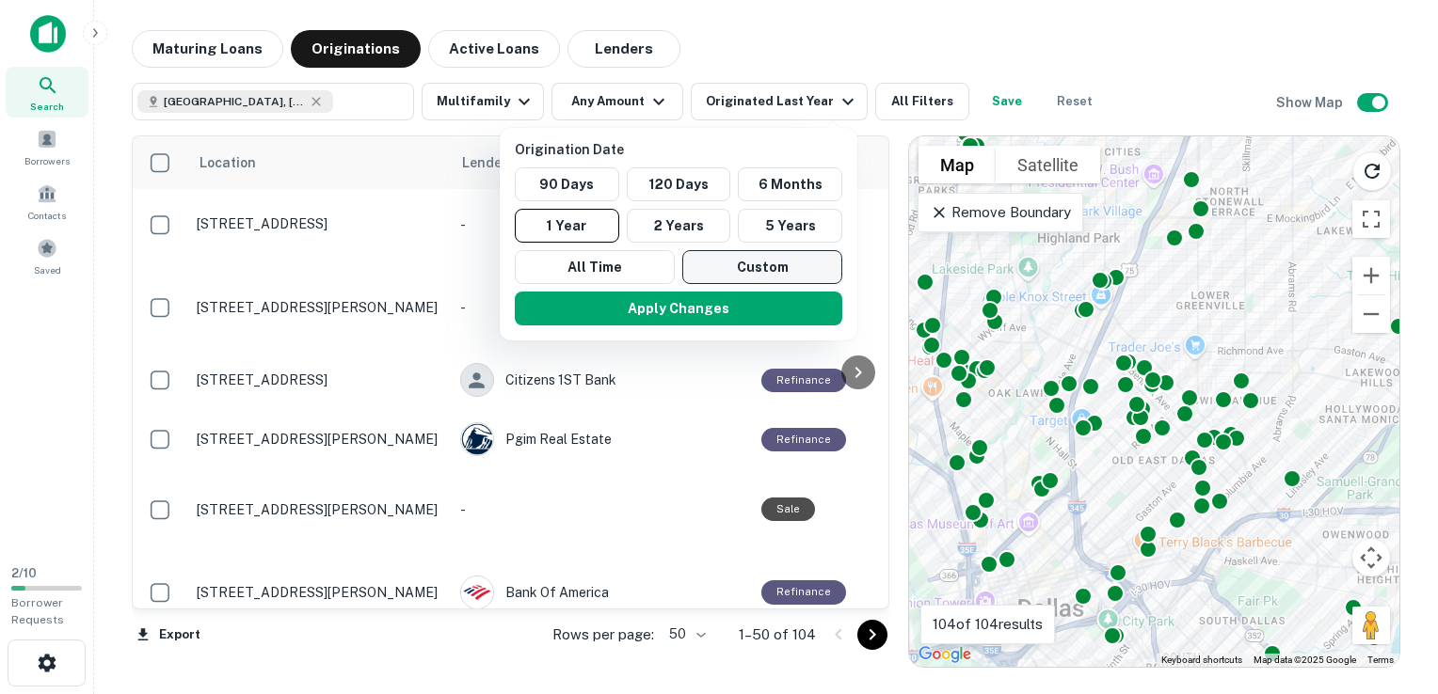
click at [806, 259] on button "Custom" at bounding box center [762, 267] width 160 height 34
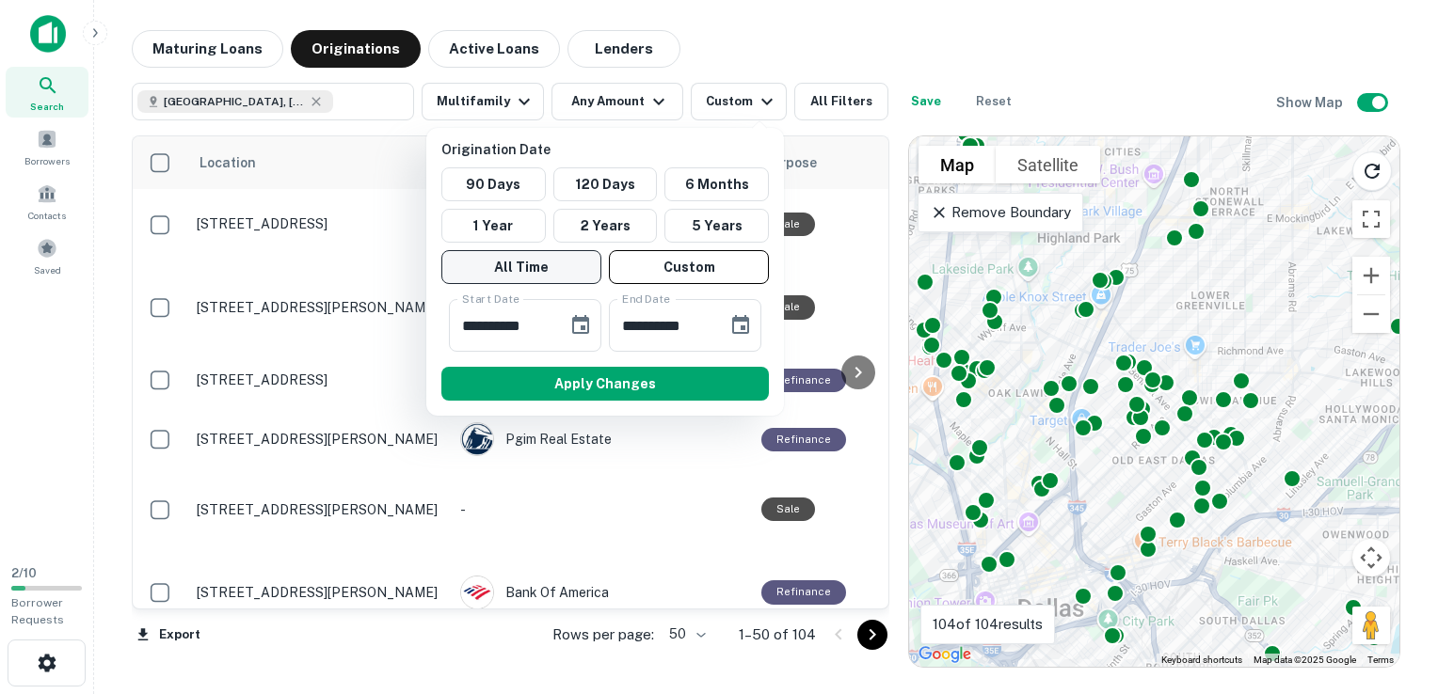
click at [564, 271] on button "All Time" at bounding box center [521, 267] width 160 height 34
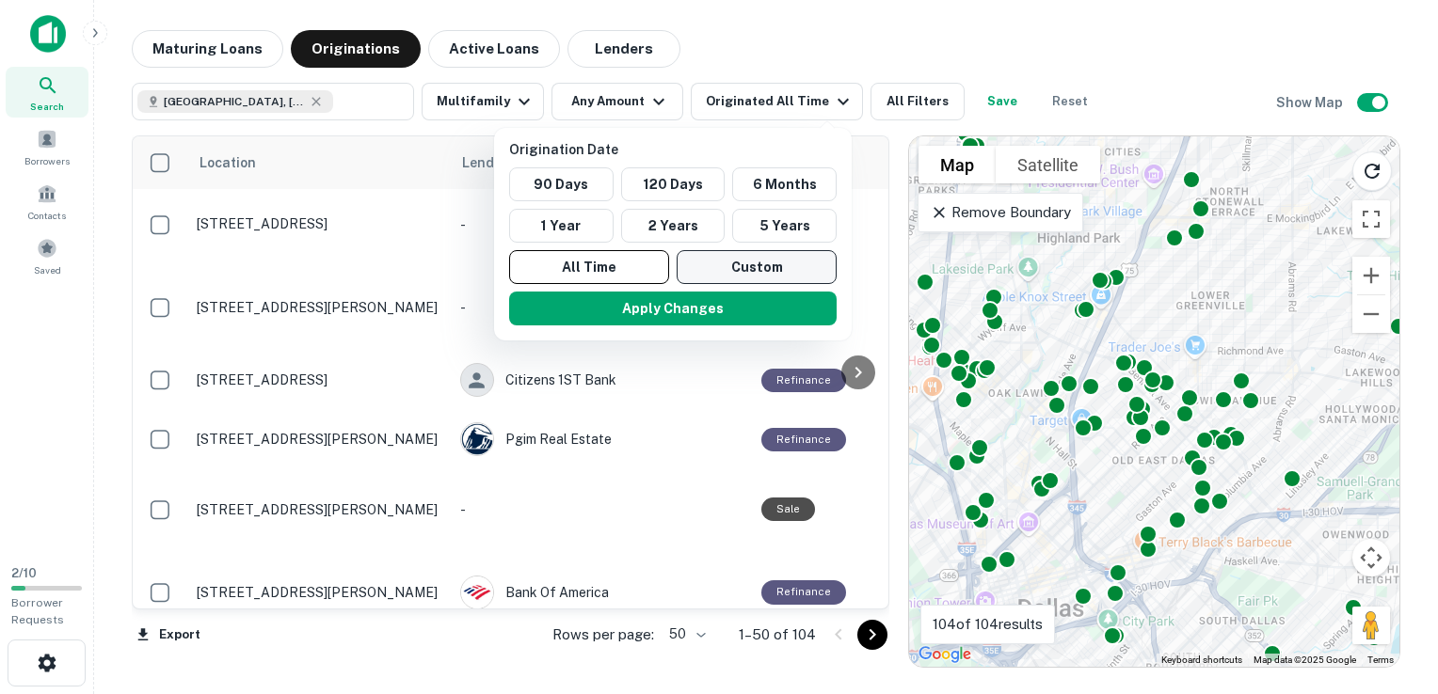
click at [776, 275] on button "Custom" at bounding box center [756, 267] width 160 height 34
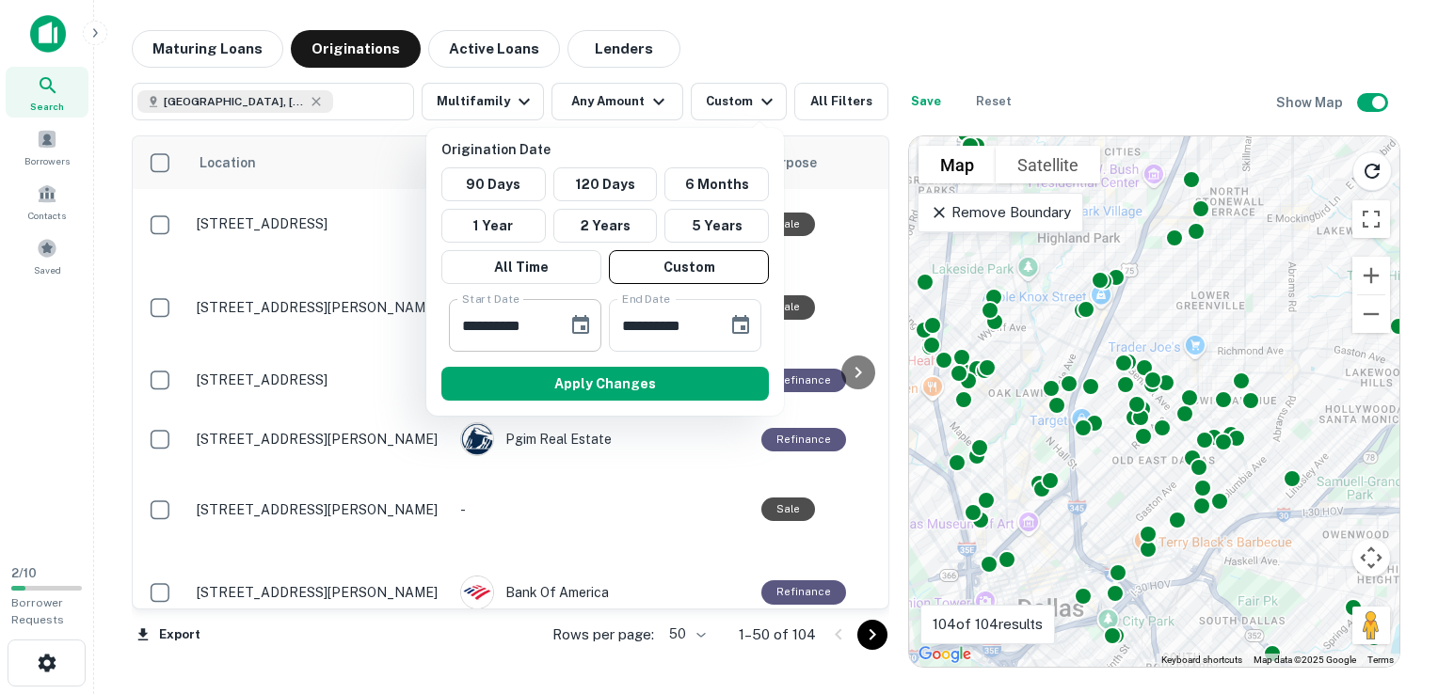
click at [512, 318] on input "**********" at bounding box center [501, 325] width 105 height 53
type input "**********"
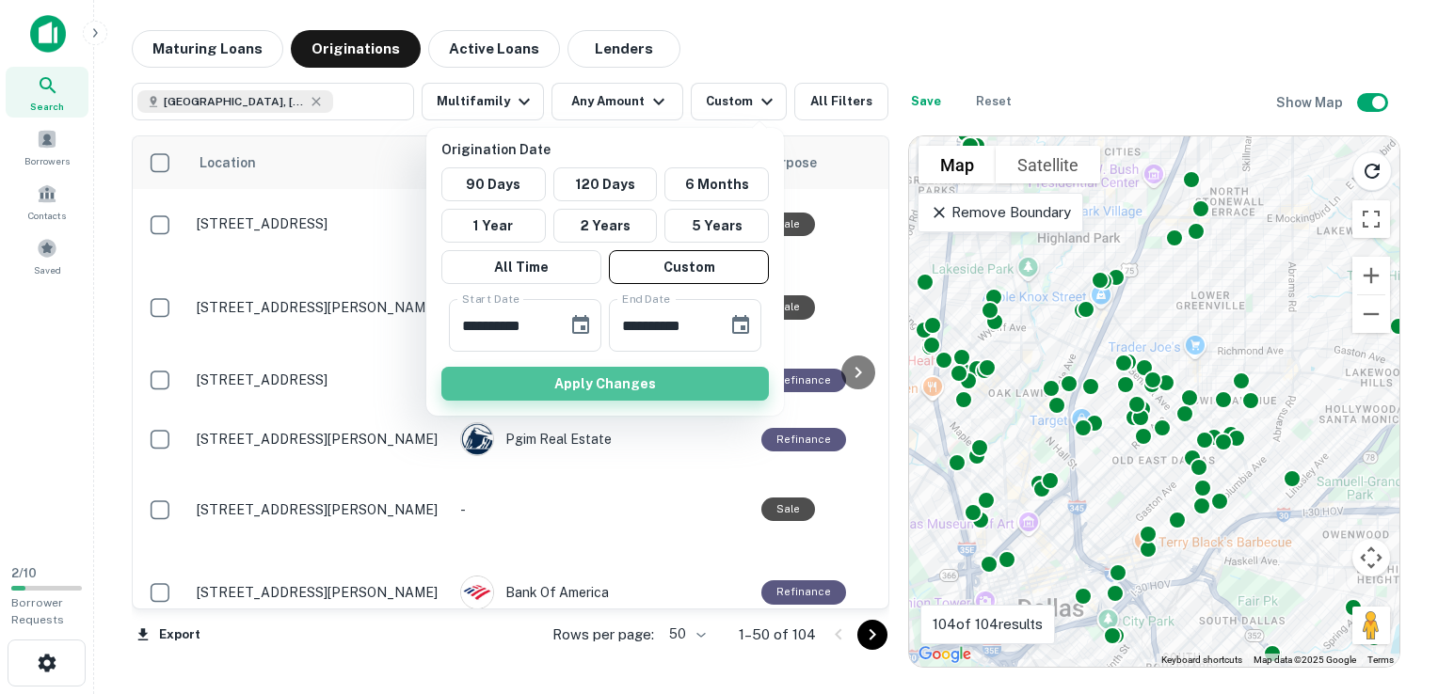
click at [627, 374] on button "Apply Changes" at bounding box center [604, 384] width 327 height 34
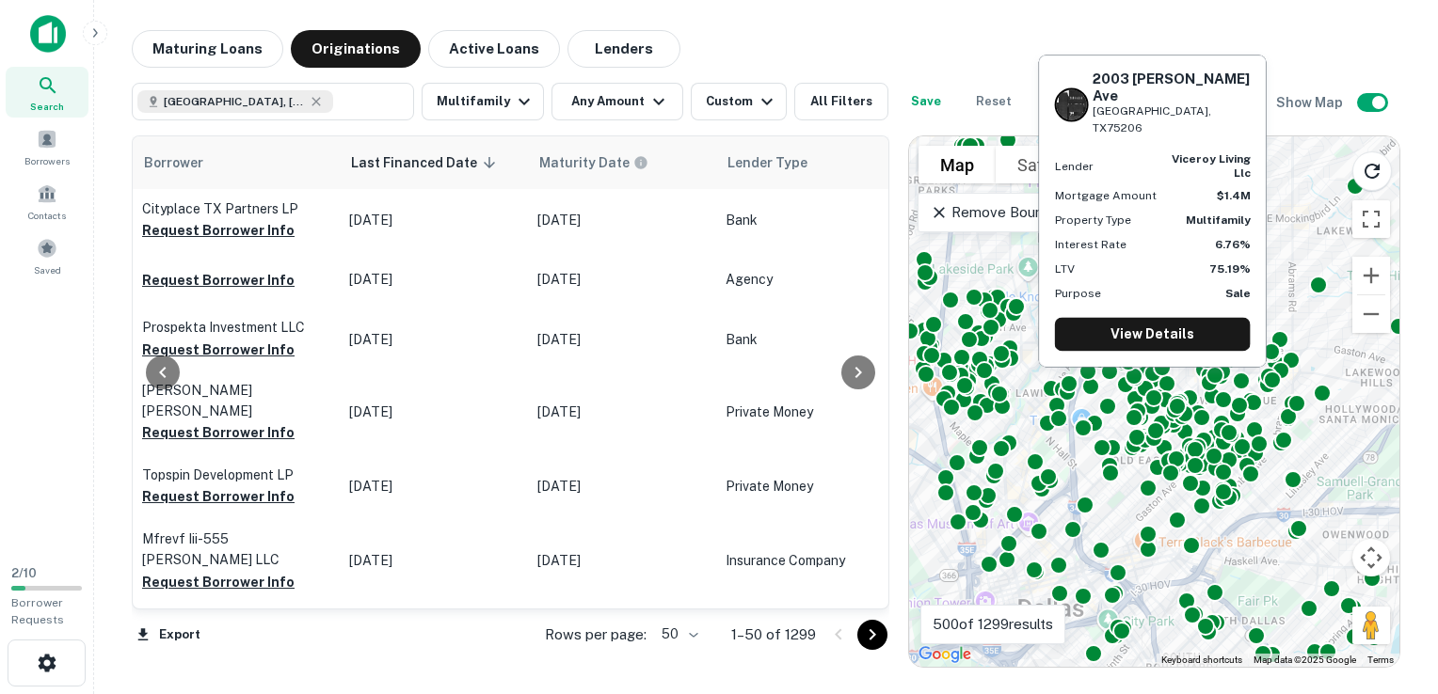
scroll to position [2873, 1138]
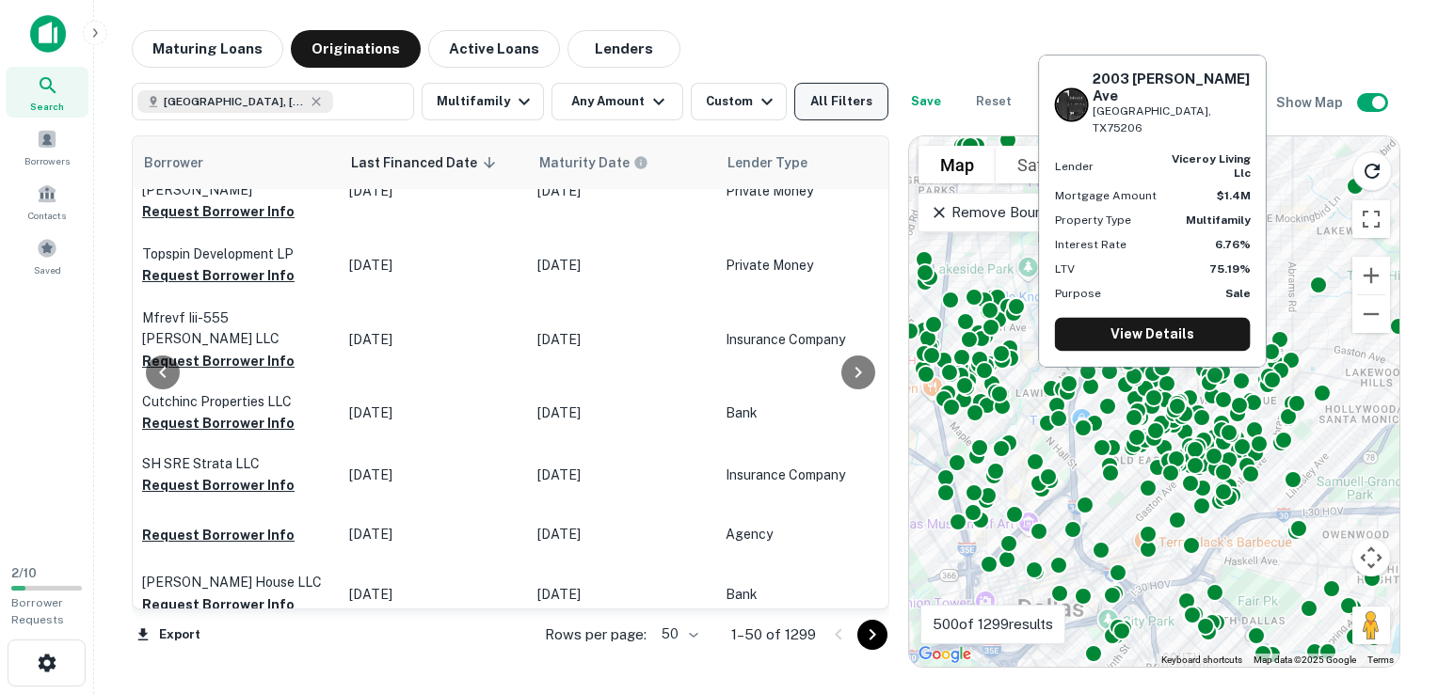
click at [836, 101] on button "All Filters" at bounding box center [841, 102] width 94 height 38
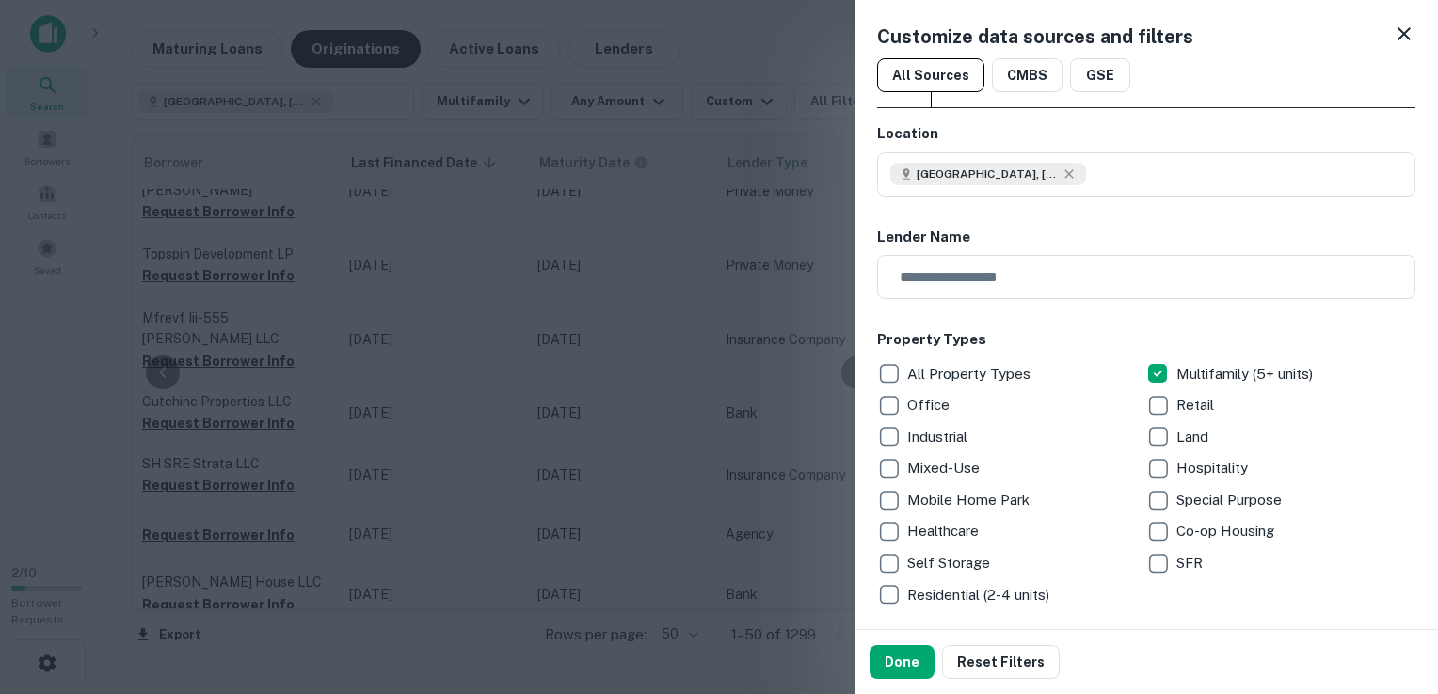
click at [1393, 34] on icon at bounding box center [1404, 34] width 23 height 23
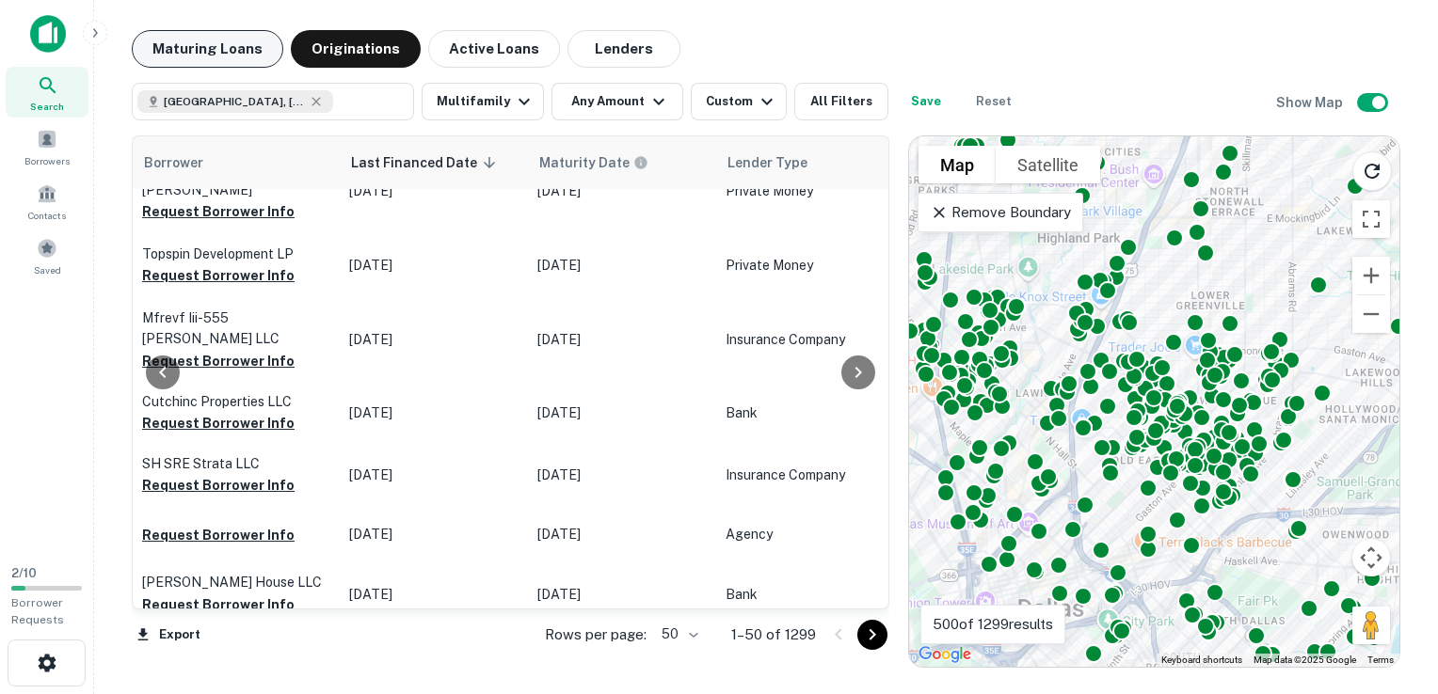
click at [199, 46] on button "Maturing Loans" at bounding box center [207, 49] width 151 height 38
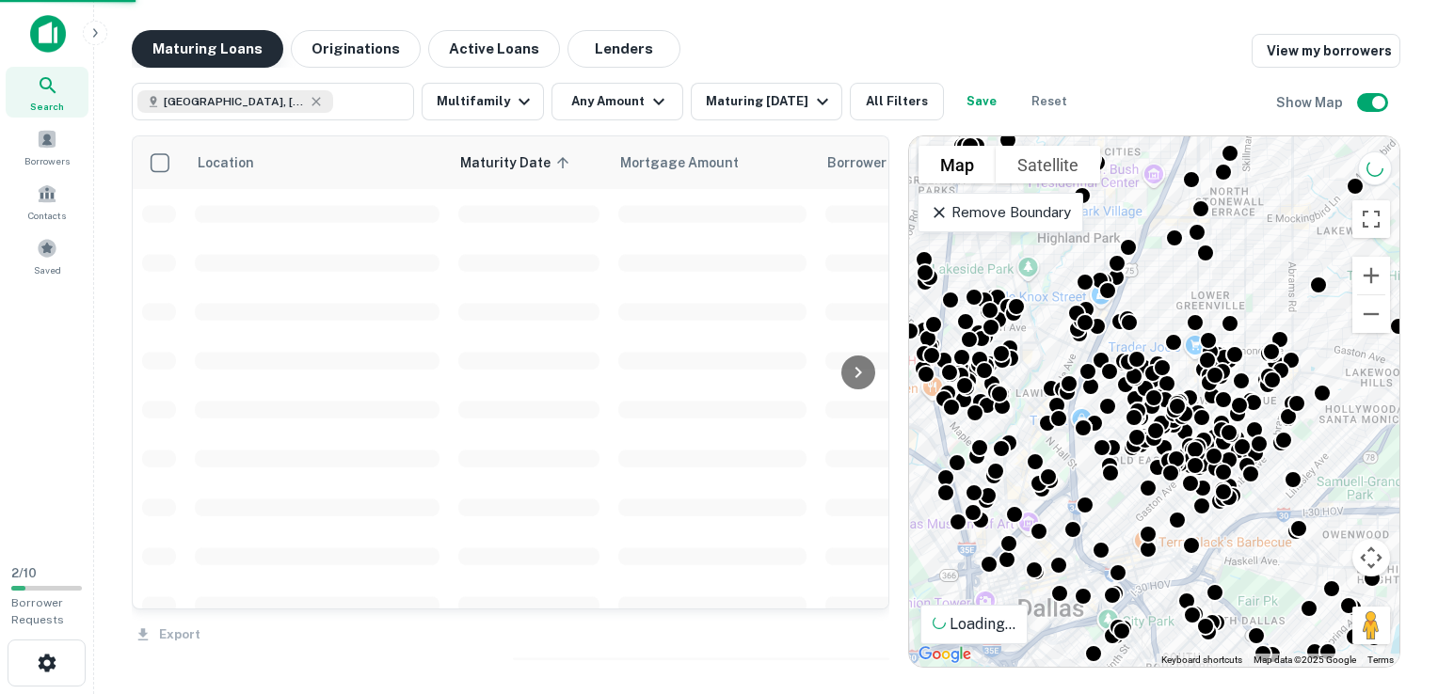
scroll to position [2873, 0]
click at [198, 49] on button "Maturing Loans" at bounding box center [207, 49] width 151 height 38
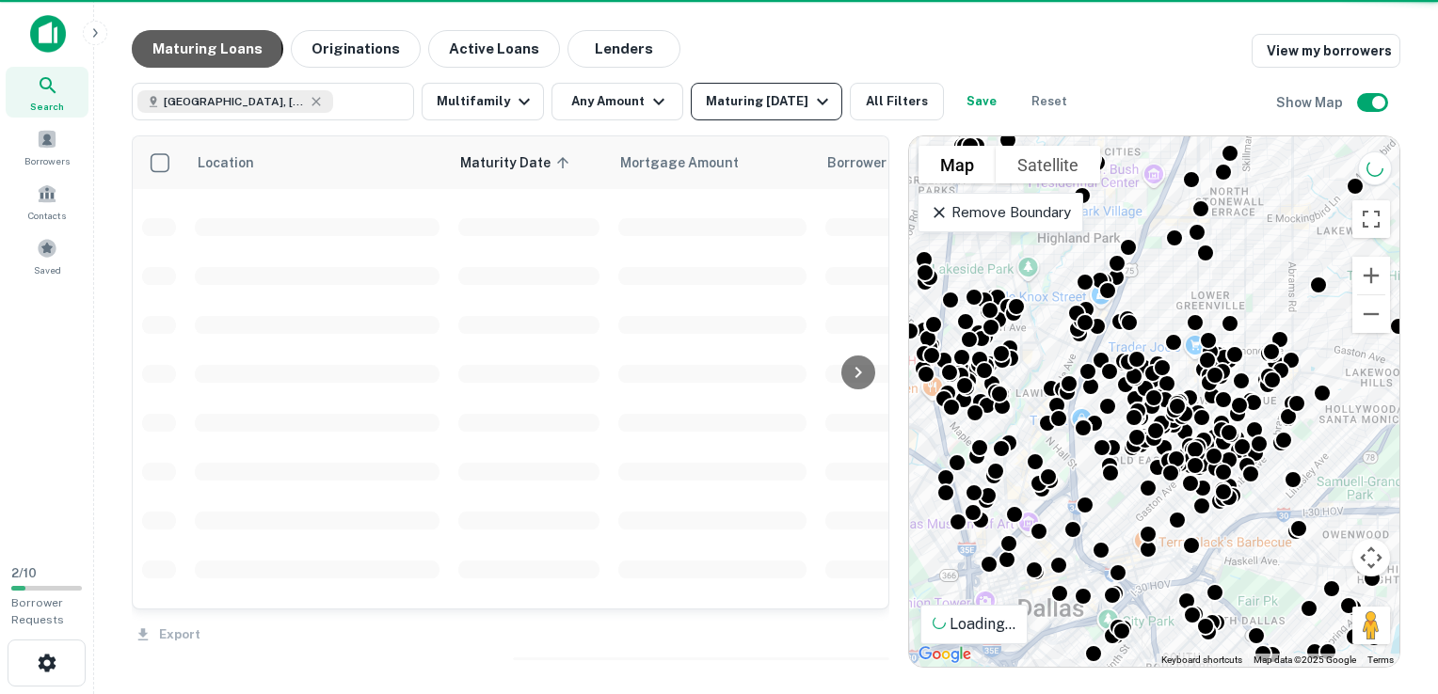
click at [764, 94] on div "Maturing In 1 Year" at bounding box center [770, 101] width 128 height 23
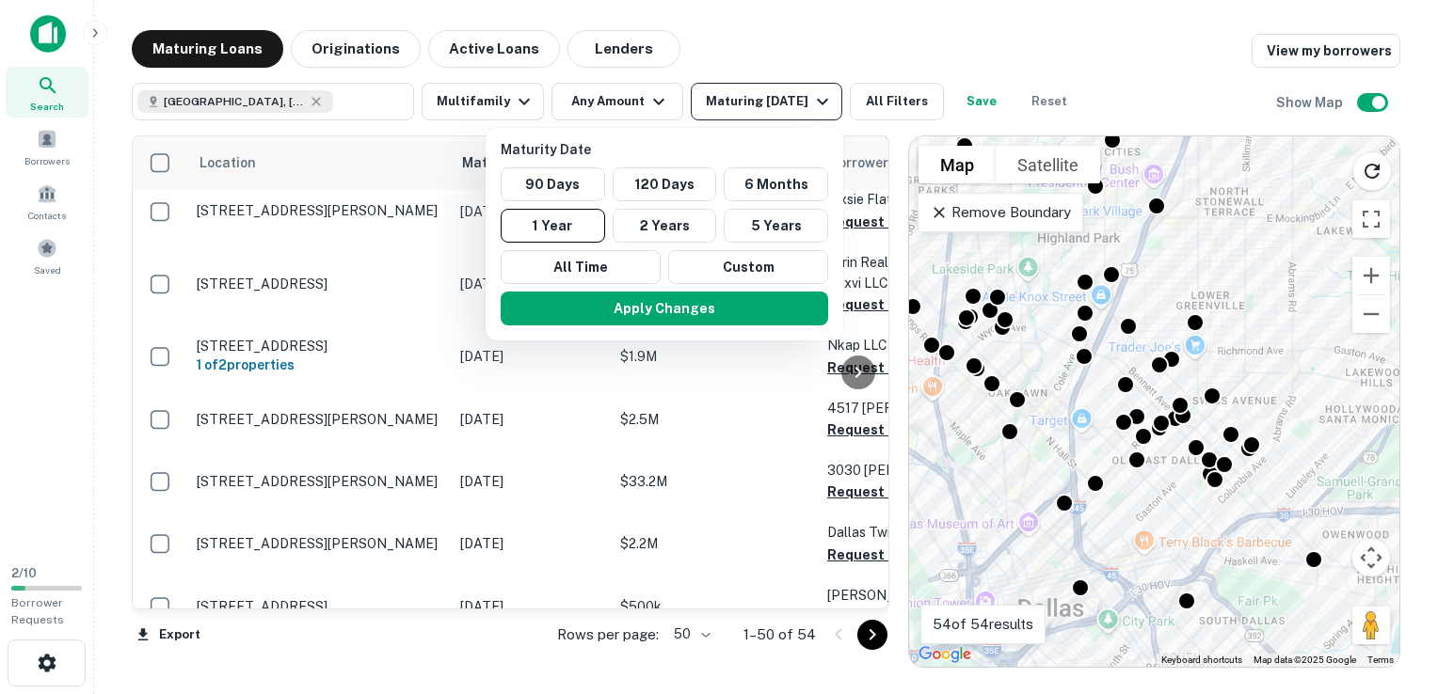
scroll to position [2811, 0]
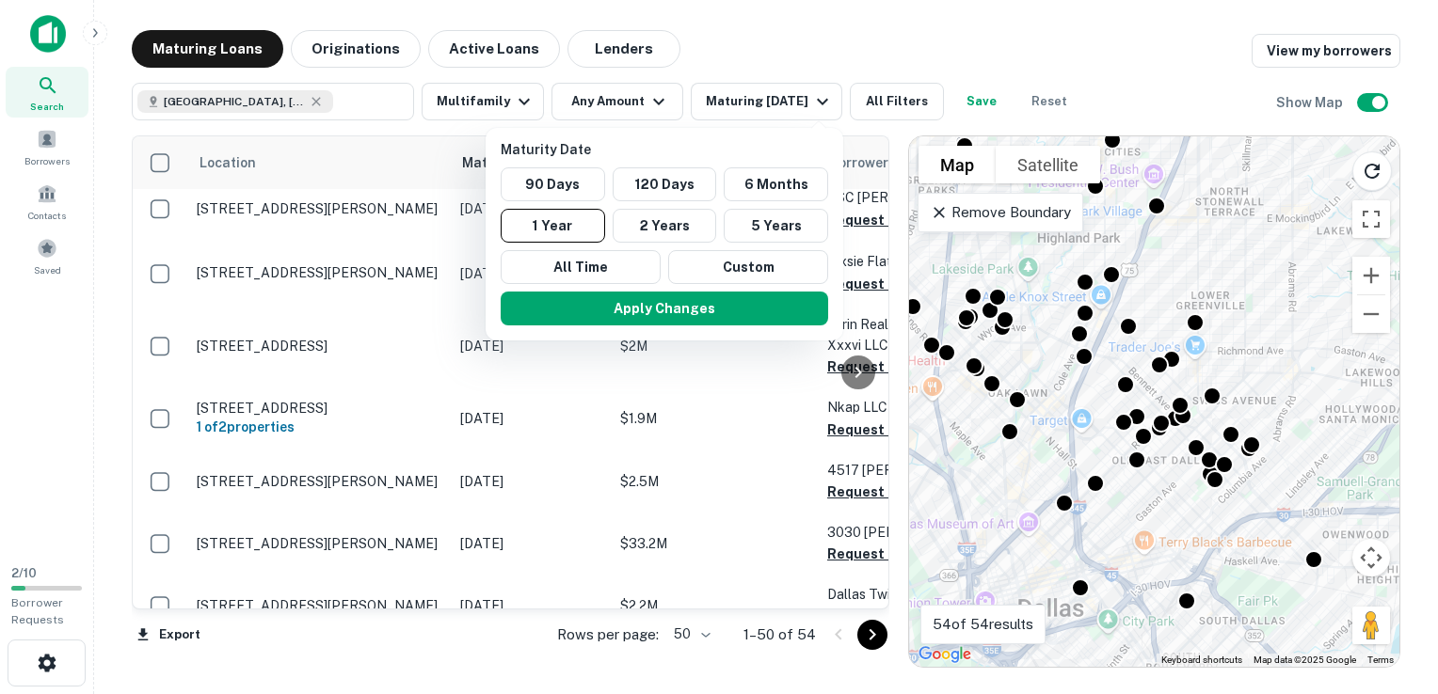
click at [724, 385] on div at bounding box center [719, 347] width 1438 height 694
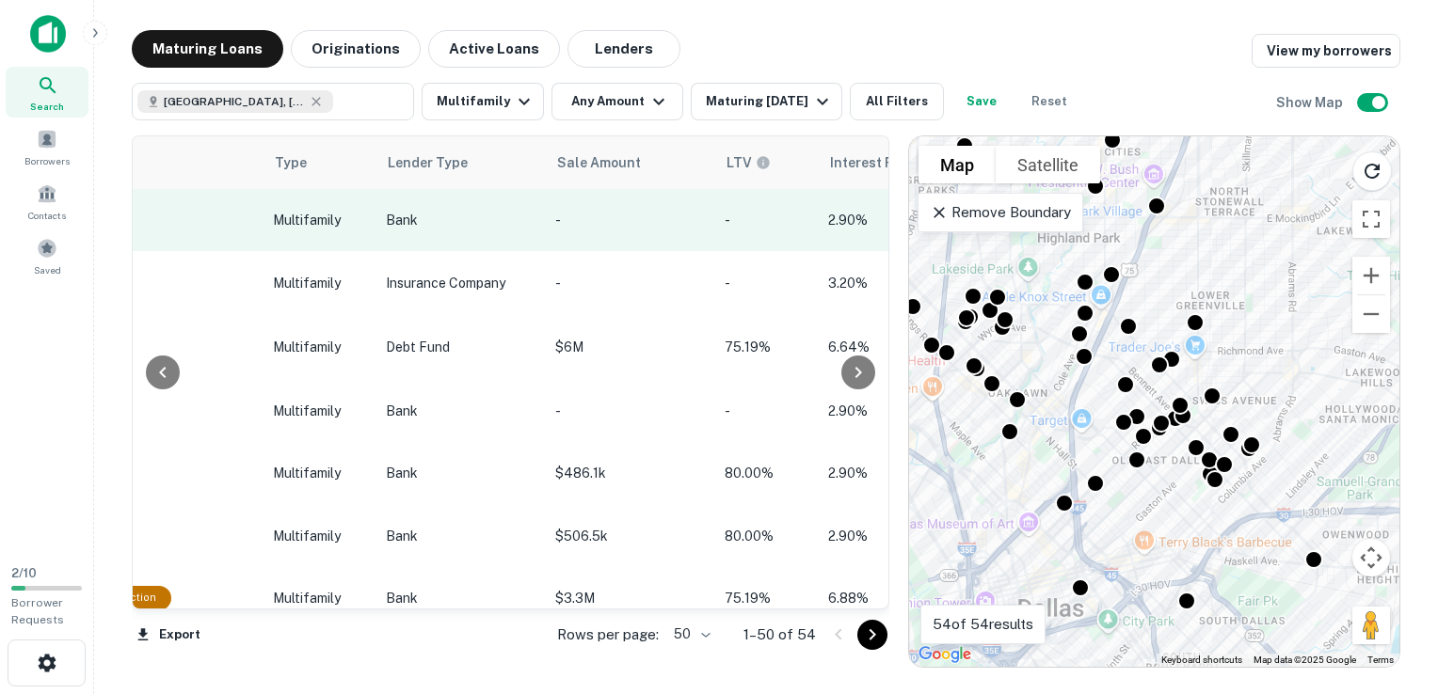
scroll to position [0, 1265]
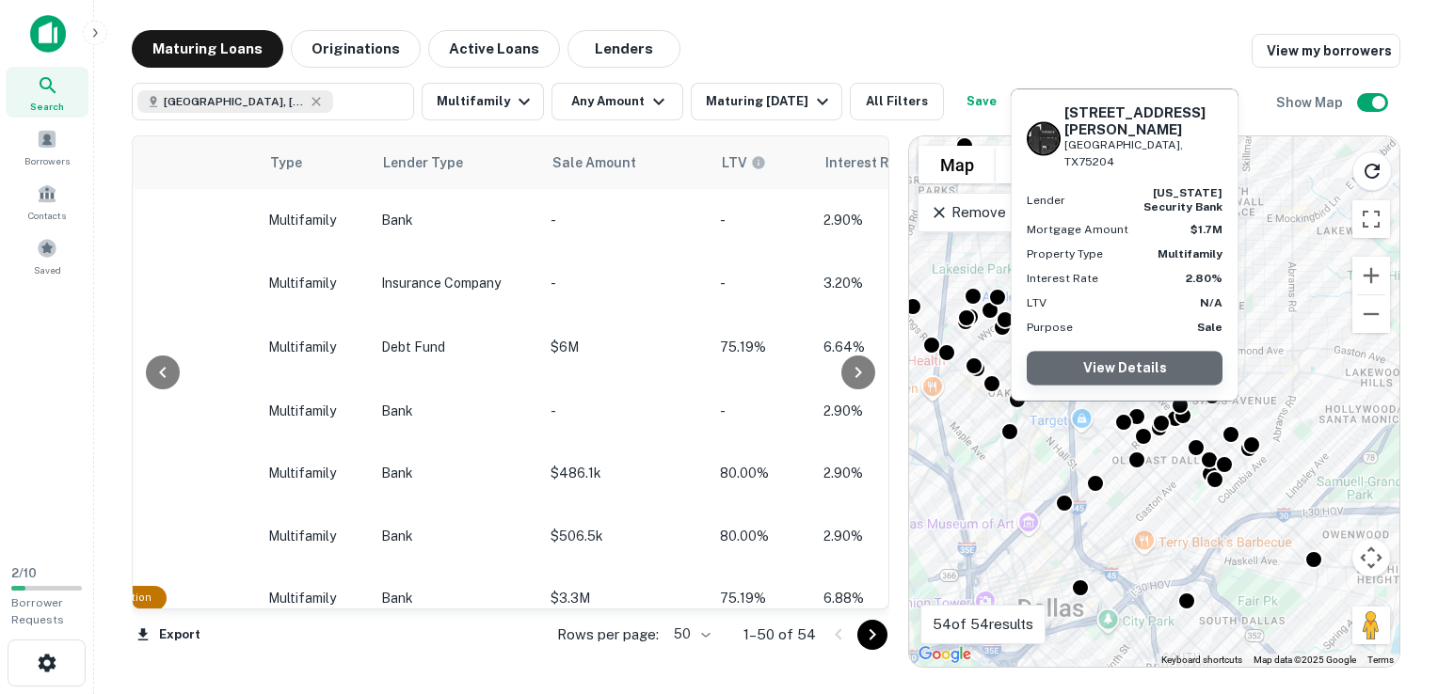
click at [1134, 363] on link "View Details" at bounding box center [1125, 368] width 196 height 34
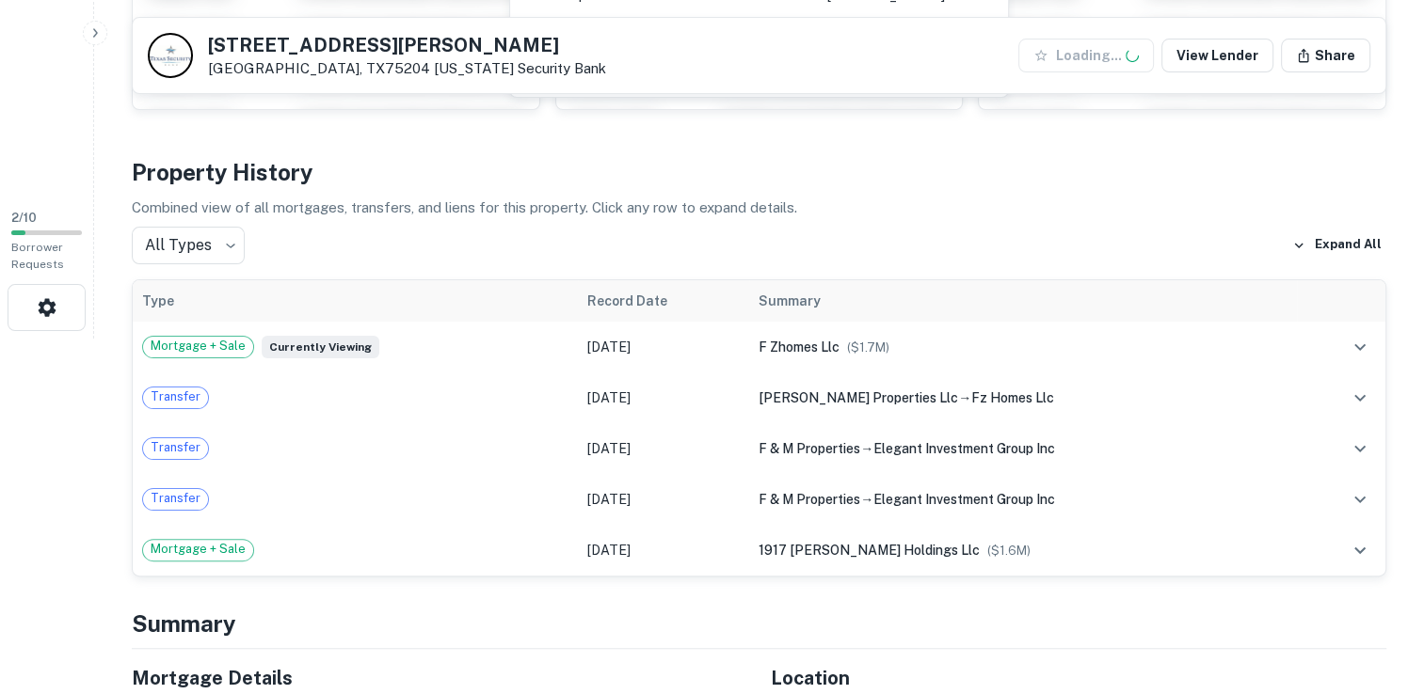
scroll to position [358, 0]
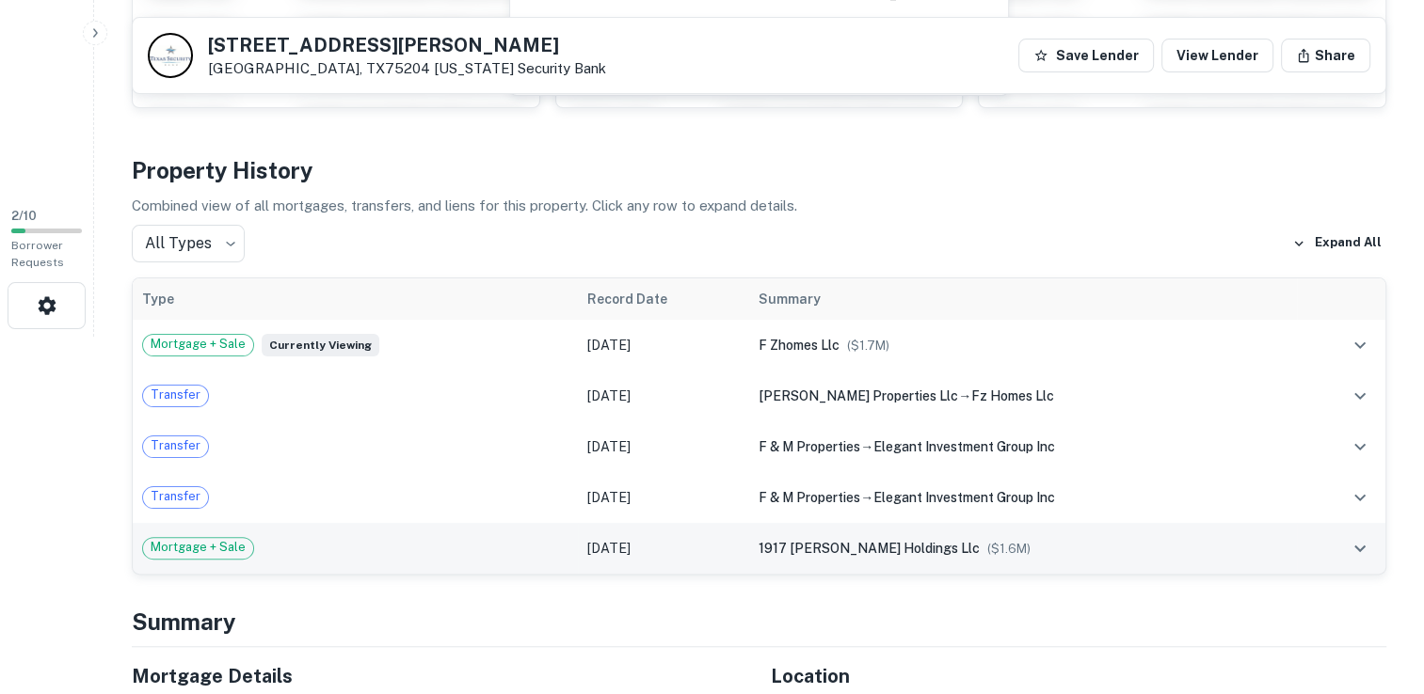
click at [888, 541] on span "1917 [PERSON_NAME] holdings llc" at bounding box center [868, 548] width 221 height 15
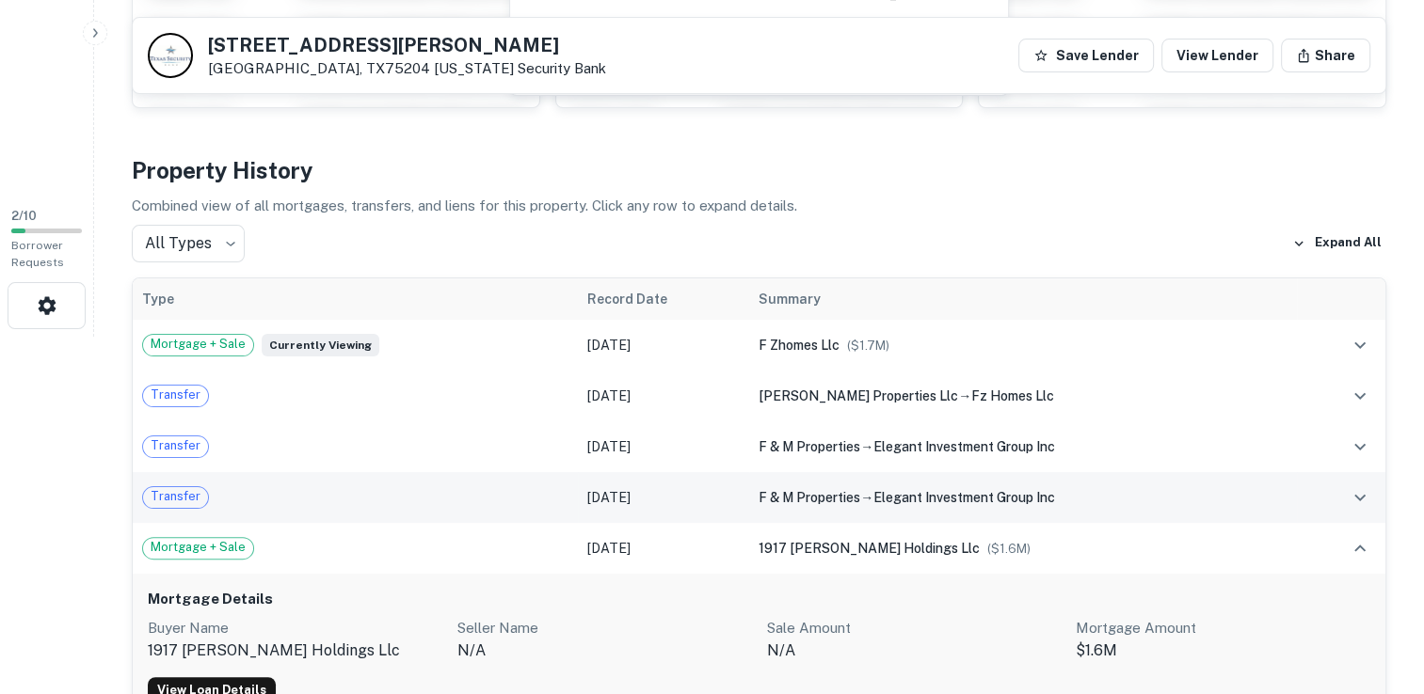
click at [914, 491] on span "elegant investment group inc" at bounding box center [964, 497] width 182 height 15
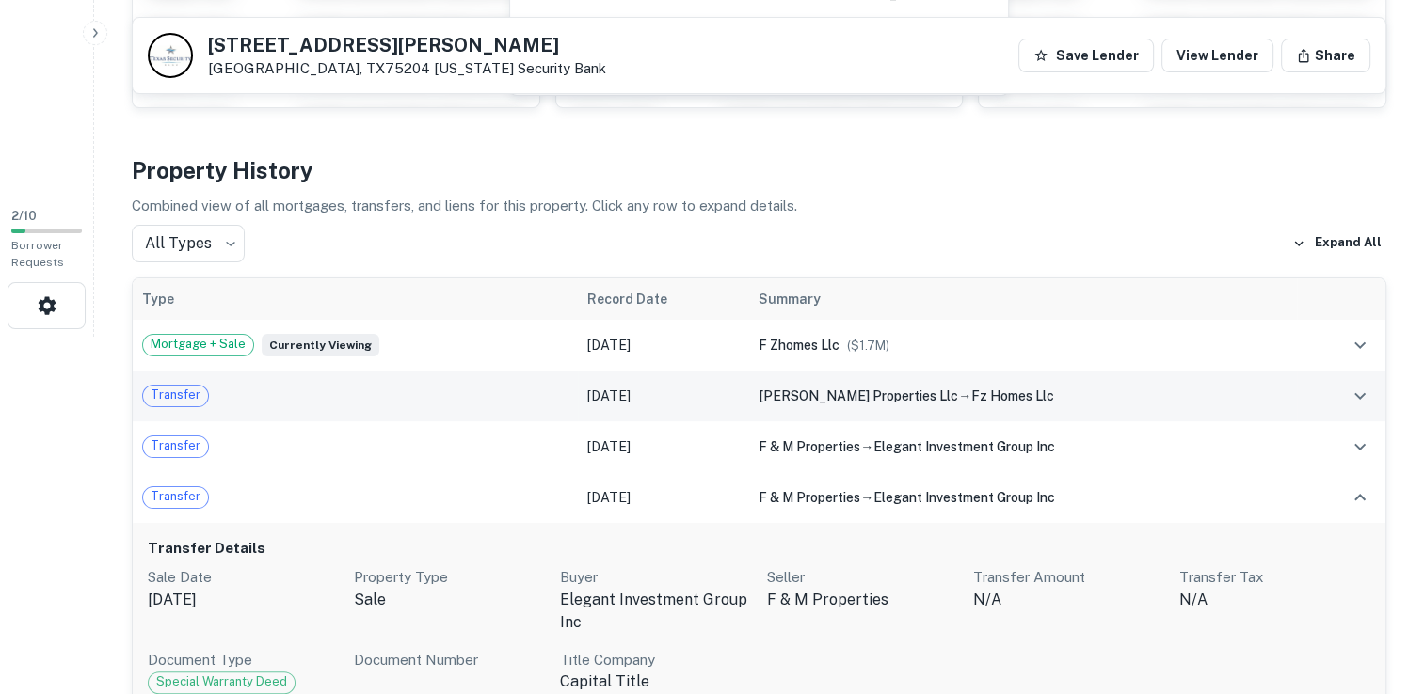
click at [1007, 387] on div "[PERSON_NAME] properties llc → fz homes llc" at bounding box center [1022, 396] width 529 height 21
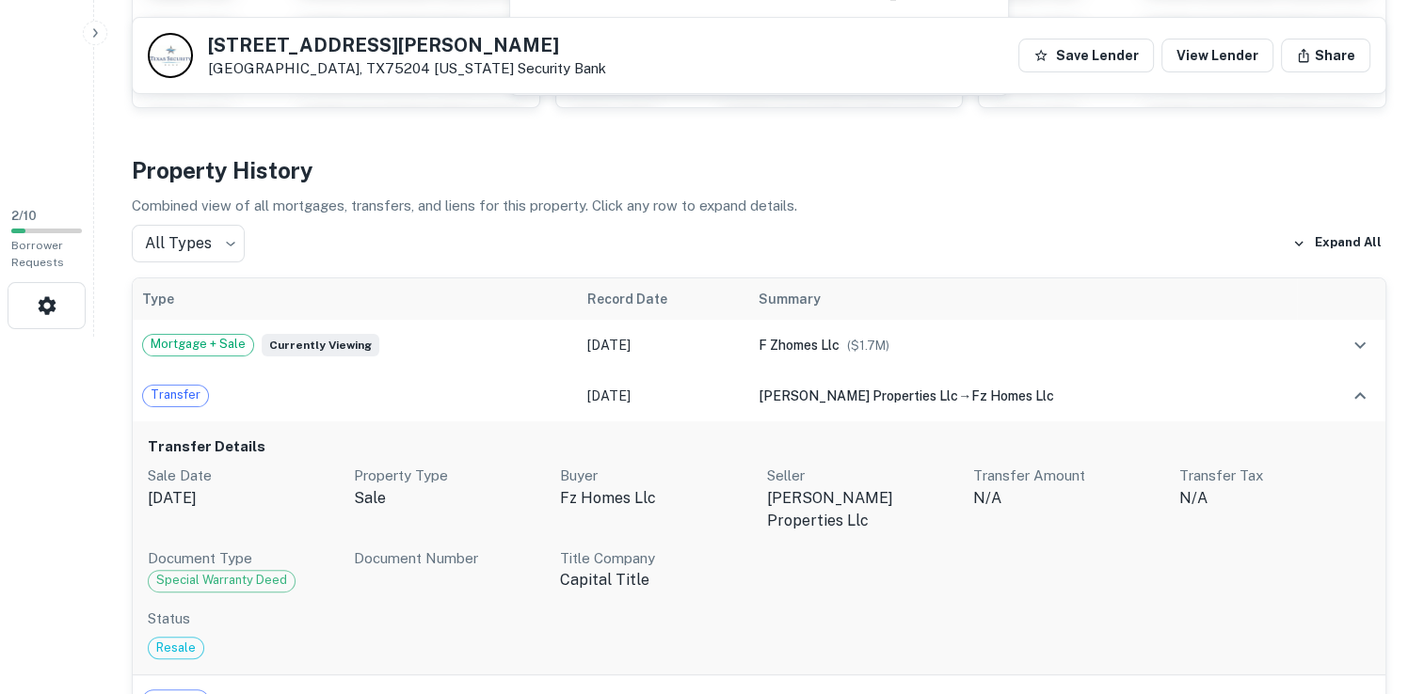
click at [1135, 292] on th "Summary" at bounding box center [1023, 299] width 548 height 41
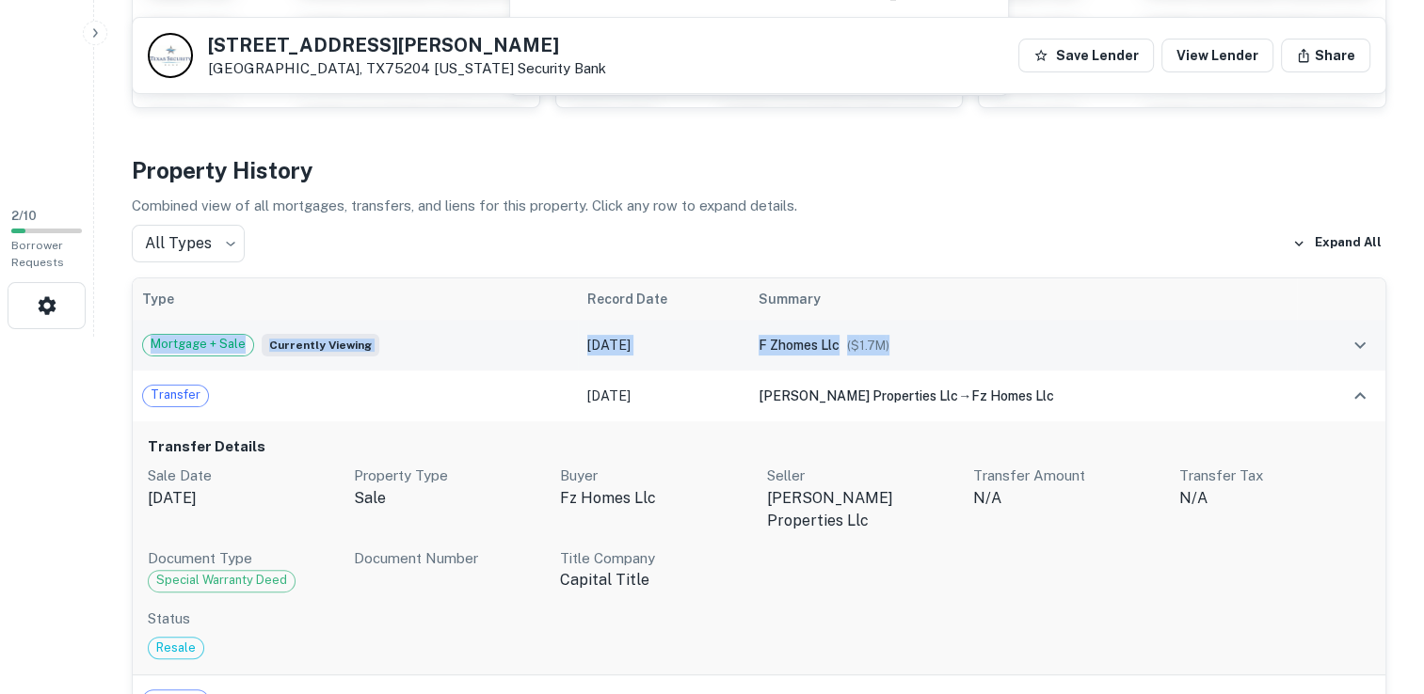
drag, startPoint x: 1135, startPoint y: 292, endPoint x: 1210, endPoint y: 339, distance: 88.8
click at [1074, 351] on div "f zhomes llc ($ 1.7M )" at bounding box center [1022, 345] width 529 height 21
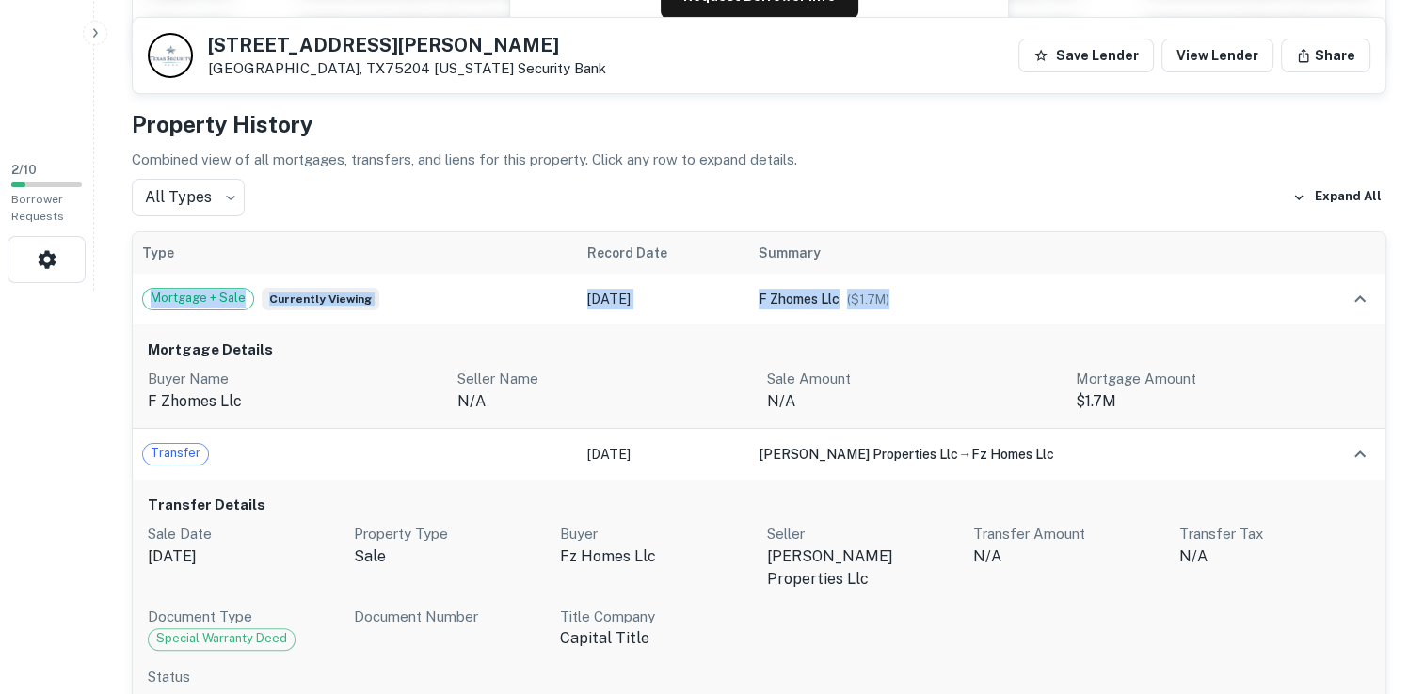
scroll to position [406, 0]
drag, startPoint x: 60, startPoint y: 431, endPoint x: 277, endPoint y: 348, distance: 231.7
click at [277, 348] on h6 "Mortgage Details" at bounding box center [759, 349] width 1222 height 22
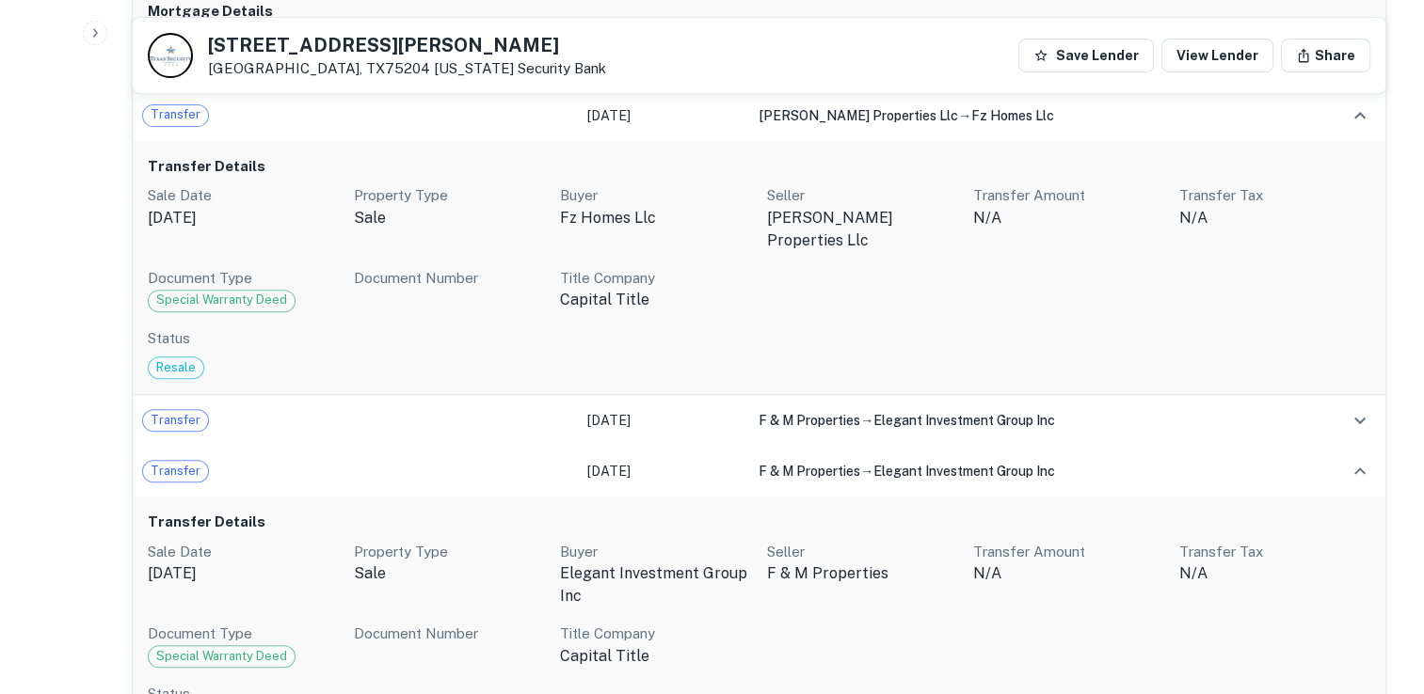
scroll to position [751, 0]
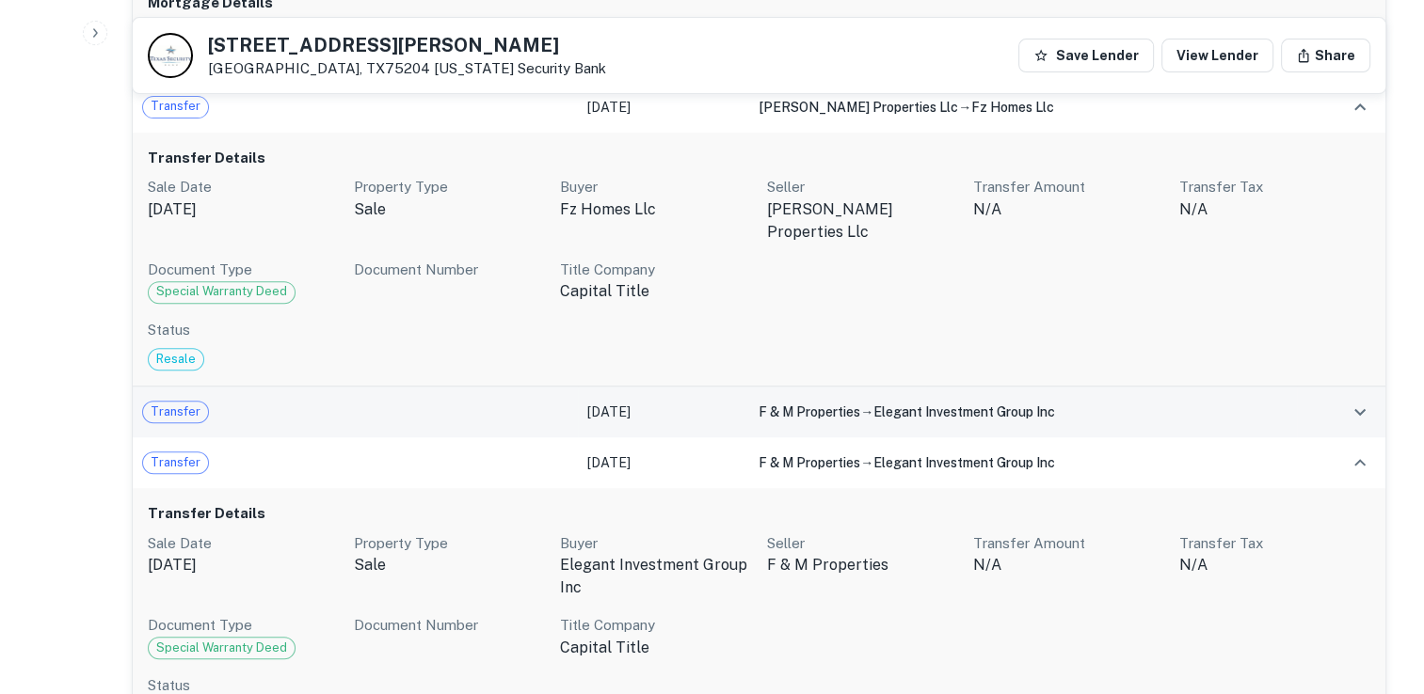
click at [159, 403] on span "Transfer" at bounding box center [175, 412] width 65 height 19
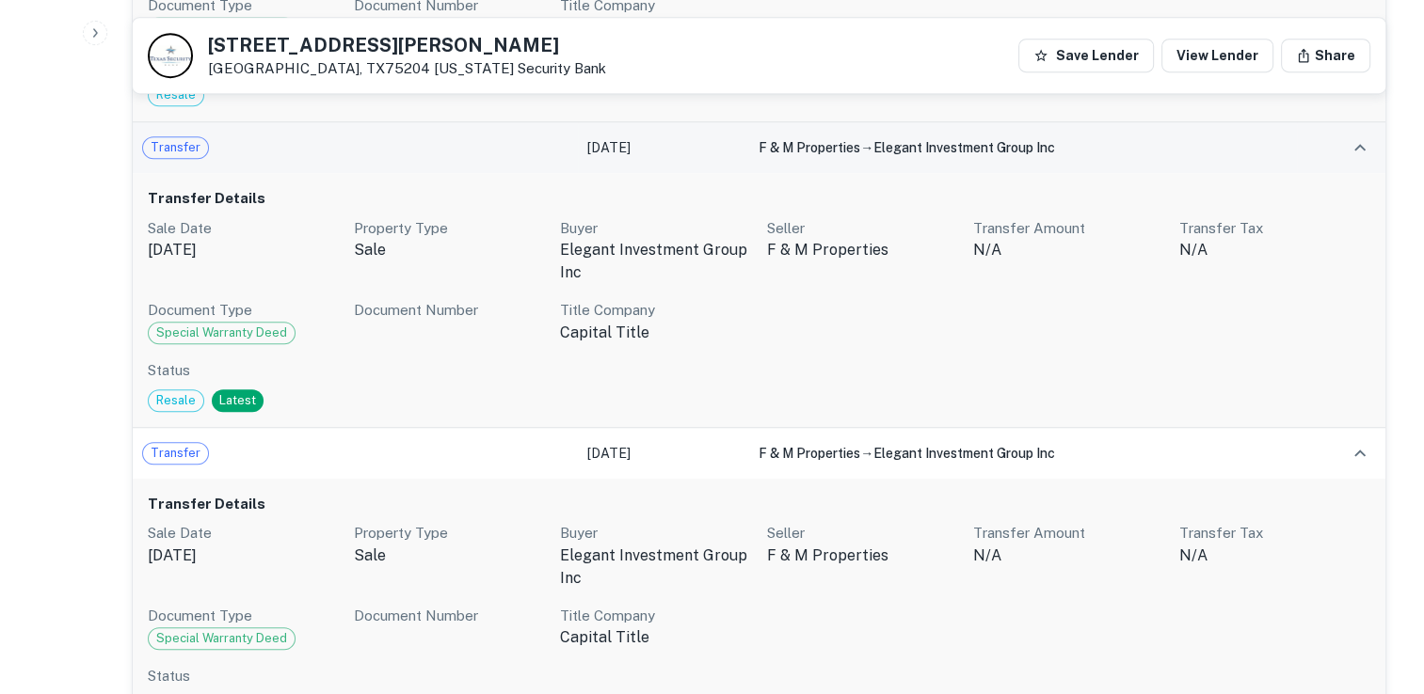
scroll to position [1017, 0]
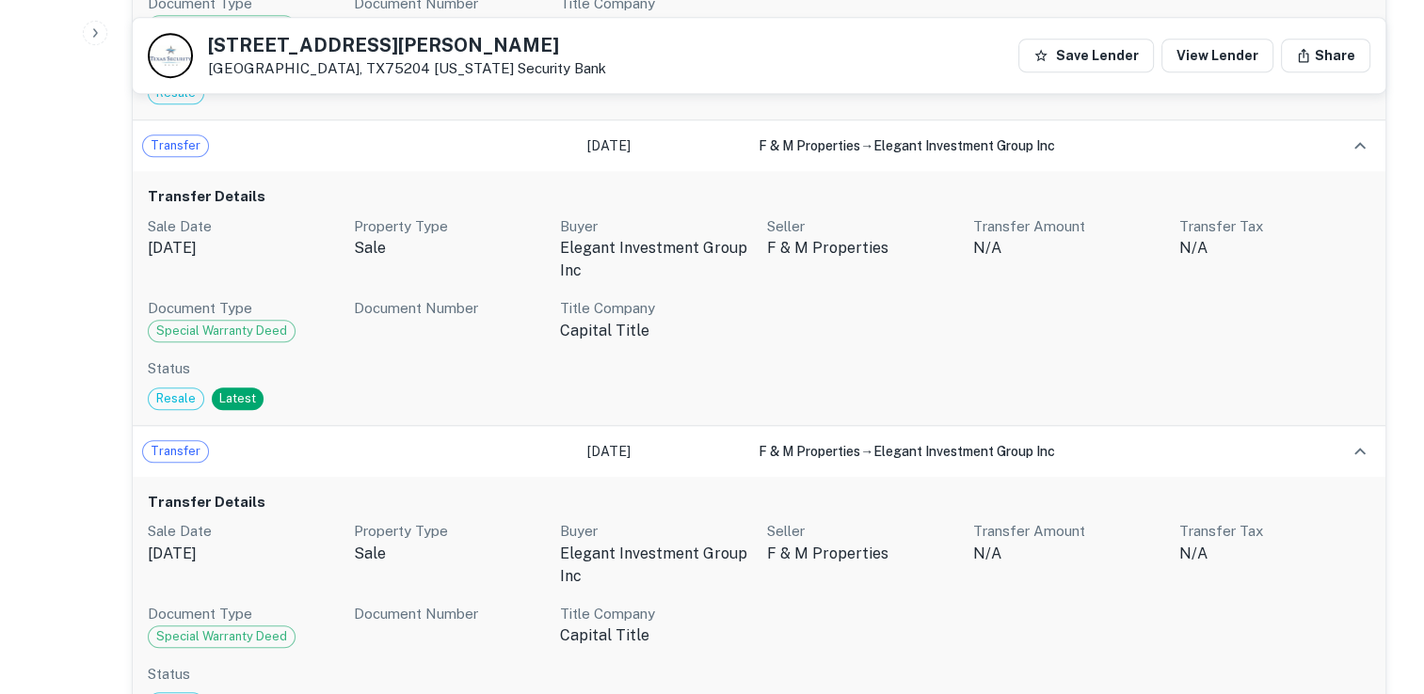
click at [175, 322] on span "Special Warranty Deed" at bounding box center [222, 331] width 146 height 19
click at [186, 319] on div "Transfer Details Sale Date [DATE] Property Type sale Buyer elegant investment g…" at bounding box center [759, 298] width 1252 height 255
click at [177, 390] on span "Resale" at bounding box center [176, 399] width 55 height 19
click at [225, 390] on span "Latest" at bounding box center [238, 399] width 52 height 19
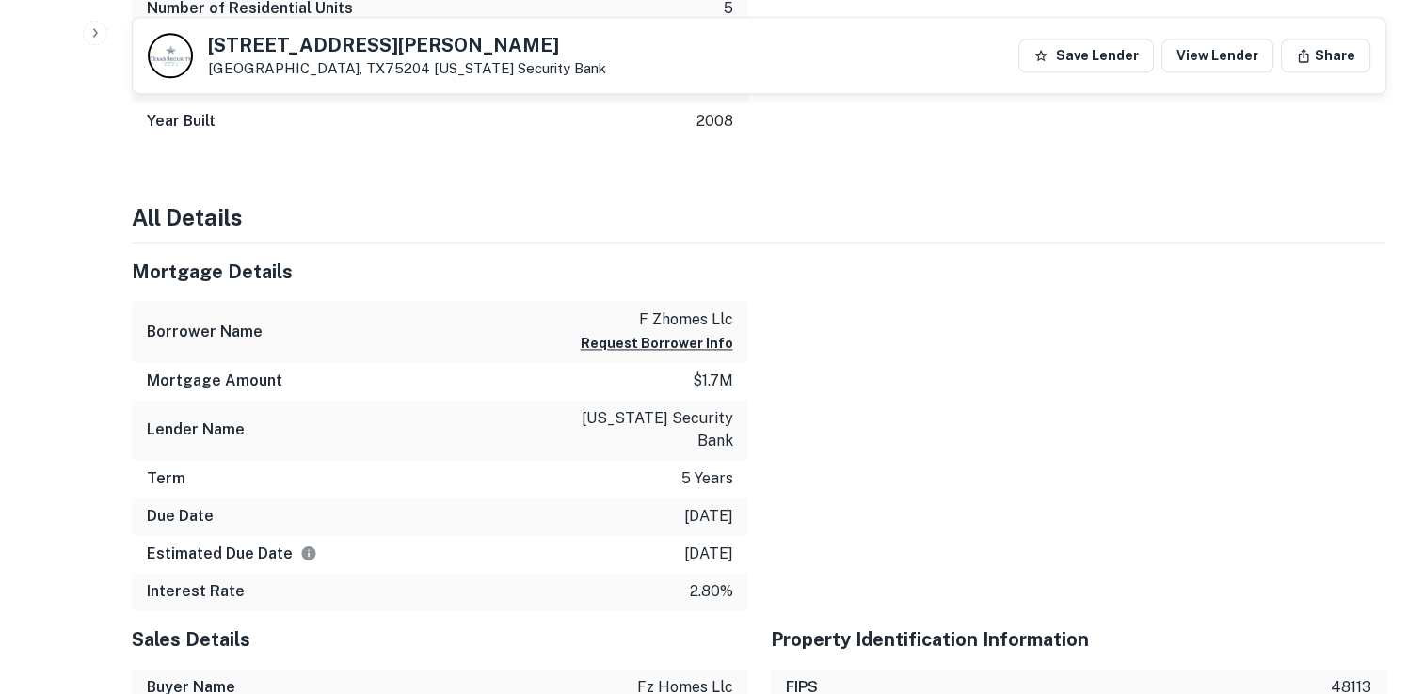
scroll to position [2546, 0]
